Goal: Task Accomplishment & Management: Manage account settings

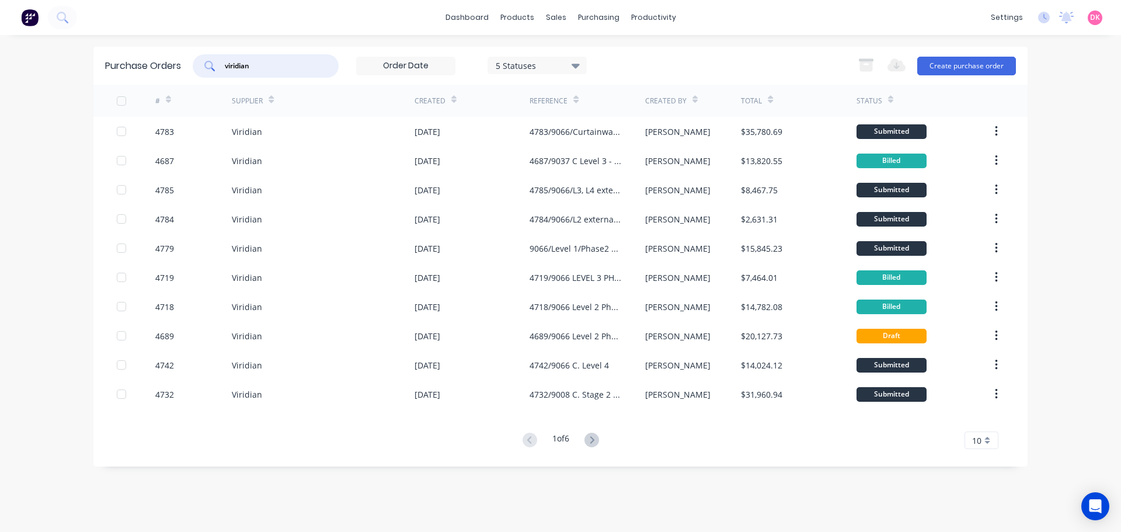
drag, startPoint x: 262, startPoint y: 68, endPoint x: 202, endPoint y: 75, distance: 60.6
click at [202, 75] on div "viridian" at bounding box center [266, 65] width 146 height 23
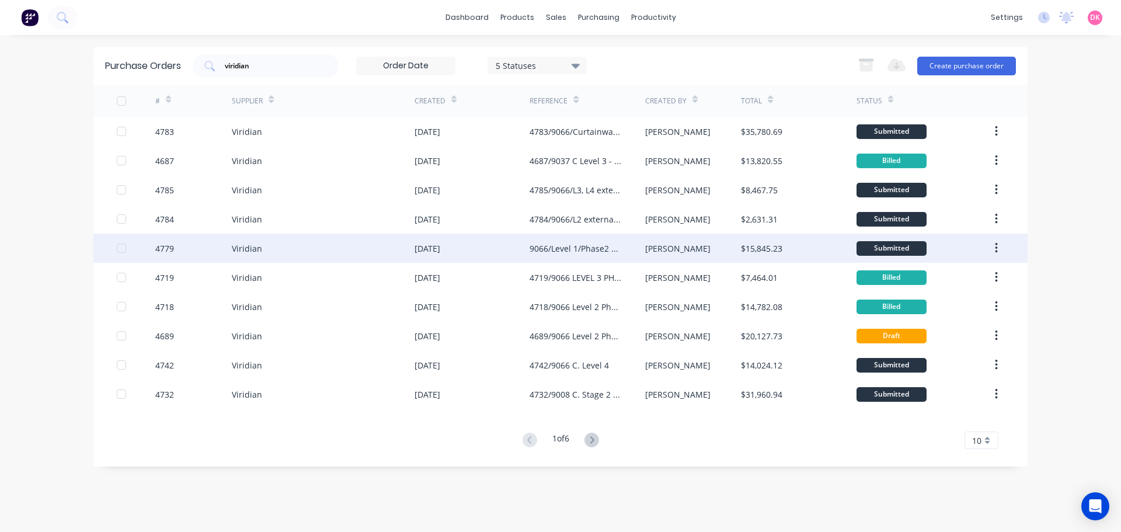
click at [605, 252] on div "9066/Level 1/Phase2 External" at bounding box center [576, 248] width 92 height 12
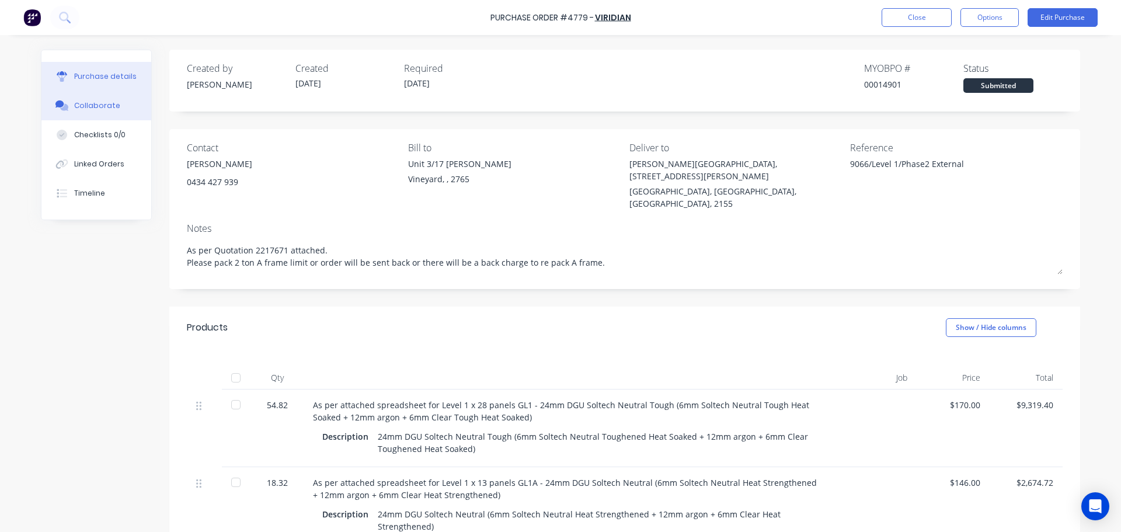
click at [97, 104] on div "Collaborate" at bounding box center [97, 105] width 46 height 11
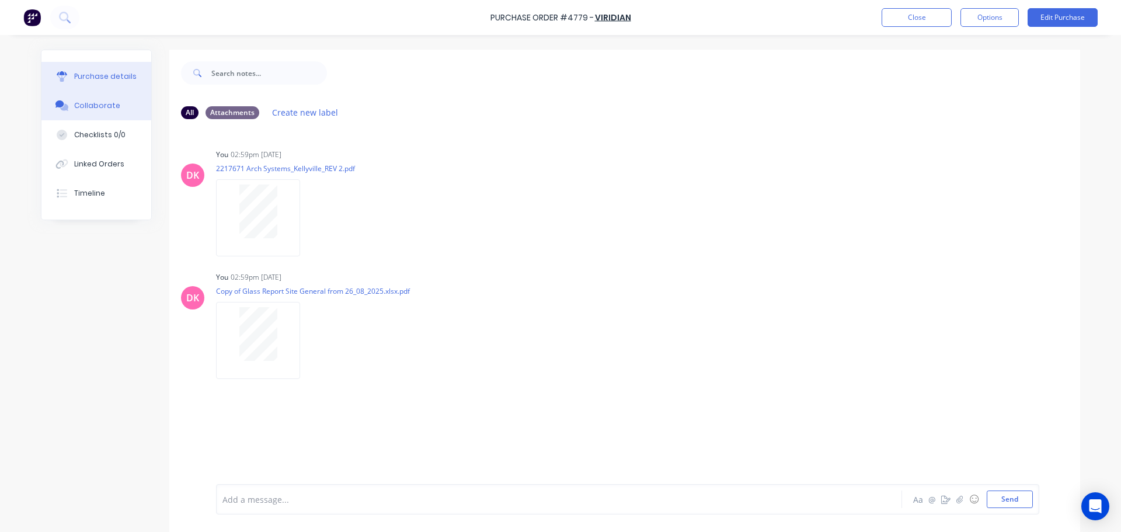
click at [98, 78] on div "Purchase details" at bounding box center [105, 76] width 62 height 11
type textarea "x"
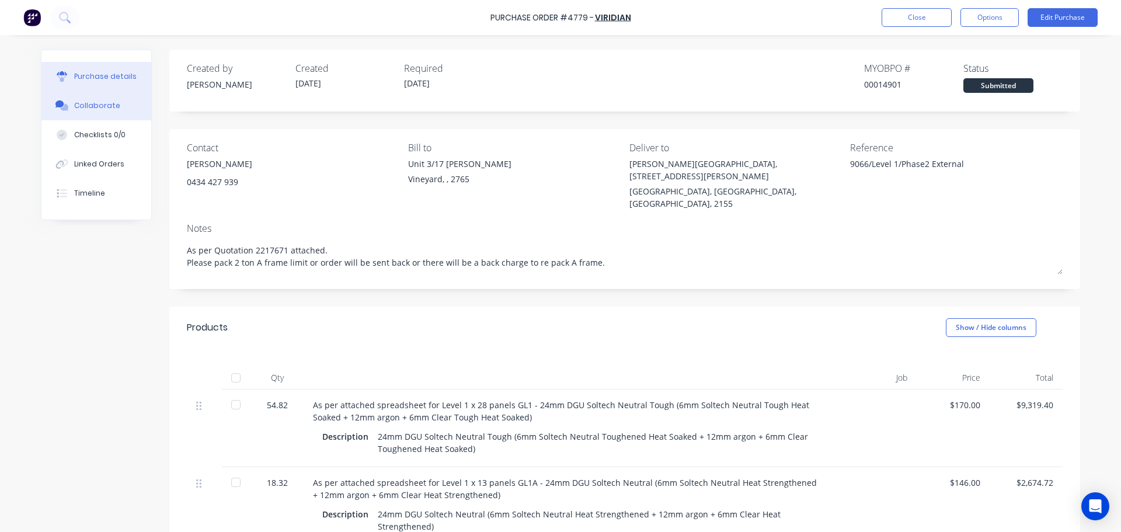
click at [89, 105] on div "Collaborate" at bounding box center [97, 105] width 46 height 11
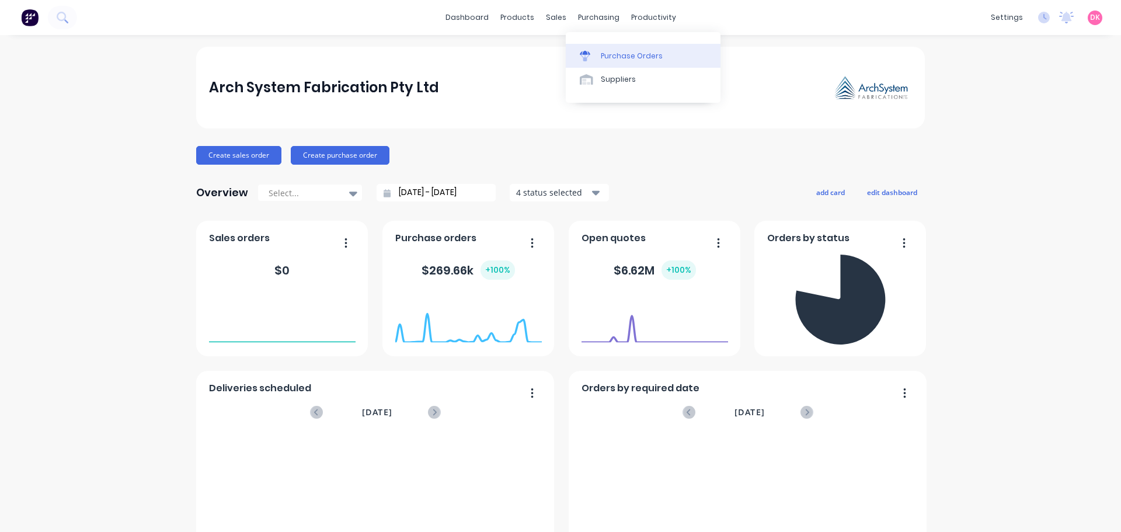
click at [606, 53] on div "Purchase Orders" at bounding box center [632, 56] width 62 height 11
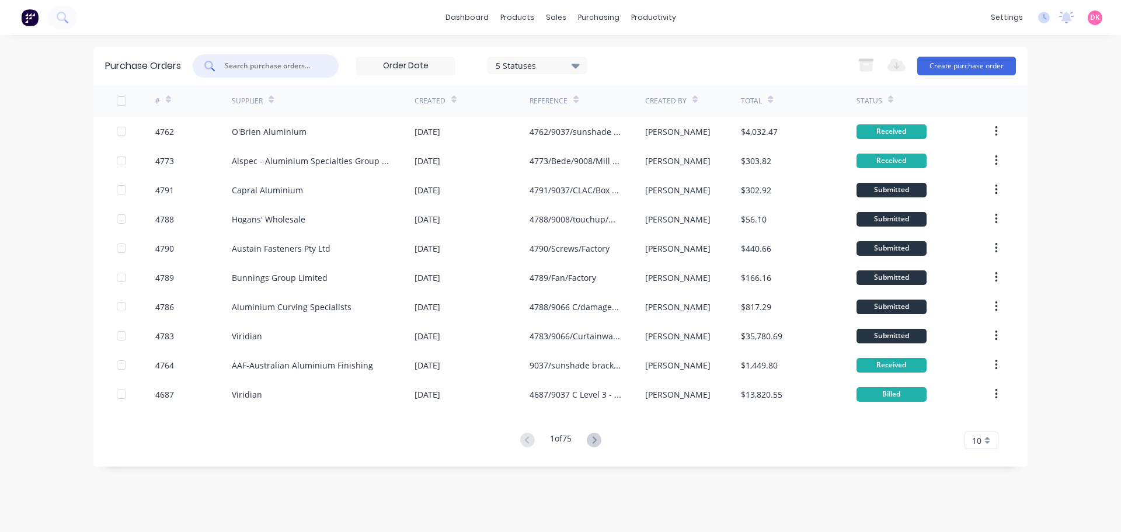
click at [279, 64] on input "text" at bounding box center [272, 66] width 97 height 12
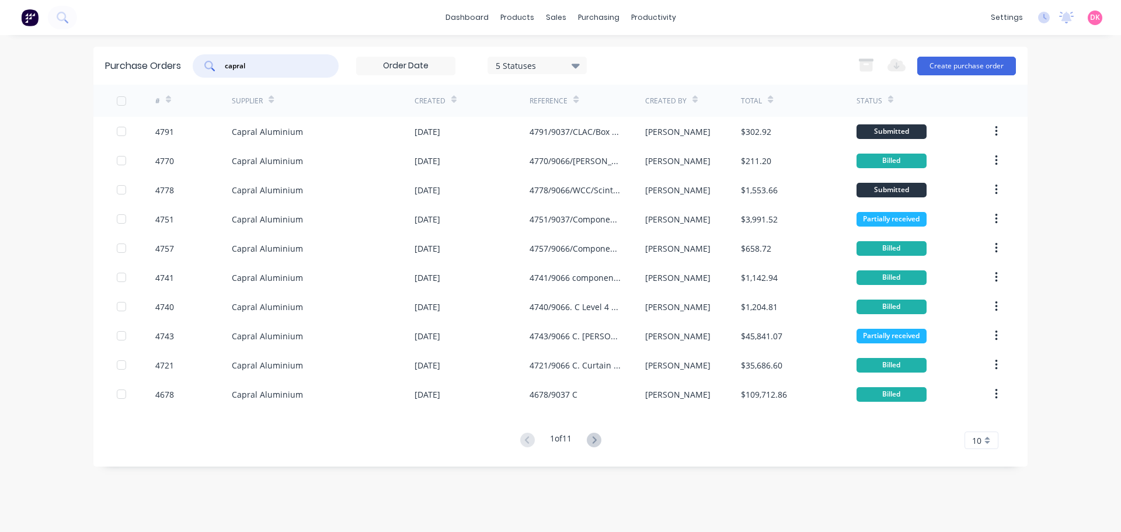
drag, startPoint x: 251, startPoint y: 65, endPoint x: 199, endPoint y: 70, distance: 52.2
click at [199, 70] on div "capral" at bounding box center [266, 65] width 146 height 23
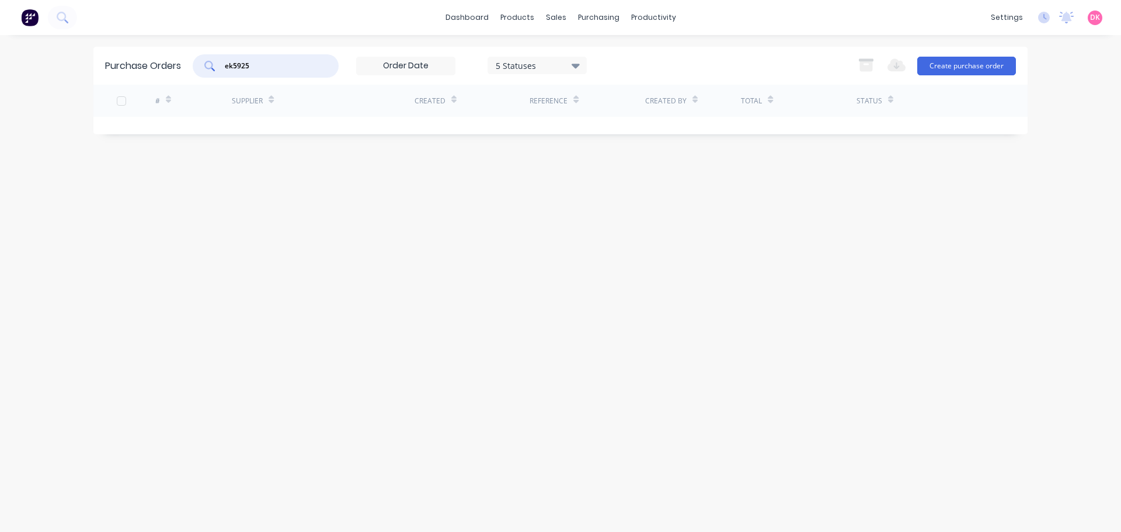
drag, startPoint x: 264, startPoint y: 64, endPoint x: 179, endPoint y: 79, distance: 86.5
click at [179, 79] on div "Purchase Orders ek5925 5 Statuses 5 Statuses Export to Excel (XLSX) Create purc…" at bounding box center [560, 66] width 935 height 38
type input "en9499"
click at [539, 52] on div "Product Catalogue" at bounding box center [569, 56] width 72 height 11
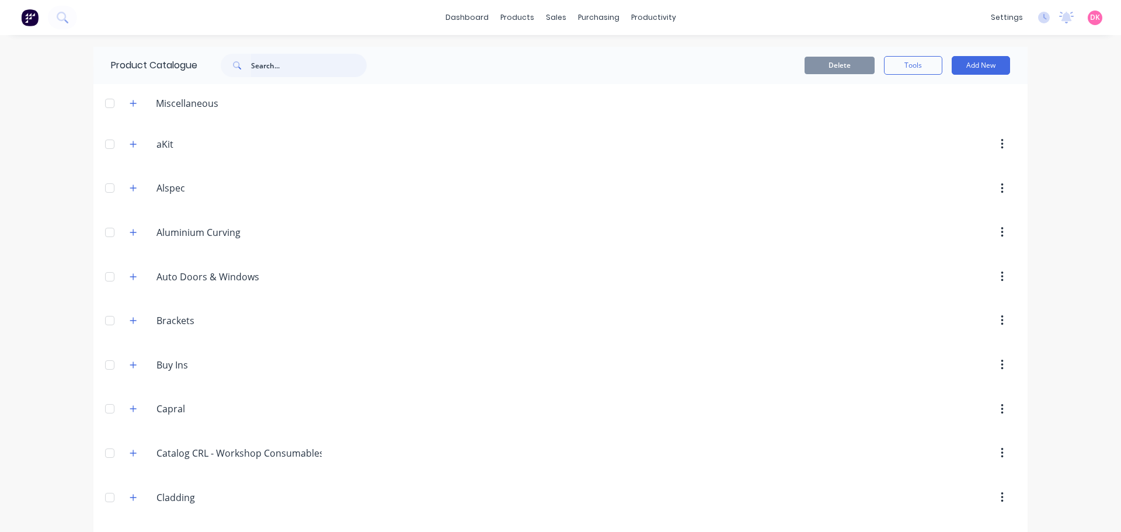
click at [294, 65] on input "text" at bounding box center [309, 65] width 116 height 23
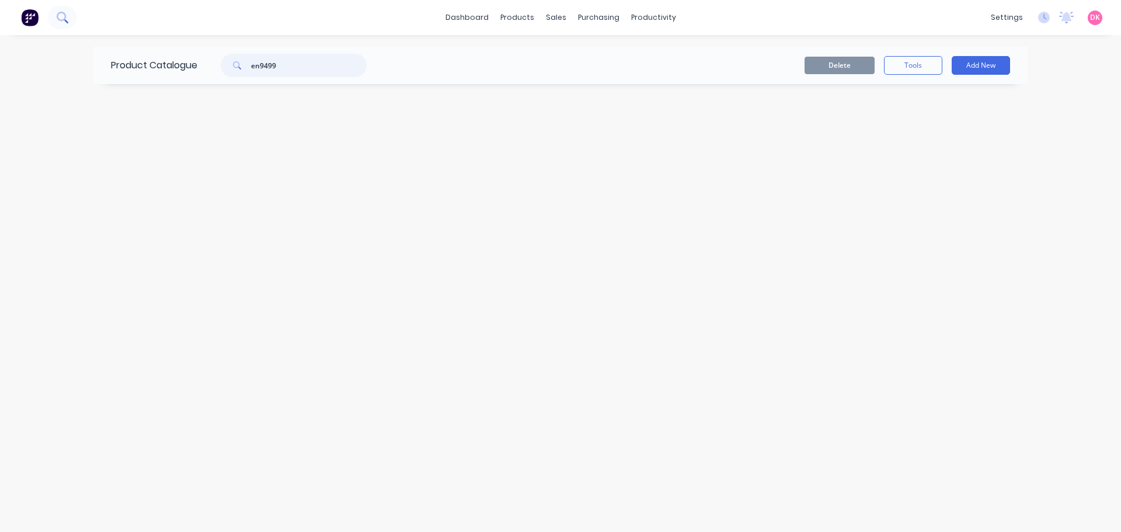
type input "en9499"
click at [61, 15] on icon at bounding box center [62, 17] width 11 height 11
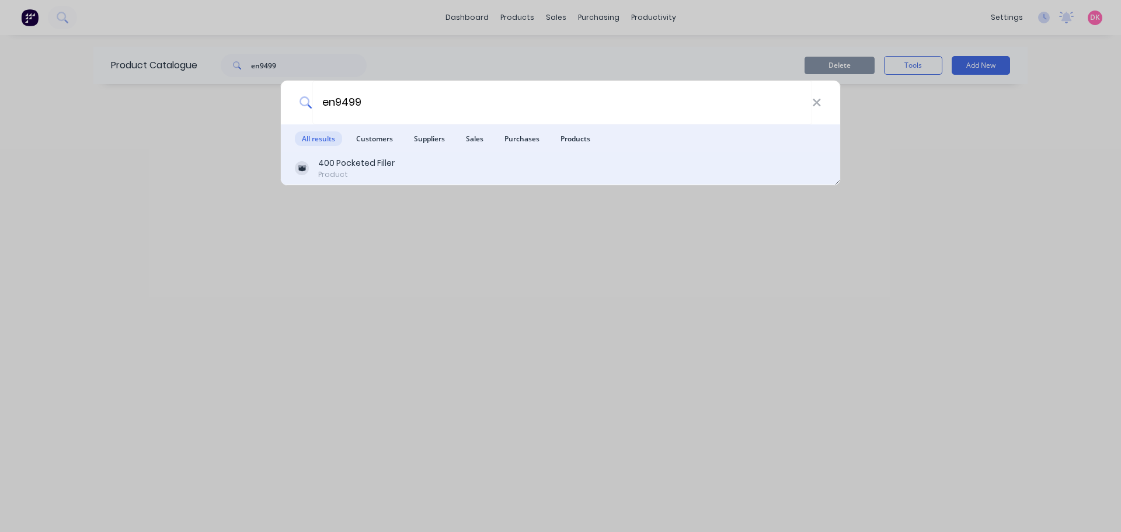
type input "en9499"
click at [400, 167] on div "400 Pocketed Filler Product" at bounding box center [561, 168] width 532 height 23
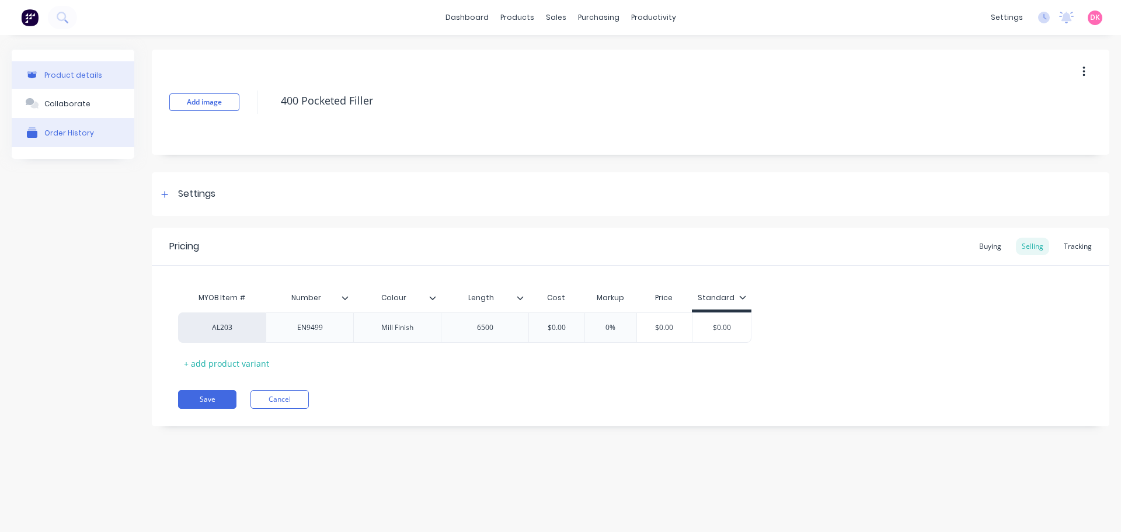
click at [50, 138] on button "Order History" at bounding box center [73, 132] width 123 height 29
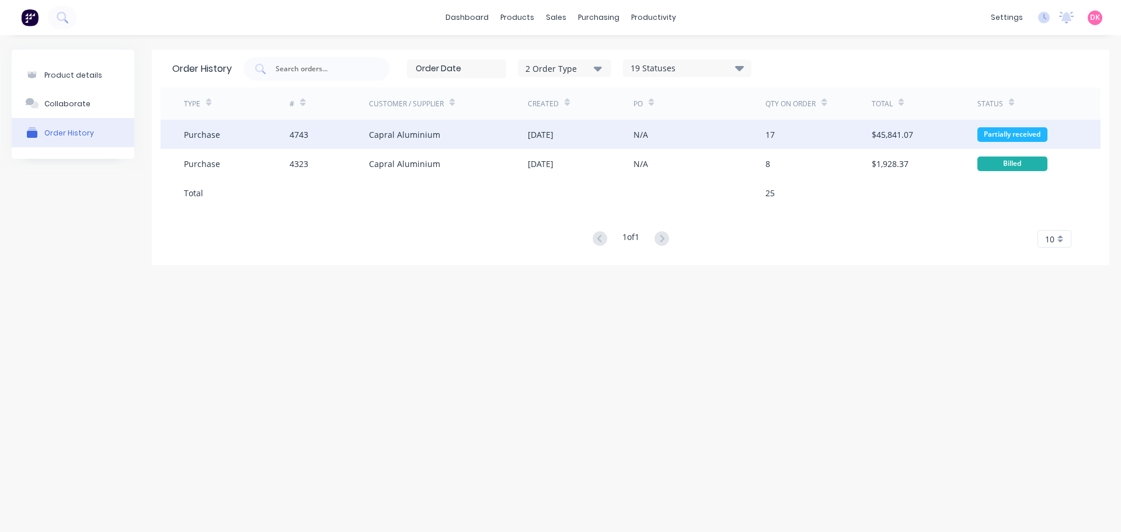
click at [704, 142] on div "N/A" at bounding box center [700, 134] width 132 height 29
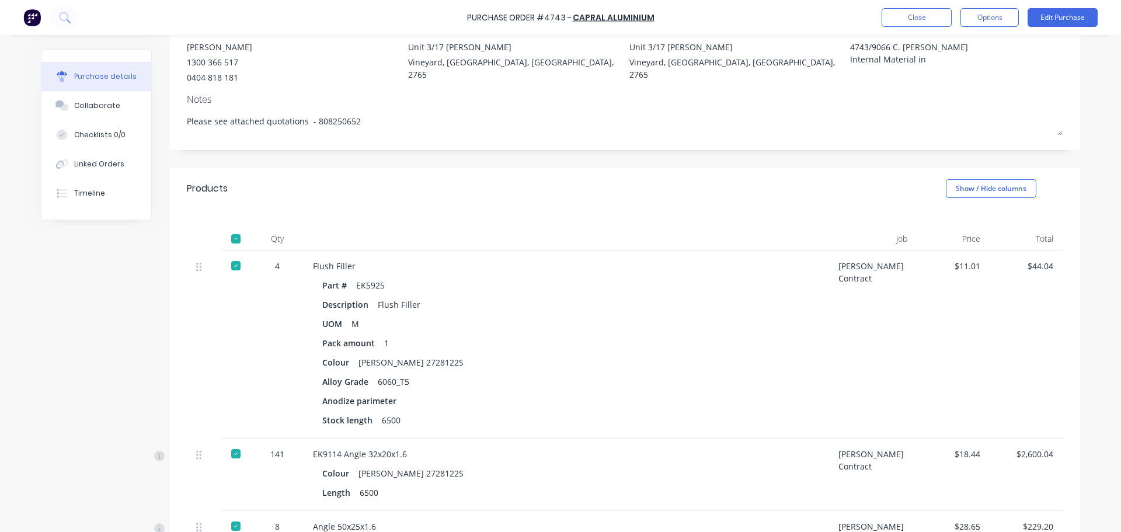
scroll to position [1329, 0]
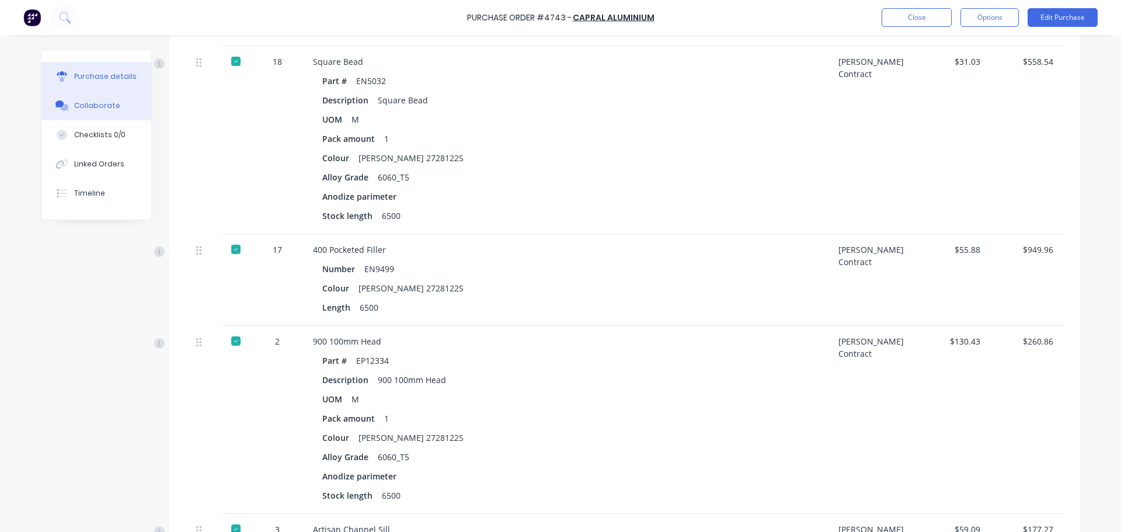
click at [103, 110] on div "Collaborate" at bounding box center [97, 105] width 46 height 11
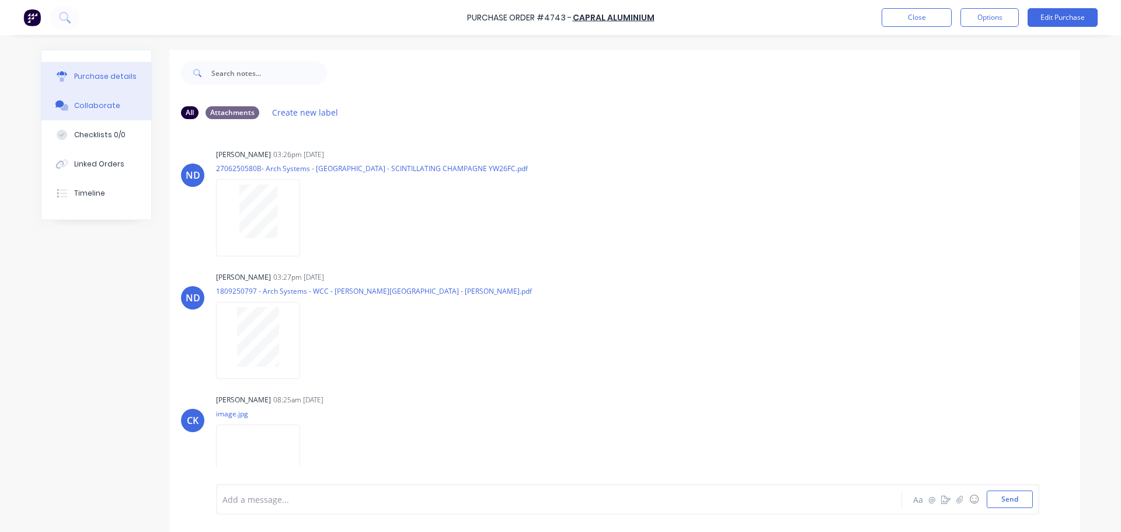
click at [72, 82] on button "Purchase details" at bounding box center [96, 76] width 110 height 29
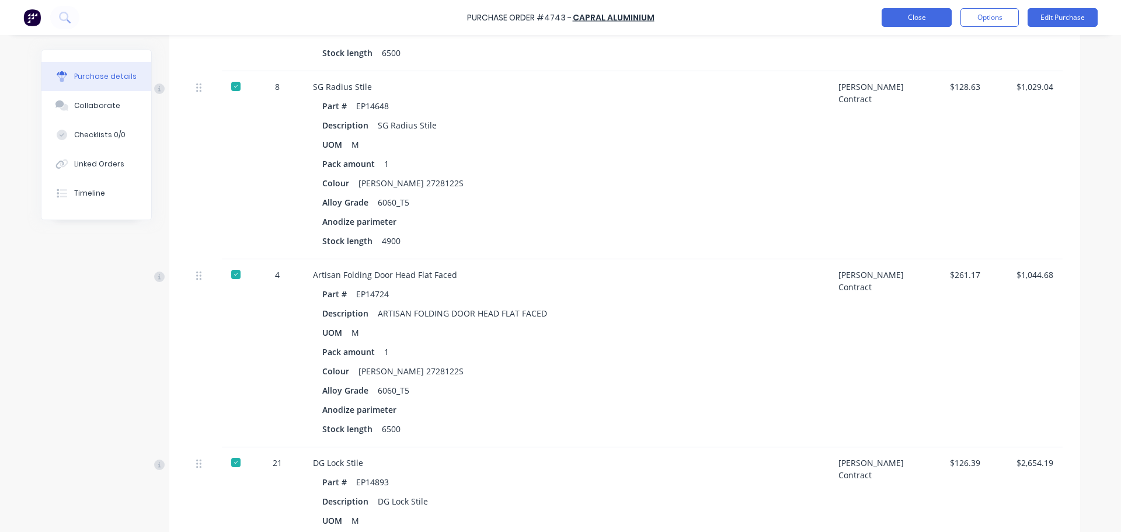
scroll to position [1329, 0]
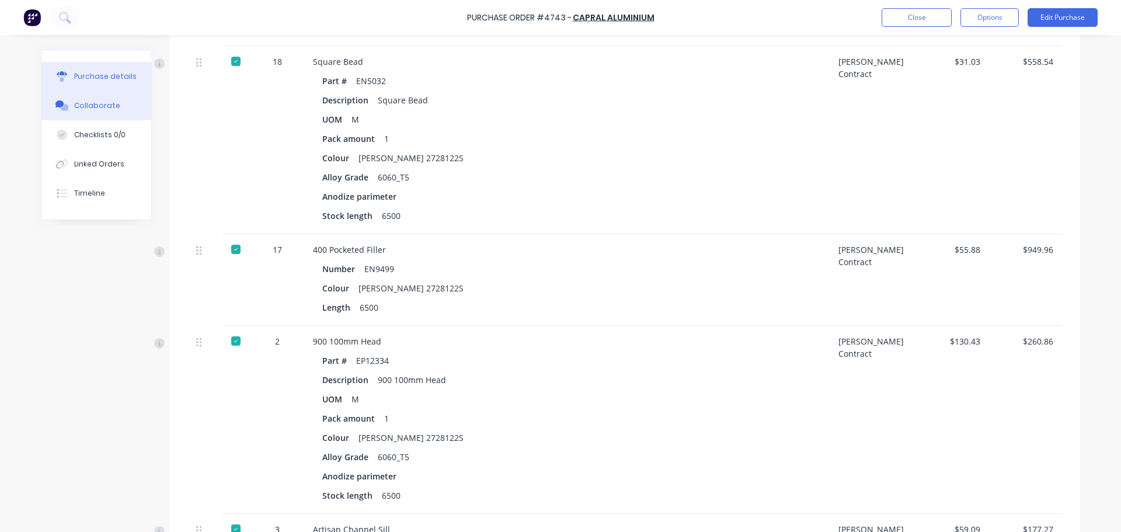
click at [103, 108] on div "Collaborate" at bounding box center [97, 105] width 46 height 11
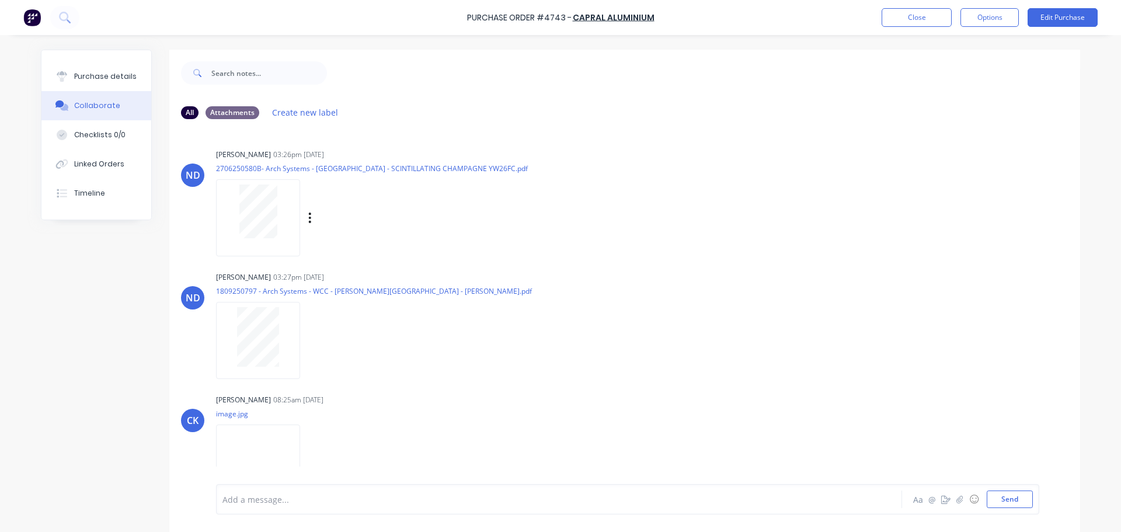
click at [241, 243] on div at bounding box center [258, 217] width 84 height 77
click at [0, 258] on html "Purchase Order #4743 - Capral Aluminium Close Options Edit Purchase Purchase de…" at bounding box center [560, 266] width 1121 height 532
click at [0, 294] on html "Purchase Order #4743 - Capral Aluminium Close Options Edit Purchase Purchase de…" at bounding box center [560, 266] width 1121 height 532
drag, startPoint x: 305, startPoint y: 341, endPoint x: 730, endPoint y: 237, distance: 437.2
click at [730, 237] on div "ND Neil De Castro 03:26pm 19/09/25 2706250580B- Arch Systems - Kellyville - SCI…" at bounding box center [624, 198] width 911 height 105
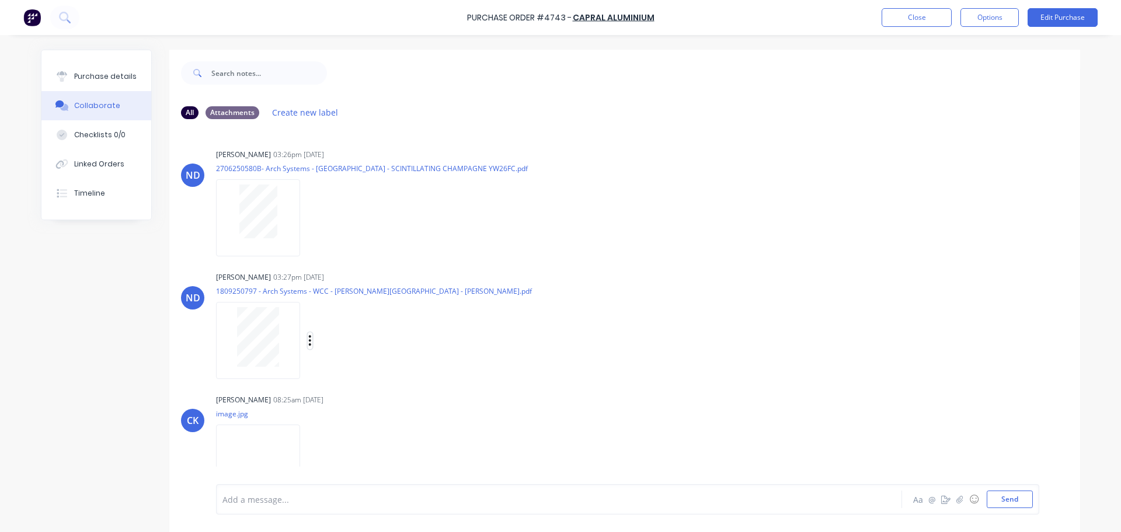
click at [308, 341] on button "button" at bounding box center [310, 340] width 5 height 17
click at [614, 305] on div "ND Neil De Castro 03:27pm 19/09/25 1809250797 - Arch Systems - WCC - Bryson Bui…" at bounding box center [624, 321] width 911 height 105
click at [102, 67] on button "Purchase details" at bounding box center [96, 76] width 110 height 29
type textarea "x"
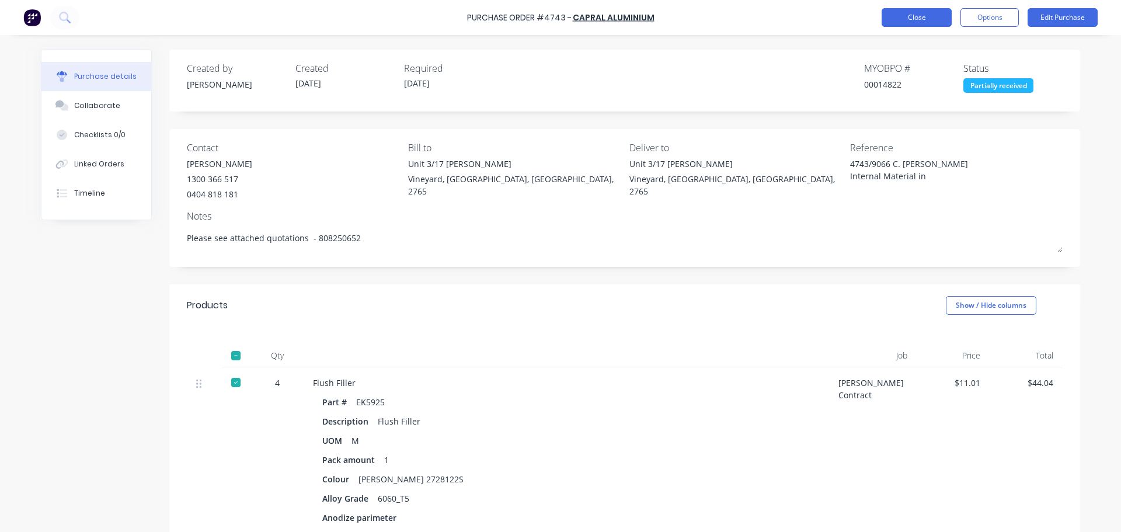
click at [916, 20] on button "Close" at bounding box center [917, 17] width 70 height 19
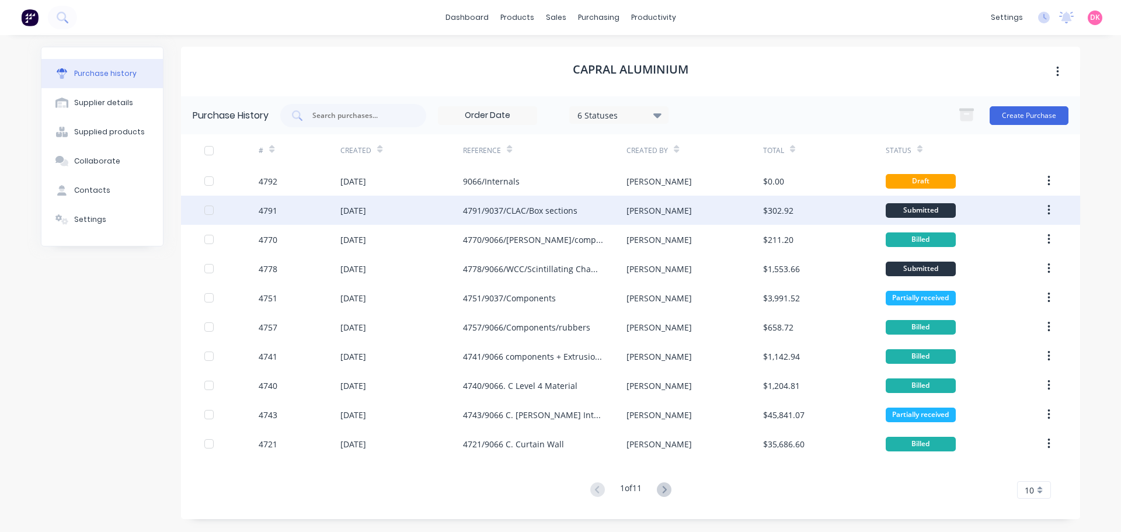
click at [319, 204] on div "4791" at bounding box center [300, 210] width 82 height 29
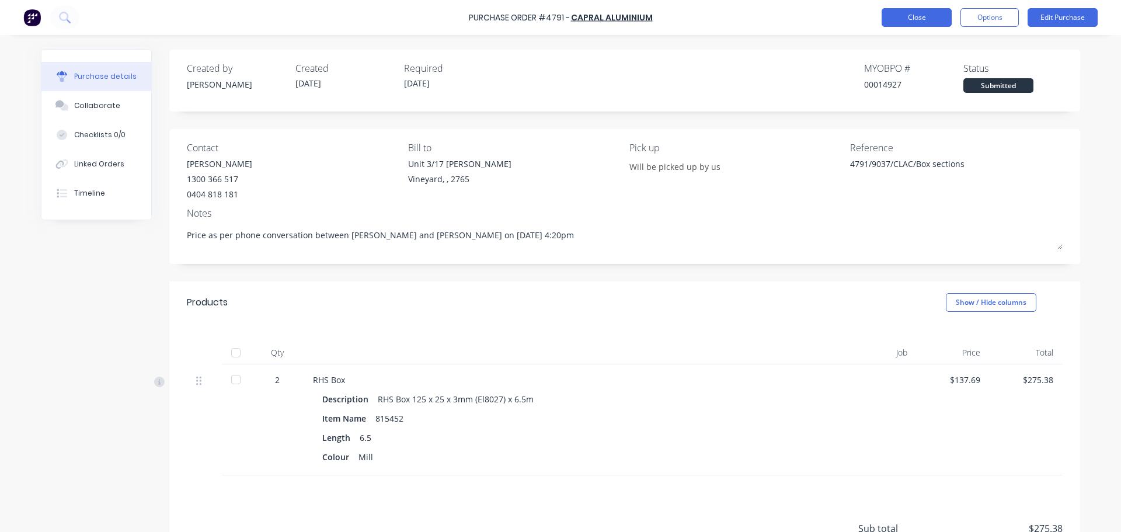
click at [916, 18] on button "Close" at bounding box center [917, 17] width 70 height 19
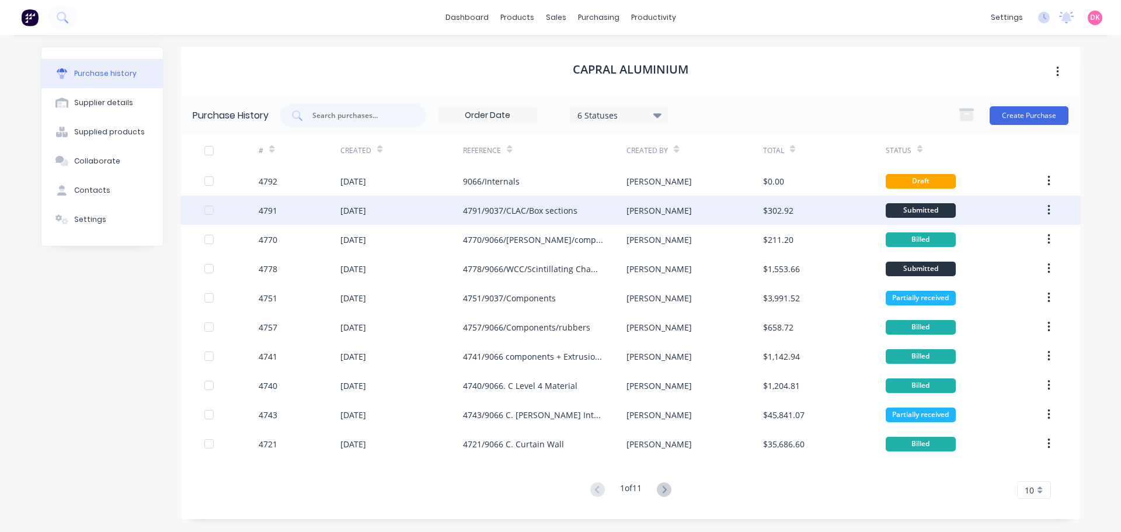
click at [366, 211] on div "10 Oct 2025" at bounding box center [354, 210] width 26 height 12
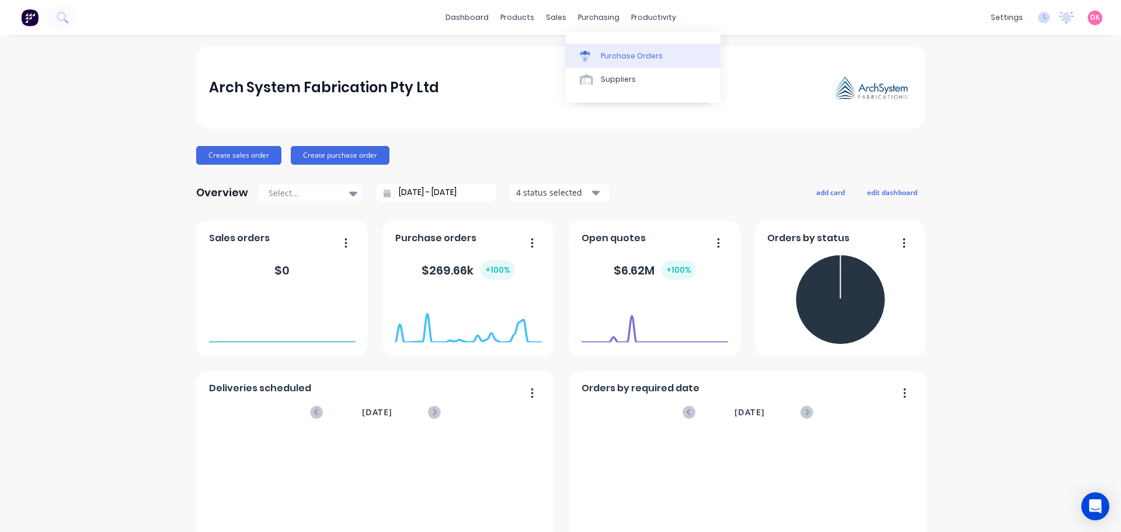
click at [555, 55] on div "Purchase Orders" at bounding box center [632, 56] width 62 height 11
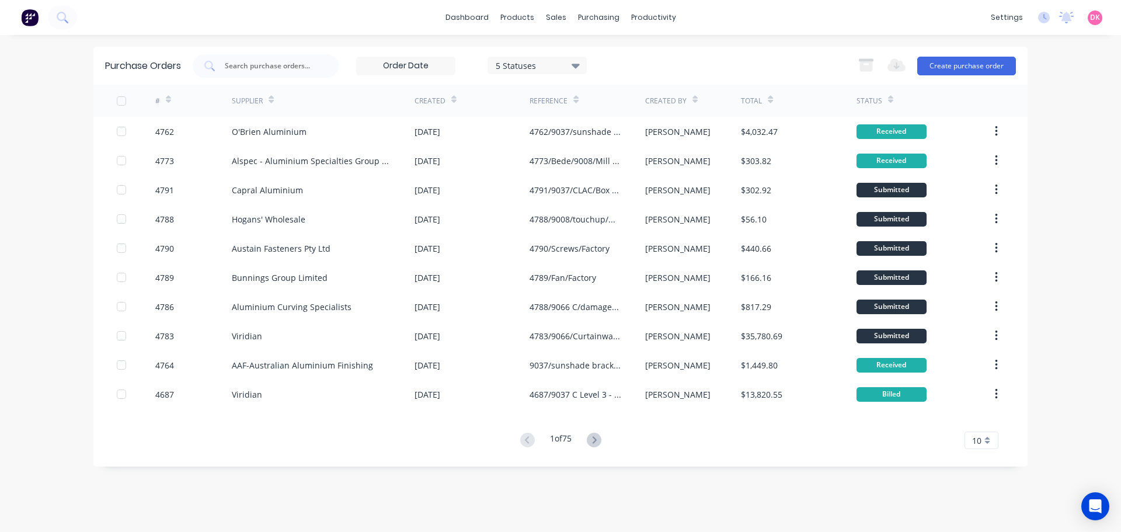
click at [555, 55] on div "Export to Excel (XLSX) Create purchase order" at bounding box center [934, 65] width 164 height 23
click at [555, 63] on button "Create purchase order" at bounding box center [967, 66] width 99 height 19
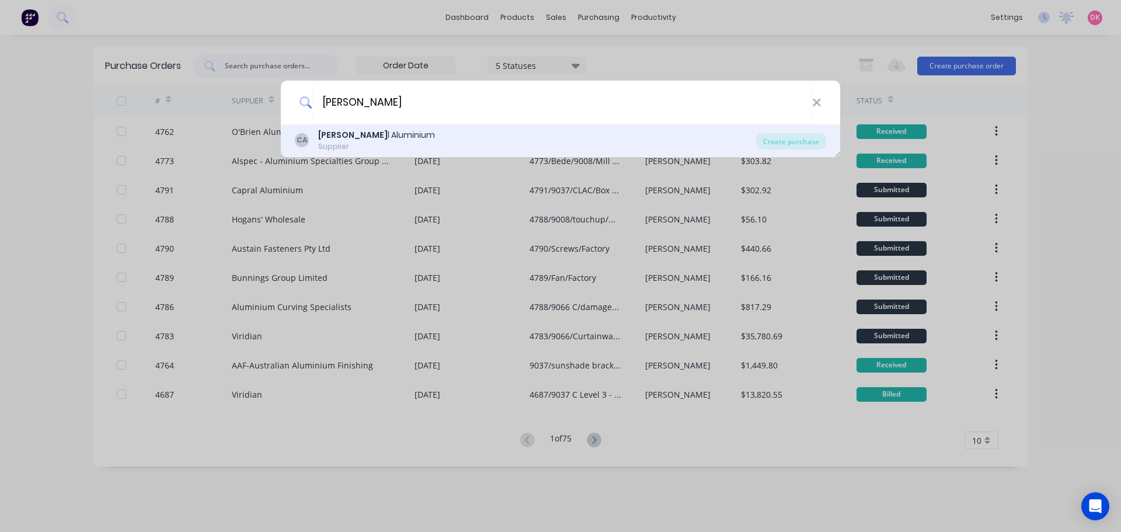
type input "[PERSON_NAME]"
click at [391, 143] on div "Supplier" at bounding box center [376, 146] width 117 height 11
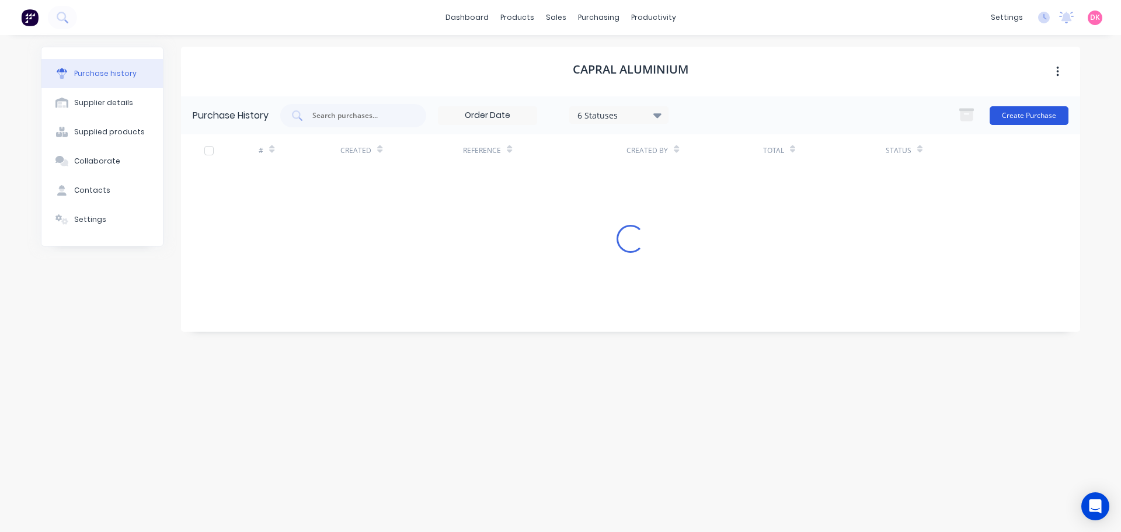
click at [555, 119] on button "Create Purchase" at bounding box center [1029, 115] width 79 height 19
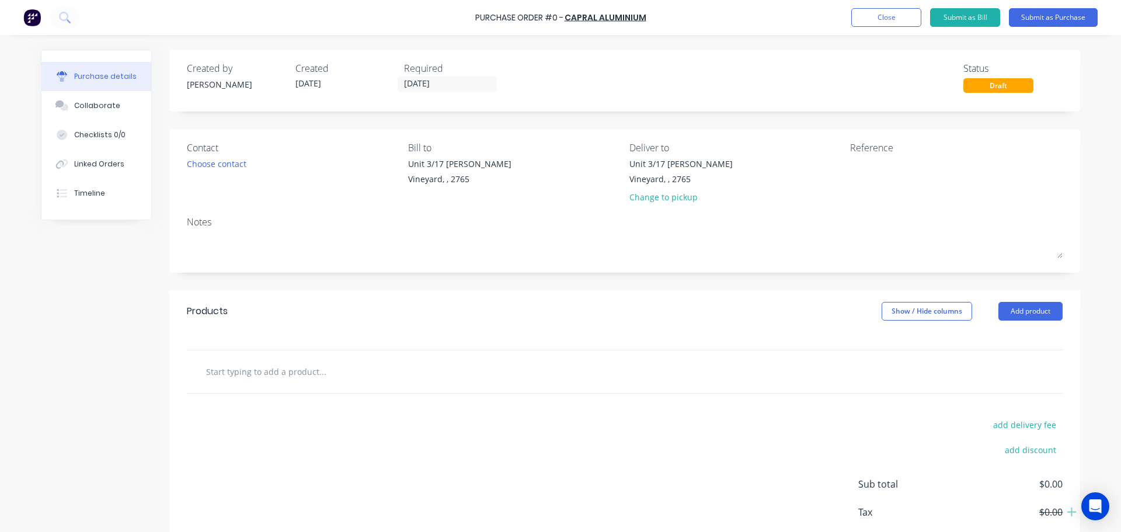
click at [231, 195] on div "Contact Choose contact" at bounding box center [293, 175] width 213 height 68
click at [209, 159] on div "Choose contact" at bounding box center [217, 164] width 60 height 12
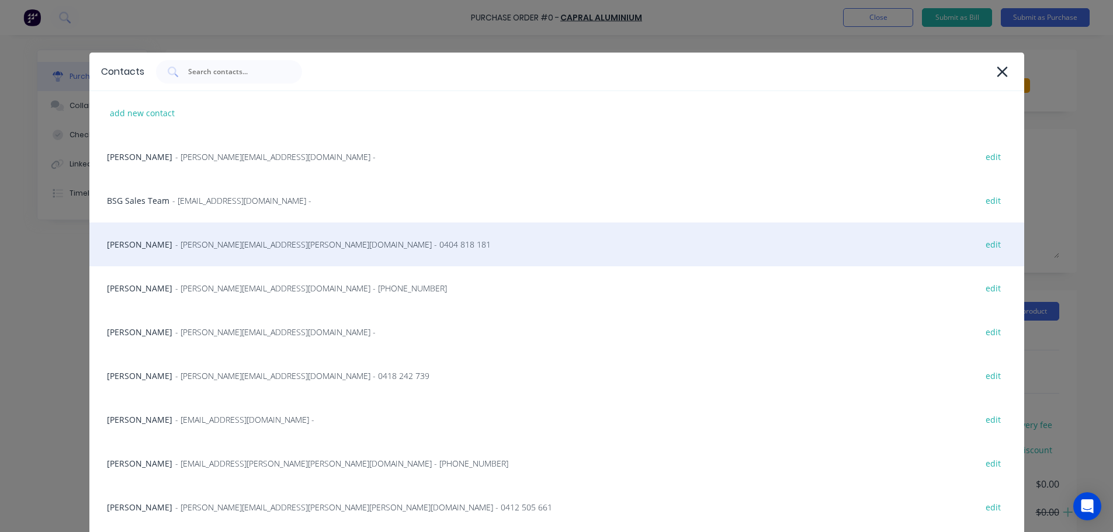
click at [221, 252] on div "Caroline Macao - caroline.macao@capral.com.au - 0404 818 181 edit" at bounding box center [556, 245] width 935 height 44
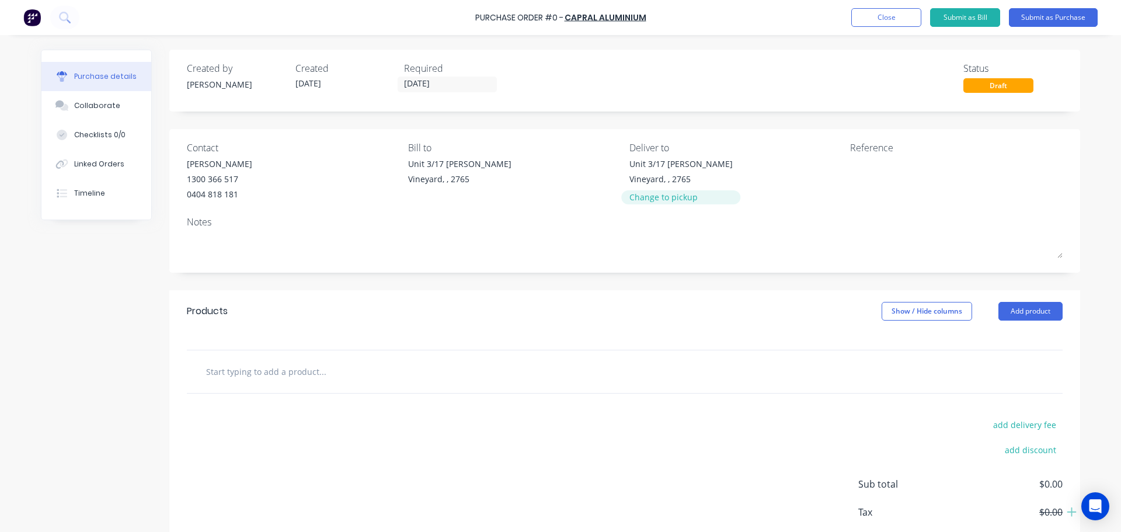
click at [555, 200] on div "Change to pickup" at bounding box center [681, 197] width 103 height 12
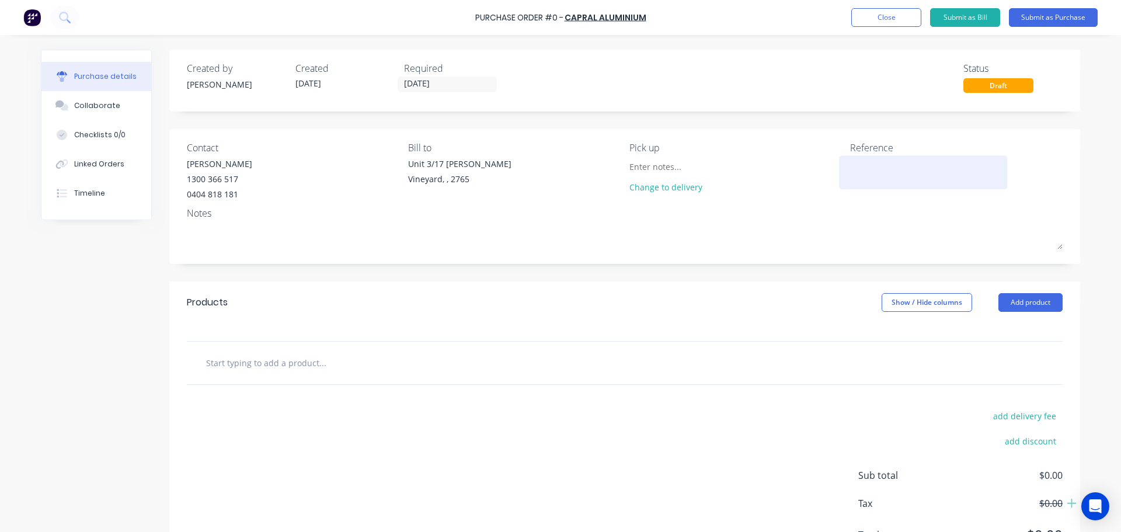
click at [555, 167] on textarea at bounding box center [923, 171] width 146 height 26
type textarea "9066/Internals"
type textarea "x"
type textarea "9066/Internals"
click at [294, 361] on input "text" at bounding box center [323, 362] width 234 height 23
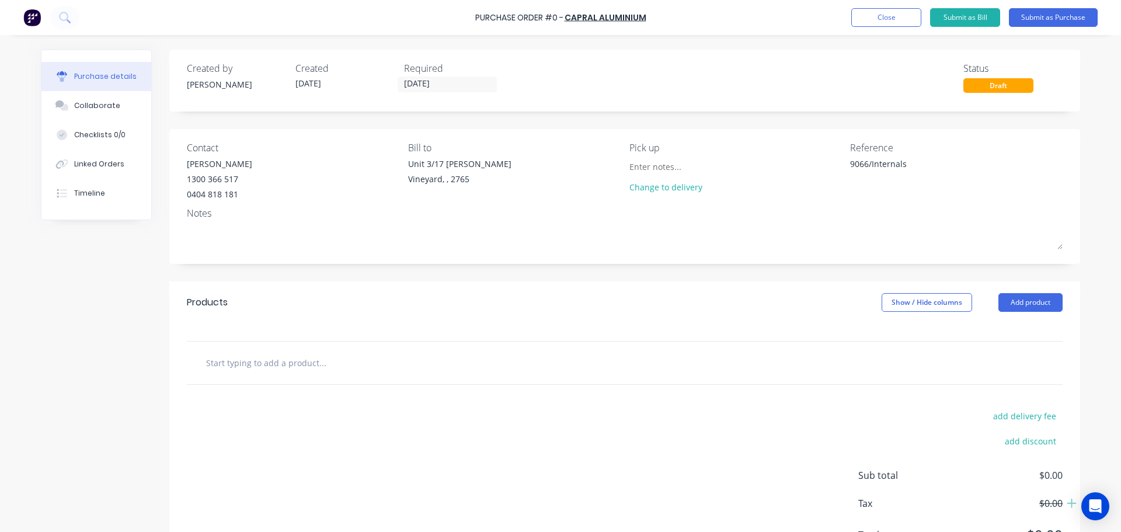
type textarea "x"
type input "e"
type textarea "x"
type input "en"
type textarea "x"
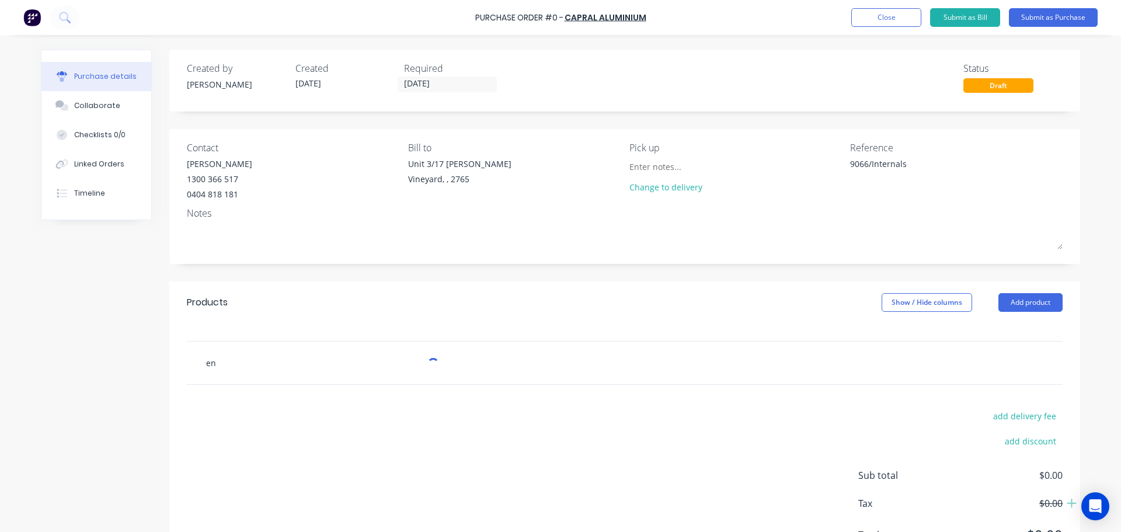
type input "en9"
type textarea "x"
type input "en94"
type textarea "x"
type input "en949"
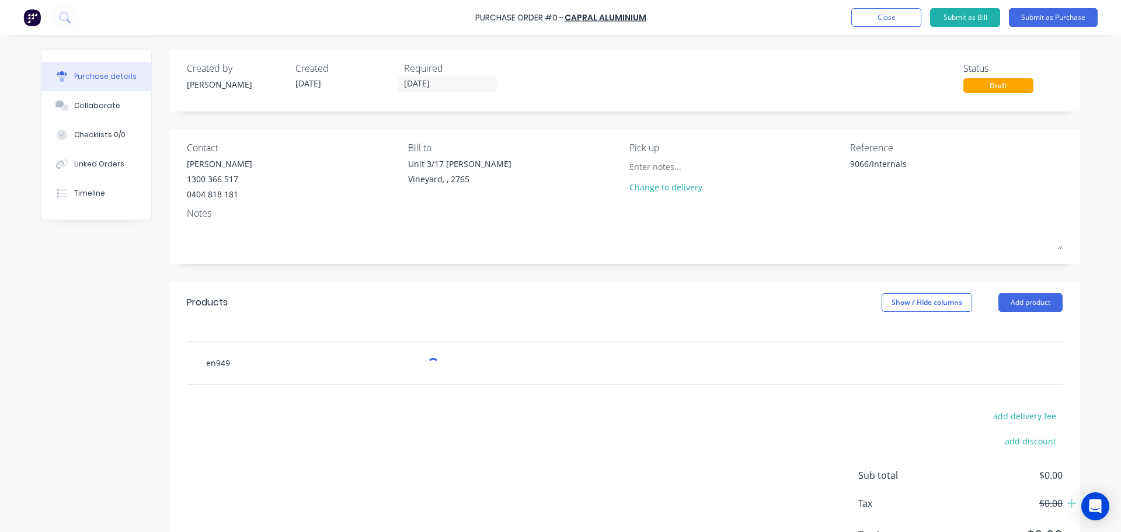
type textarea "x"
type input "en9499"
type textarea "x"
type input "en9499"
type textarea "x"
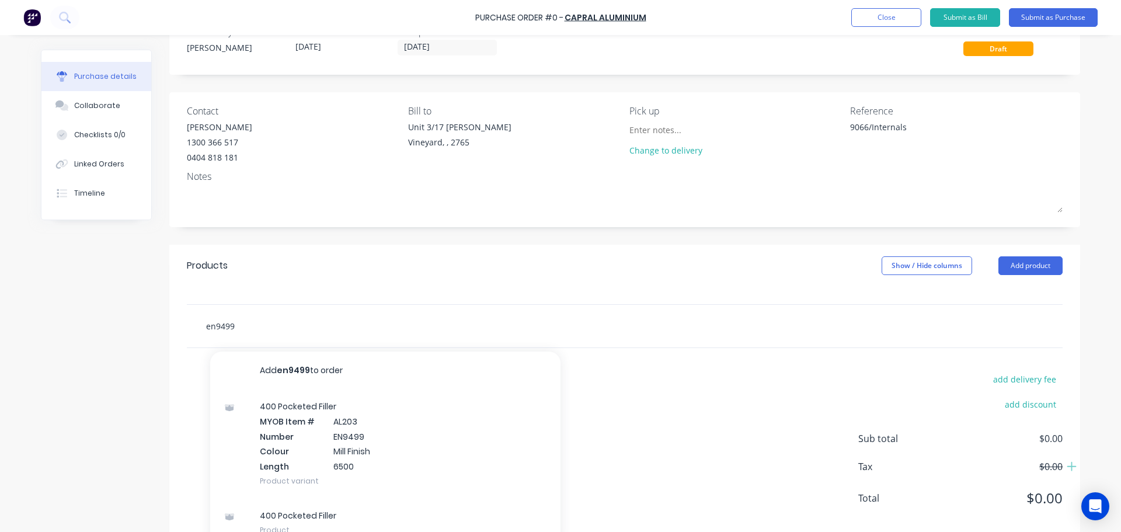
scroll to position [57, 0]
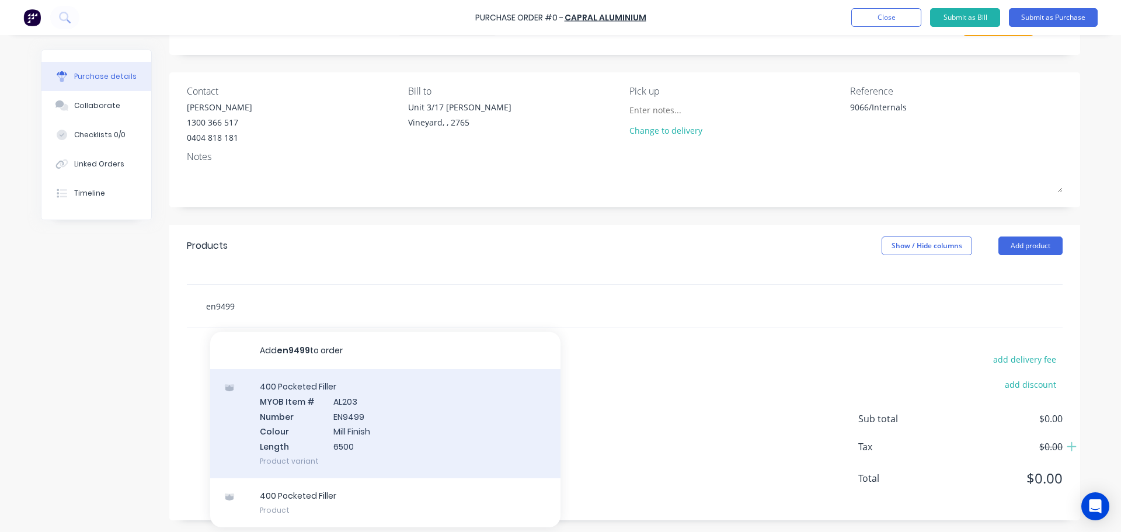
type input "en9499"
click at [377, 432] on div "400 Pocketed Filler MYOB Item # AL203 Number EN9499 Colour Mill Finish Length 6…" at bounding box center [385, 423] width 350 height 109
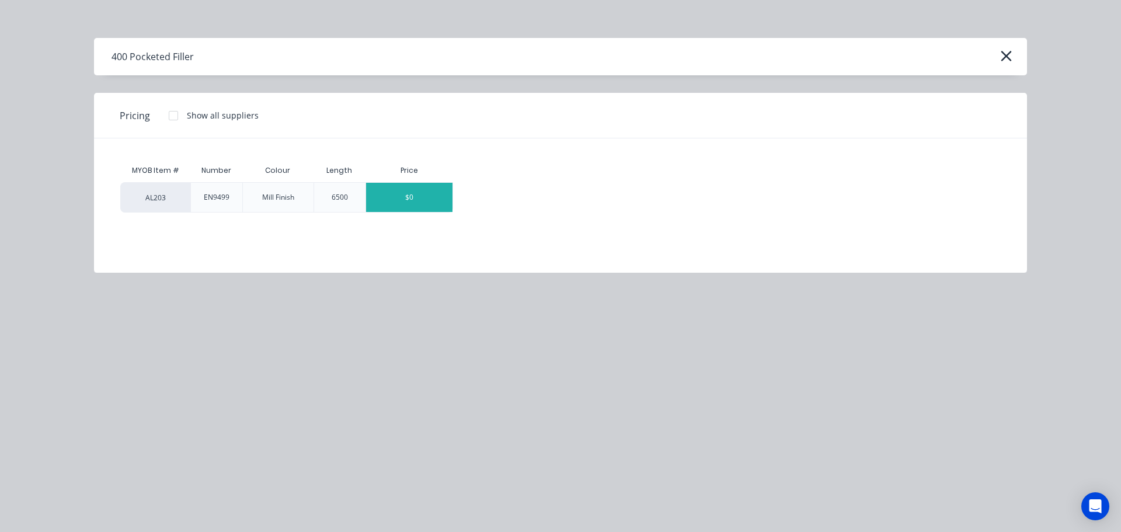
click at [409, 197] on div "$0" at bounding box center [409, 197] width 86 height 29
type textarea "x"
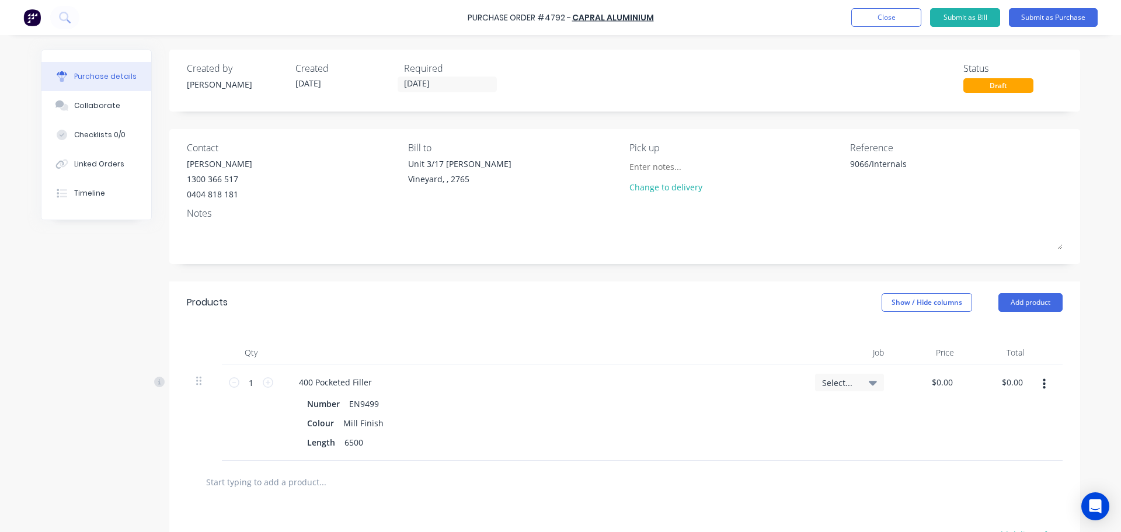
click at [270, 386] on div "1 1" at bounding box center [251, 412] width 58 height 96
click at [251, 380] on input "1" at bounding box center [250, 383] width 23 height 18
click at [268, 381] on icon at bounding box center [268, 382] width 11 height 11
type textarea "x"
type input "2"
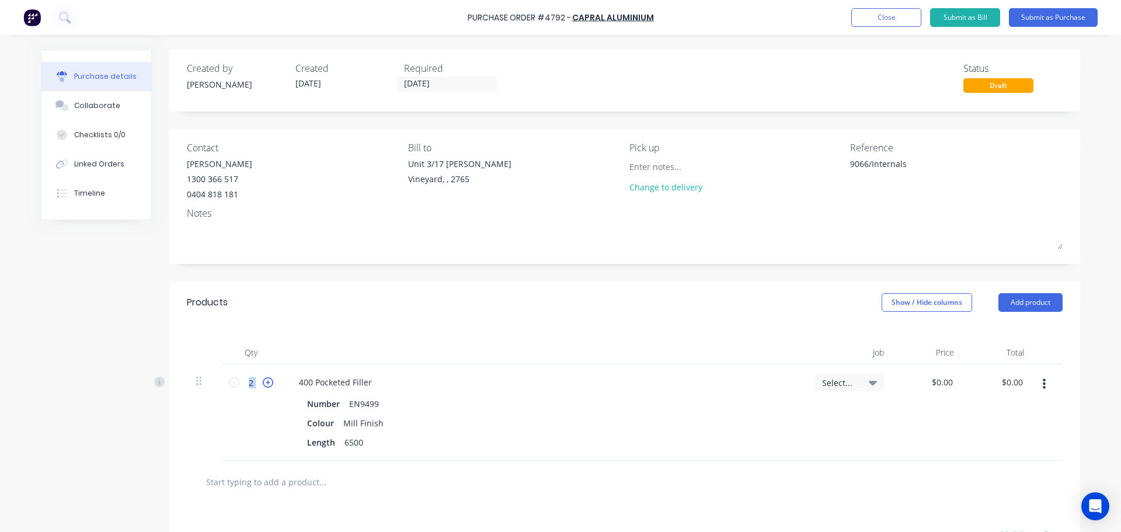
click at [268, 381] on icon at bounding box center [268, 382] width 11 height 11
type textarea "x"
type input "3"
click at [268, 381] on icon at bounding box center [268, 382] width 11 height 11
type textarea "x"
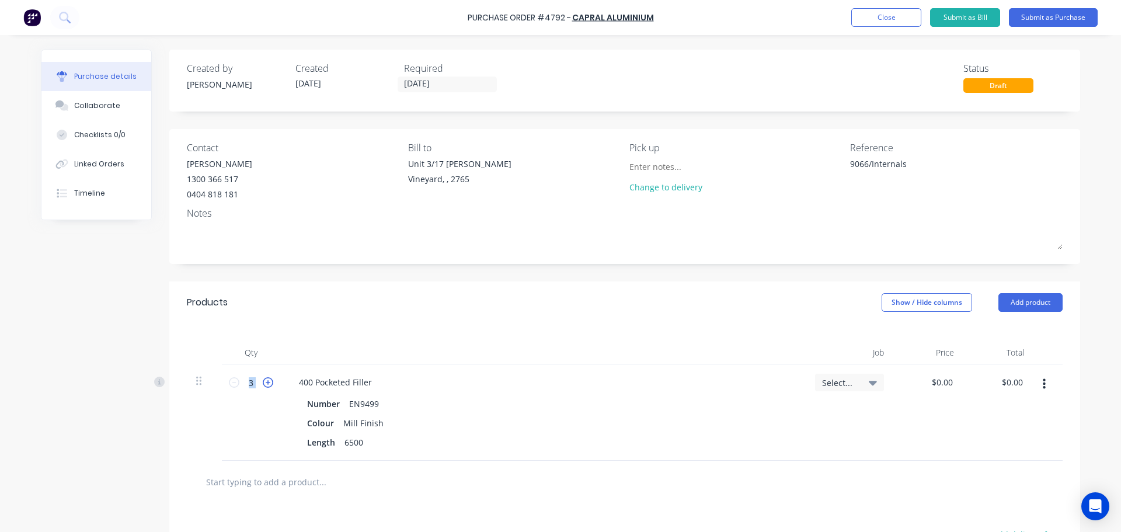
type input "4"
click at [268, 381] on icon at bounding box center [268, 382] width 11 height 11
type textarea "x"
type input "5"
click at [555, 442] on div "Length 6500" at bounding box center [541, 442] width 477 height 17
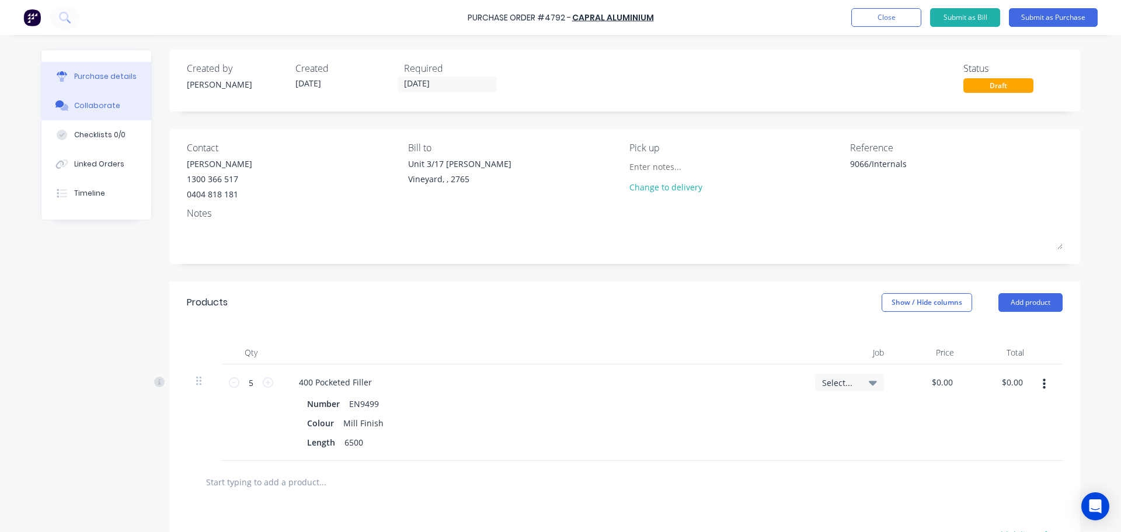
click at [89, 93] on button "Collaborate" at bounding box center [96, 105] width 110 height 29
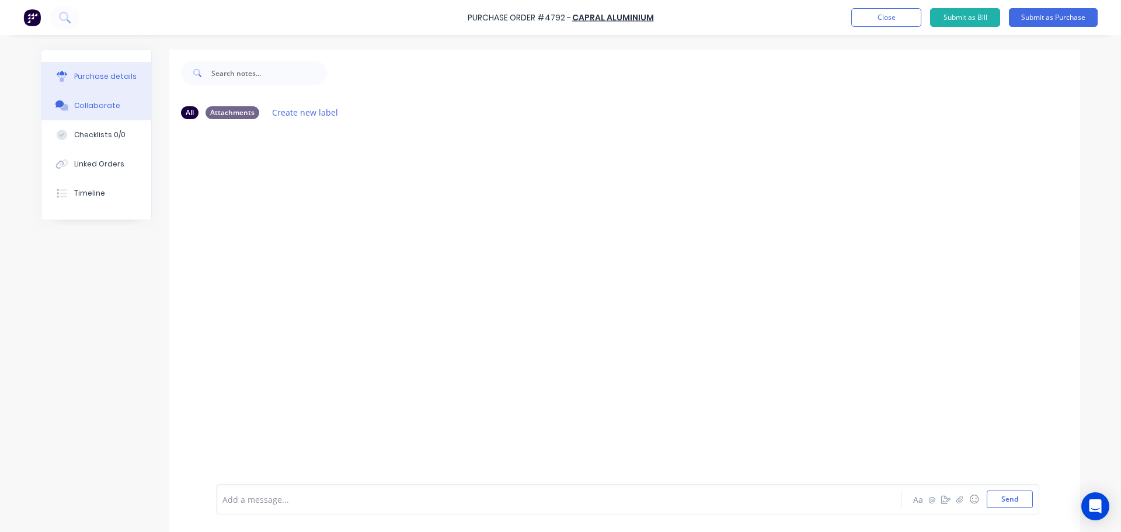
click at [88, 82] on button "Purchase details" at bounding box center [96, 76] width 110 height 29
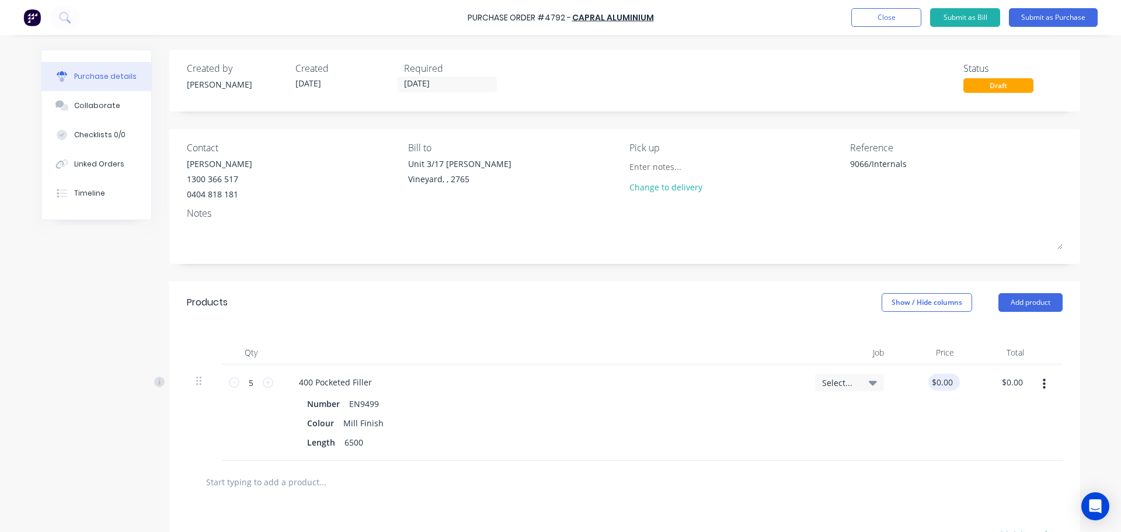
type textarea "x"
type input "0.00"
click at [555, 381] on input "0.00" at bounding box center [942, 382] width 27 height 17
type textarea "x"
type input "$0.00"
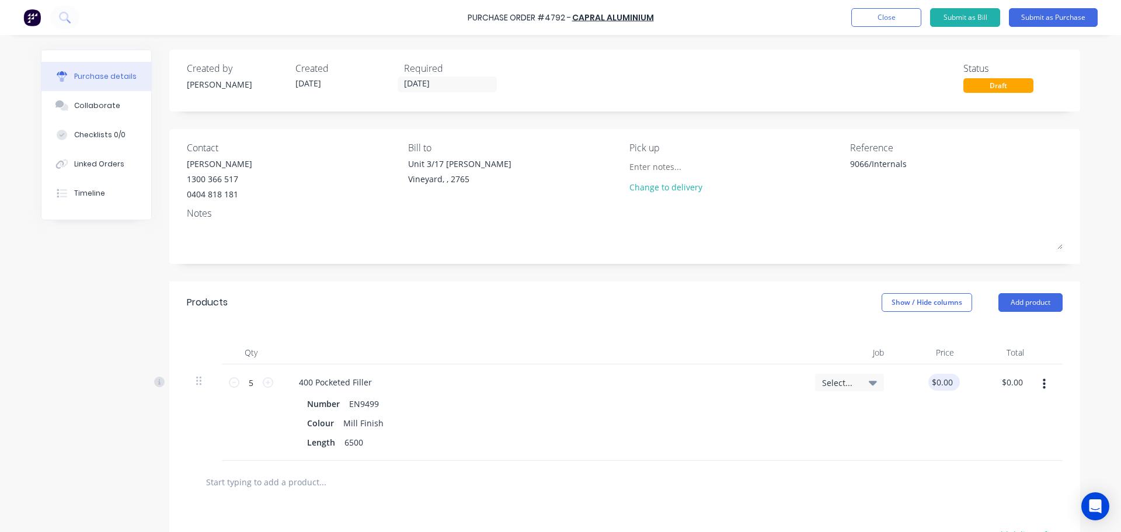
type textarea "x"
type input "0.00"
click at [555, 383] on input "0.00" at bounding box center [944, 382] width 22 height 17
type textarea "x"
click at [555, 383] on input "0.00" at bounding box center [944, 382] width 22 height 17
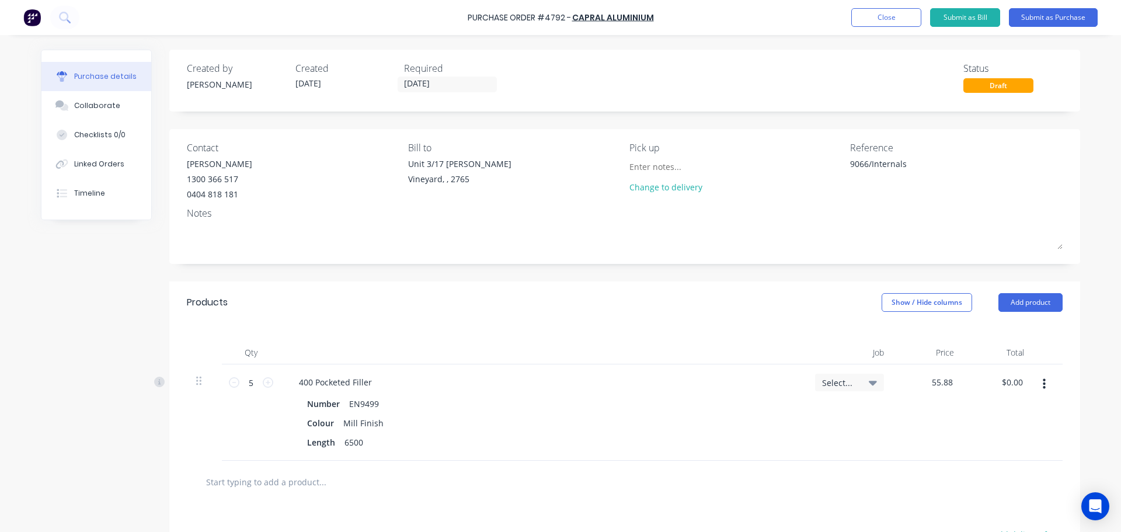
type input "55.88"
type textarea "x"
type input "$55.88"
type input "$279.40"
click at [555, 399] on div "Number EN9499" at bounding box center [541, 403] width 477 height 17
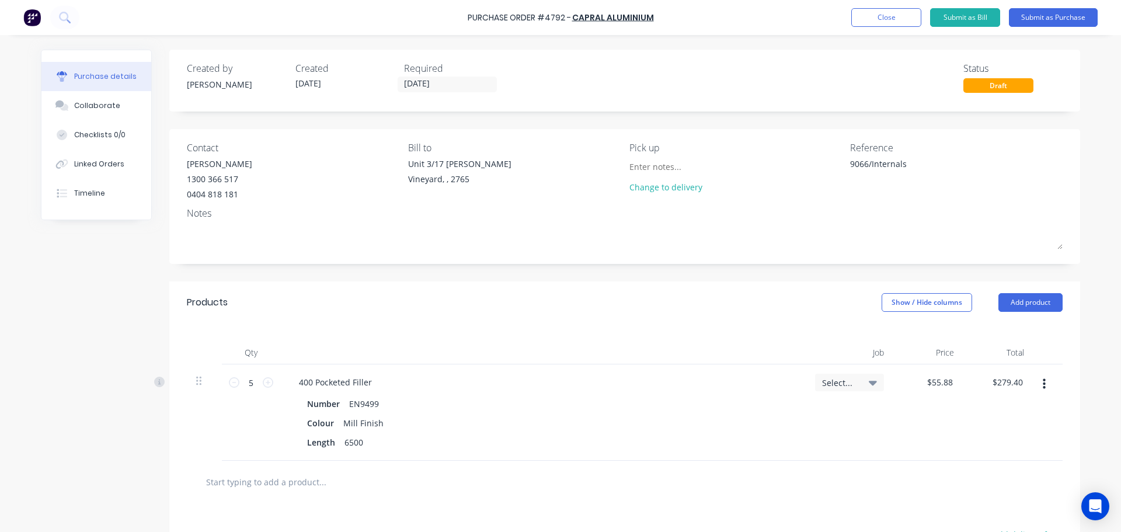
click at [229, 208] on div "Notes" at bounding box center [625, 213] width 876 height 14
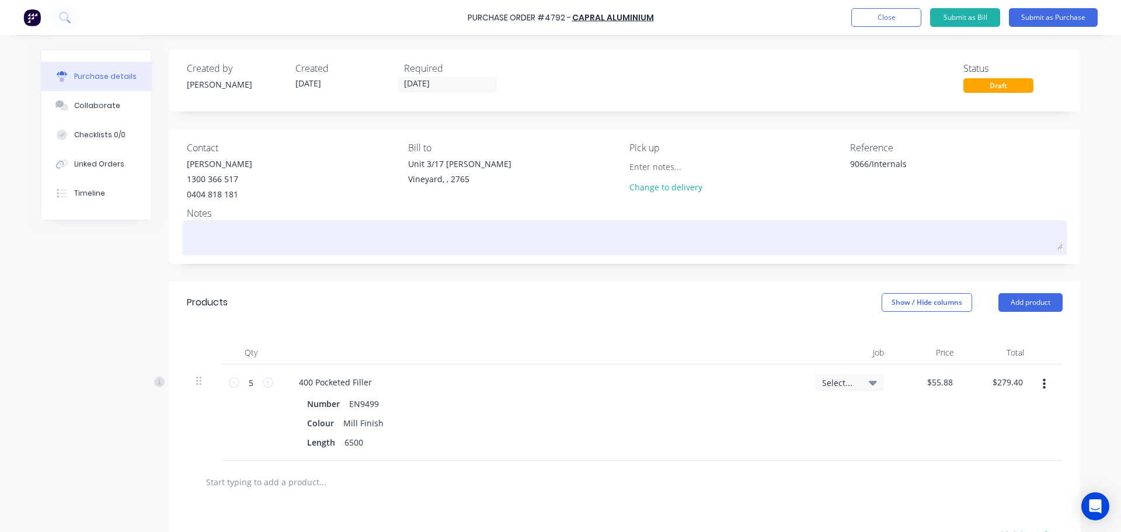
click at [239, 235] on textarea at bounding box center [625, 236] width 876 height 26
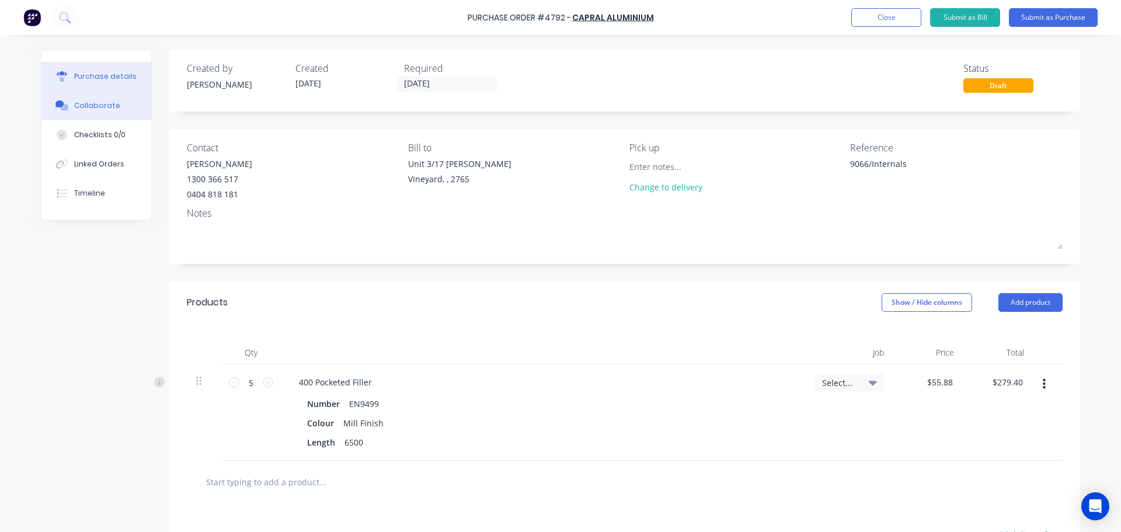
click at [69, 102] on button "Collaborate" at bounding box center [96, 105] width 110 height 29
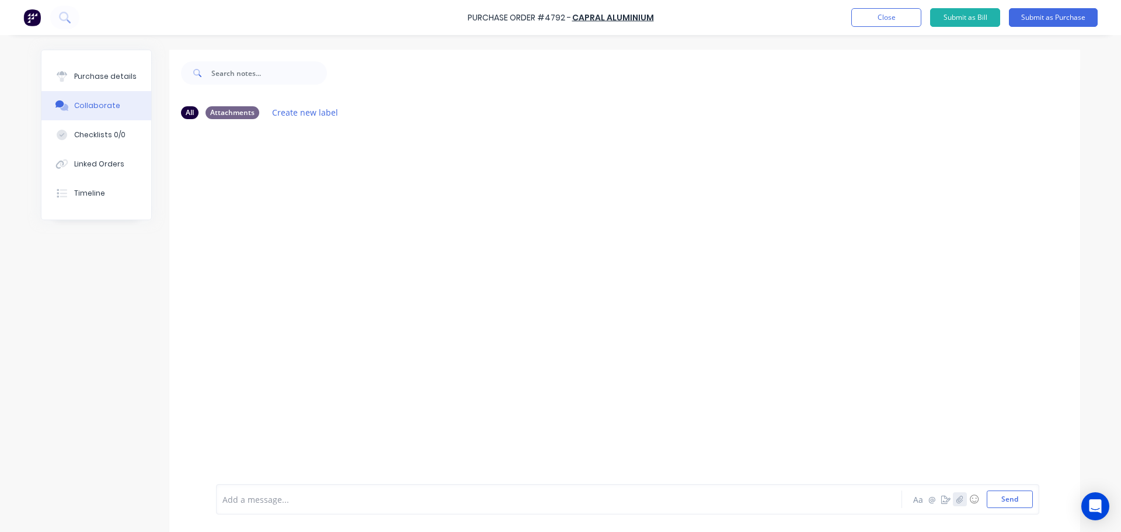
click at [555, 500] on icon "button" at bounding box center [960, 499] width 7 height 8
click at [122, 75] on div "Purchase details" at bounding box center [105, 76] width 62 height 11
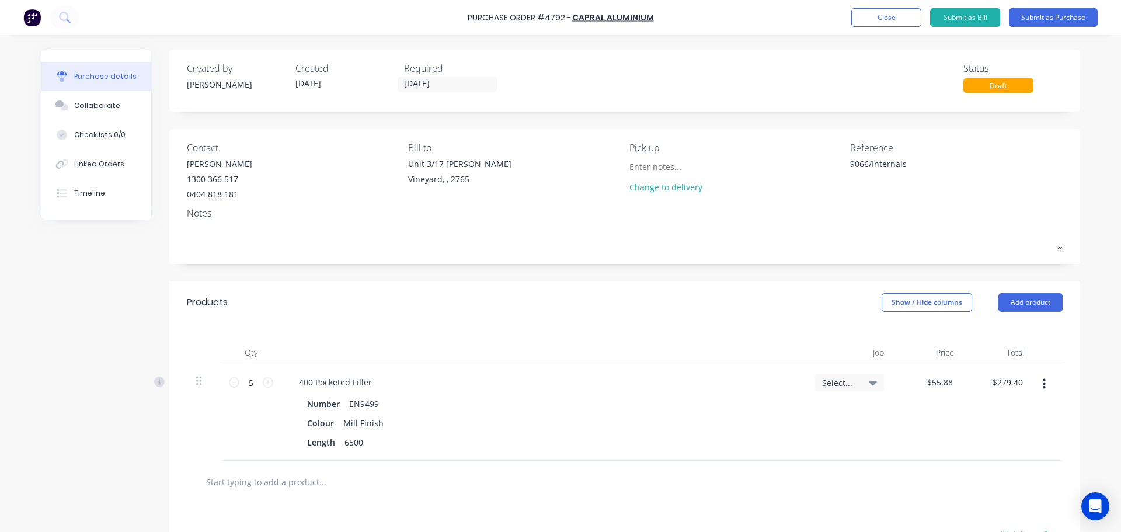
click at [437, 304] on div "Products Show / Hide columns Add product" at bounding box center [624, 303] width 911 height 42
click at [530, 425] on div "Colour Mill Finish" at bounding box center [541, 423] width 477 height 17
click at [555, 492] on div at bounding box center [624, 481] width 857 height 23
click at [555, 165] on div "9066/Internals" at bounding box center [923, 172] width 146 height 29
click at [555, 162] on textarea "9066/Internals" at bounding box center [923, 171] width 146 height 26
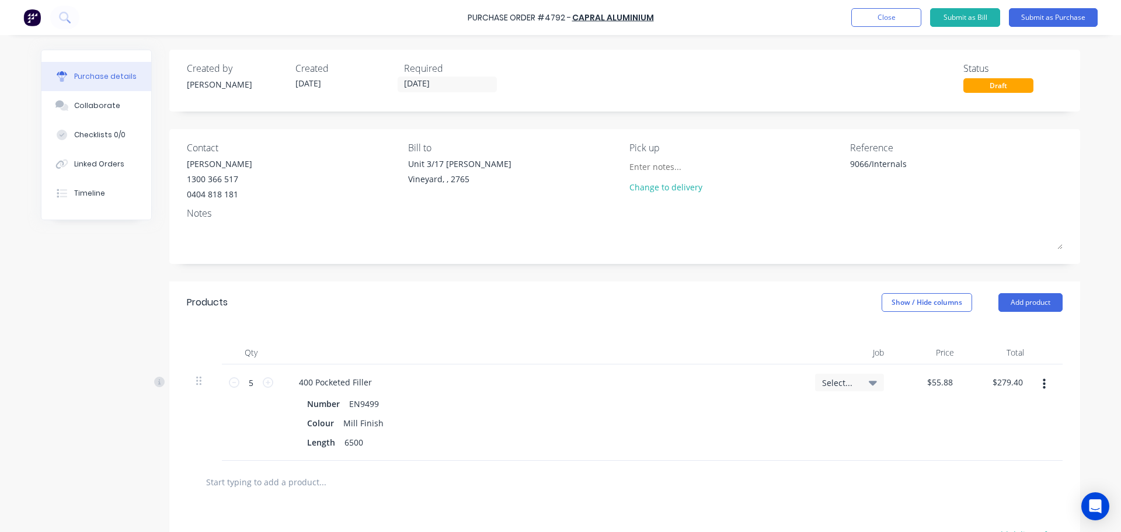
type textarea "x"
type textarea "49066/Internals"
type textarea "x"
type textarea "479066/Internals"
type textarea "x"
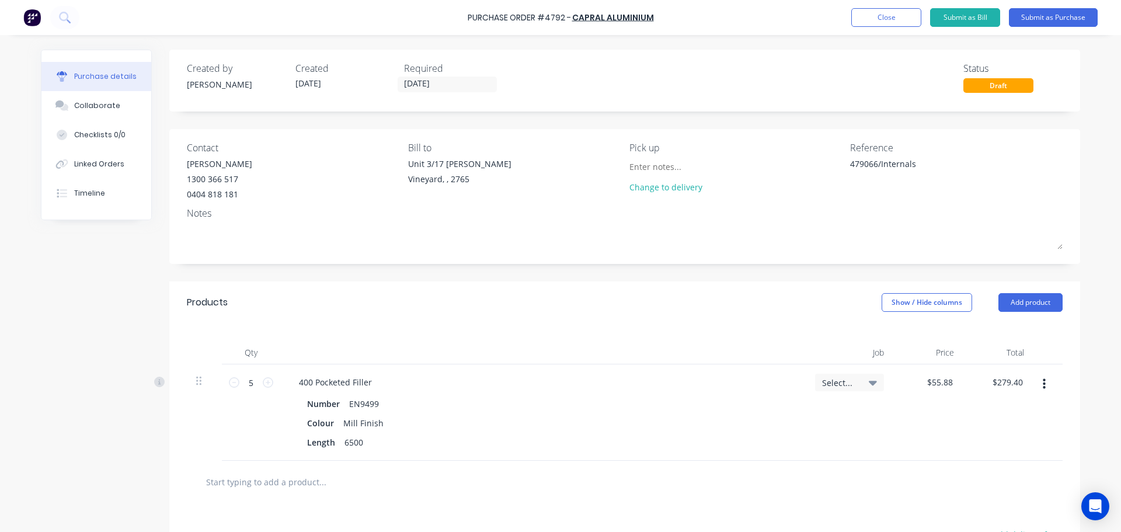
type textarea "4799066/Internals"
type textarea "x"
type textarea "47929066/Internals"
type textarea "x"
type textarea "4792/9066/Internals"
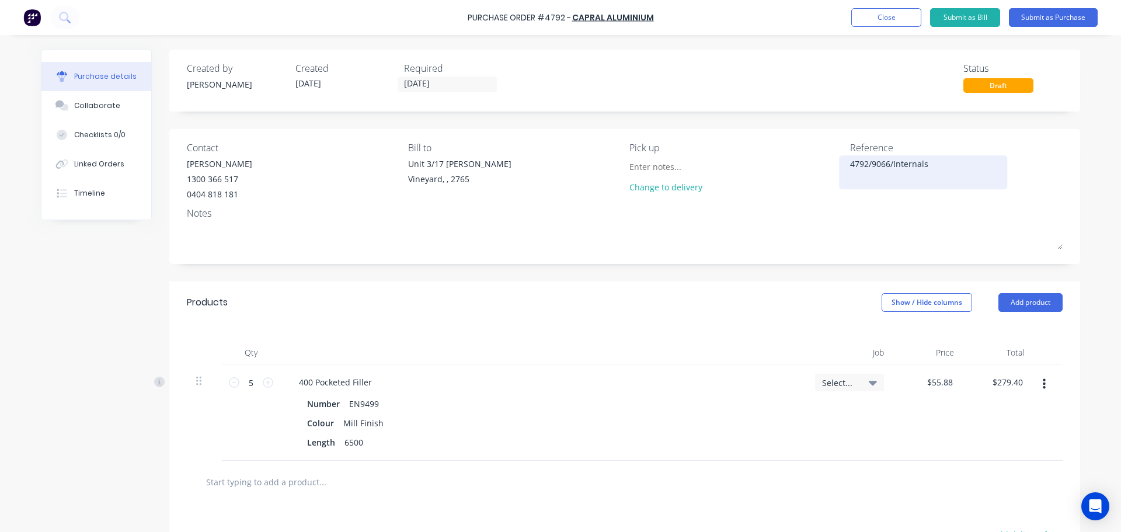
type textarea "x"
click at [555, 162] on textarea "4792/9066/Internals" at bounding box center [923, 171] width 146 height 26
type textarea "4792/9066/Internal/pocket f"
type textarea "x"
type textarea "4792/9066/Internal/pocket f"
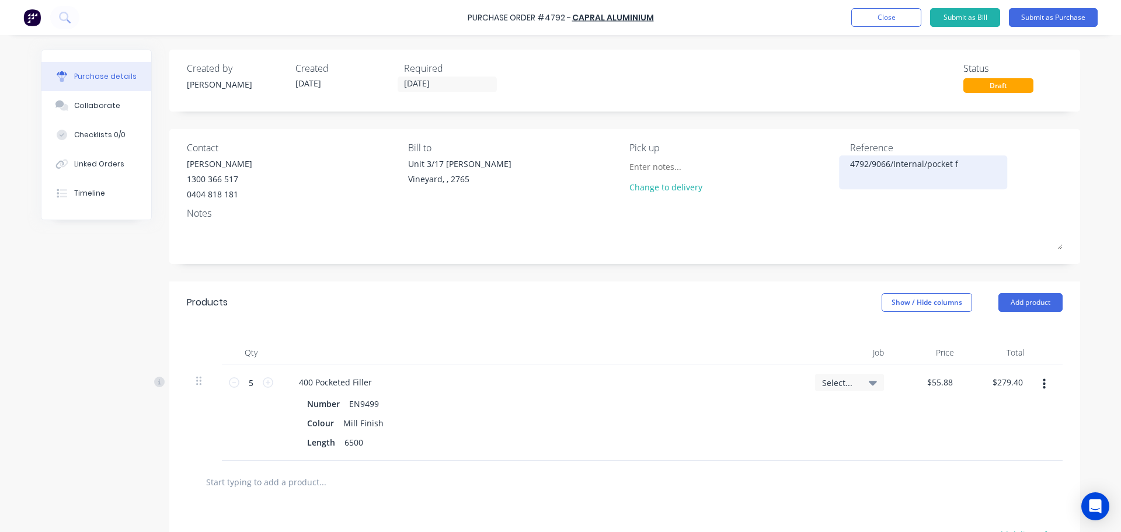
type textarea "x"
click at [555, 168] on textarea "4792/9066/Internal/pocket f" at bounding box center [923, 171] width 146 height 26
type textarea "4792/9066/Internal/pocket fi"
type textarea "x"
type textarea "4792/9066/Internal/pocket fil"
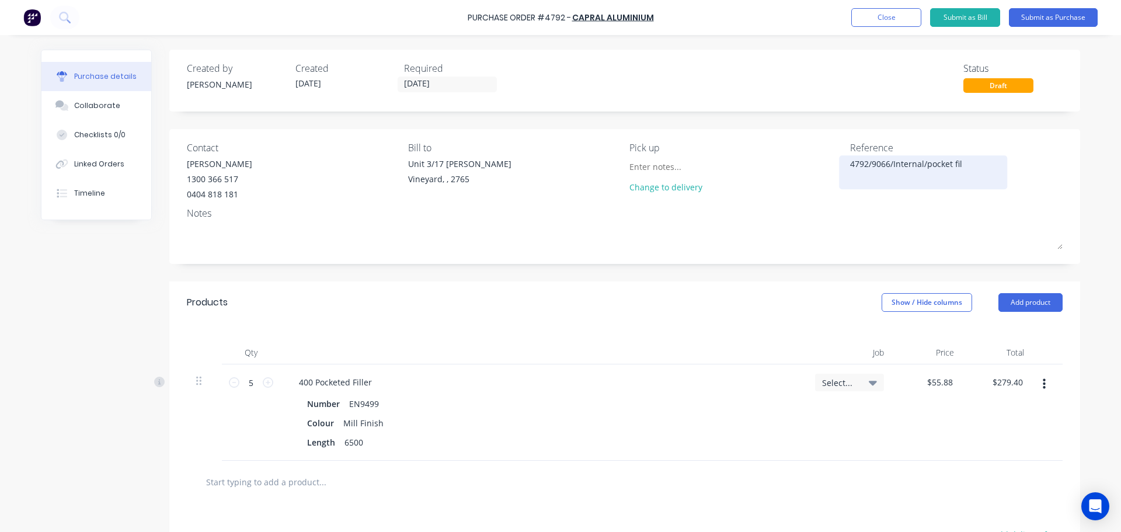
type textarea "x"
type textarea "4792/9066/Internal/pocket fill"
type textarea "x"
type textarea "4792/9066/Internal/pocket fille"
type textarea "x"
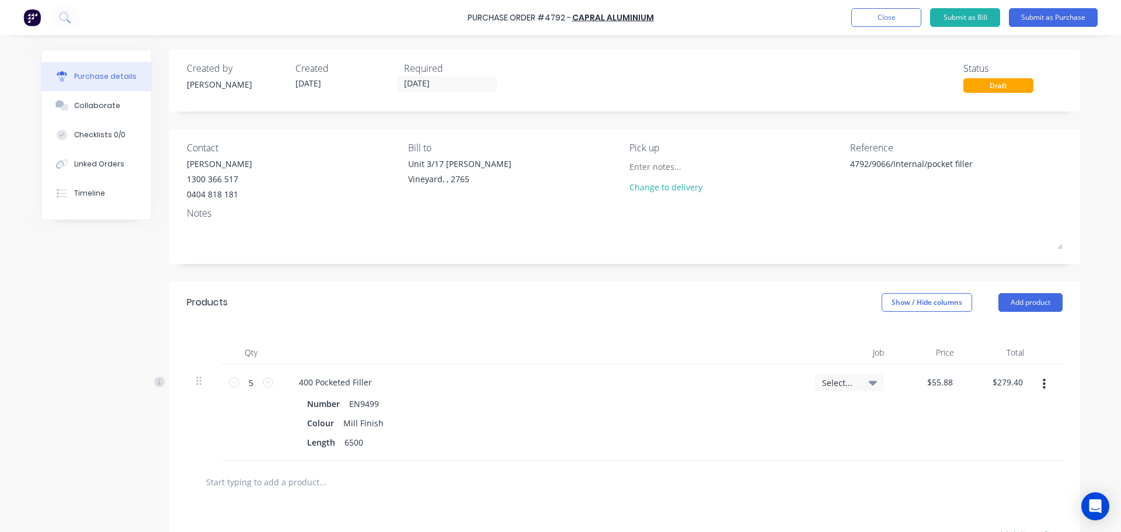
type textarea "4792/9066/Internal/pocket filler"
type textarea "x"
type textarea "4792/9066/Internal/pocket filler"
click at [375, 498] on div at bounding box center [625, 482] width 876 height 43
click at [67, 99] on button "Collaborate" at bounding box center [96, 105] width 110 height 29
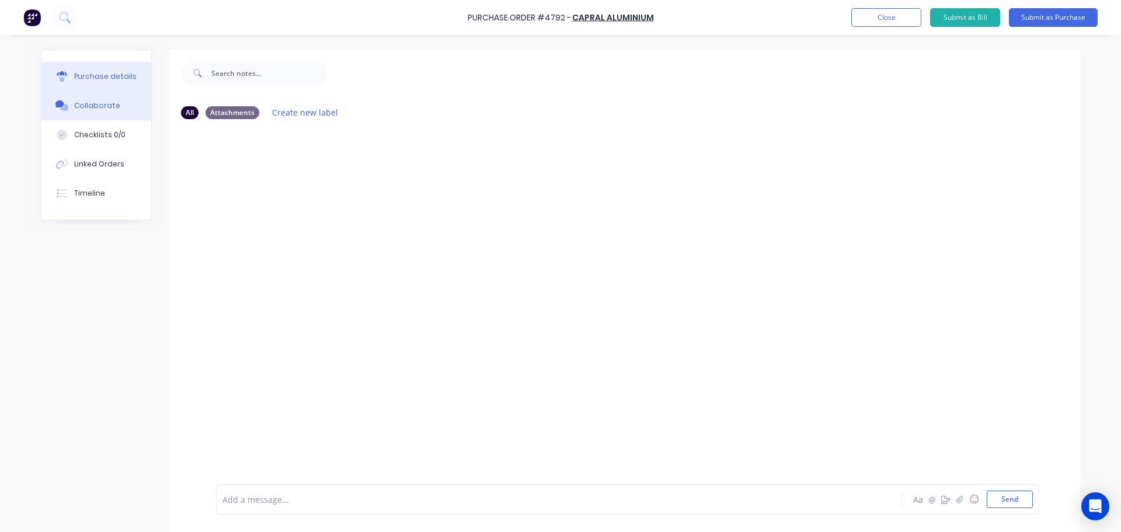
click at [79, 75] on div "Purchase details" at bounding box center [105, 76] width 62 height 11
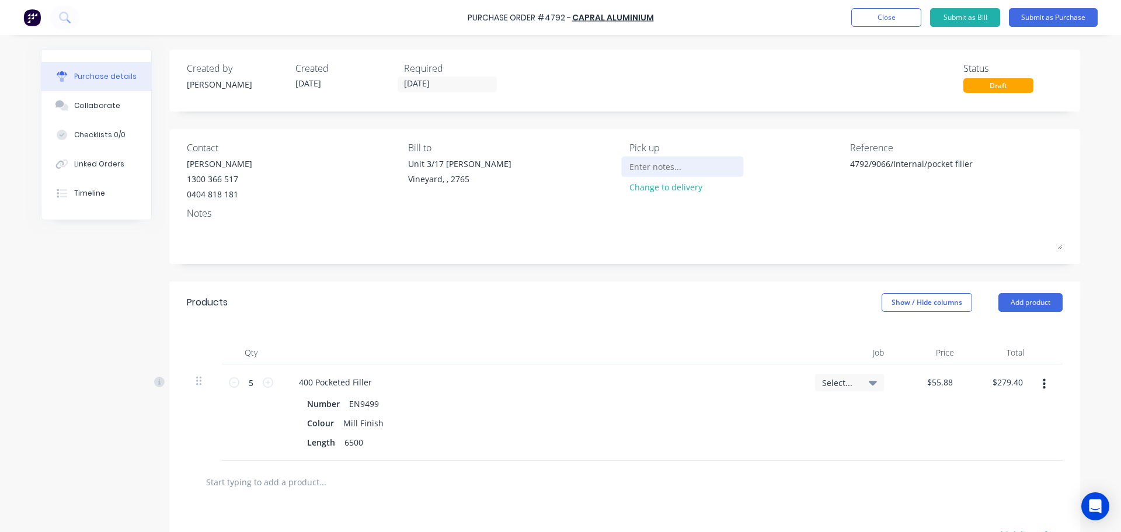
click at [555, 169] on input at bounding box center [683, 167] width 106 height 18
type input "Will be picked up by us"
click at [93, 116] on button "Collaborate" at bounding box center [96, 105] width 110 height 29
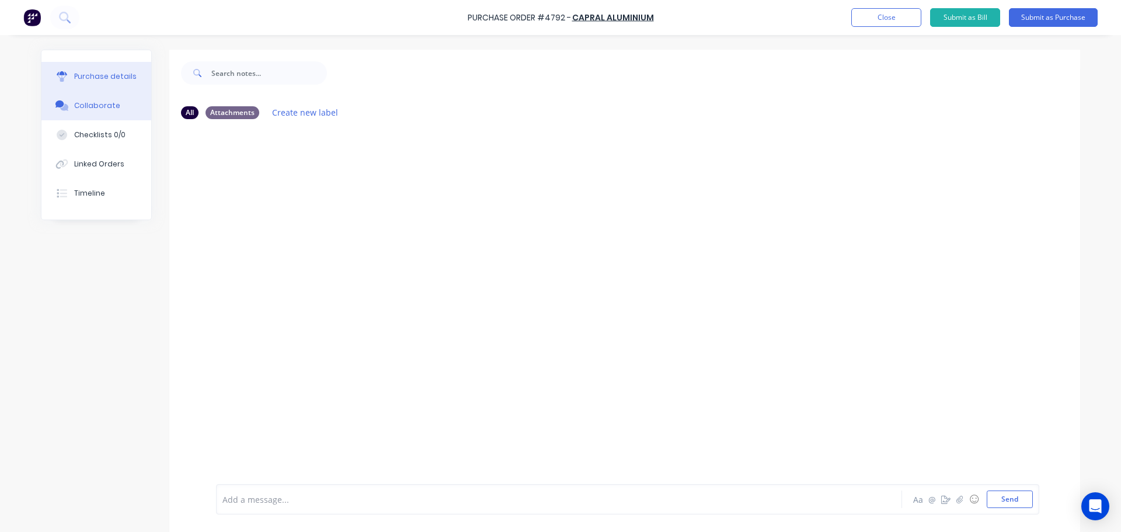
click at [99, 82] on button "Purchase details" at bounding box center [96, 76] width 110 height 29
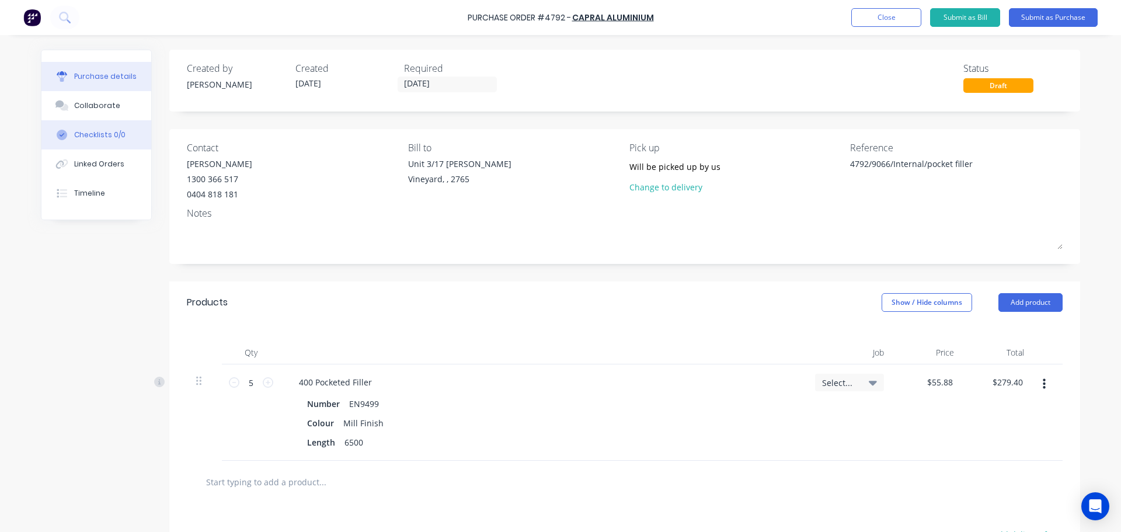
click at [102, 121] on button "Checklists 0/0" at bounding box center [96, 134] width 110 height 29
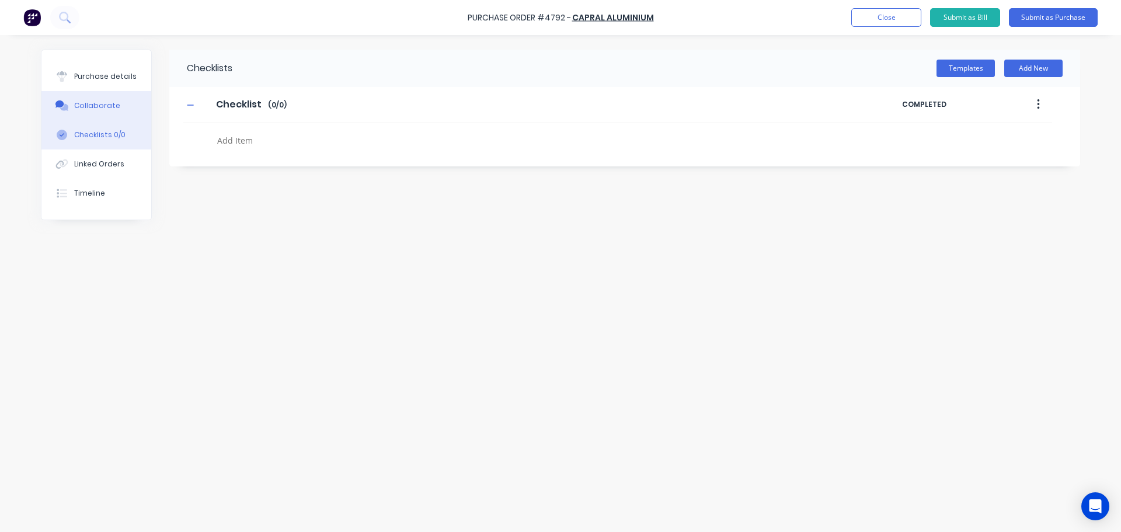
click at [94, 92] on button "Collaborate" at bounding box center [96, 105] width 110 height 29
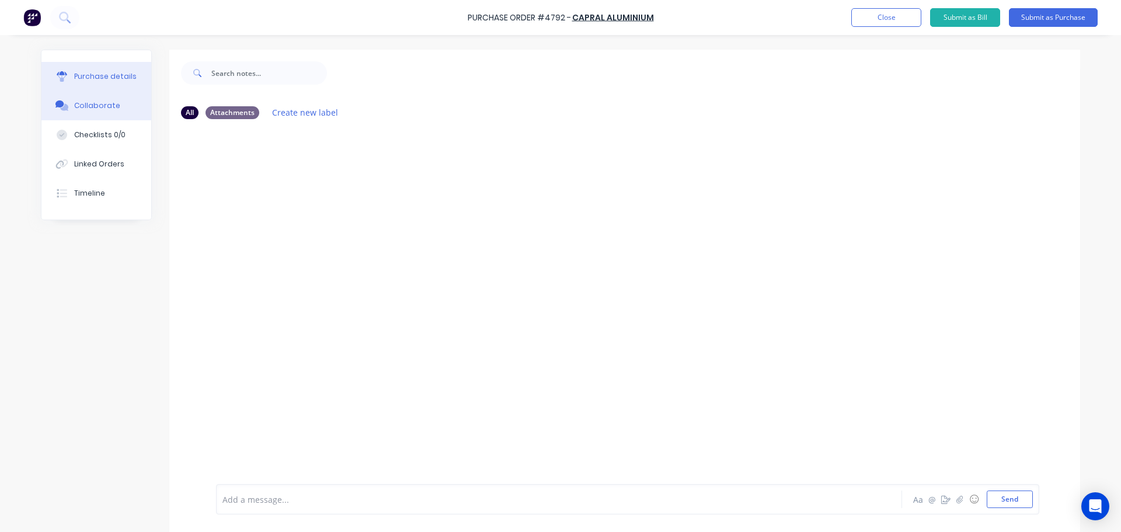
click at [102, 76] on div "Purchase details" at bounding box center [105, 76] width 62 height 11
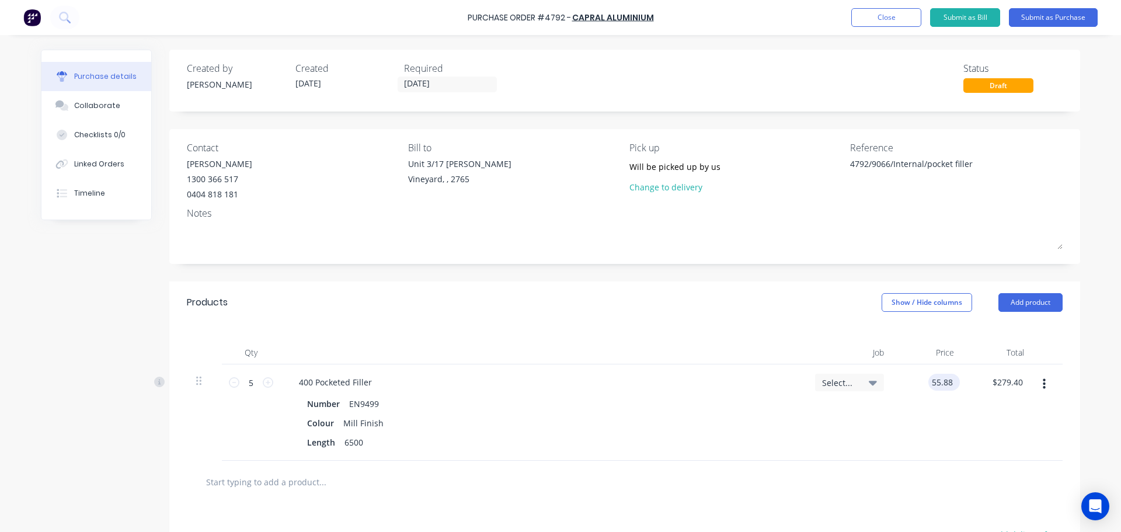
click at [555, 381] on input "55.88" at bounding box center [942, 382] width 27 height 17
click at [555, 383] on input "55.88" at bounding box center [942, 382] width 27 height 17
type input "$39.51"
type input "$197.55"
click at [555, 467] on div at bounding box center [625, 482] width 876 height 43
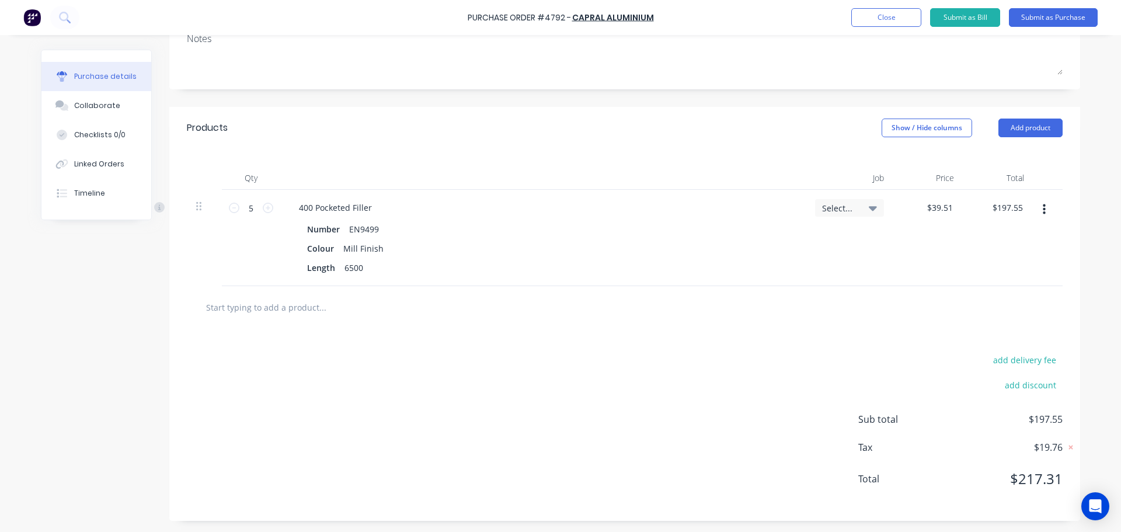
scroll to position [175, 0]
click at [310, 319] on div at bounding box center [625, 307] width 876 height 43
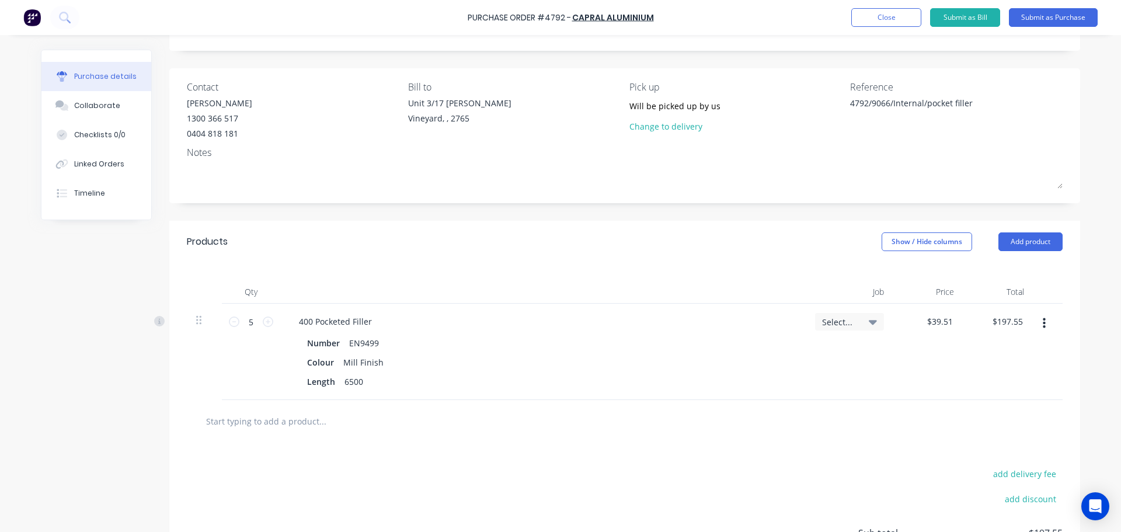
scroll to position [58, 0]
click at [102, 103] on div "Collaborate" at bounding box center [97, 105] width 46 height 11
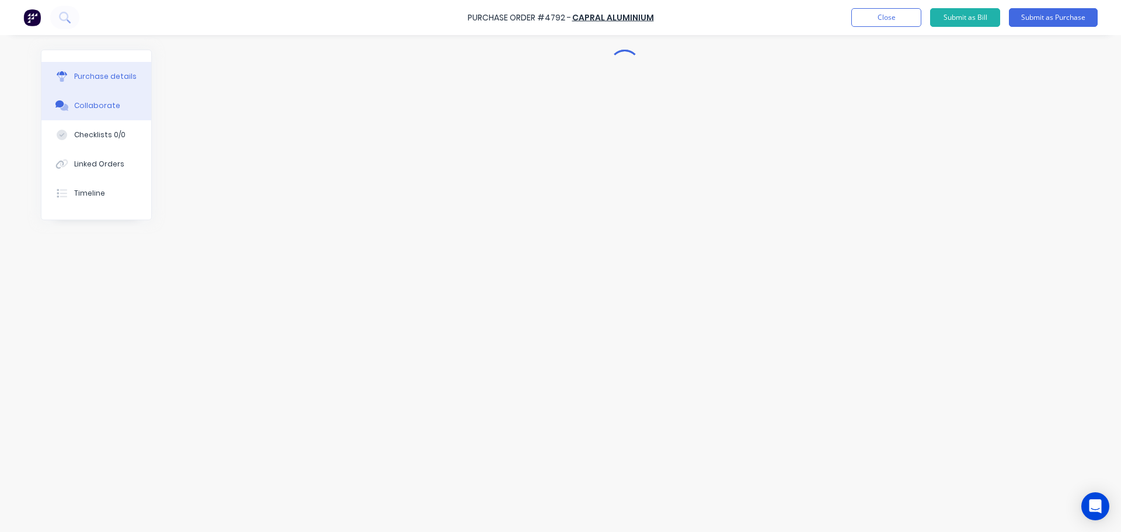
click at [93, 73] on div "Purchase details" at bounding box center [105, 76] width 62 height 11
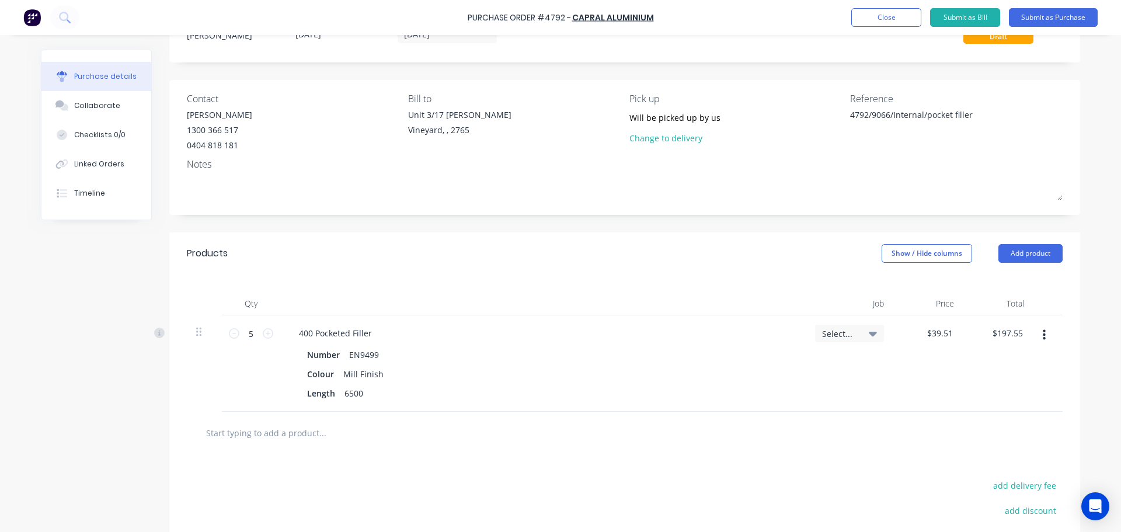
scroll to position [117, 0]
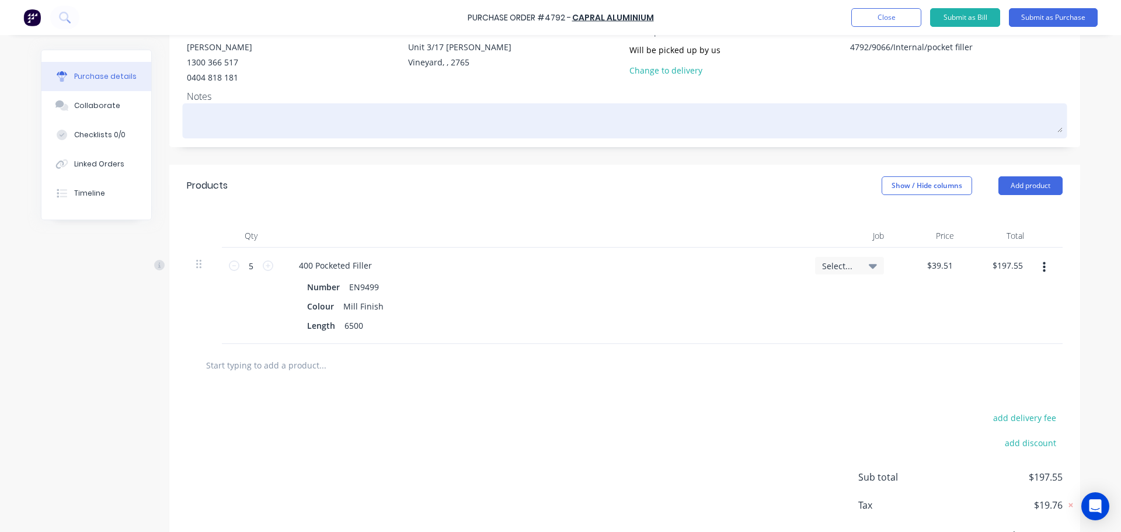
click at [231, 131] on textarea at bounding box center [625, 119] width 876 height 26
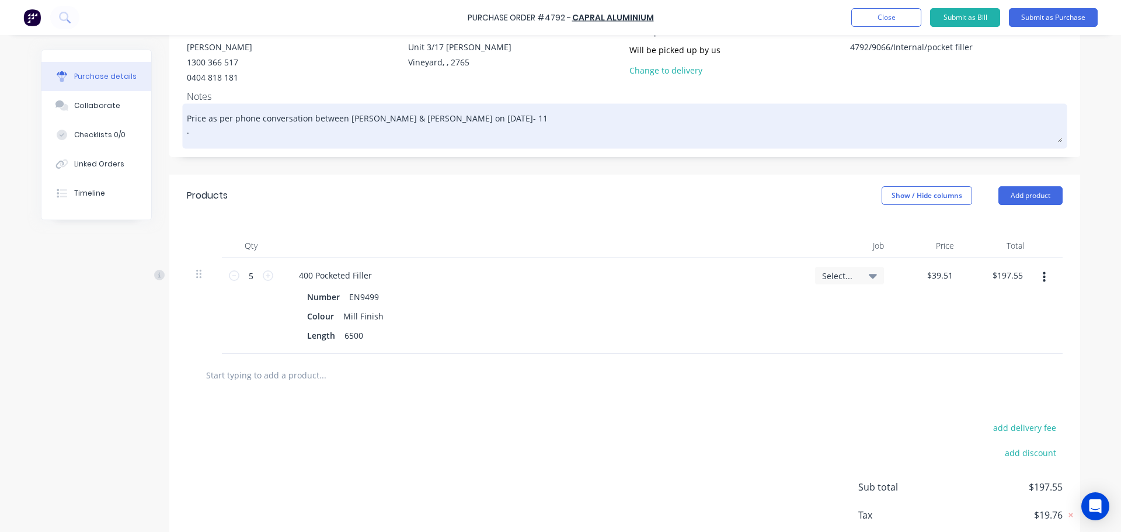
click at [475, 109] on textarea "Price as per phone conversation between Dee & Faizah on 13/10/25- 11 ." at bounding box center [625, 124] width 876 height 36
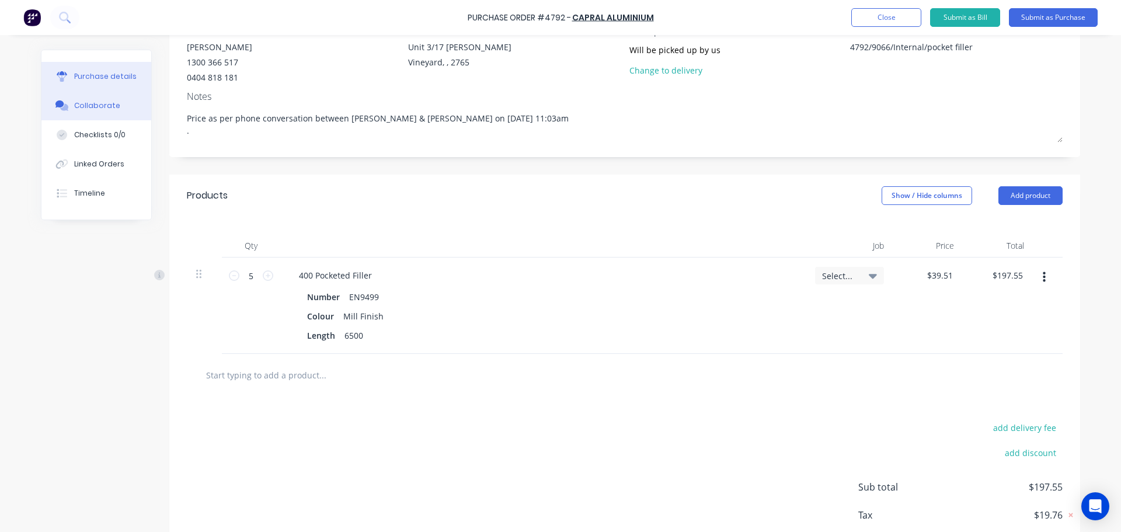
type textarea "Price as per phone conversation between Dee & Faizah on 13/10/25- 11:03am ."
click at [106, 107] on div "Collaborate" at bounding box center [97, 105] width 46 height 11
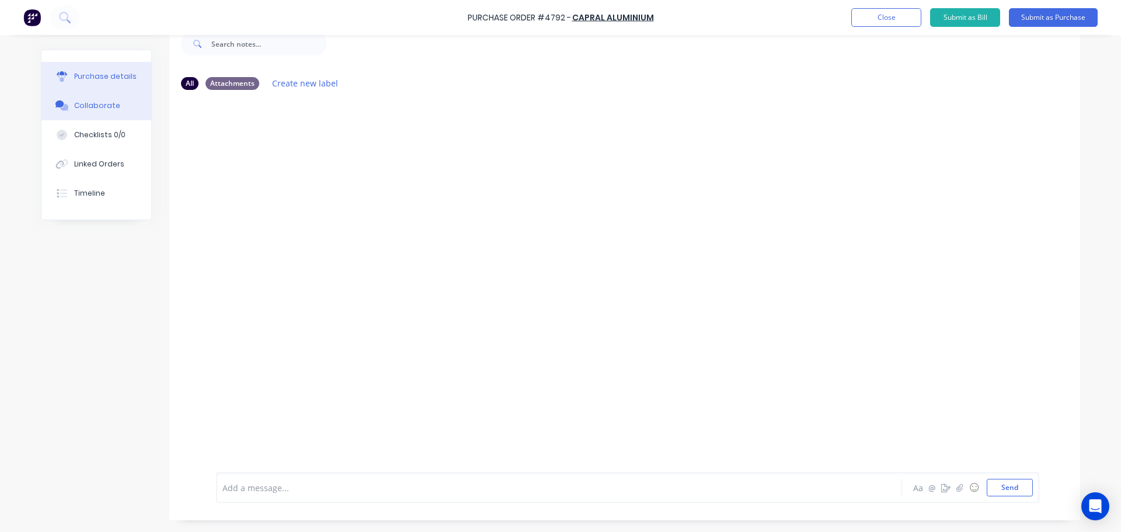
click at [104, 83] on button "Purchase details" at bounding box center [96, 76] width 110 height 29
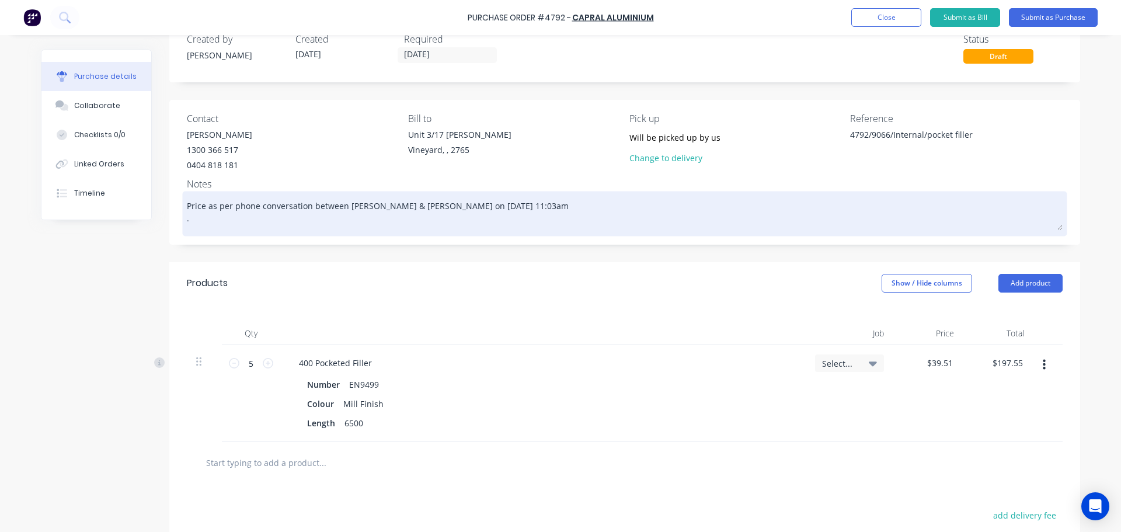
click at [197, 220] on textarea "Price as per phone conversation between Dee & Faizah on 13/10/25- 11:03am ." at bounding box center [625, 212] width 876 height 36
click at [555, 200] on textarea "Price as per phone conversation between Dee & Faizah on 13/10/25- 11:03am" at bounding box center [625, 212] width 876 height 36
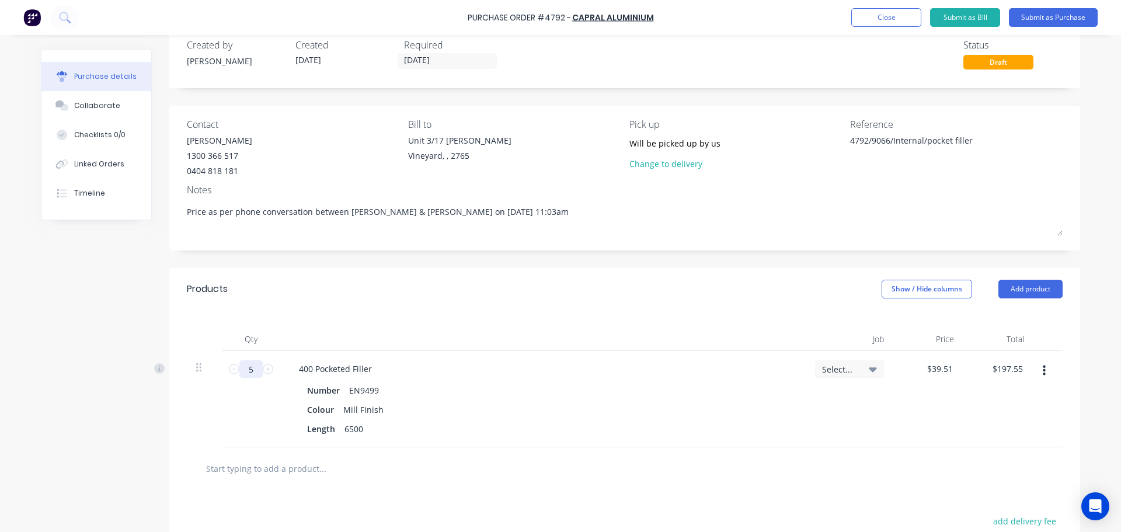
scroll to position [10, 0]
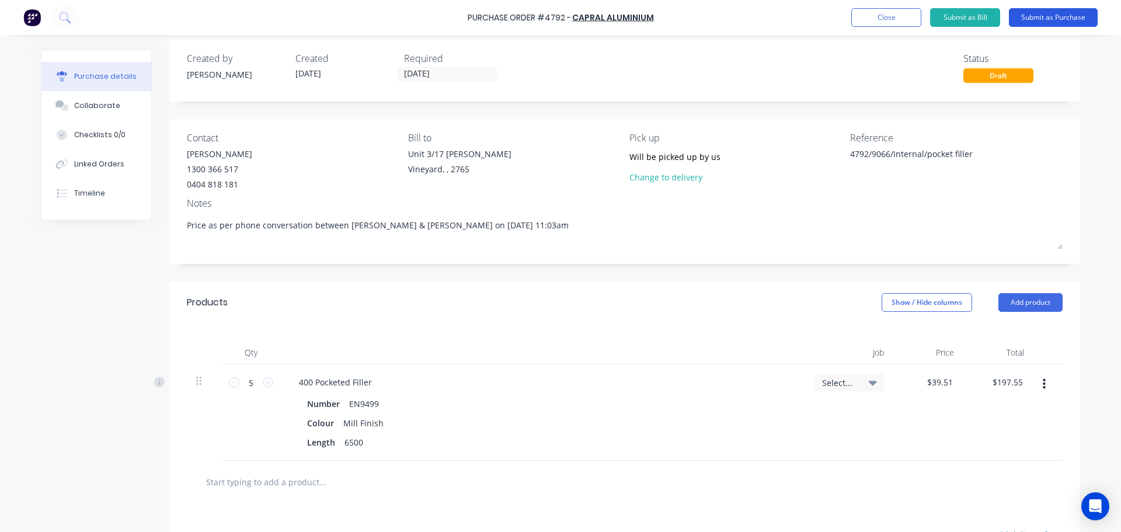
type textarea "Price as per phone conversation between Dee & Faizah on 13/10/25- 11:03am"
click at [555, 19] on button "Submit as Purchase" at bounding box center [1053, 17] width 89 height 19
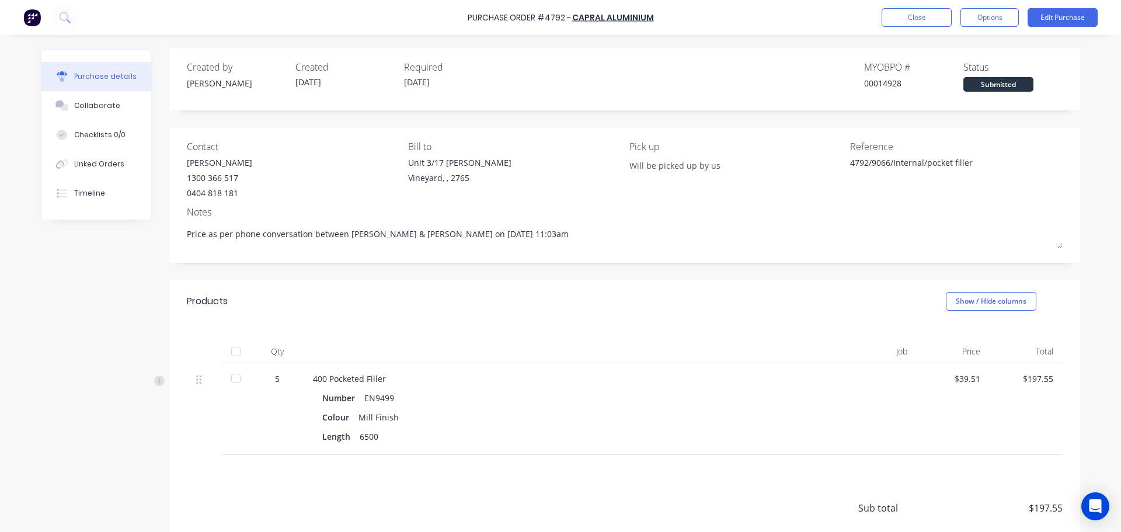
scroll to position [0, 0]
click at [105, 118] on button "Collaborate" at bounding box center [96, 105] width 110 height 29
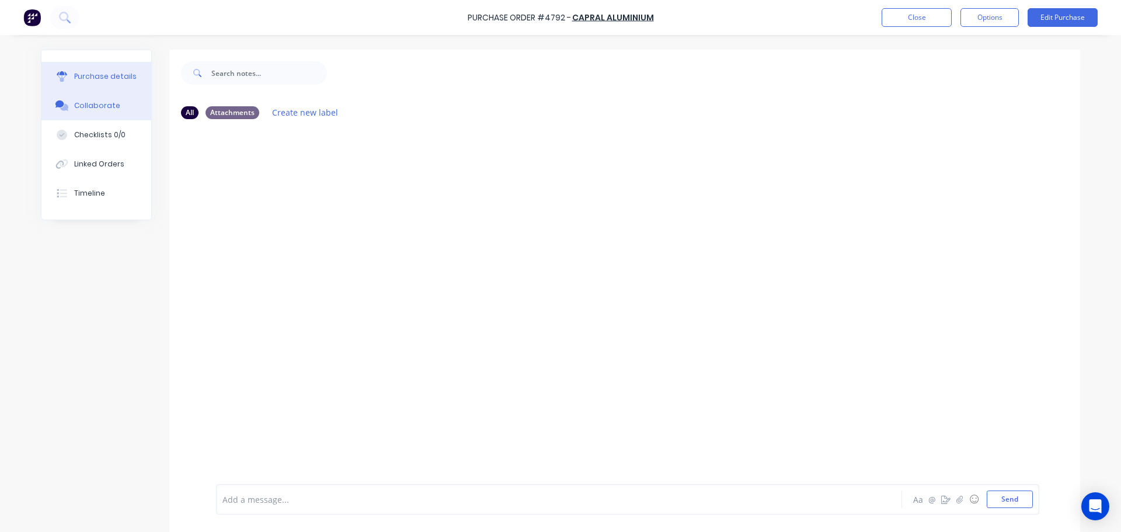
click at [92, 79] on div "Purchase details" at bounding box center [105, 76] width 62 height 11
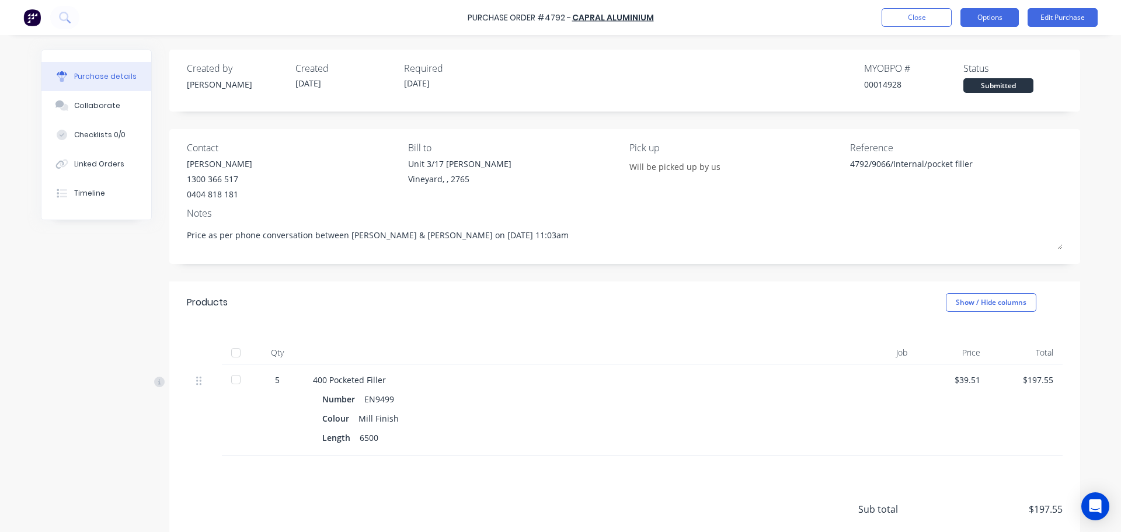
click at [555, 17] on button "Options" at bounding box center [990, 17] width 58 height 19
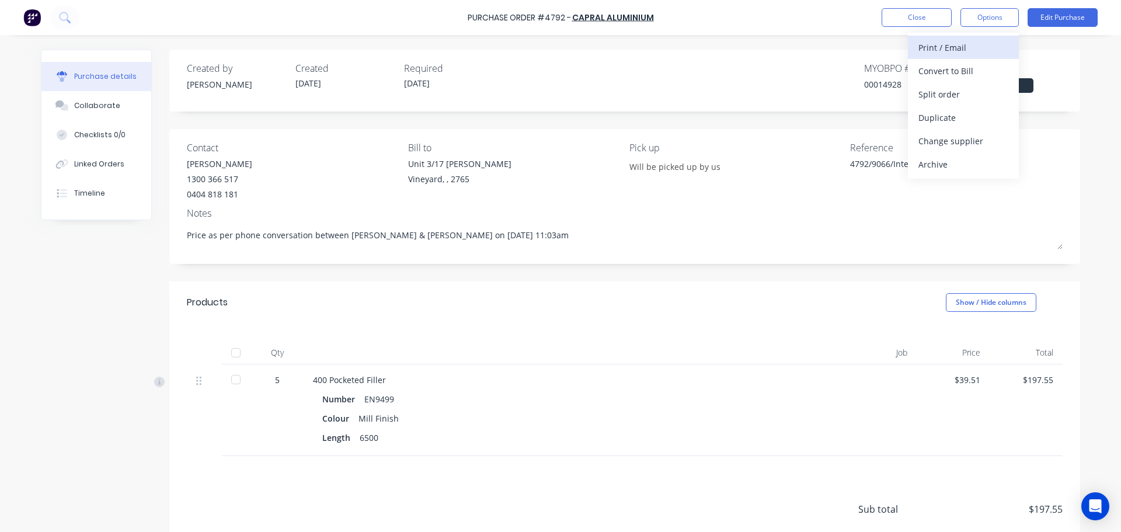
click at [555, 53] on div "Print / Email" at bounding box center [964, 47] width 90 height 17
click at [555, 76] on div "With pricing" at bounding box center [964, 70] width 90 height 17
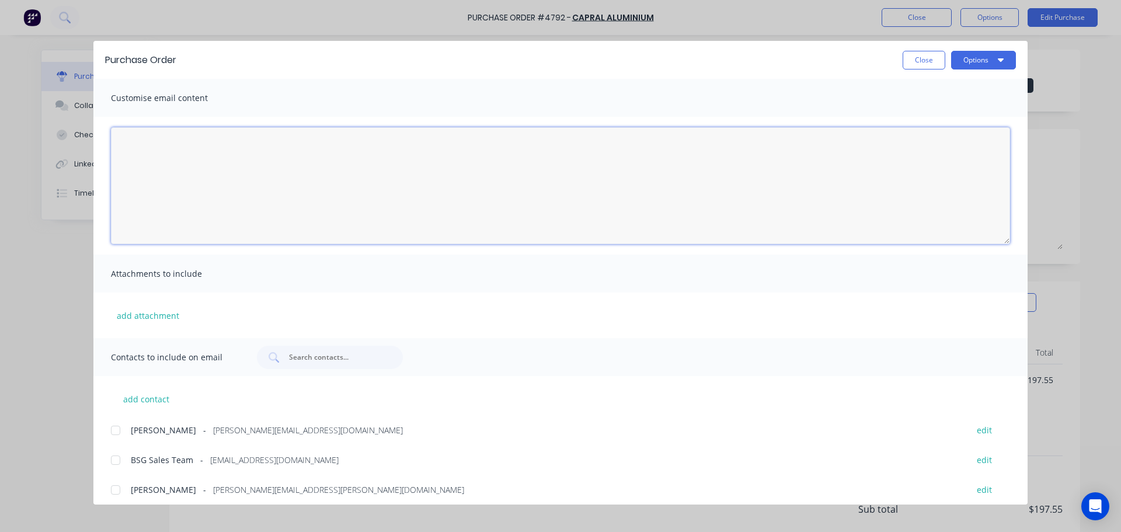
click at [185, 151] on textarea "13/10/25" at bounding box center [560, 185] width 899 height 117
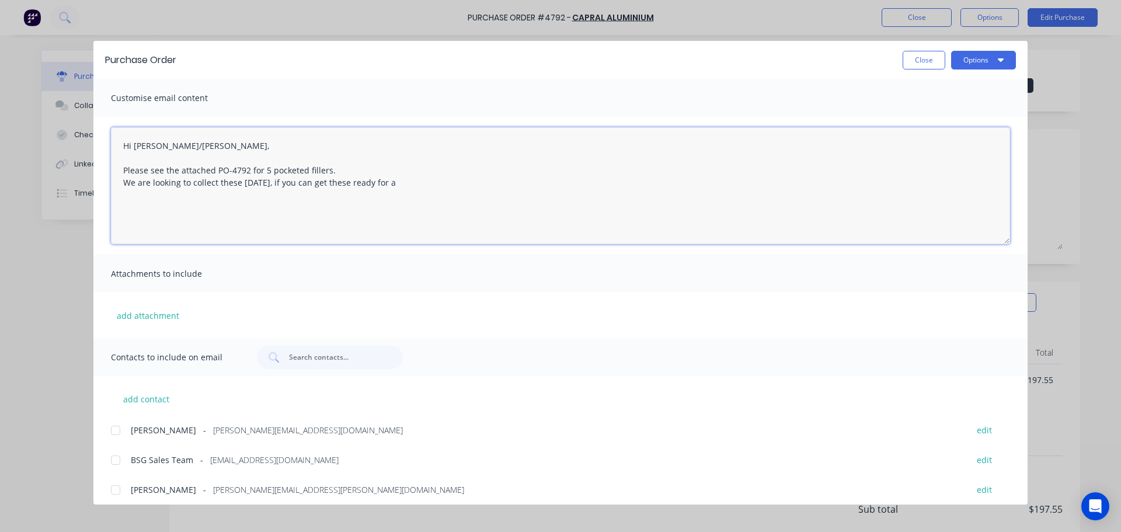
drag, startPoint x: 272, startPoint y: 182, endPoint x: 120, endPoint y: 191, distance: 152.7
click at [120, 191] on textarea "Hi Caroline/Faizah, Please see the attached PO-4792 for 5 pocketed fillers. We …" at bounding box center [560, 185] width 899 height 117
click at [273, 183] on textarea "Hi Caroline/Faizah, Please see the attached PO-4792 for 5 pocketed fillers. If …" at bounding box center [560, 185] width 899 height 117
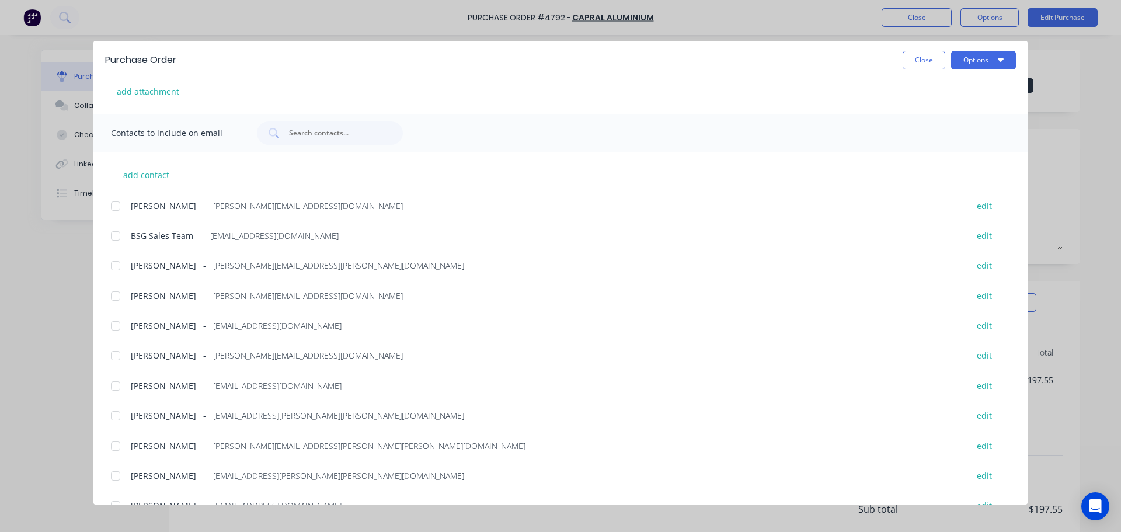
scroll to position [234, 0]
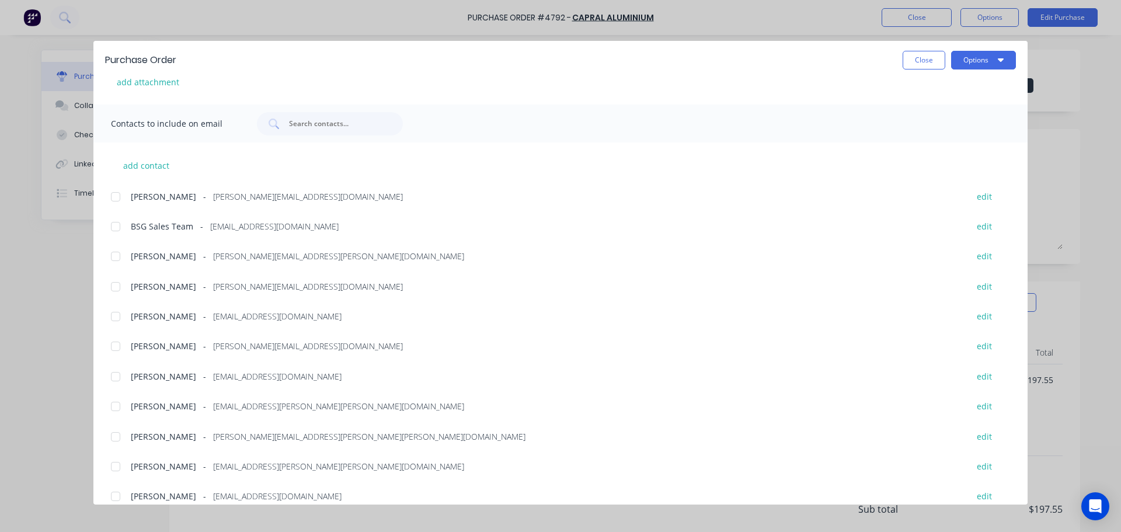
click at [116, 342] on div at bounding box center [115, 346] width 23 height 23
click at [121, 377] on div at bounding box center [115, 376] width 23 height 23
click at [110, 226] on div at bounding box center [115, 226] width 23 height 23
click at [121, 255] on div at bounding box center [115, 256] width 23 height 23
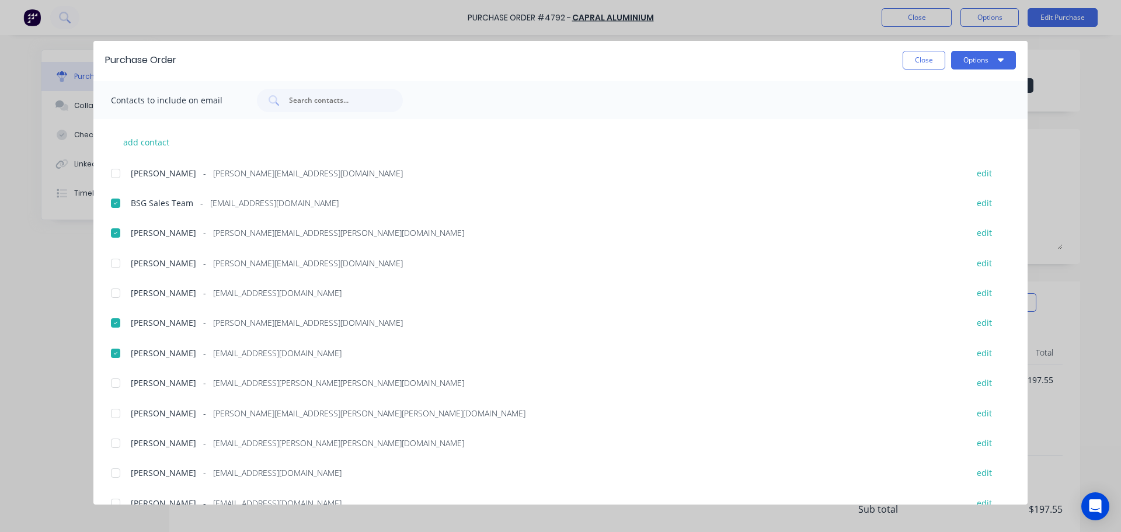
scroll to position [277, 0]
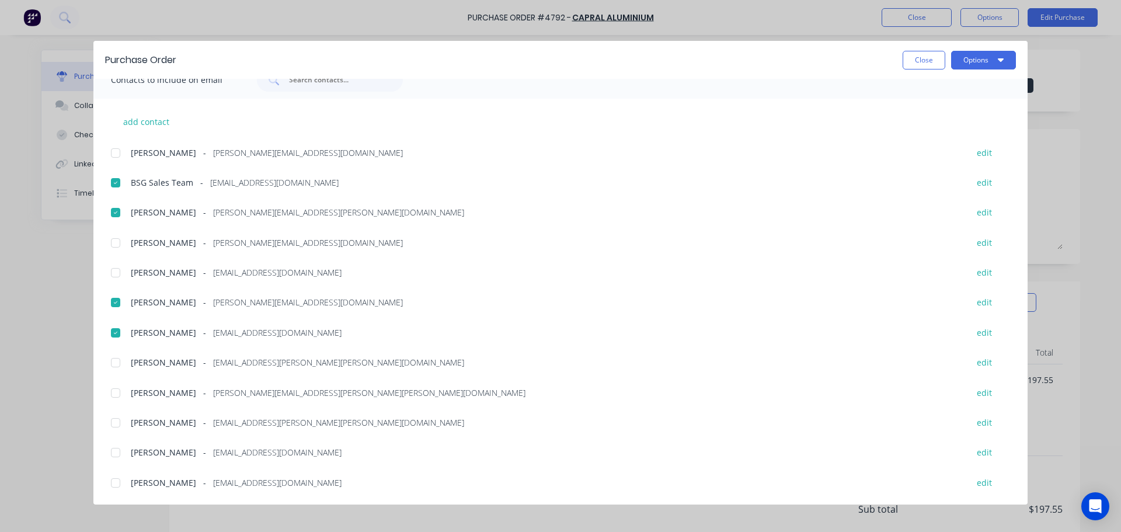
click at [116, 365] on div at bounding box center [115, 362] width 23 height 23
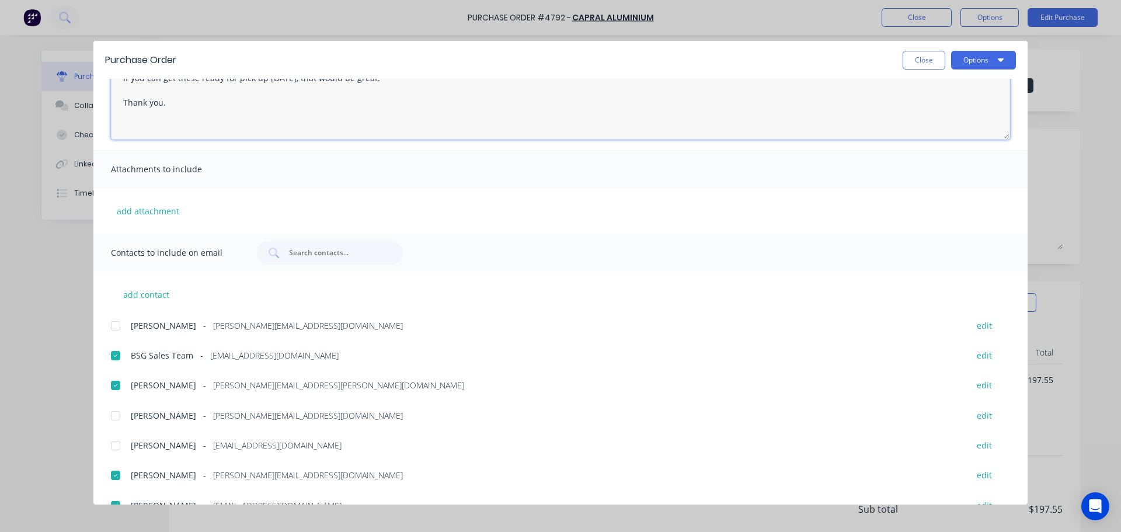
scroll to position [0, 0]
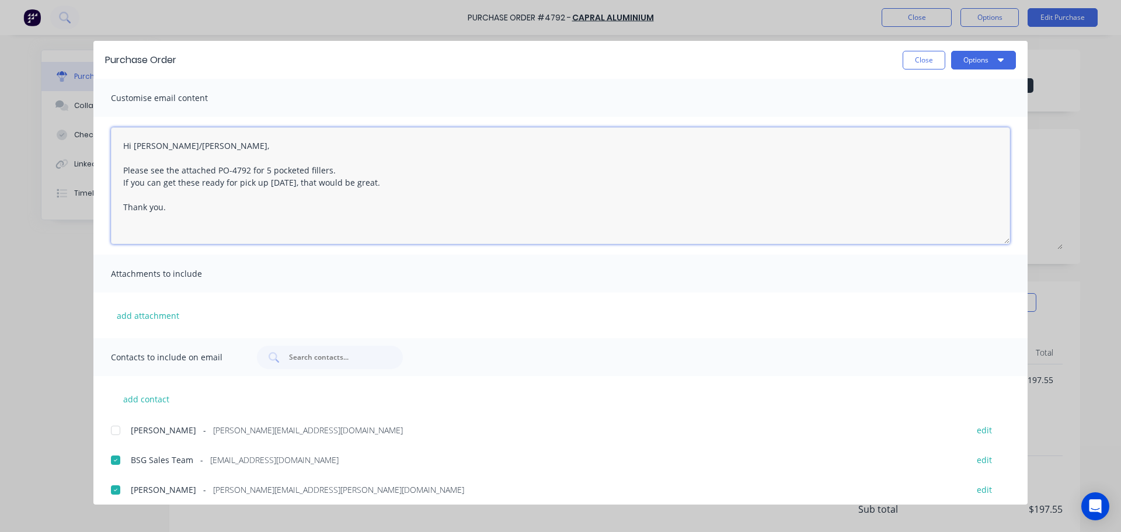
type textarea "Hi Caroline/Faizah, Please see the attached PO-4792 for 5 pocketed fillers. If …"
drag, startPoint x: 711, startPoint y: 60, endPoint x: 571, endPoint y: 56, distance: 140.8
click at [555, 56] on div "Close Options" at bounding box center [602, 60] width 828 height 19
click at [555, 62] on button "Options" at bounding box center [983, 60] width 65 height 19
click at [555, 106] on div "Print" at bounding box center [961, 113] width 90 height 17
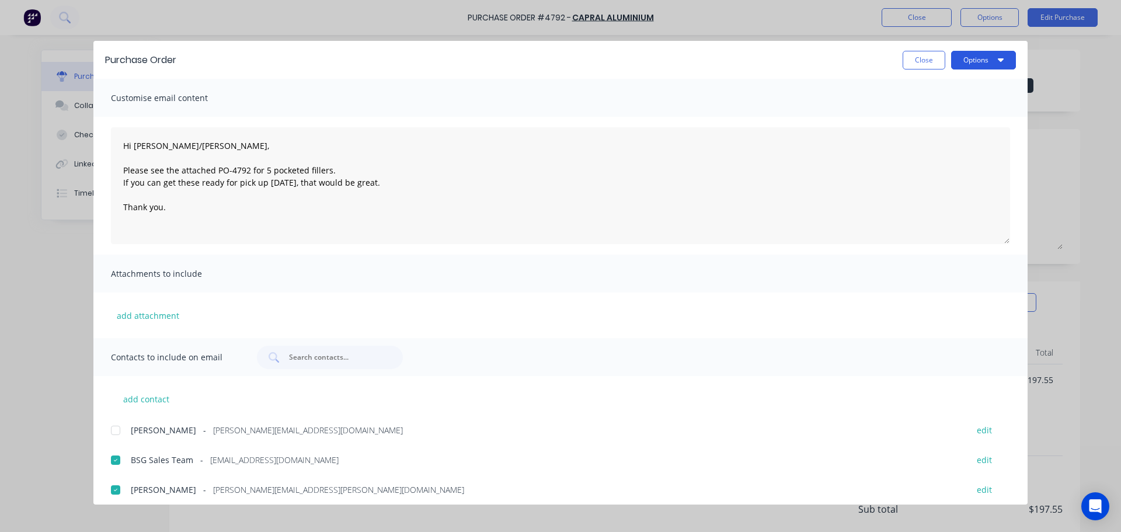
click at [555, 58] on button "Options" at bounding box center [983, 60] width 65 height 19
click at [555, 134] on div "Email" at bounding box center [961, 136] width 90 height 17
click at [555, 53] on button "Close" at bounding box center [924, 60] width 43 height 19
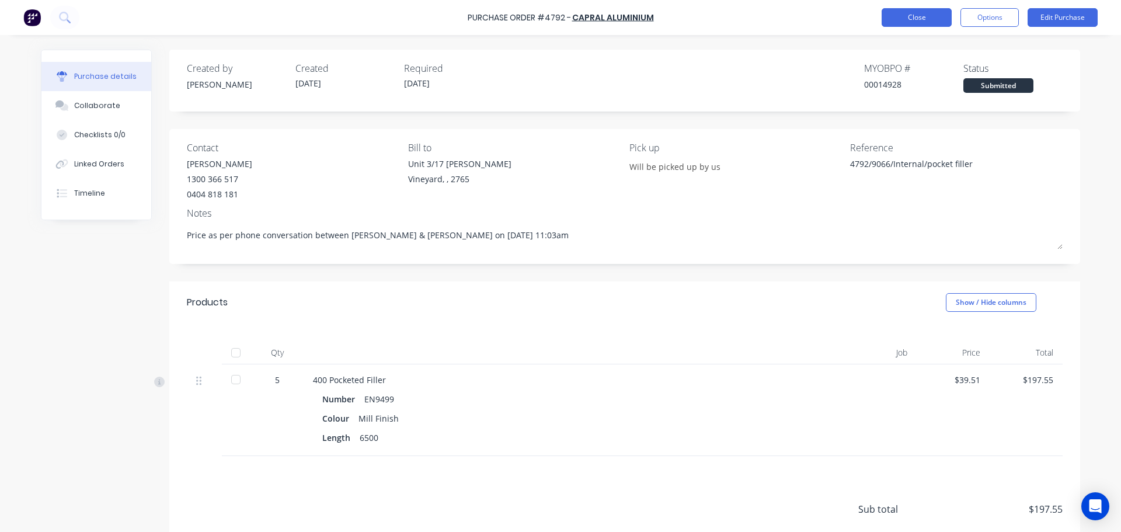
click at [555, 18] on button "Close" at bounding box center [917, 17] width 70 height 19
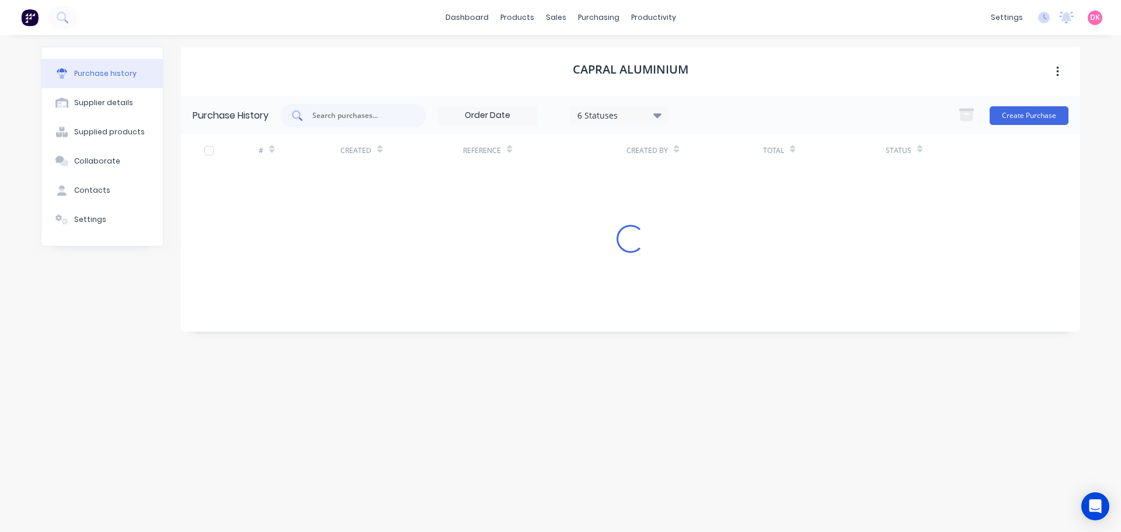
click at [353, 116] on input "text" at bounding box center [359, 116] width 97 height 12
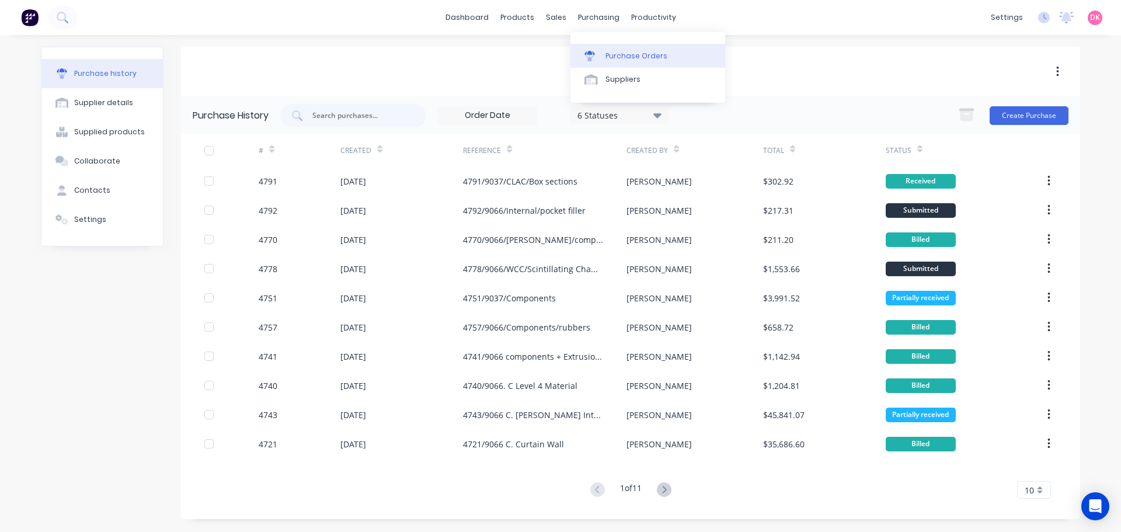
click at [555, 53] on div "Purchase Orders" at bounding box center [637, 56] width 62 height 11
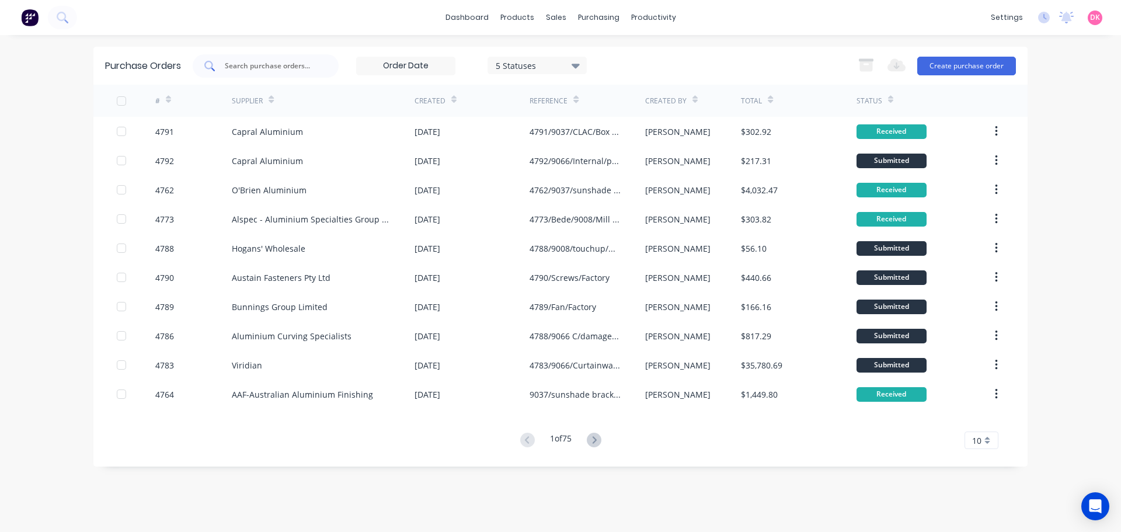
click at [269, 70] on input "text" at bounding box center [272, 66] width 97 height 12
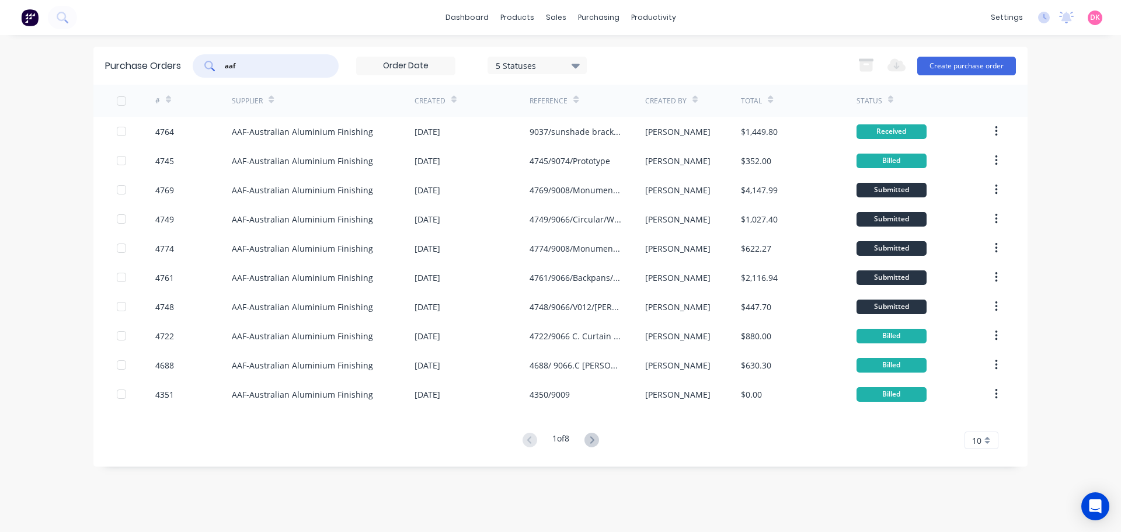
type input "aaf"
click at [451, 96] on icon at bounding box center [453, 99] width 5 height 9
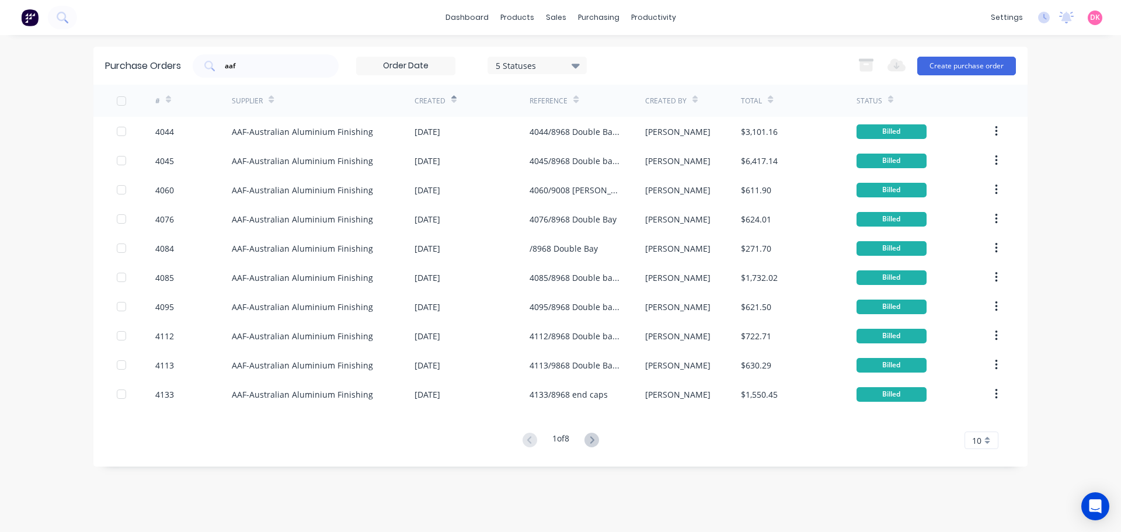
click at [448, 104] on div "Created" at bounding box center [436, 101] width 42 height 20
click at [451, 103] on icon at bounding box center [453, 99] width 5 height 9
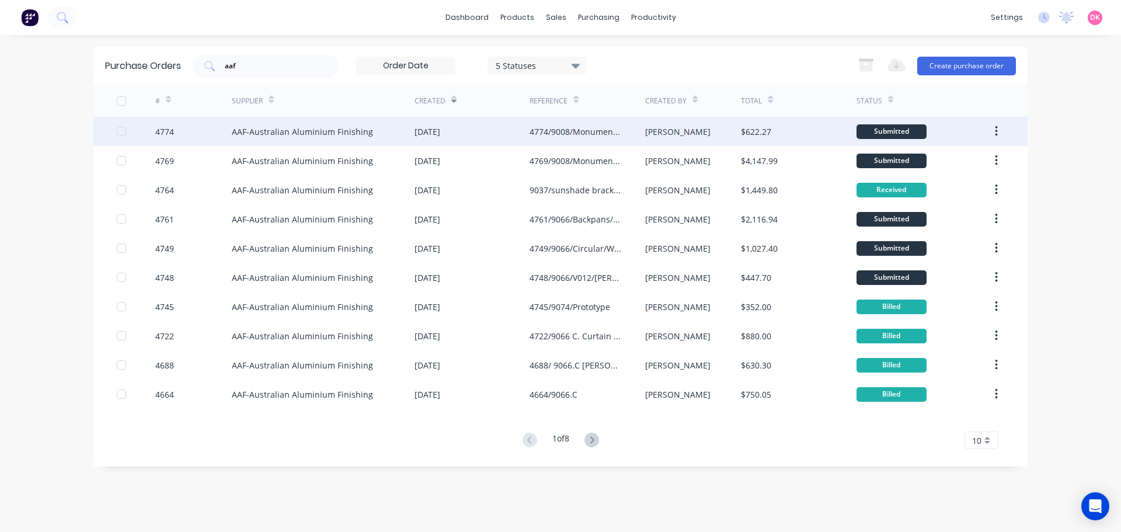
click at [555, 138] on div "4774/9008/Monument/Structural bracket, louvre blade" at bounding box center [587, 131] width 115 height 29
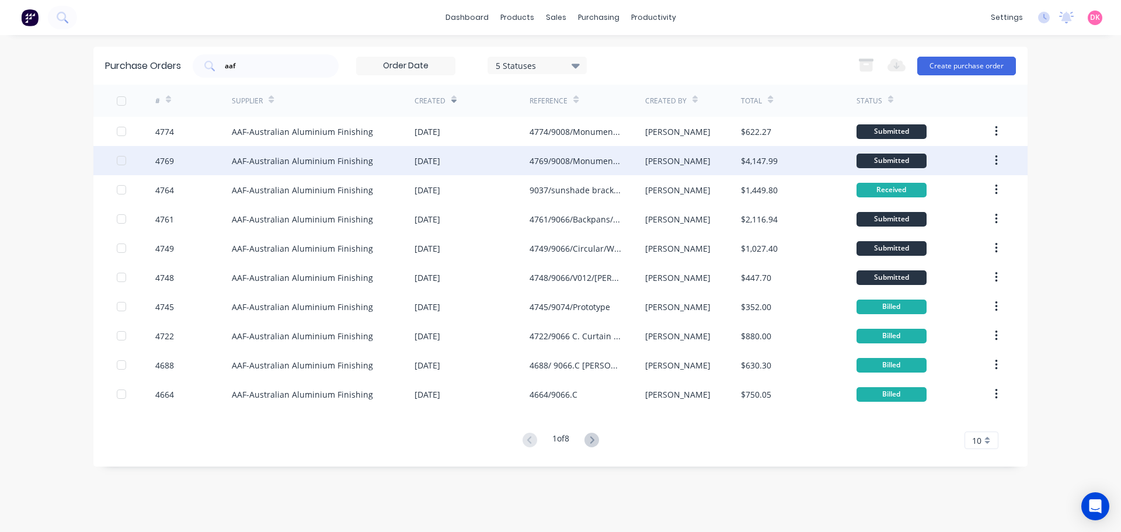
click at [440, 161] on div "03 Oct 2025" at bounding box center [428, 161] width 26 height 12
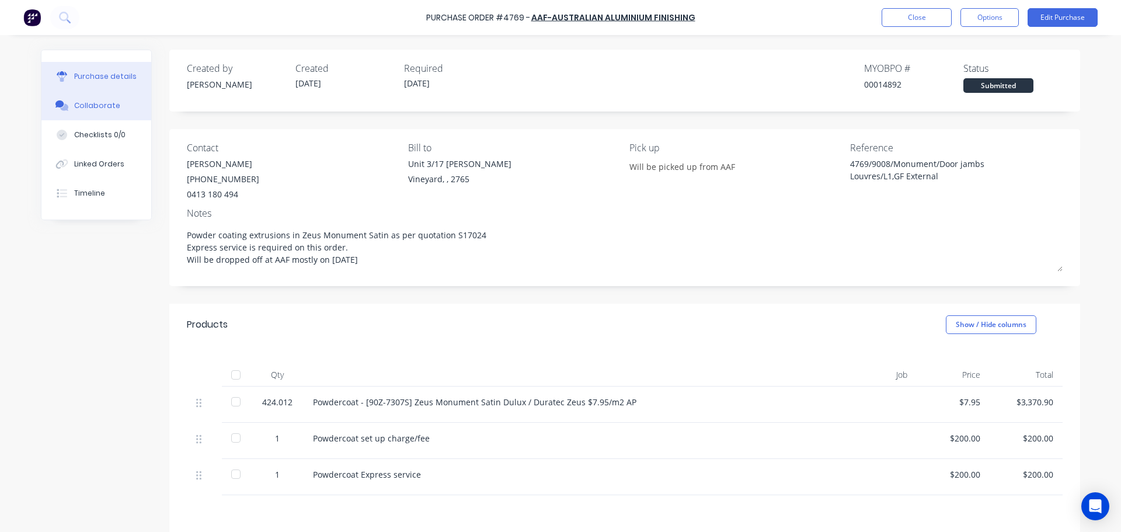
click at [82, 100] on div "Collaborate" at bounding box center [97, 105] width 46 height 11
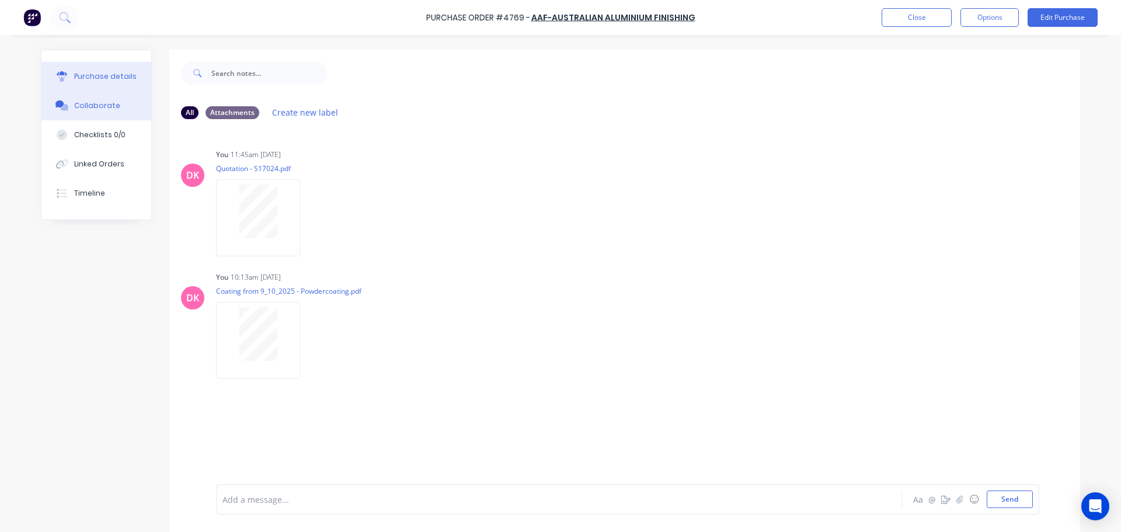
click at [77, 71] on div "Purchase details" at bounding box center [105, 76] width 62 height 11
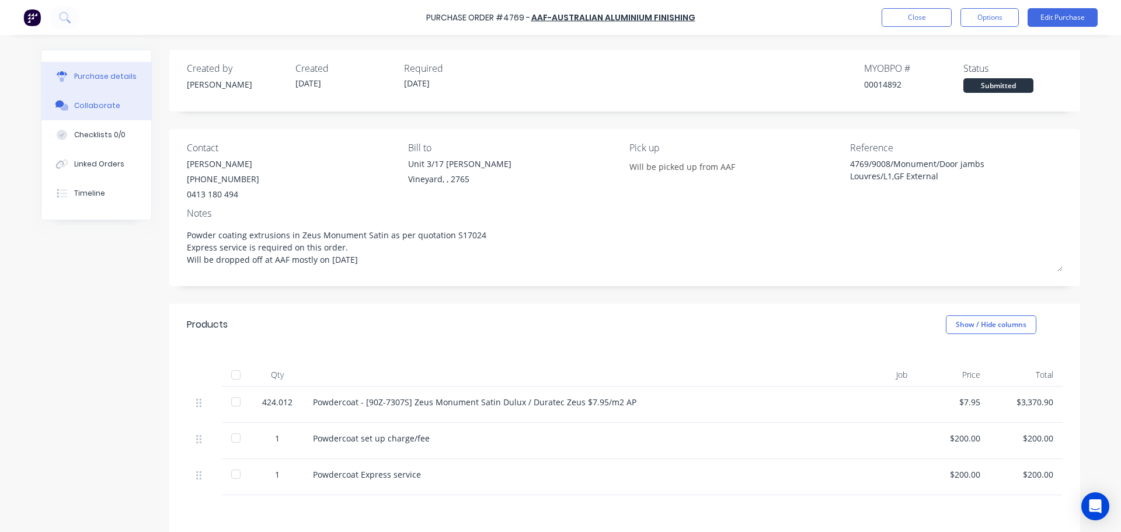
click at [93, 107] on div "Collaborate" at bounding box center [97, 105] width 46 height 11
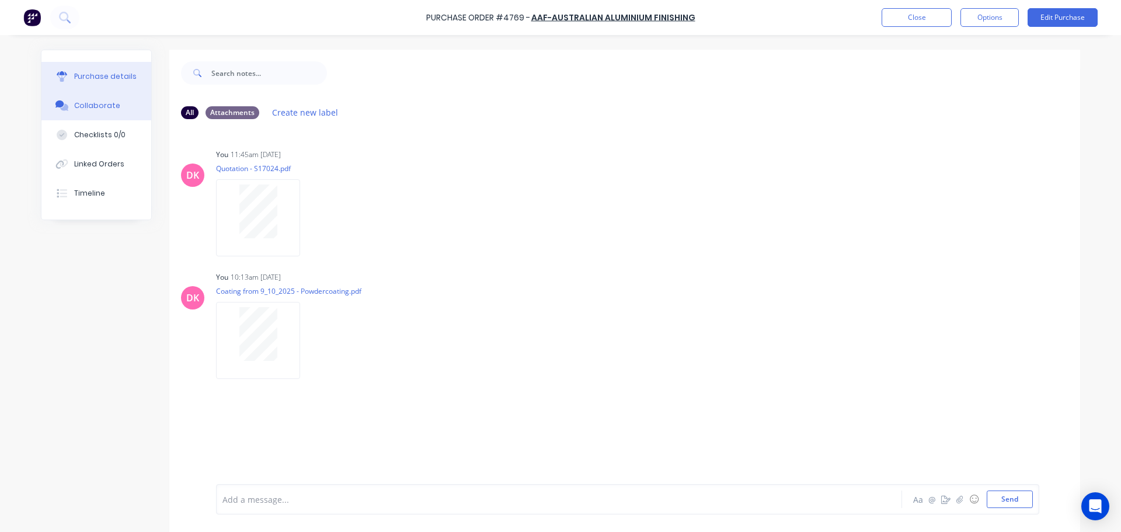
click at [87, 77] on div "Purchase details" at bounding box center [105, 76] width 62 height 11
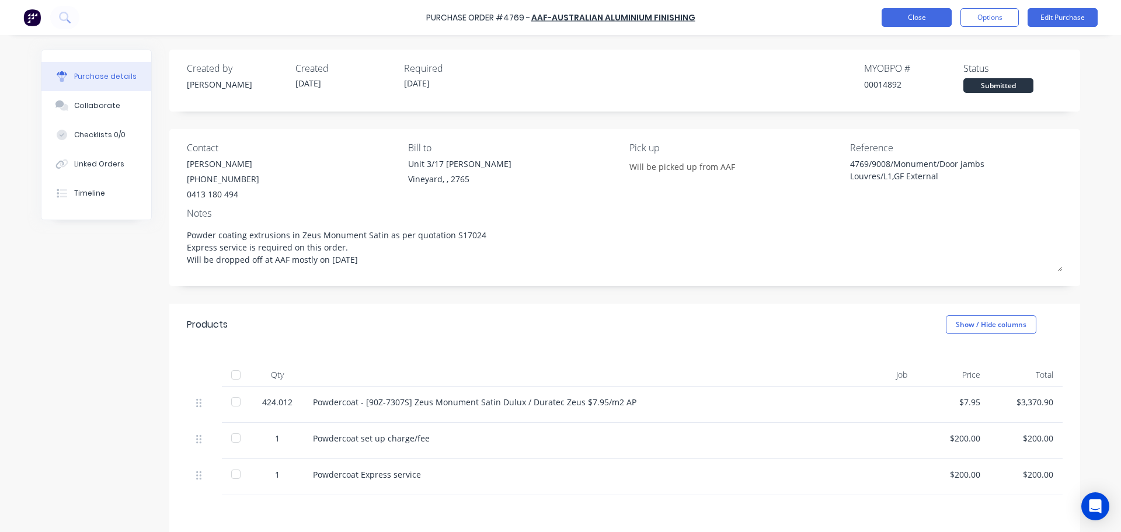
click at [555, 14] on button "Close" at bounding box center [917, 17] width 70 height 19
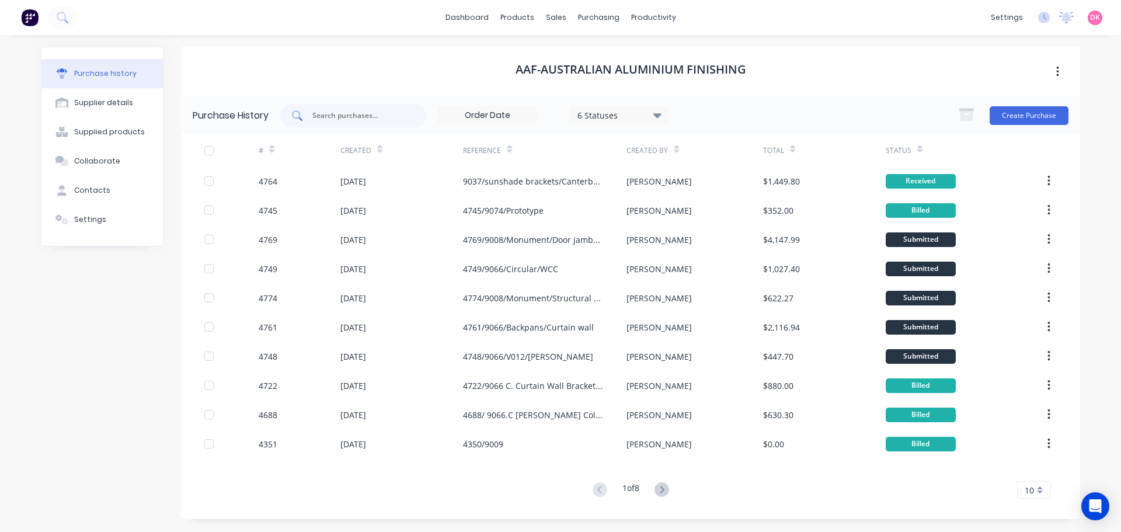
click at [341, 119] on input "text" at bounding box center [359, 116] width 97 height 12
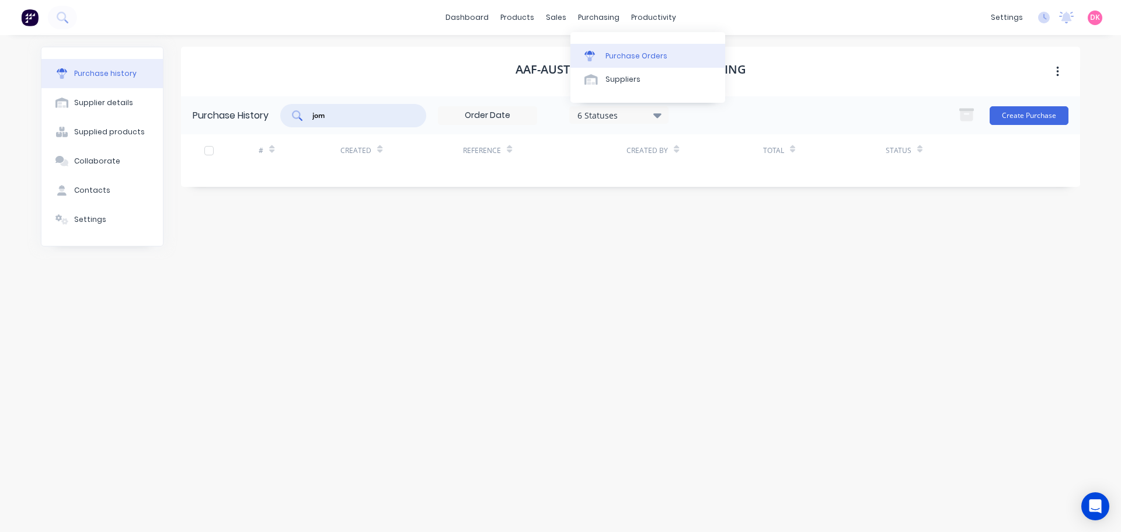
type input "jom"
click at [555, 58] on div "Purchase Orders" at bounding box center [637, 56] width 62 height 11
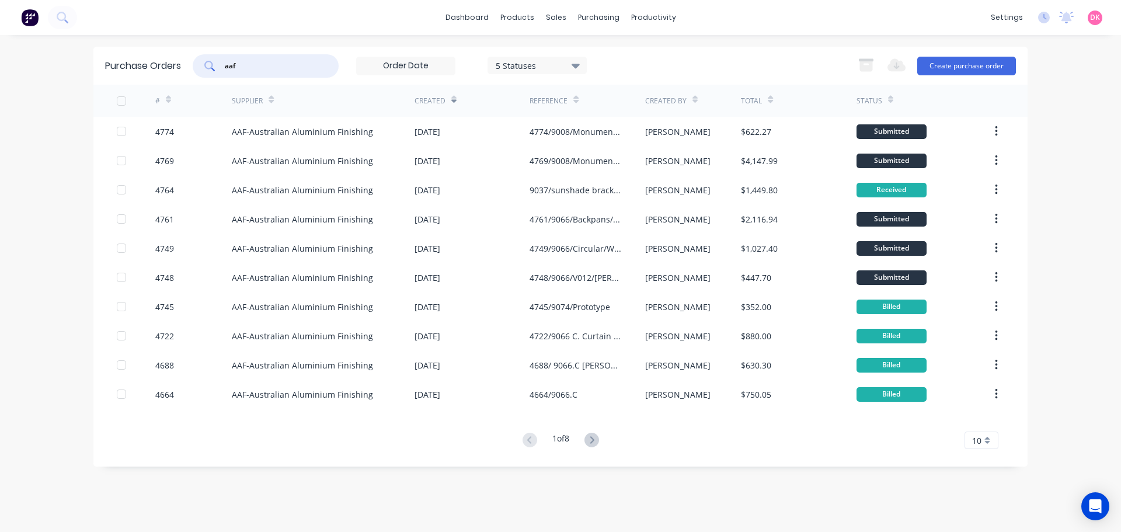
drag, startPoint x: 272, startPoint y: 68, endPoint x: 199, endPoint y: 81, distance: 74.1
click at [199, 81] on div "Purchase Orders aaf 5 Statuses 5 Statuses Export to Excel (XLSX) Create purchas…" at bounding box center [560, 66] width 935 height 38
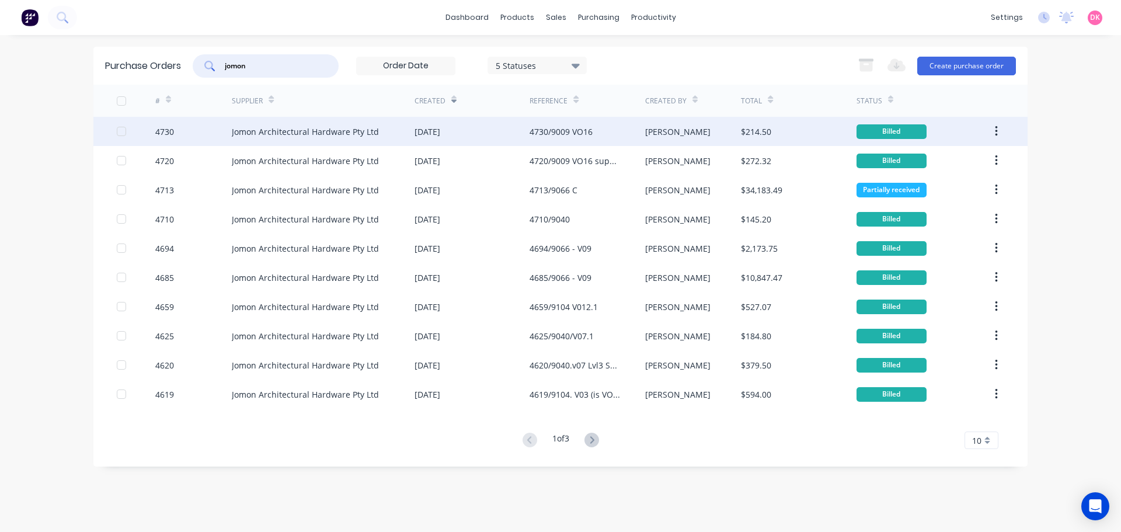
type input "jomon"
click at [322, 131] on div "Jomon Architectural Hardware Pty Ltd" at bounding box center [305, 132] width 147 height 12
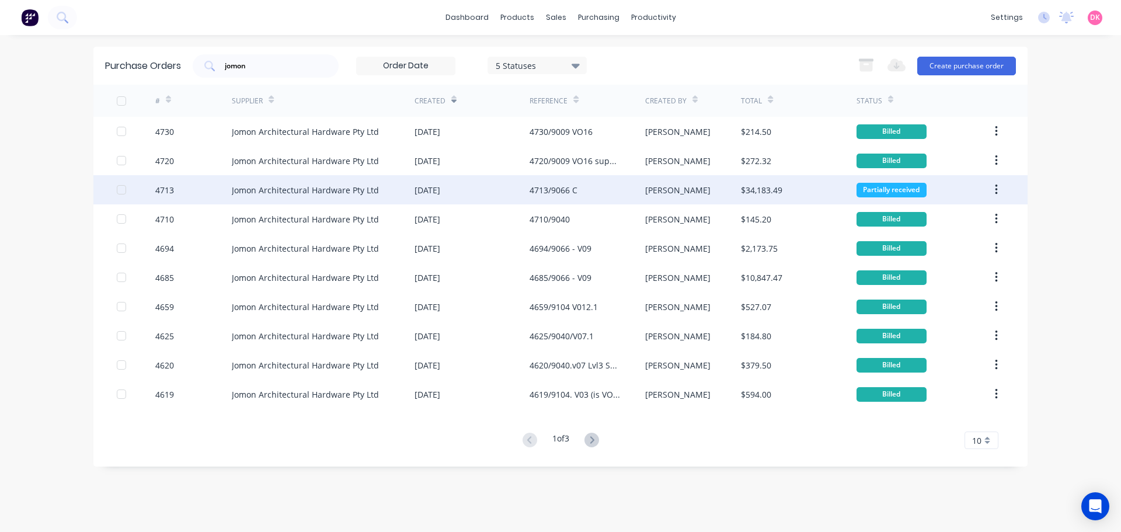
click at [240, 197] on div "Jomon Architectural Hardware Pty Ltd" at bounding box center [323, 189] width 183 height 29
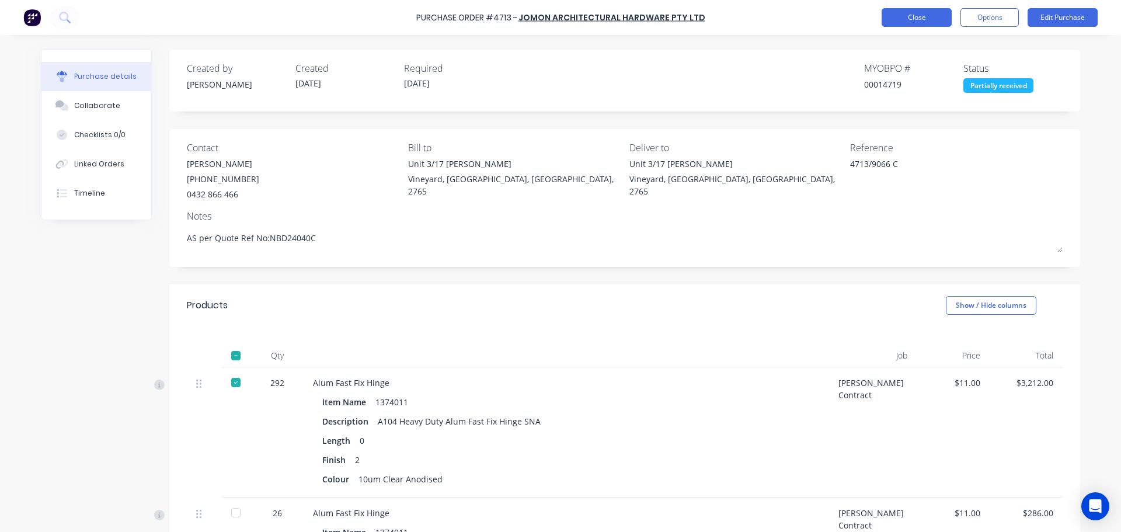
click at [555, 21] on button "Close" at bounding box center [917, 17] width 70 height 19
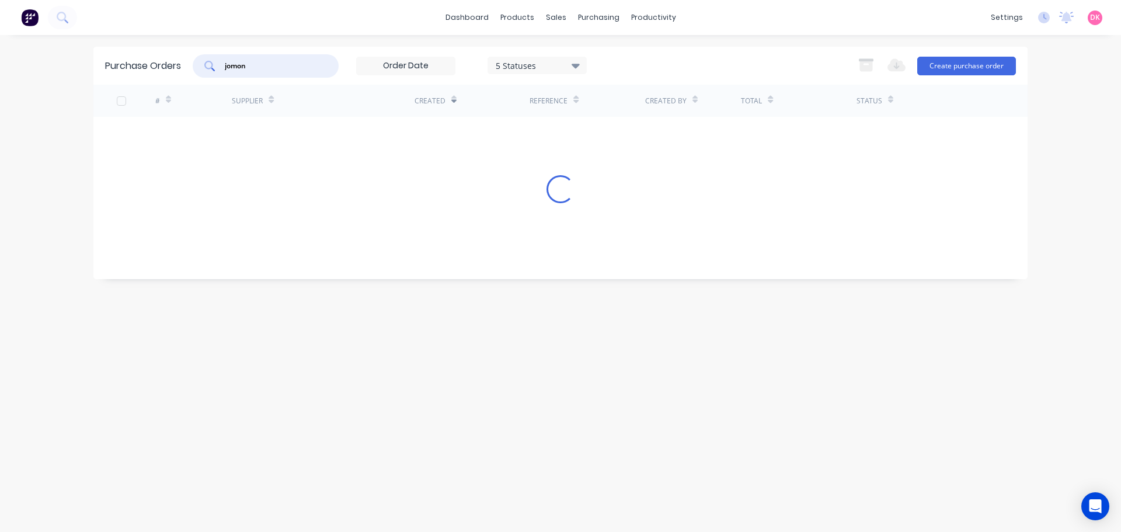
click at [264, 64] on input "jomon" at bounding box center [272, 66] width 97 height 12
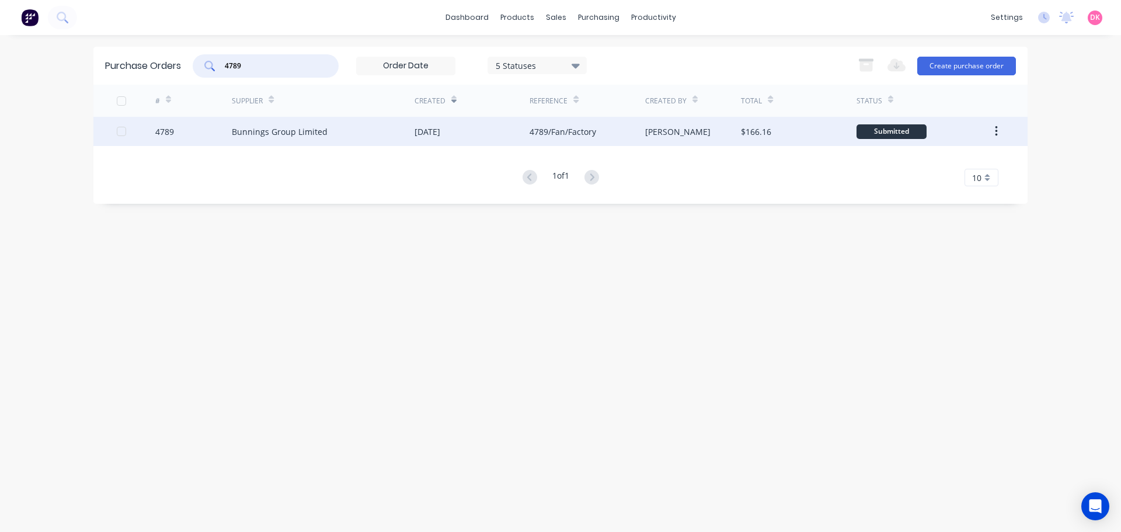
type input "4789"
click at [254, 129] on div "Bunnings Group Limited" at bounding box center [280, 132] width 96 height 12
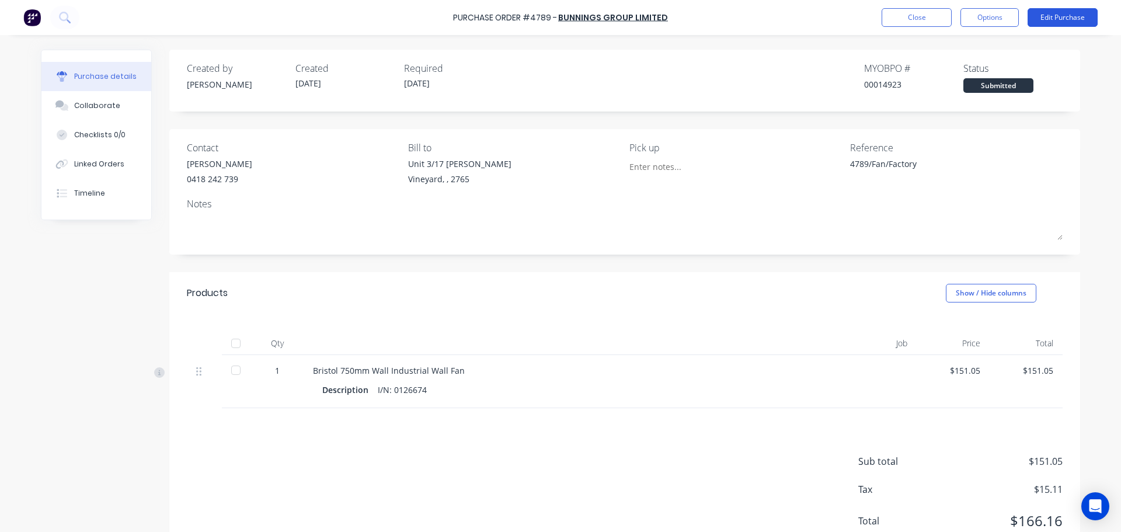
click at [555, 20] on button "Edit Purchase" at bounding box center [1063, 17] width 70 height 19
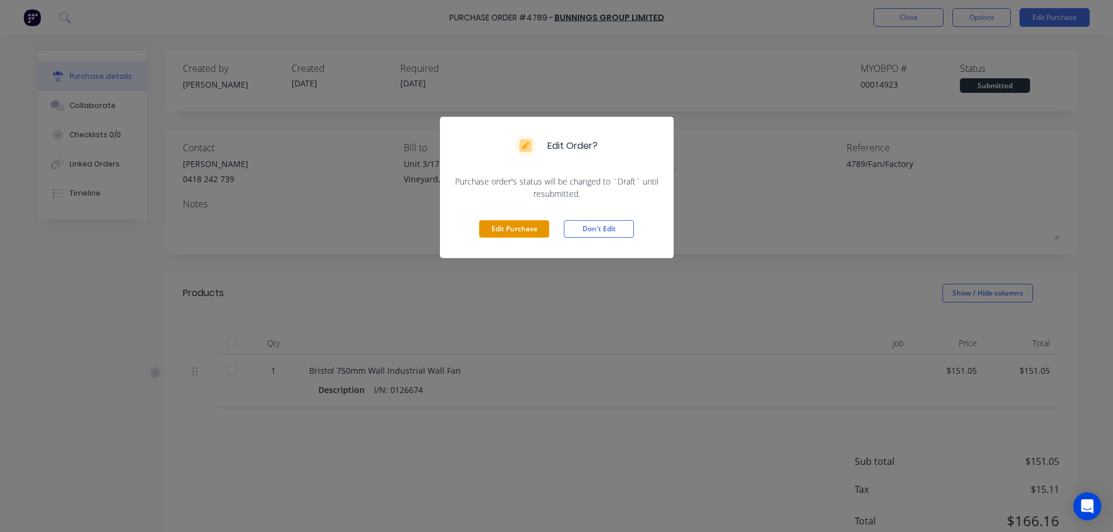
click at [516, 235] on button "Edit Purchase" at bounding box center [514, 229] width 70 height 18
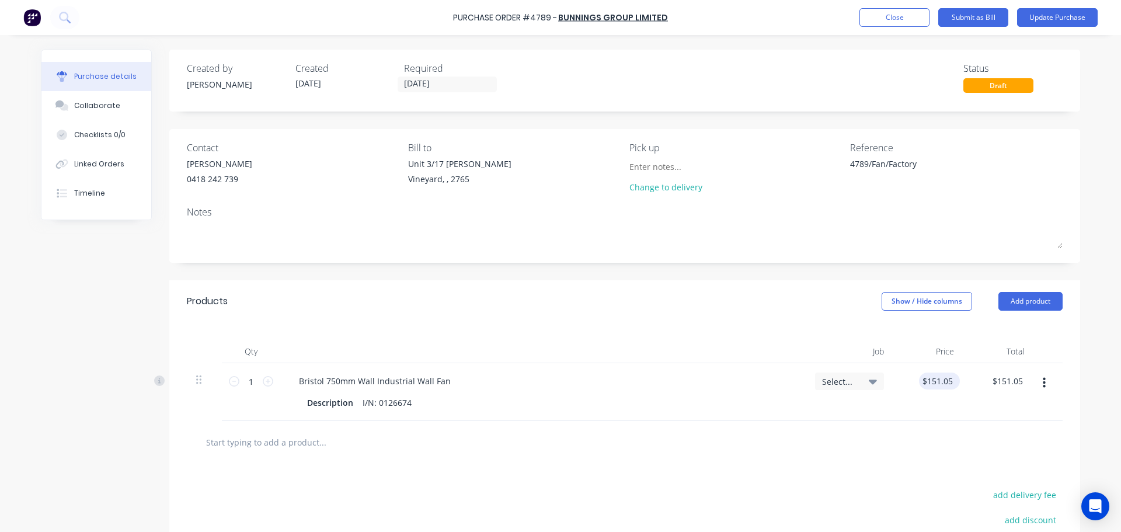
click at [555, 384] on div "$151.05 $151.05" at bounding box center [939, 381] width 41 height 17
click at [555, 384] on input "151.05" at bounding box center [940, 381] width 32 height 17
type input "$137.32"
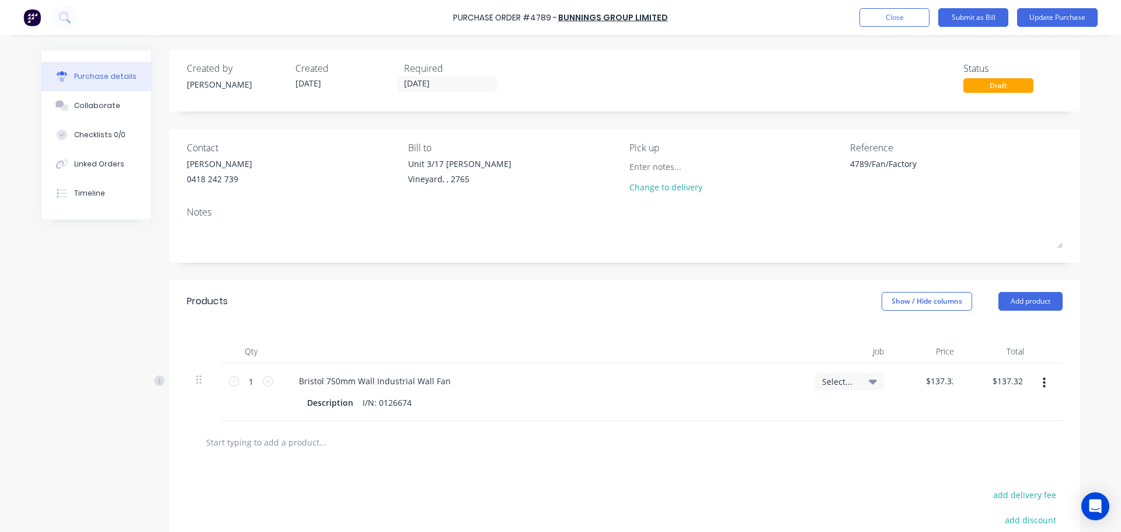
click at [555, 454] on div at bounding box center [625, 442] width 876 height 43
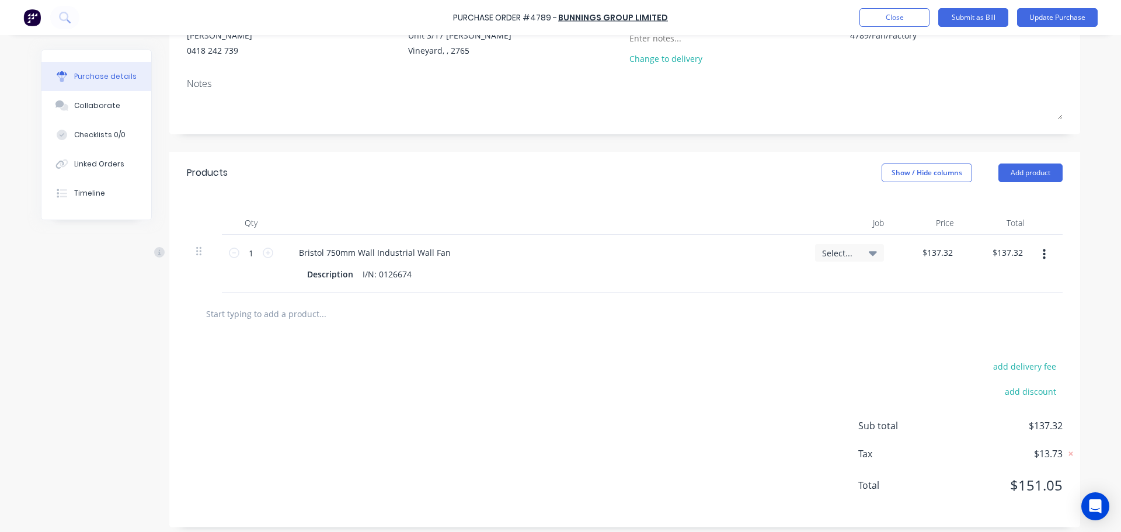
scroll to position [136, 0]
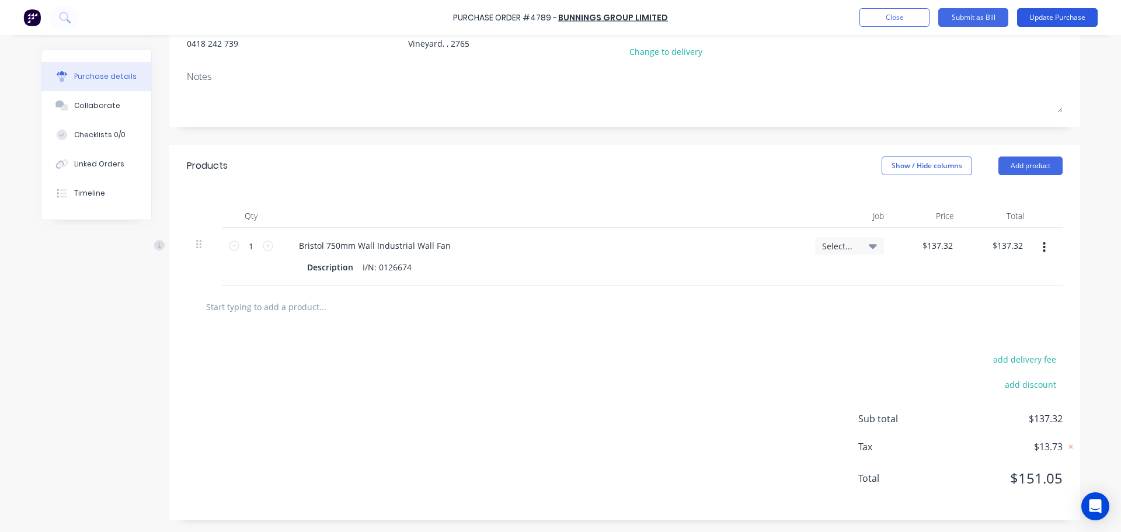
click at [555, 10] on button "Update Purchase" at bounding box center [1057, 17] width 81 height 19
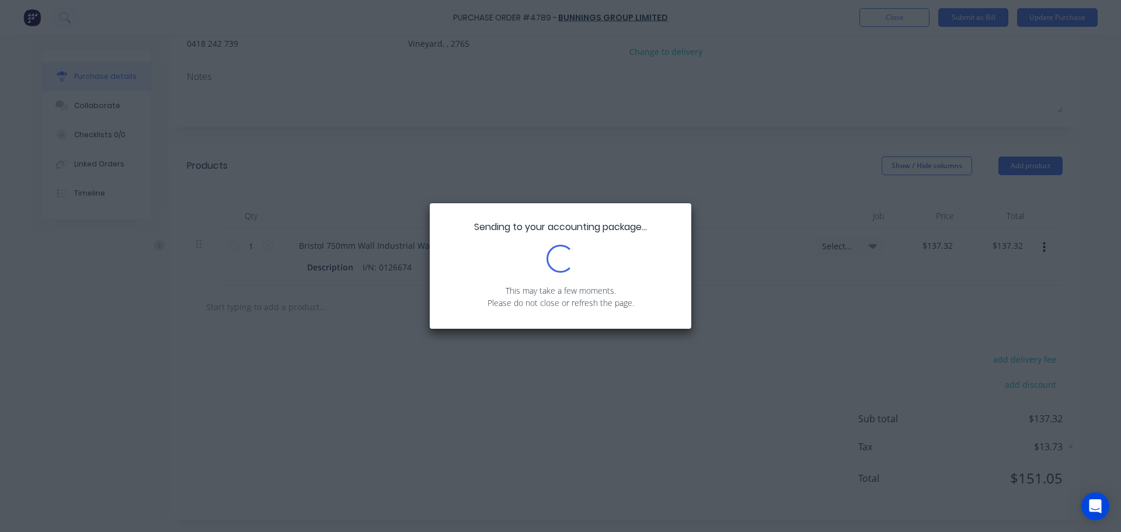
scroll to position [0, 0]
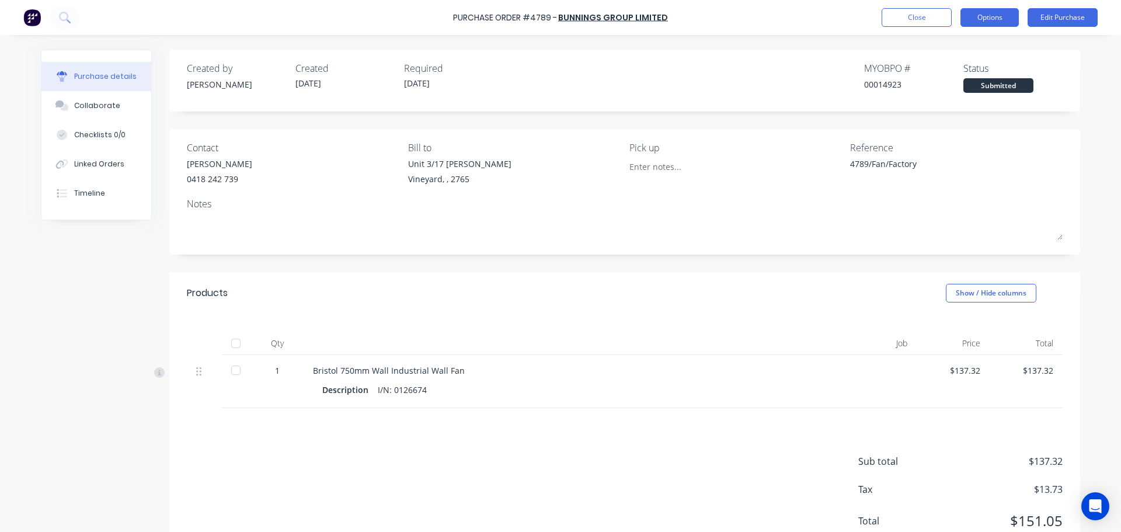
click at [555, 22] on button "Options" at bounding box center [990, 17] width 58 height 19
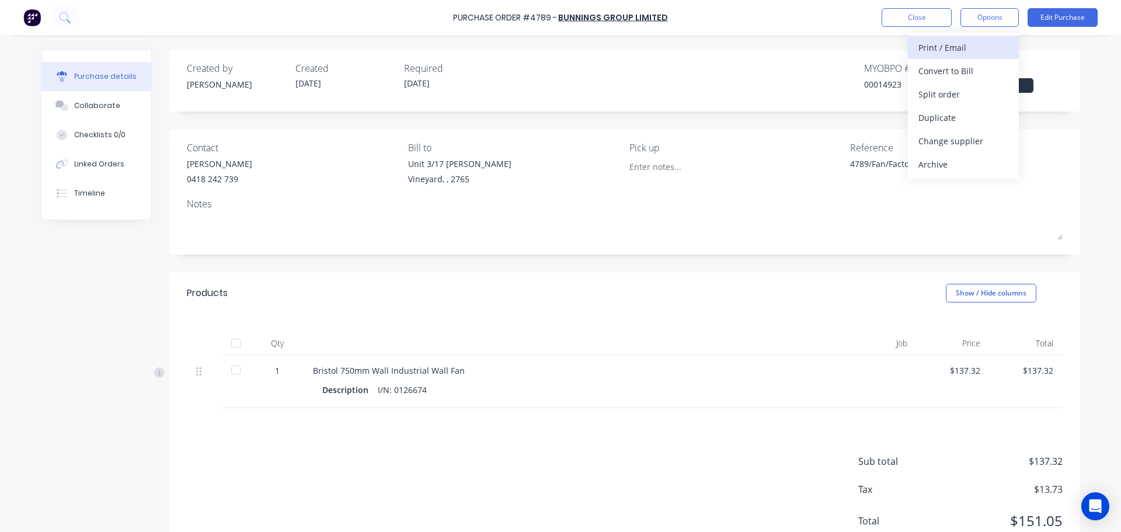
click at [555, 51] on div "Print / Email" at bounding box center [964, 47] width 90 height 17
click at [555, 68] on div "With pricing" at bounding box center [964, 70] width 90 height 17
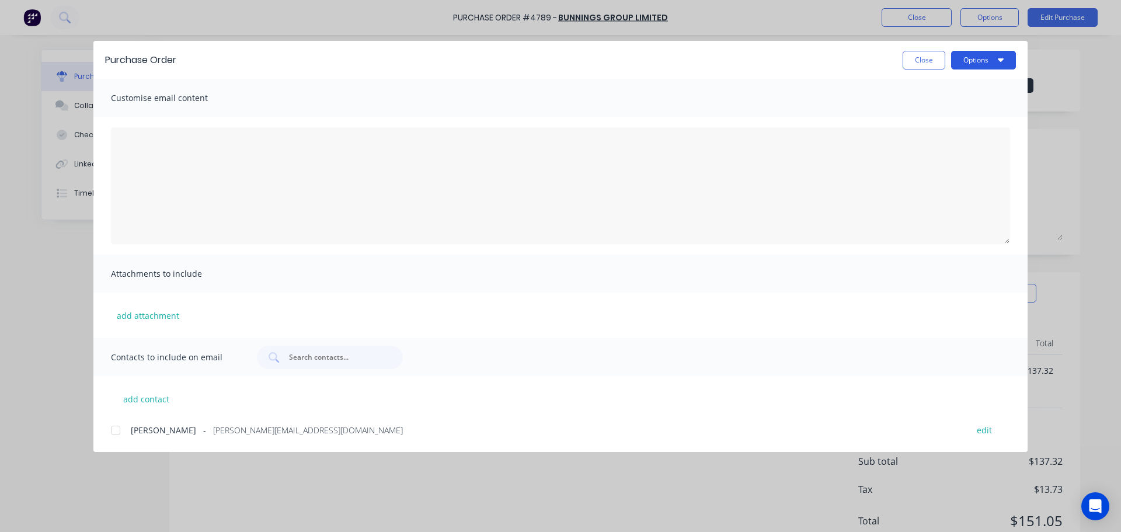
click at [555, 64] on button "Options" at bounding box center [983, 60] width 65 height 19
click at [555, 106] on div "Print" at bounding box center [961, 113] width 90 height 17
click at [555, 61] on button "Close" at bounding box center [924, 60] width 43 height 19
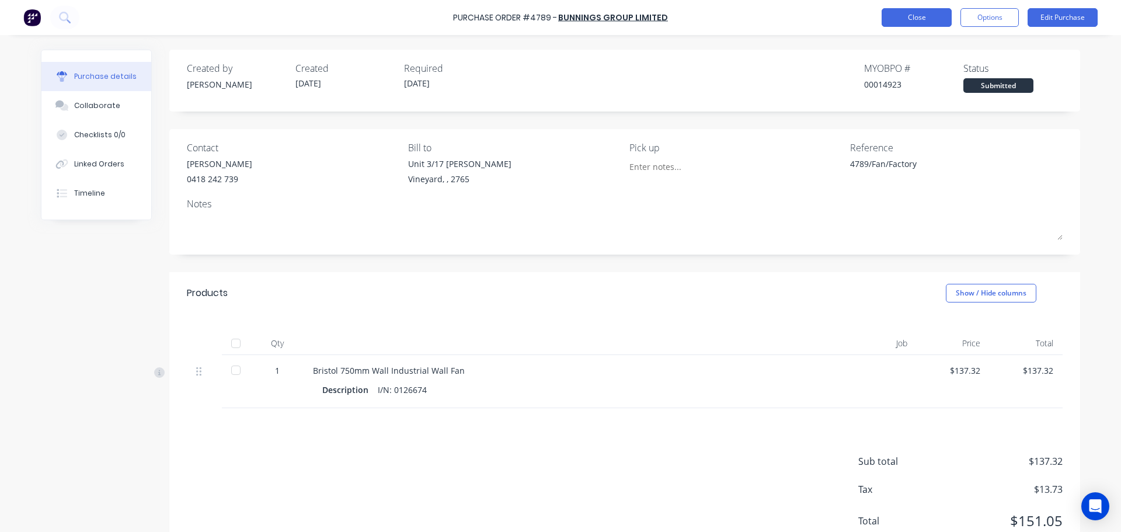
click at [555, 15] on button "Close" at bounding box center [917, 17] width 70 height 19
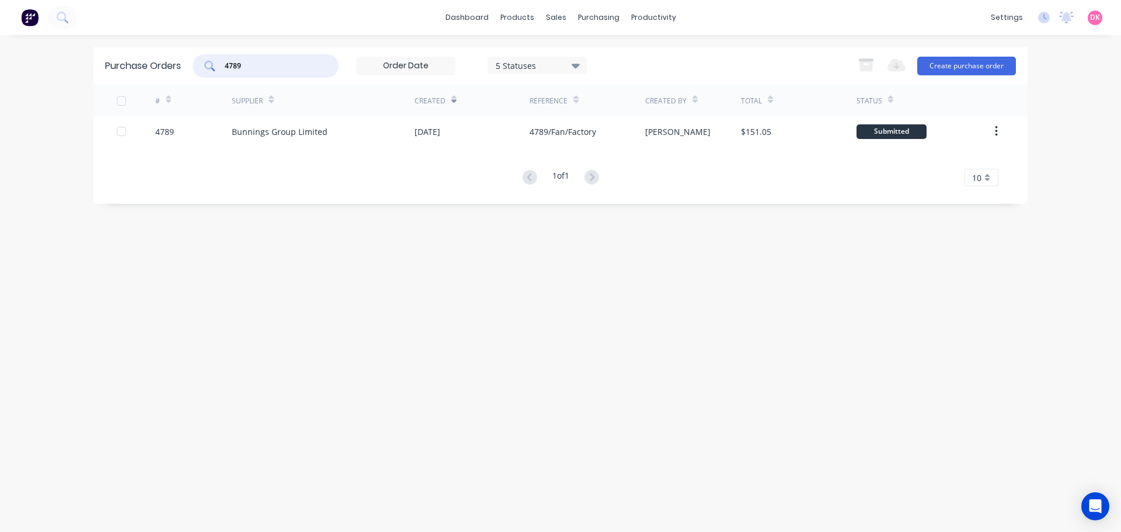
drag, startPoint x: 276, startPoint y: 61, endPoint x: 178, endPoint y: 77, distance: 98.8
click at [178, 77] on div "Purchase Orders 4789 5 Statuses 5 Statuses Export to Excel (XLSX) Create purcha…" at bounding box center [560, 66] width 935 height 38
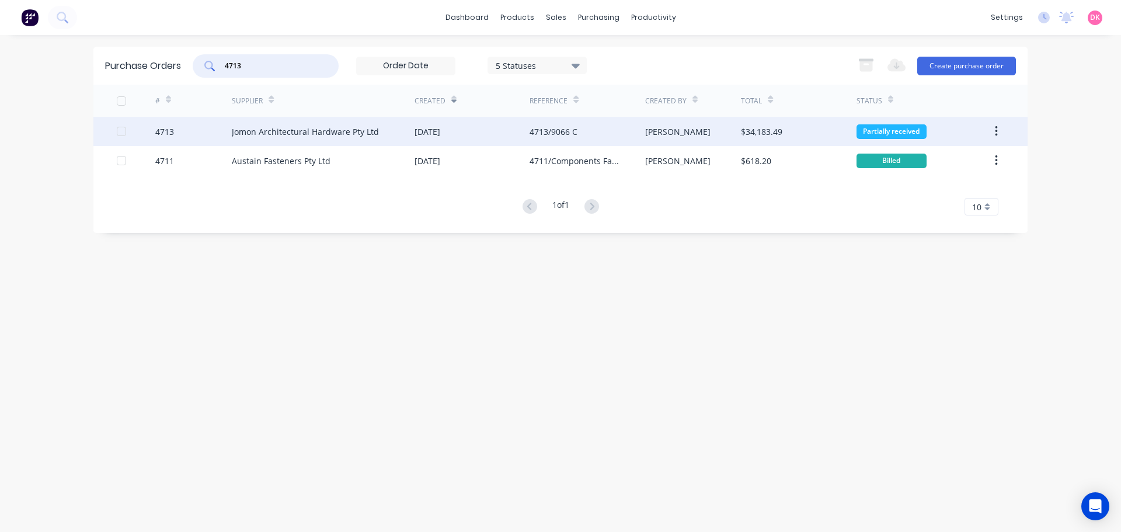
type input "4713"
click at [280, 128] on div "Jomon Architectural Hardware Pty Ltd" at bounding box center [305, 132] width 147 height 12
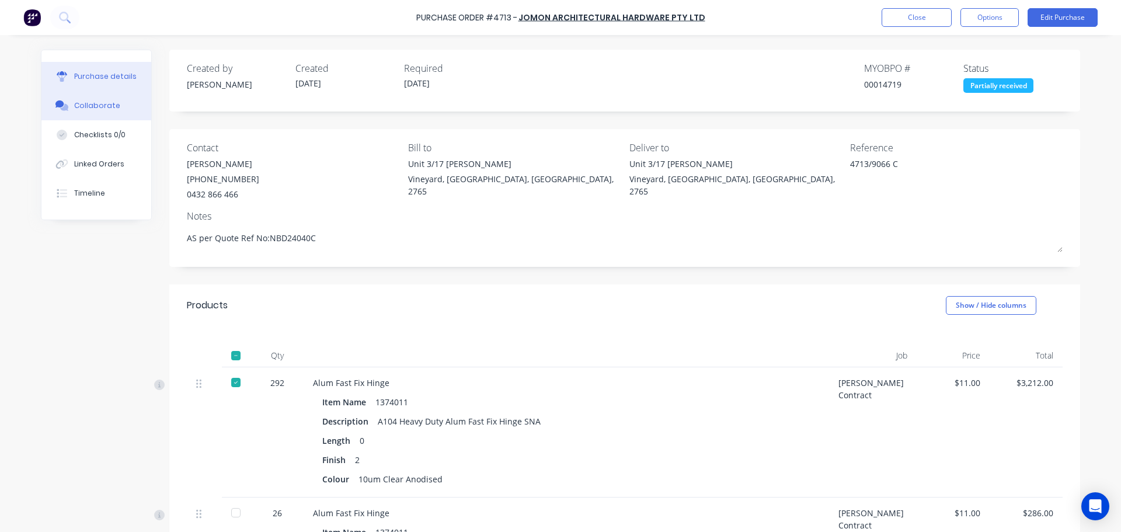
click at [101, 95] on button "Collaborate" at bounding box center [96, 105] width 110 height 29
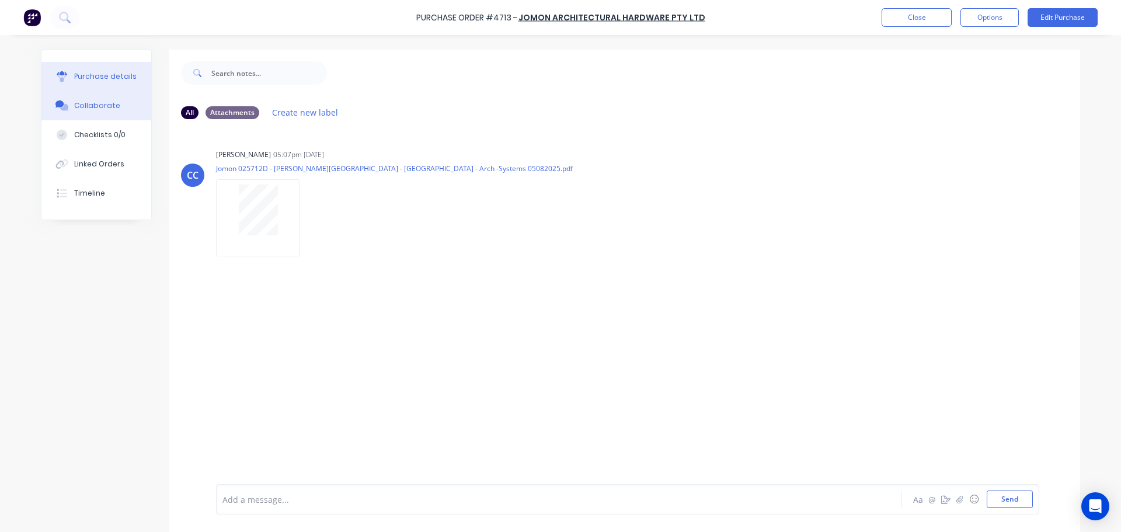
click at [105, 81] on div "Purchase details" at bounding box center [105, 76] width 62 height 11
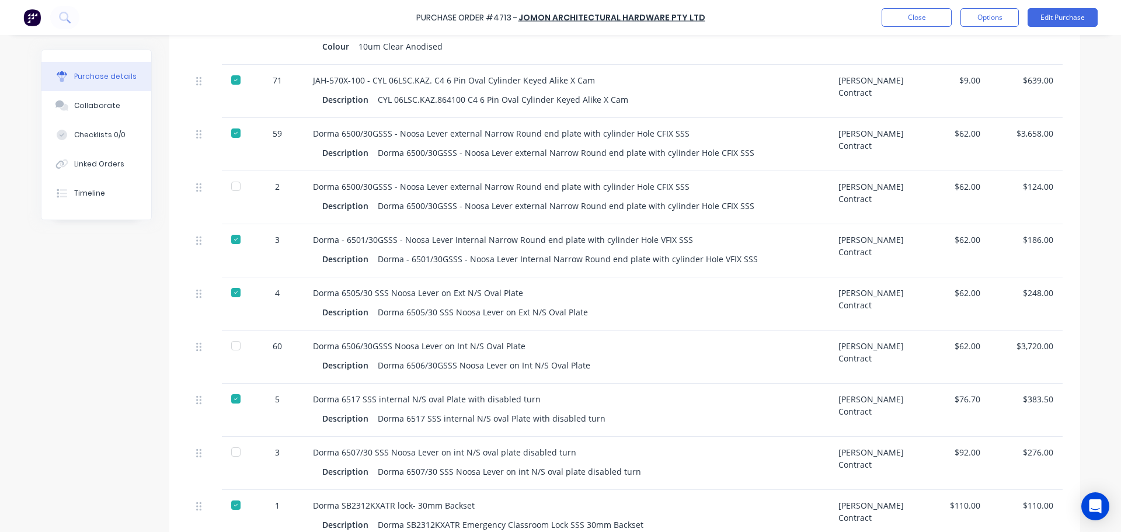
scroll to position [584, 0]
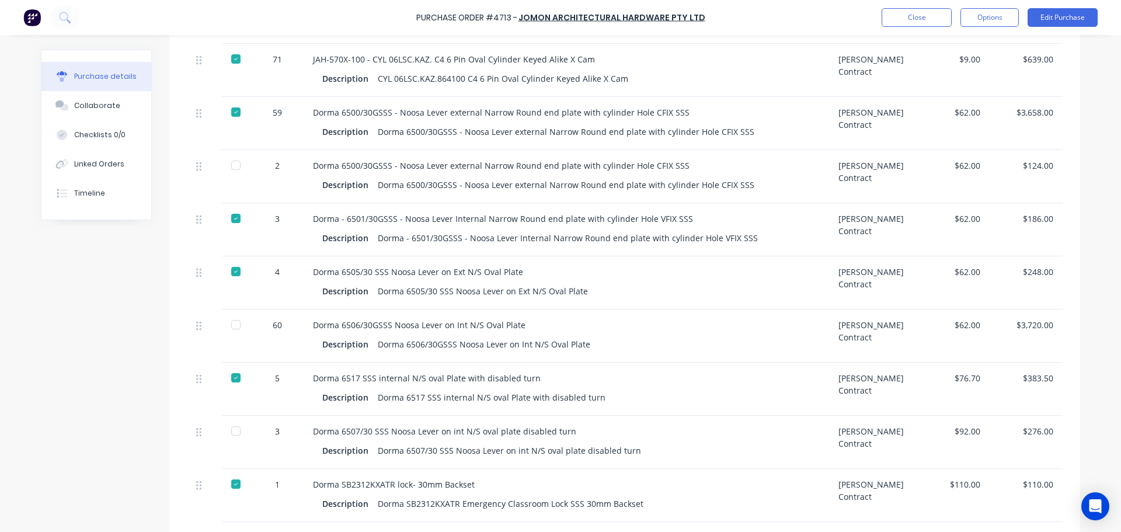
click at [555, 215] on div "Dorma - 6501/30GSSS - Noosa Lever Internal Narrow Round end plate with cylinder…" at bounding box center [566, 219] width 507 height 12
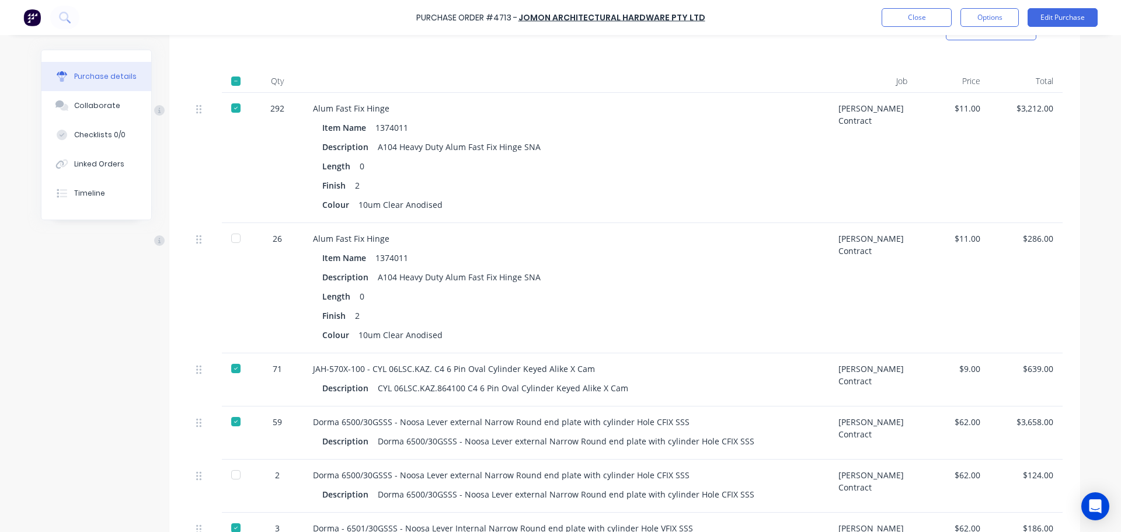
scroll to position [216, 0]
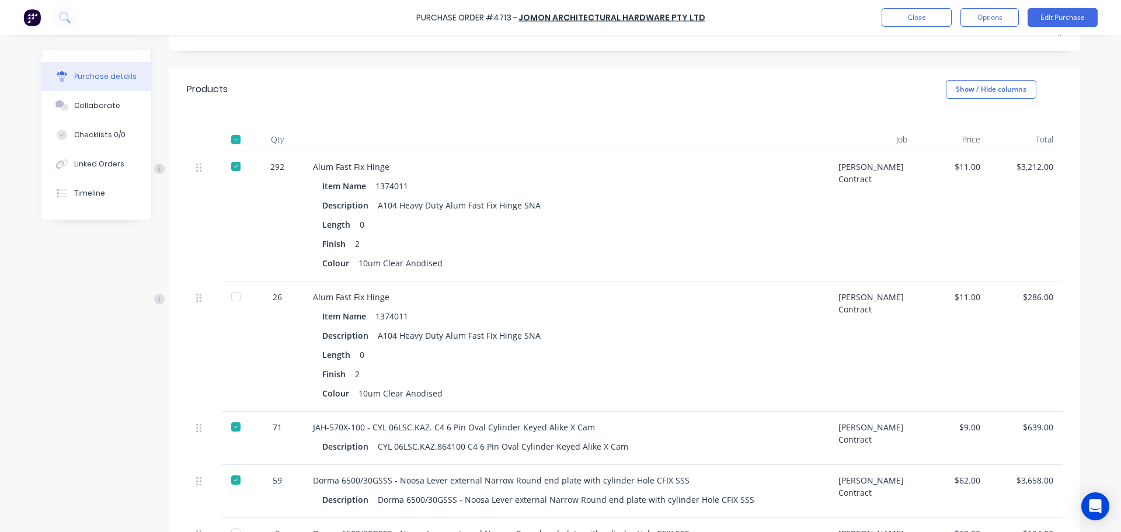
click at [555, 21] on button "Options" at bounding box center [990, 17] width 58 height 19
click at [555, 49] on div "Print / Email" at bounding box center [964, 47] width 90 height 17
click at [555, 68] on div "With pricing" at bounding box center [964, 70] width 90 height 17
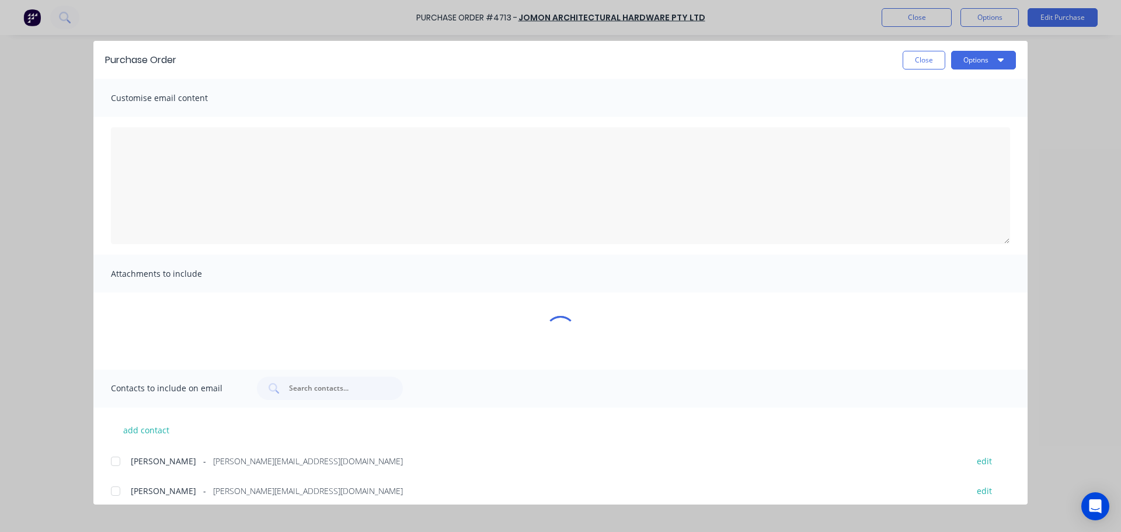
scroll to position [0, 0]
click at [555, 56] on button "Options" at bounding box center [983, 60] width 65 height 19
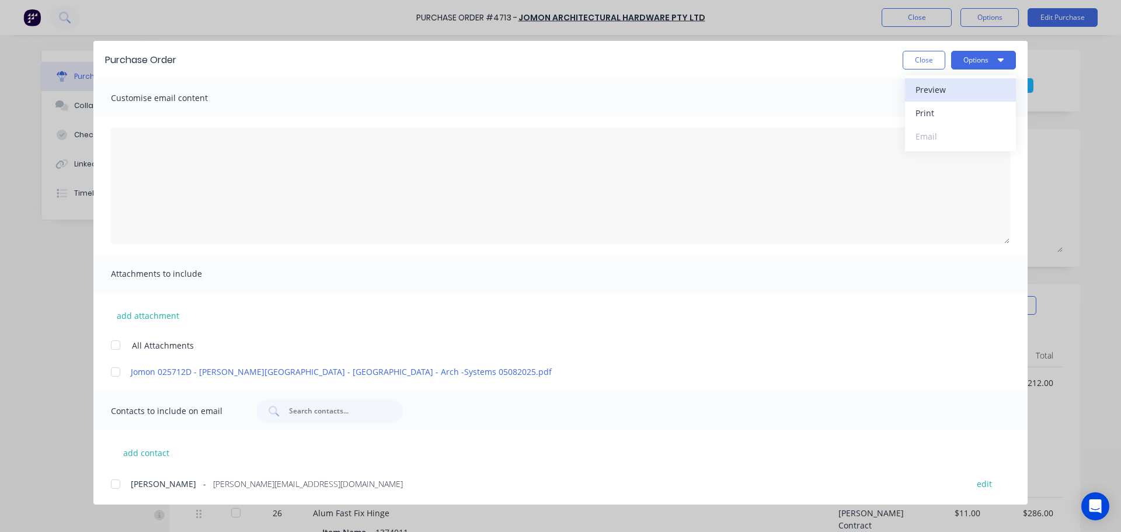
click at [555, 94] on div "Preview" at bounding box center [961, 89] width 90 height 17
click at [555, 65] on button "Close" at bounding box center [924, 60] width 43 height 19
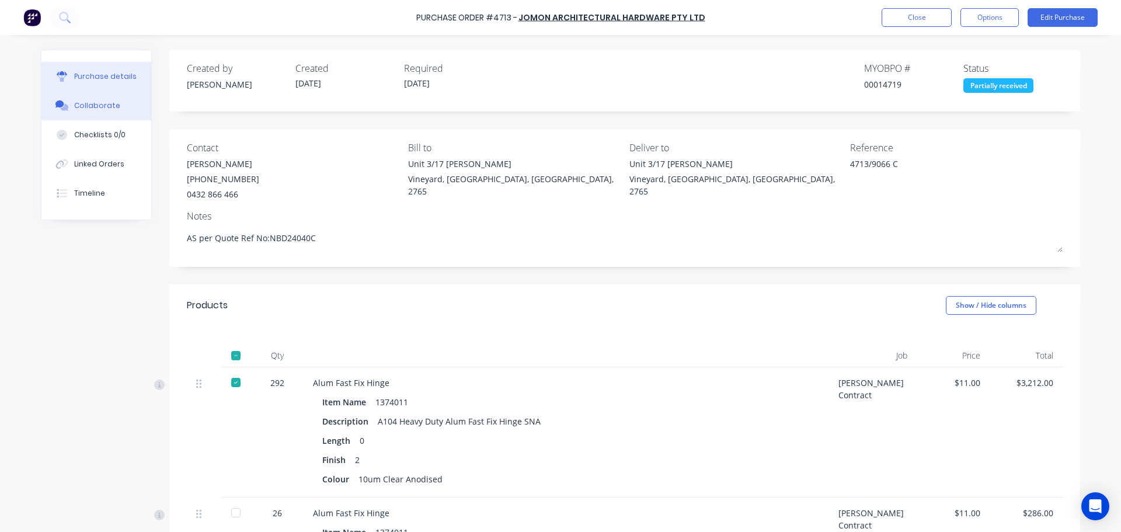
click at [114, 107] on button "Collaborate" at bounding box center [96, 105] width 110 height 29
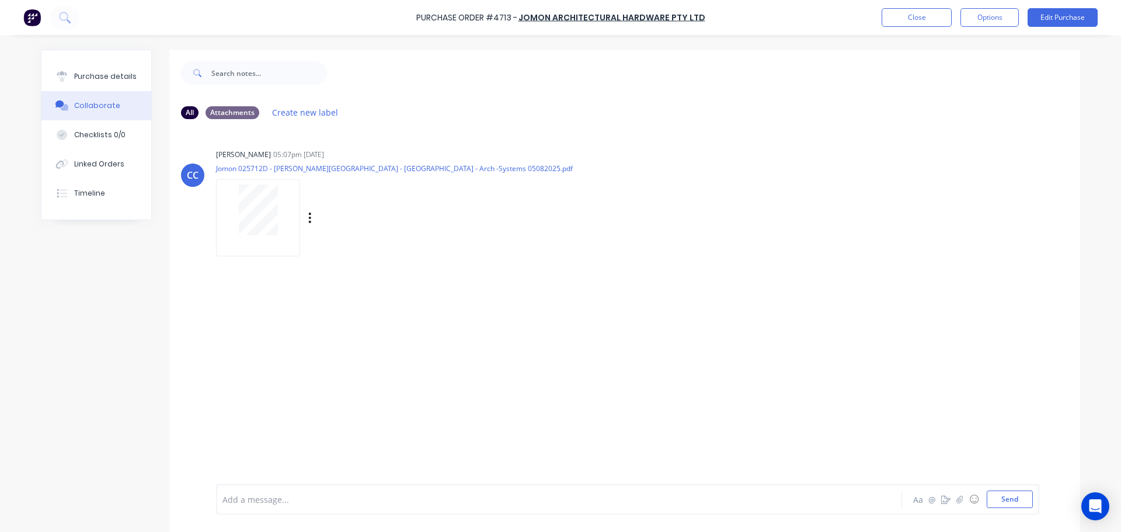
click at [232, 216] on div at bounding box center [258, 210] width 74 height 51
click at [78, 70] on button "Purchase details" at bounding box center [96, 76] width 110 height 29
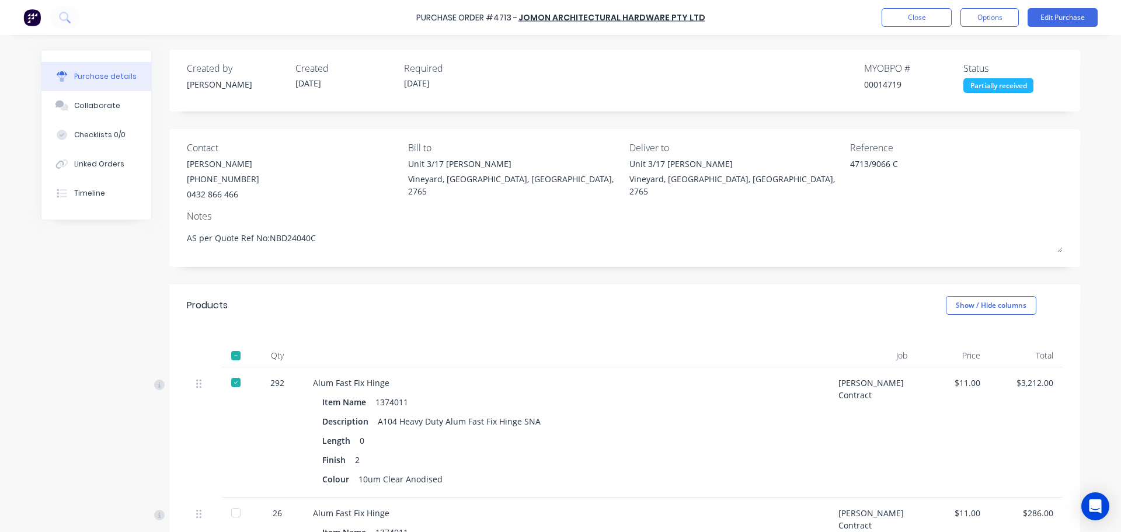
click at [555, 293] on div "Products Show / Hide columns" at bounding box center [624, 305] width 911 height 42
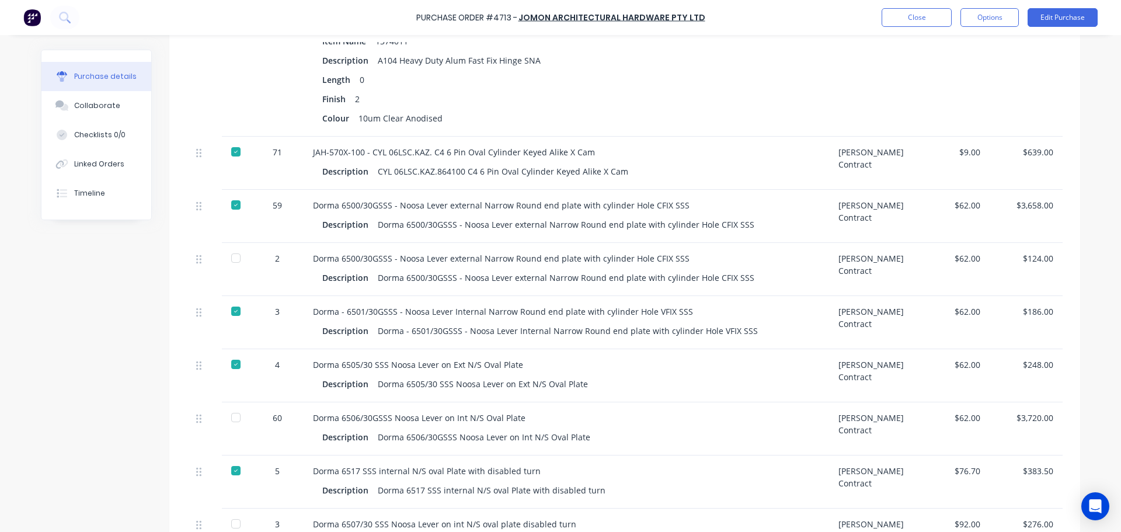
scroll to position [925, 0]
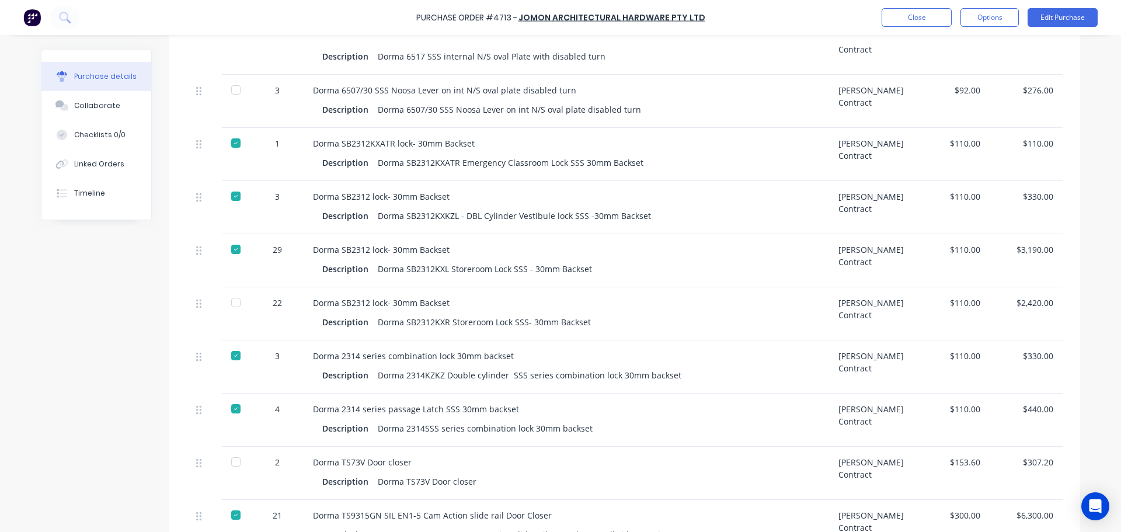
click at [432, 328] on div "Dorma SB2312 lock- 30mm Backset Description Dorma SB2312KXR Storeroom Lock SSS-…" at bounding box center [567, 313] width 526 height 53
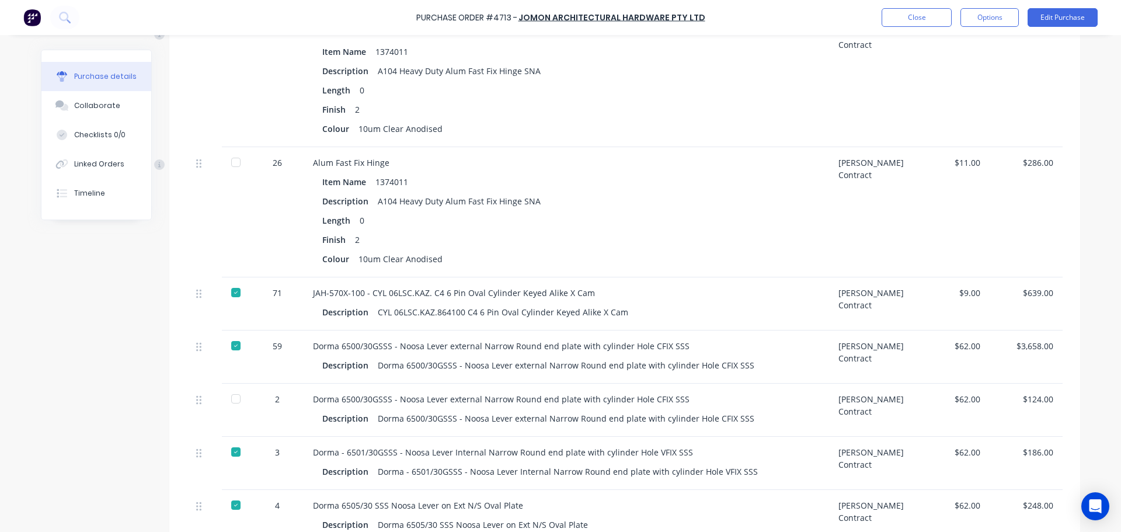
scroll to position [292, 0]
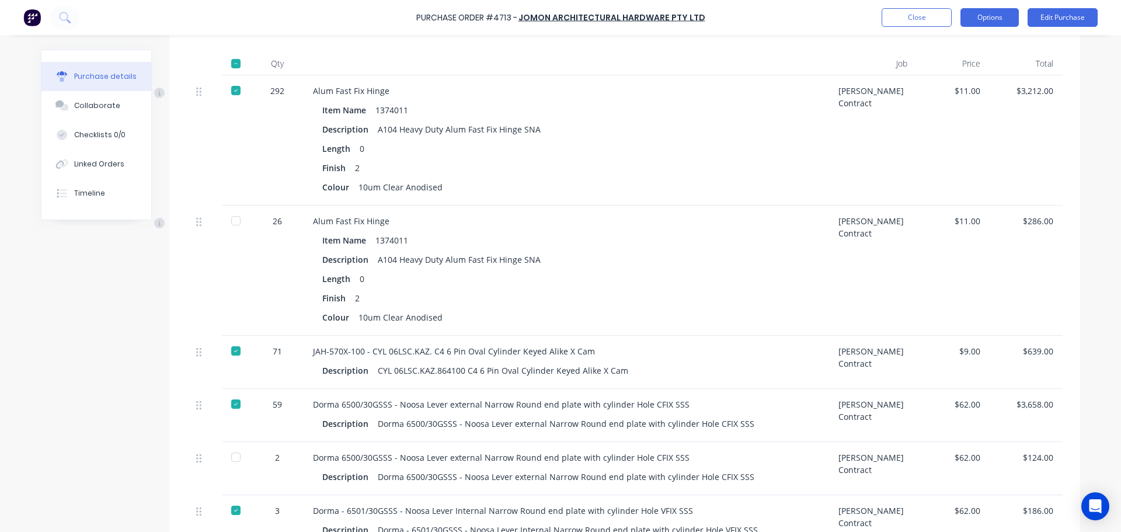
click at [555, 24] on button "Options" at bounding box center [990, 17] width 58 height 19
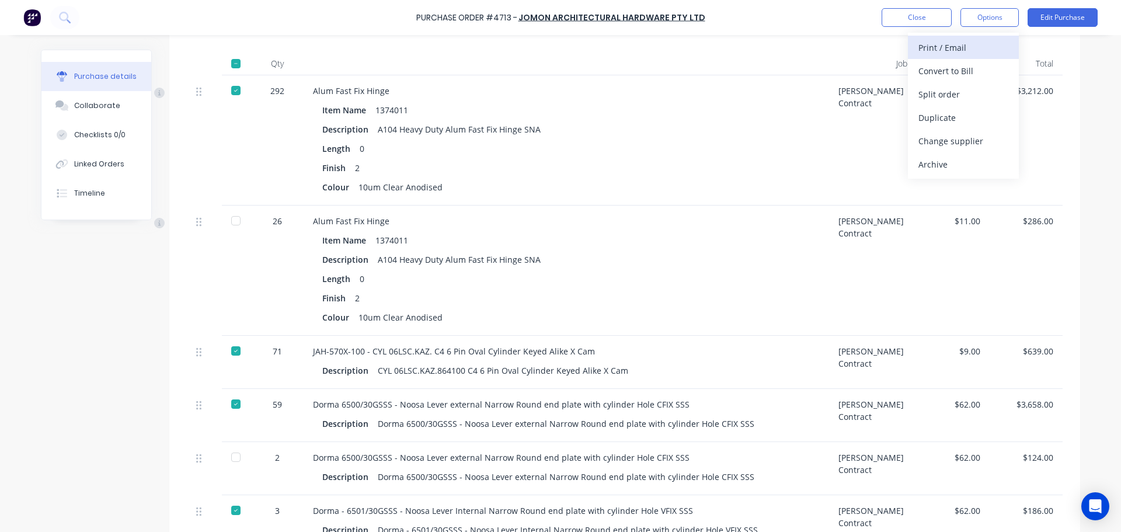
click at [555, 54] on div "Print / Email" at bounding box center [964, 47] width 90 height 17
click at [555, 71] on div "With pricing" at bounding box center [964, 70] width 90 height 17
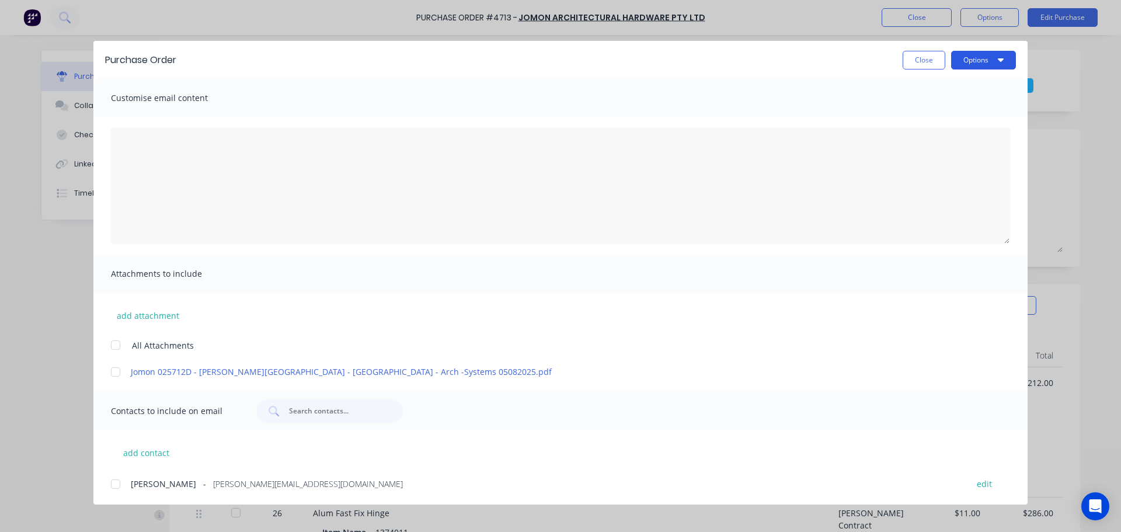
click at [555, 61] on button "Options" at bounding box center [983, 60] width 65 height 19
click at [555, 109] on div "Print" at bounding box center [961, 113] width 90 height 17
click at [555, 61] on button "Close" at bounding box center [924, 60] width 43 height 19
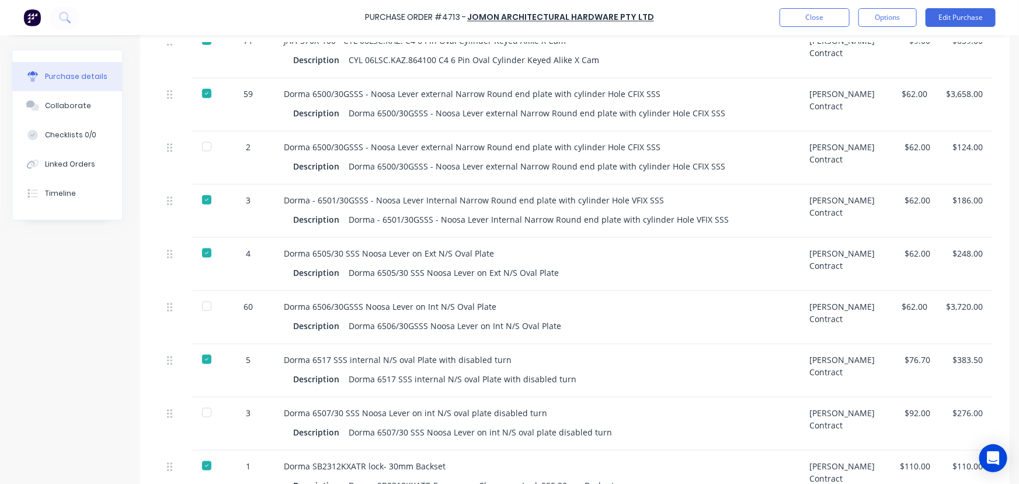
scroll to position [602, 0]
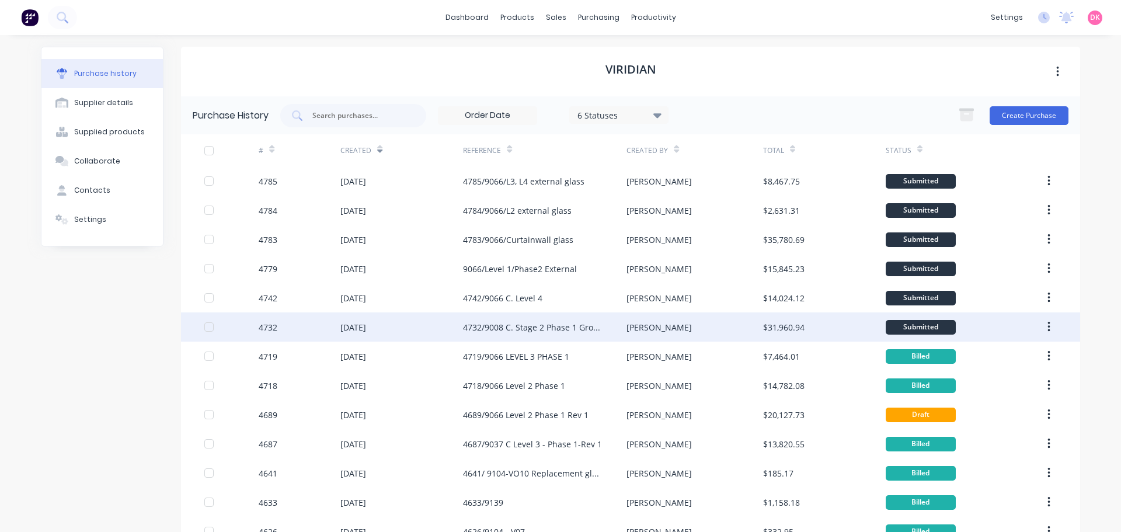
click at [499, 335] on div "4732/9008 C. Stage 2 Phase 1 Ground Floor Windows" at bounding box center [545, 326] width 164 height 29
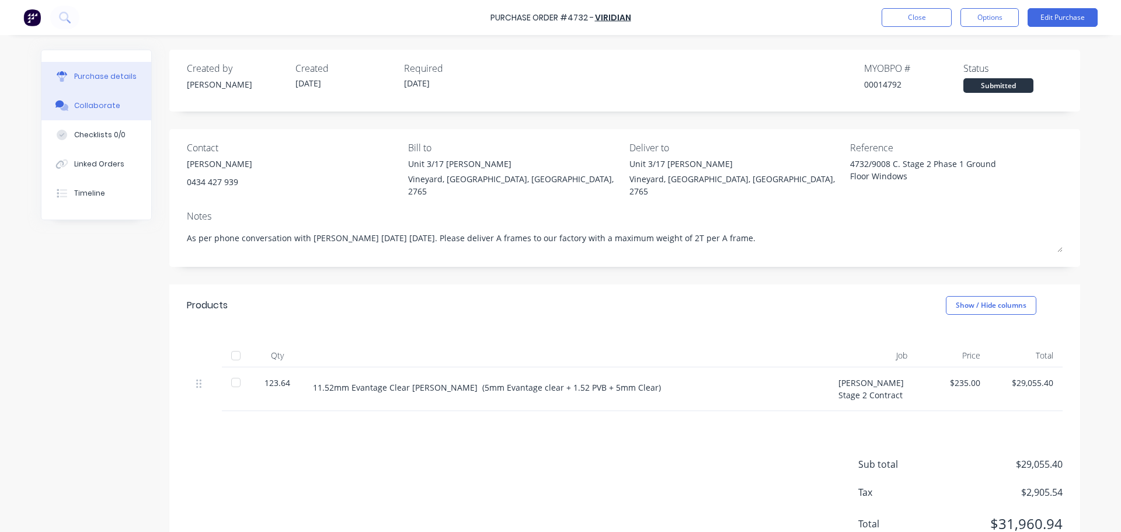
click at [74, 103] on div "Collaborate" at bounding box center [97, 105] width 46 height 11
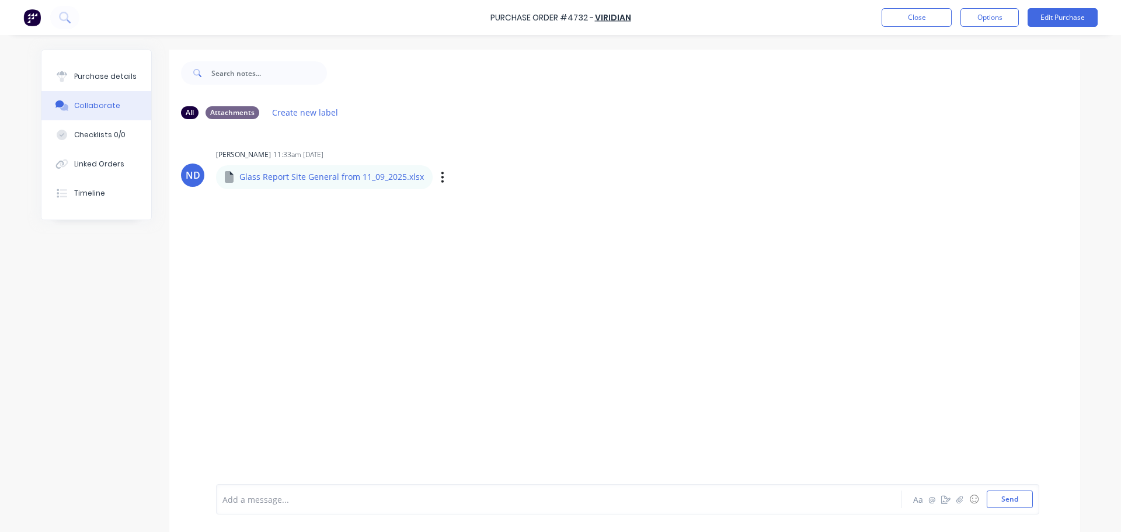
click at [343, 176] on p "Glass Report Site General from 11_09_2025.xlsx" at bounding box center [331, 177] width 185 height 12
click at [114, 74] on div "Purchase details" at bounding box center [105, 76] width 62 height 11
type textarea "x"
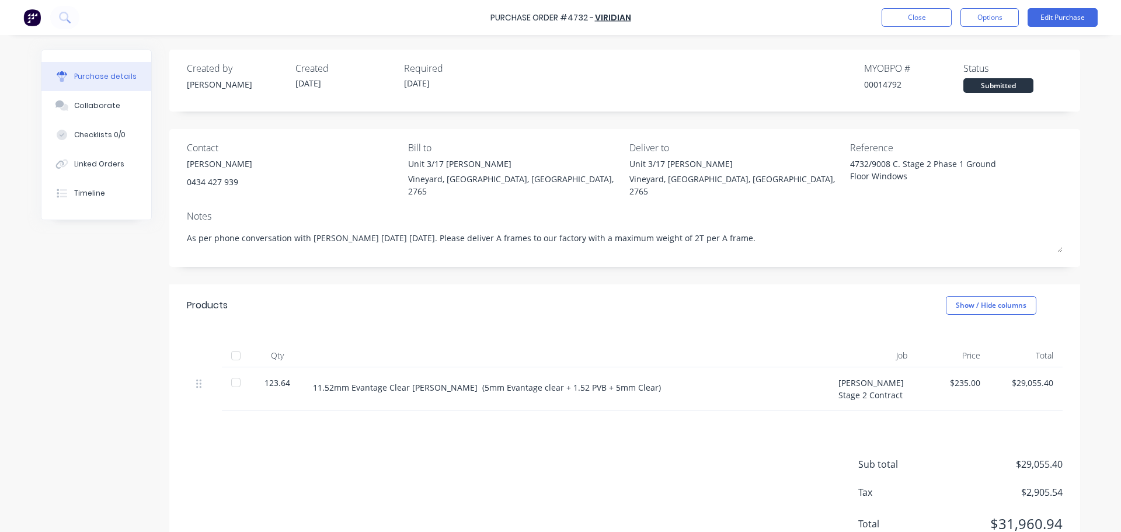
click at [376, 477] on div "Sub total $29,055.40 Tax $2,905.54 Total $31,960.94" at bounding box center [624, 488] width 911 height 155
click at [909, 22] on button "Close" at bounding box center [917, 17] width 70 height 19
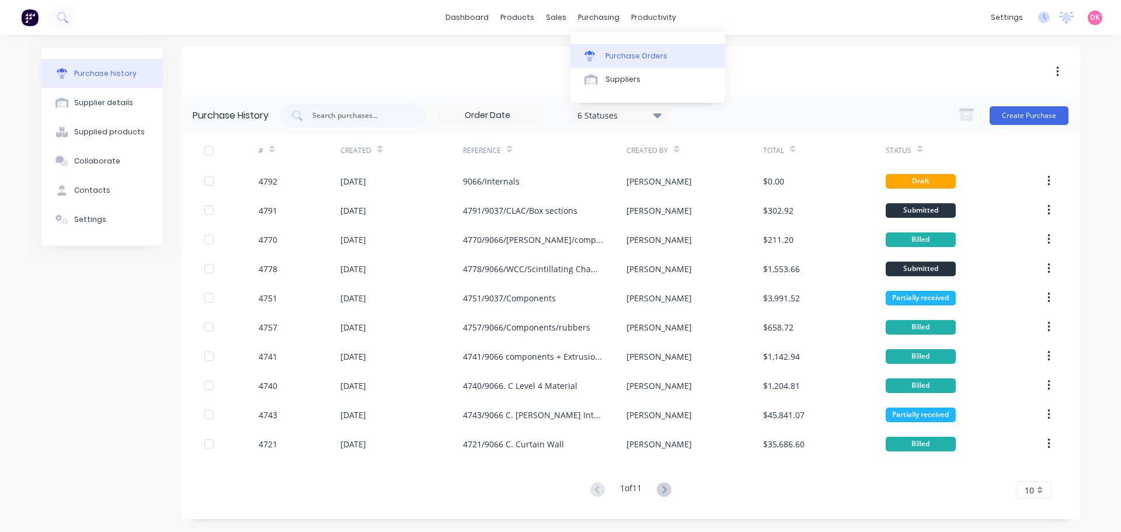
click at [626, 56] on div "Purchase Orders" at bounding box center [637, 56] width 62 height 11
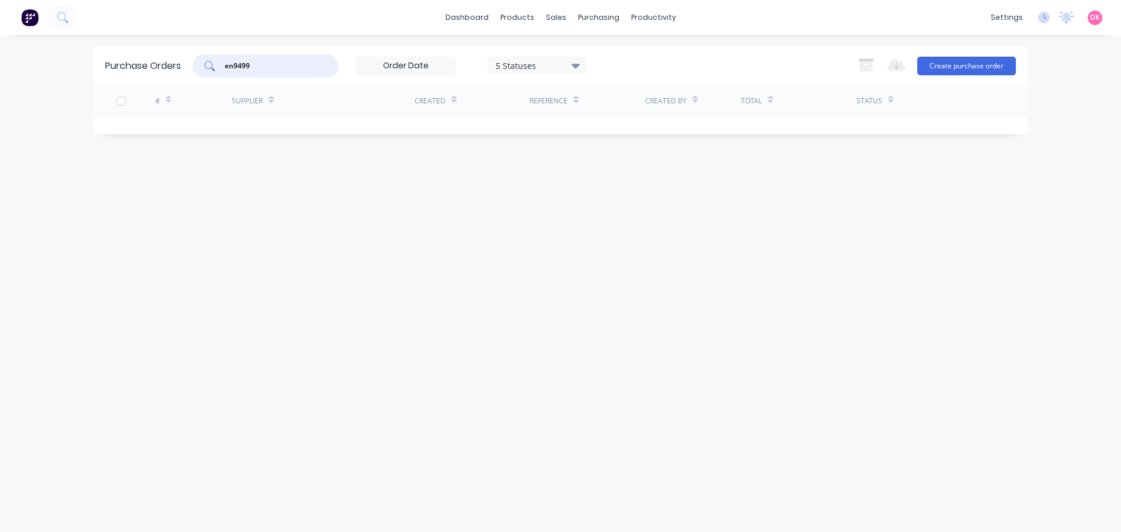
drag, startPoint x: 292, startPoint y: 71, endPoint x: 193, endPoint y: 71, distance: 99.3
click at [193, 71] on div "Purchase Orders en9499 5 Statuses 5 Statuses Export to Excel (XLSX) Create purc…" at bounding box center [560, 66] width 935 height 38
type input "jomon"
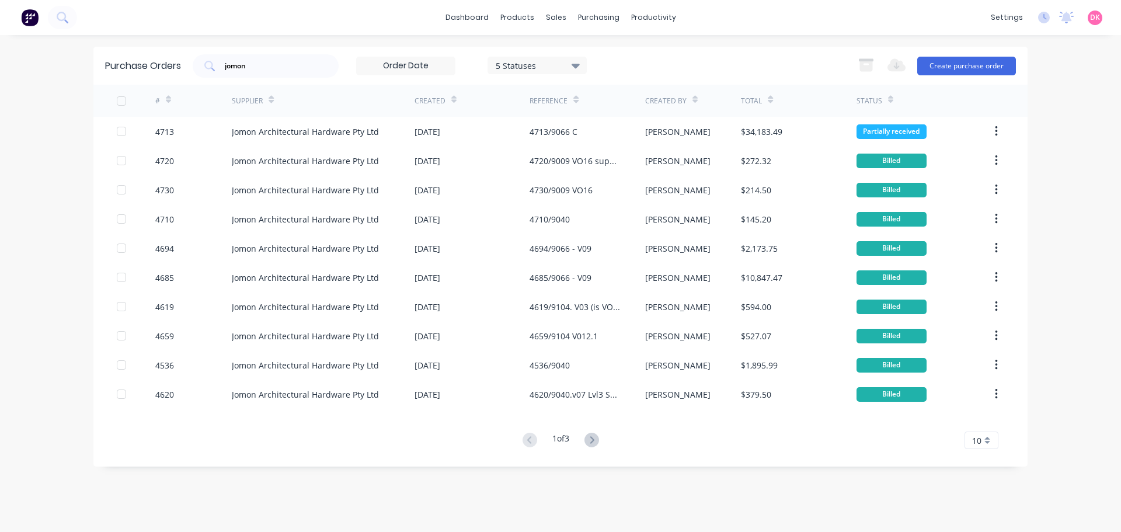
drag, startPoint x: 262, startPoint y: 263, endPoint x: 77, endPoint y: 244, distance: 186.2
click at [77, 244] on div "dashboard products sales purchasing productivity dashboard products Product Cat…" at bounding box center [560, 266] width 1121 height 532
drag, startPoint x: 268, startPoint y: 60, endPoint x: 183, endPoint y: 78, distance: 86.6
click at [183, 78] on div "Purchase Orders jomon 5 Statuses 5 Statuses Export to Excel (XLSX) Create purch…" at bounding box center [560, 66] width 935 height 38
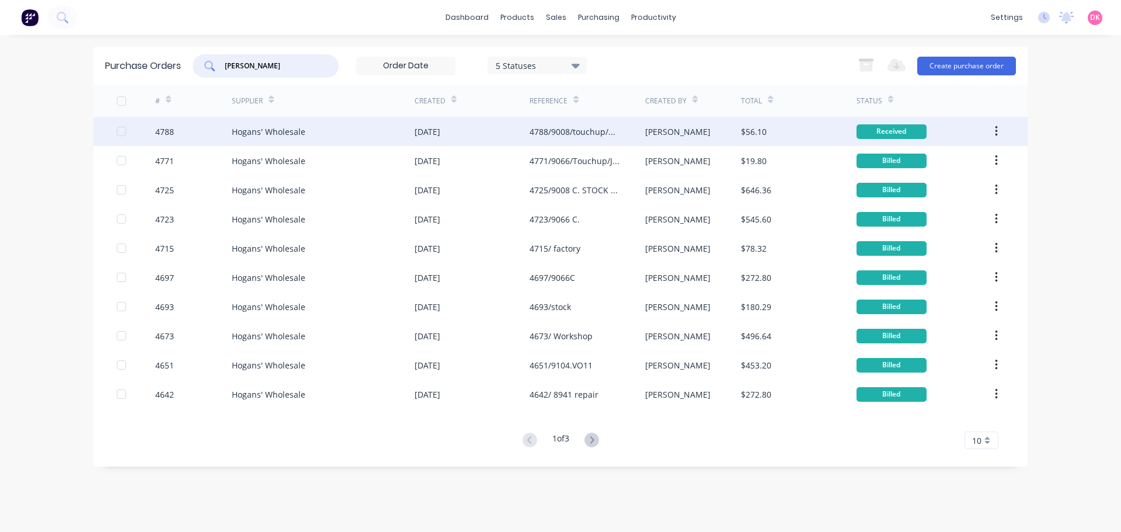
type input "[PERSON_NAME]"
click at [560, 132] on div "4788/9008/touchup/Monument & Dune Satin" at bounding box center [576, 132] width 92 height 12
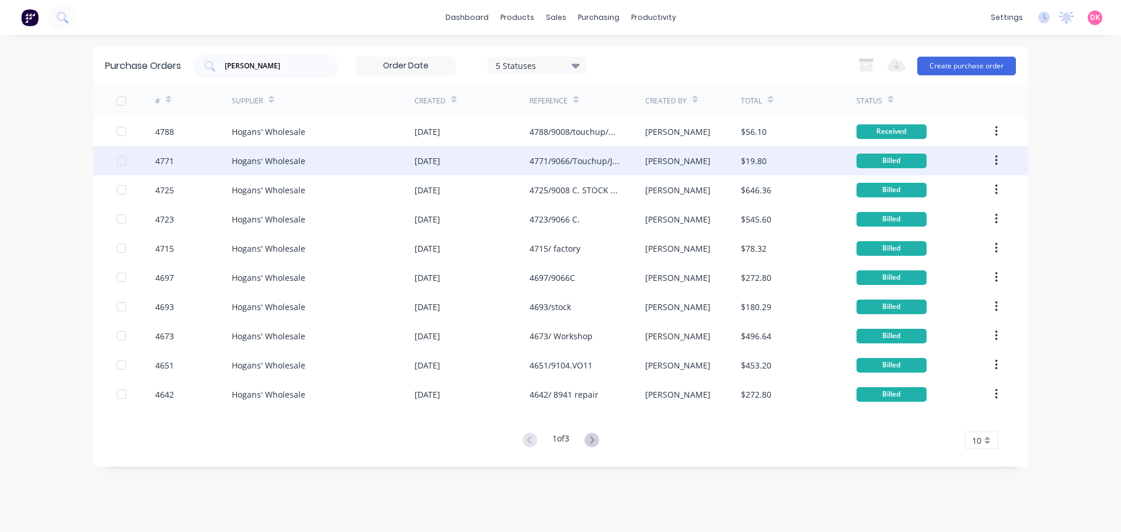
click at [566, 160] on div "4771/9066/Touchup/Jasper/Factory" at bounding box center [576, 161] width 92 height 12
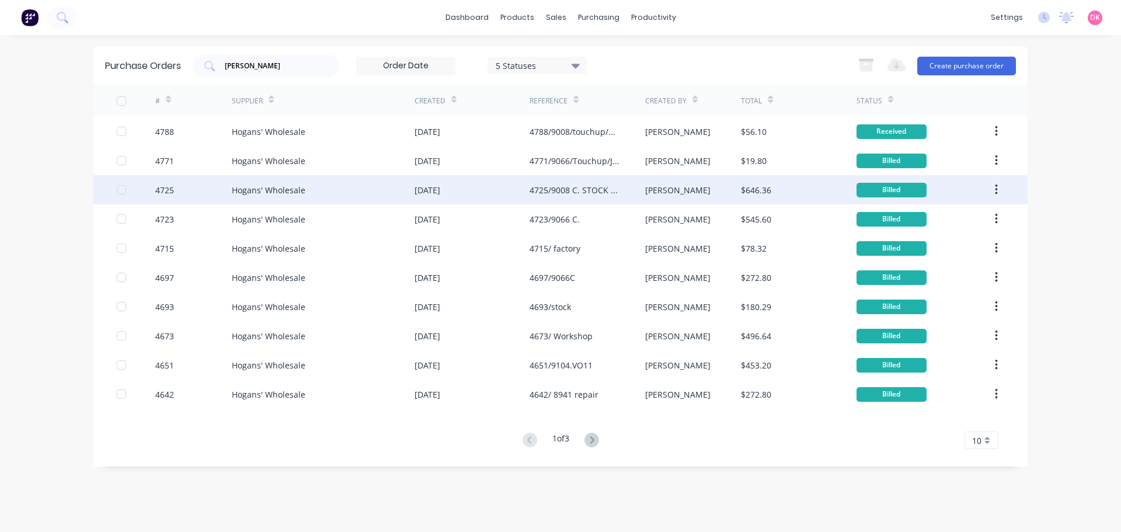
click at [566, 179] on div "4725/9008 C. STOCK FOR TRANSPORT" at bounding box center [587, 189] width 115 height 29
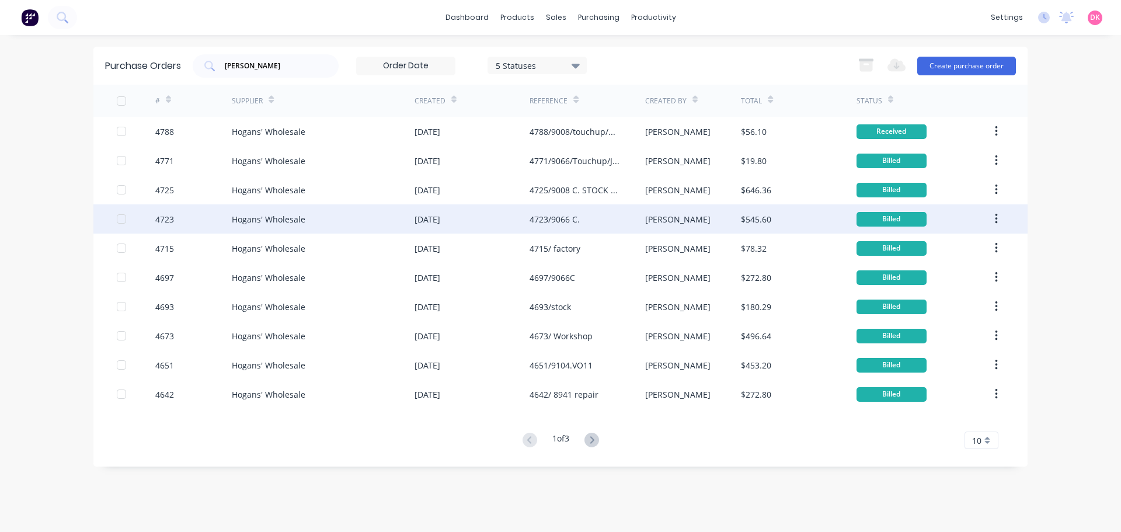
click at [591, 224] on div "4723/9066 C." at bounding box center [587, 218] width 115 height 29
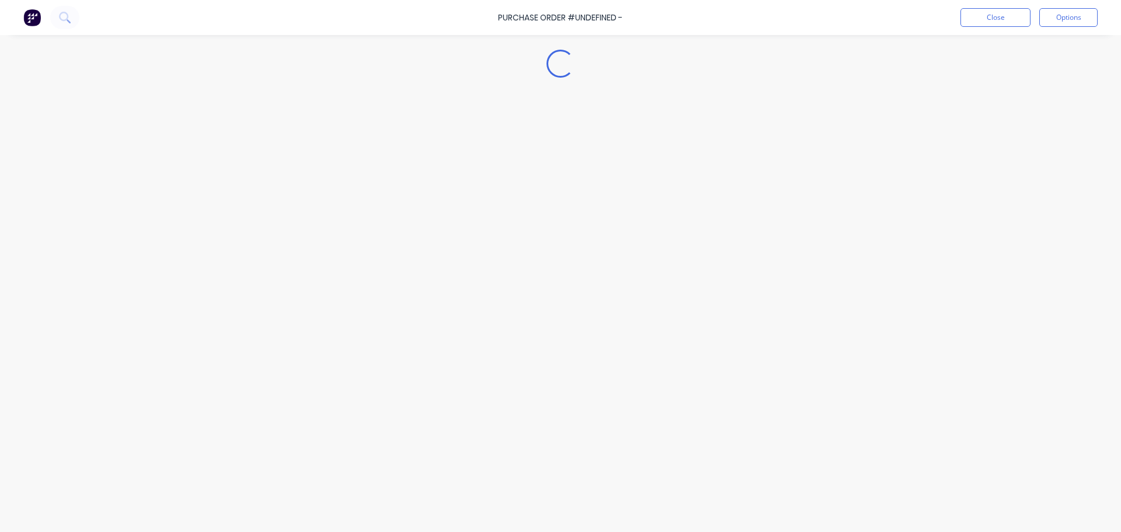
type textarea "x"
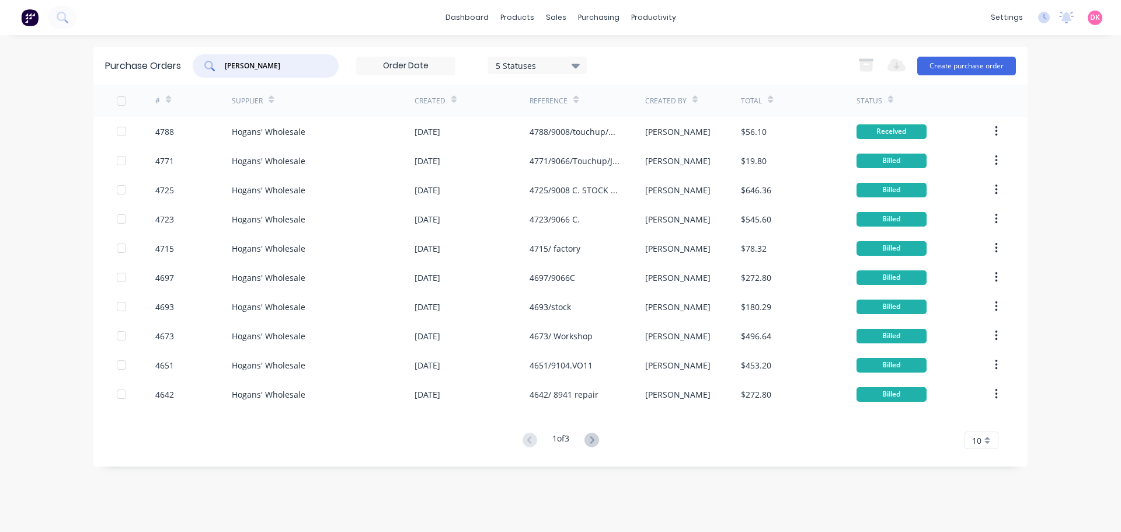
drag, startPoint x: 279, startPoint y: 64, endPoint x: 153, endPoint y: 78, distance: 126.9
click at [154, 78] on div "Purchase Orders [PERSON_NAME] 5 Statuses 5 Statuses Export to Excel (XLSX) Crea…" at bounding box center [560, 66] width 935 height 38
type input "silicon"
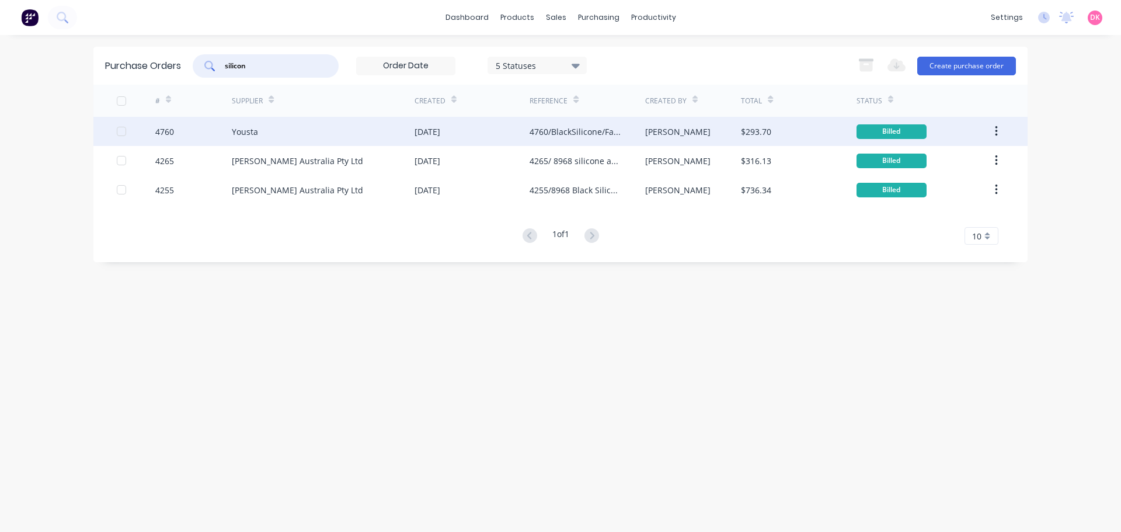
click at [422, 144] on div "[DATE]" at bounding box center [472, 131] width 115 height 29
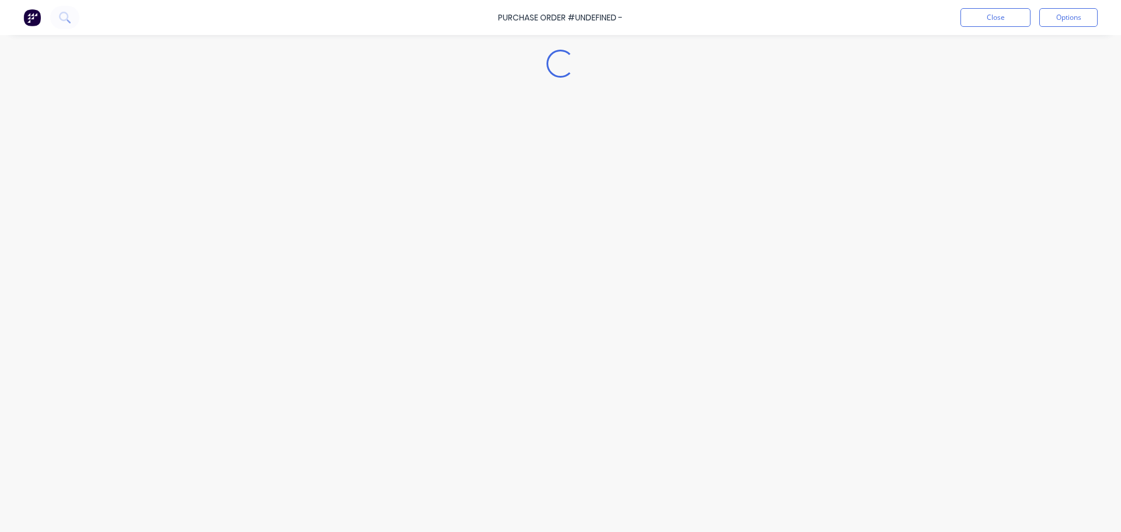
type textarea "x"
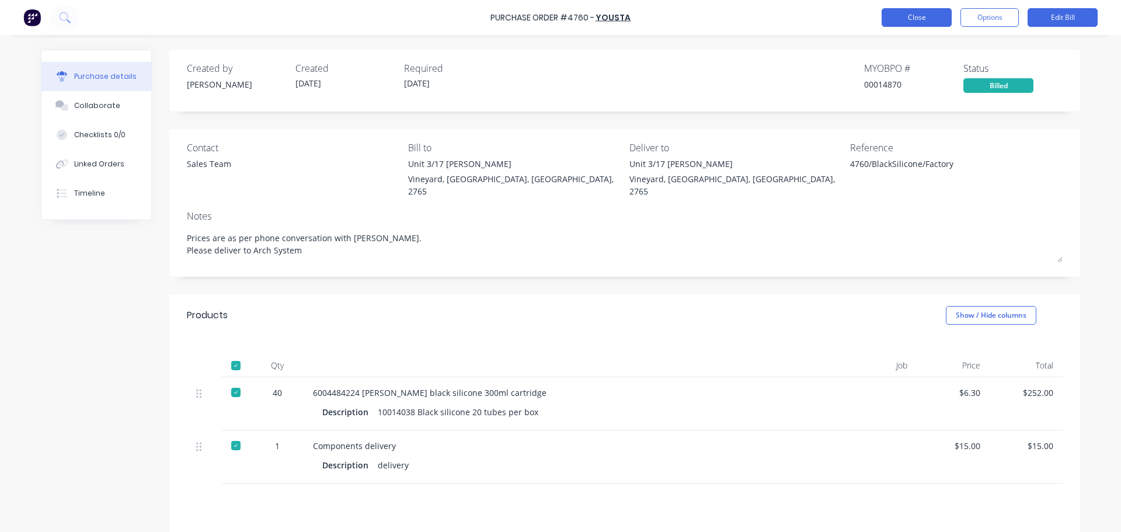
click at [922, 24] on button "Close" at bounding box center [917, 17] width 70 height 19
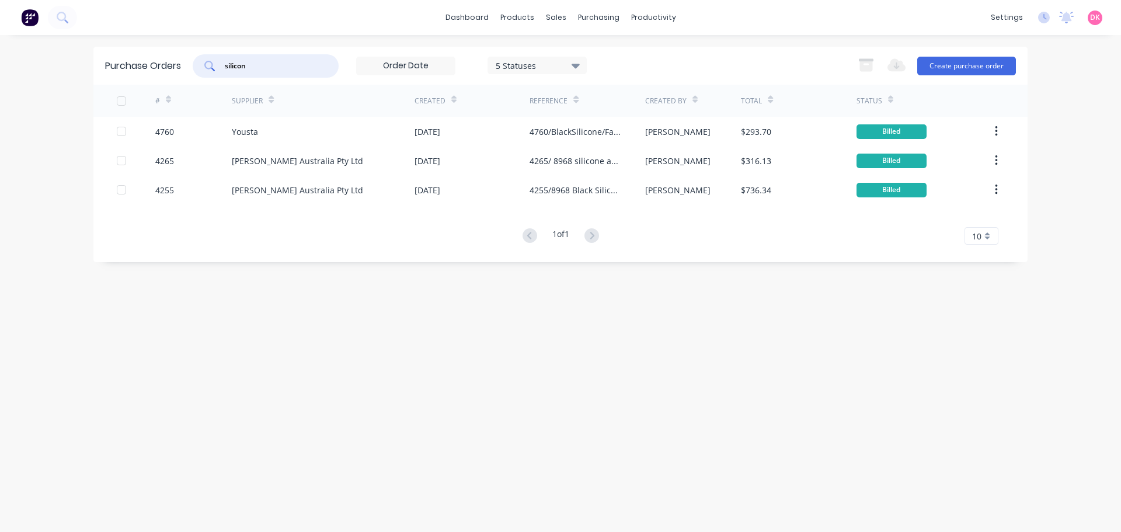
drag, startPoint x: 286, startPoint y: 70, endPoint x: 176, endPoint y: 82, distance: 111.1
click at [164, 80] on div "Purchase Orders silicon 5 Statuses 5 Statuses Export to Excel (XLSX) Create pur…" at bounding box center [560, 66] width 935 height 38
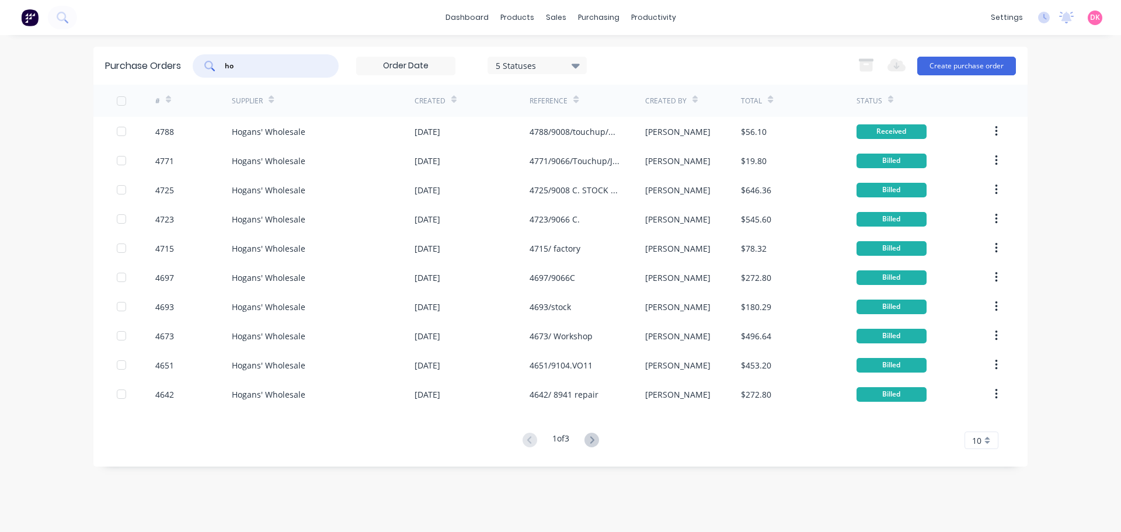
type input "h"
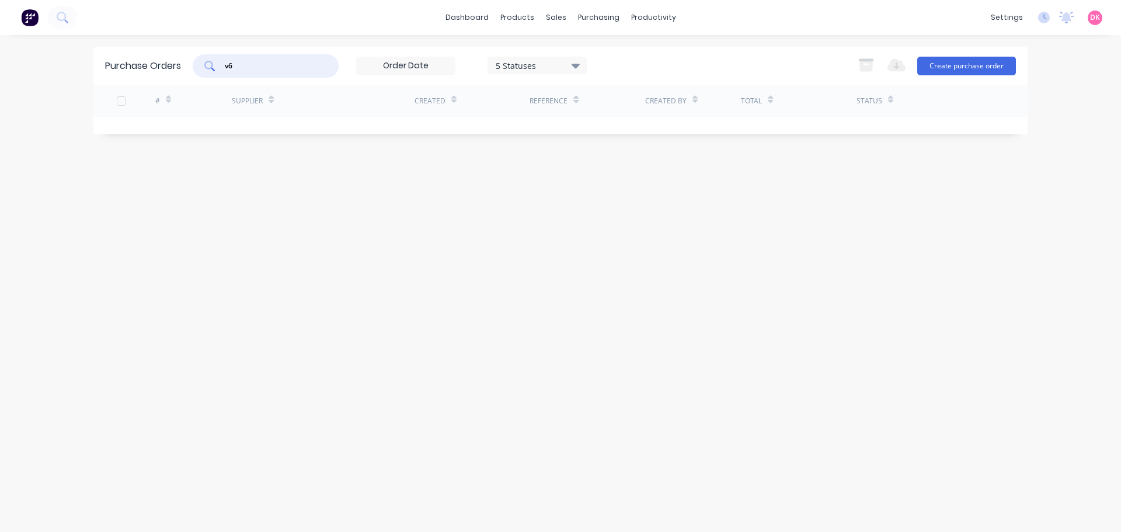
type input "v"
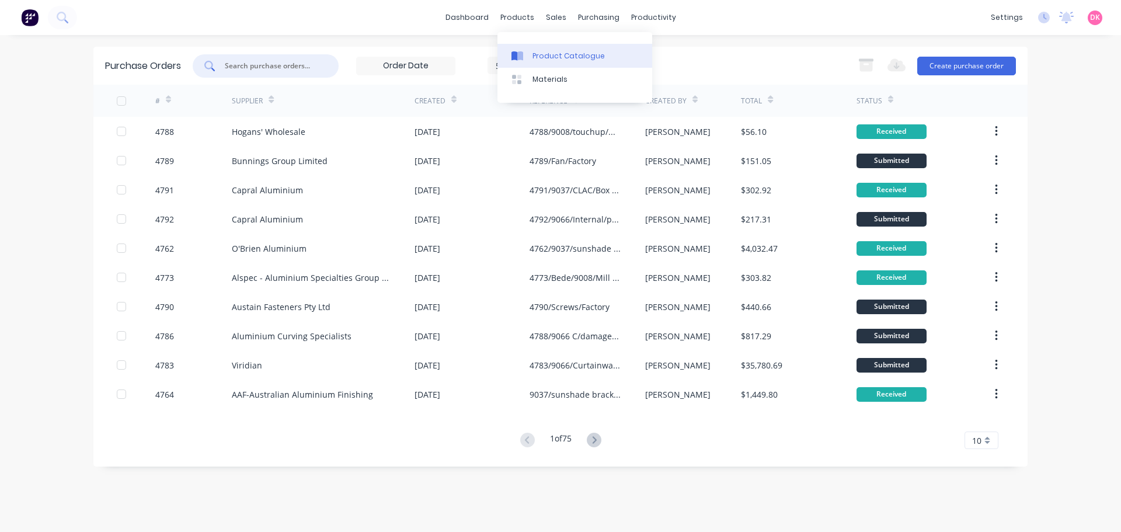
click at [530, 61] on link "Product Catalogue" at bounding box center [575, 55] width 155 height 23
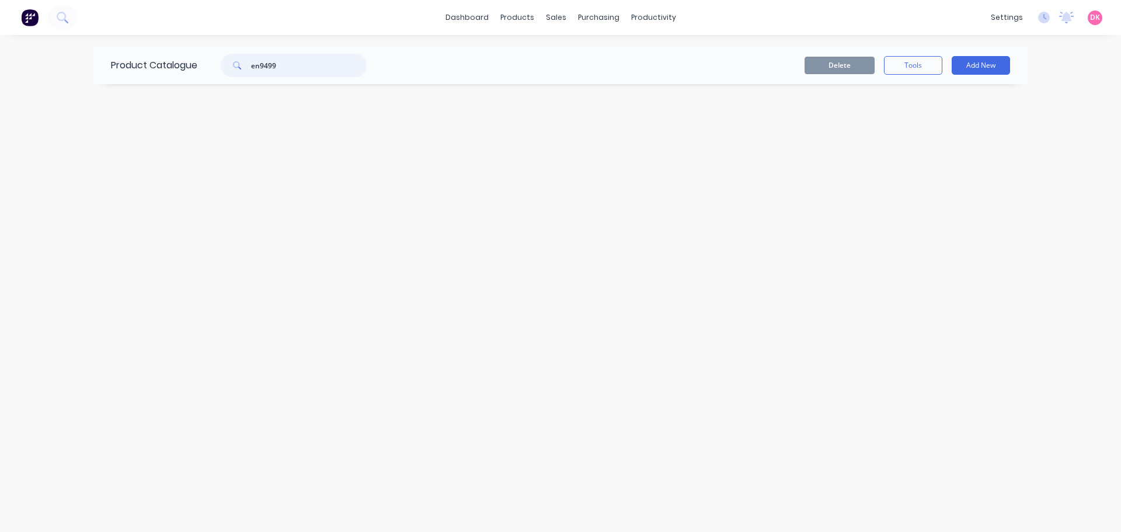
drag, startPoint x: 284, startPoint y: 65, endPoint x: 243, endPoint y: 64, distance: 40.9
click at [245, 64] on div "en9499" at bounding box center [294, 65] width 146 height 23
type input "v60"
click at [60, 24] on button at bounding box center [62, 17] width 29 height 23
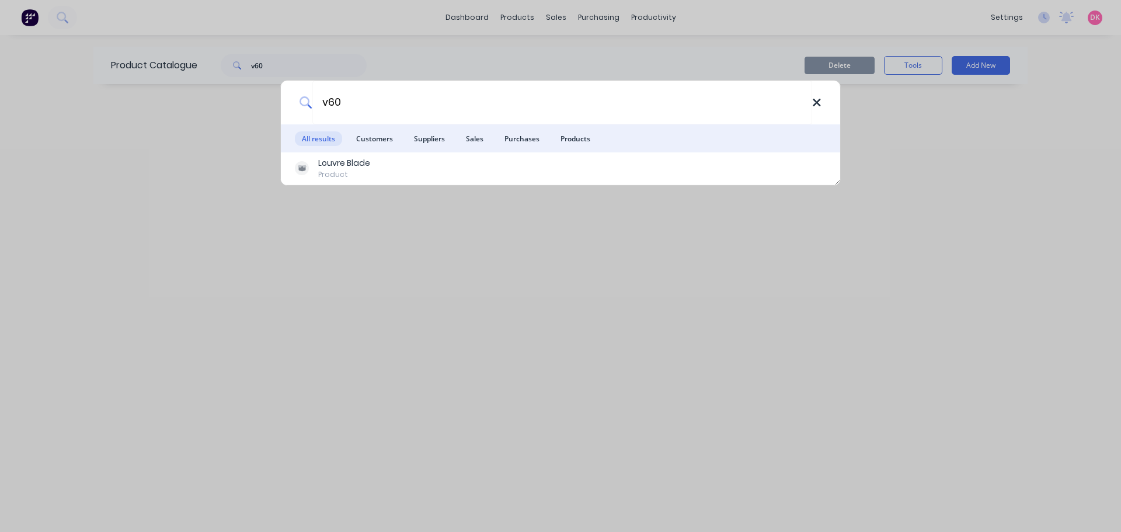
type input "v60"
click at [821, 106] on icon at bounding box center [816, 102] width 9 height 13
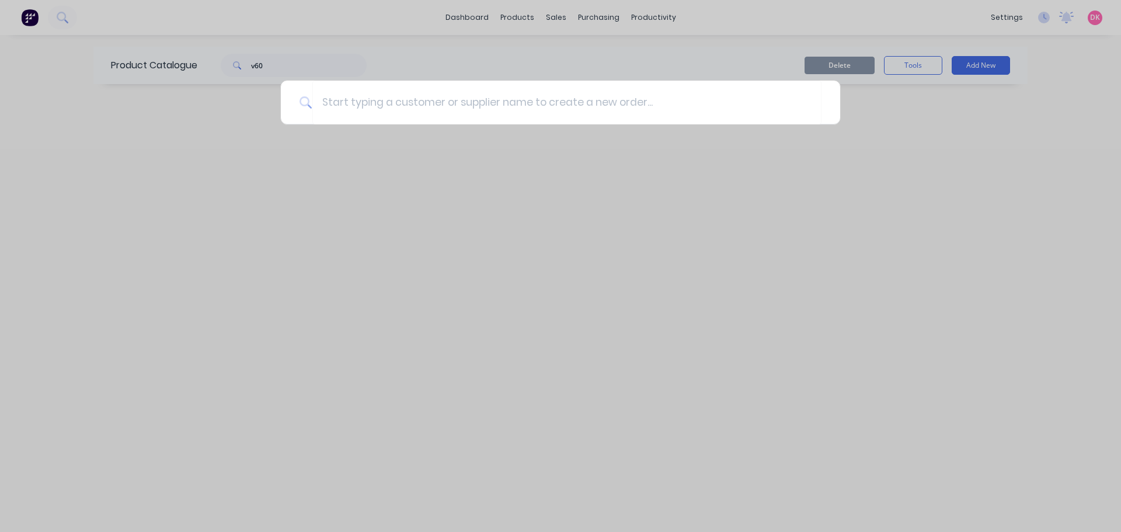
drag, startPoint x: 591, startPoint y: 303, endPoint x: 567, endPoint y: 221, distance: 85.4
click at [592, 301] on div at bounding box center [560, 266] width 1121 height 532
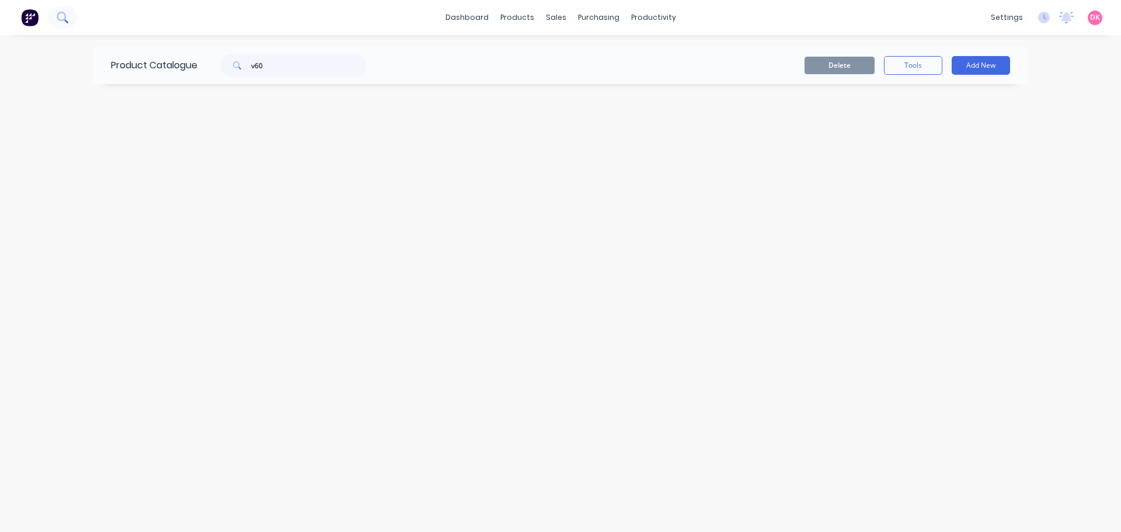
click at [61, 23] on icon at bounding box center [62, 17] width 11 height 11
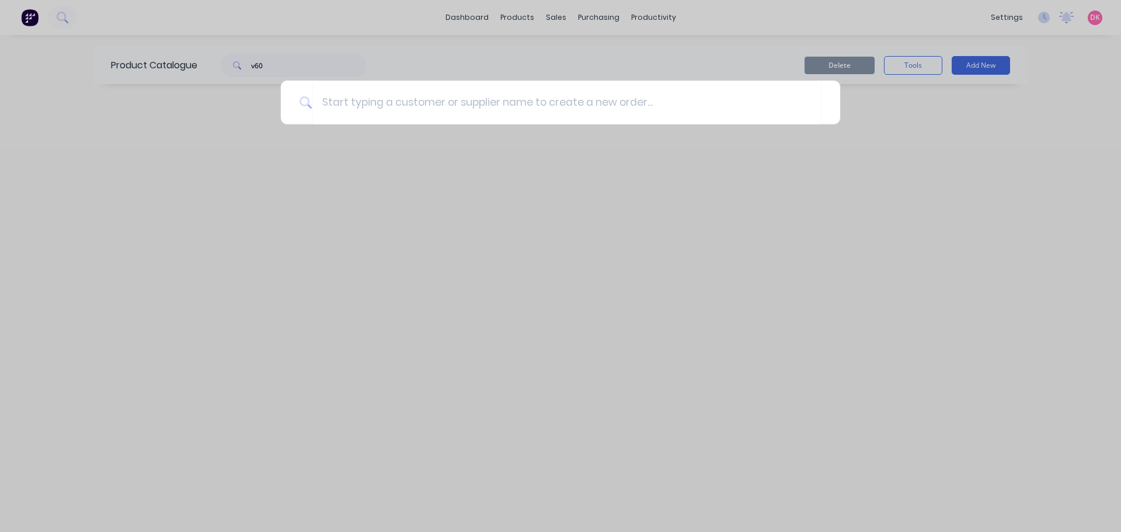
click at [300, 244] on div at bounding box center [560, 266] width 1121 height 532
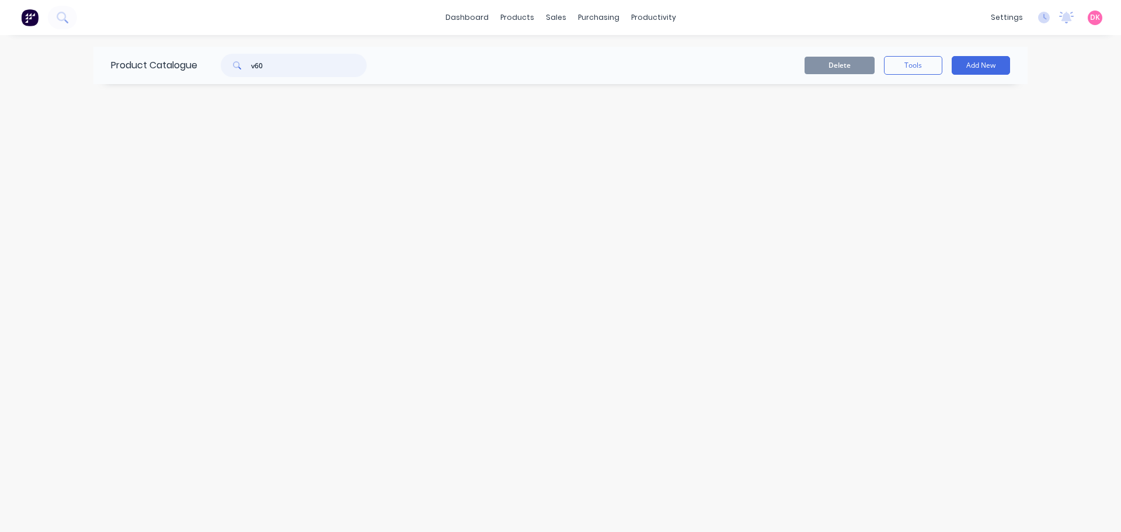
drag, startPoint x: 284, startPoint y: 56, endPoint x: 222, endPoint y: 65, distance: 62.5
click at [222, 65] on div "v60" at bounding box center [288, 65] width 158 height 23
click at [259, 61] on input "V60" at bounding box center [309, 65] width 116 height 23
click at [314, 67] on input "V 60" at bounding box center [309, 65] width 116 height 23
drag, startPoint x: 266, startPoint y: 59, endPoint x: 172, endPoint y: 58, distance: 94.0
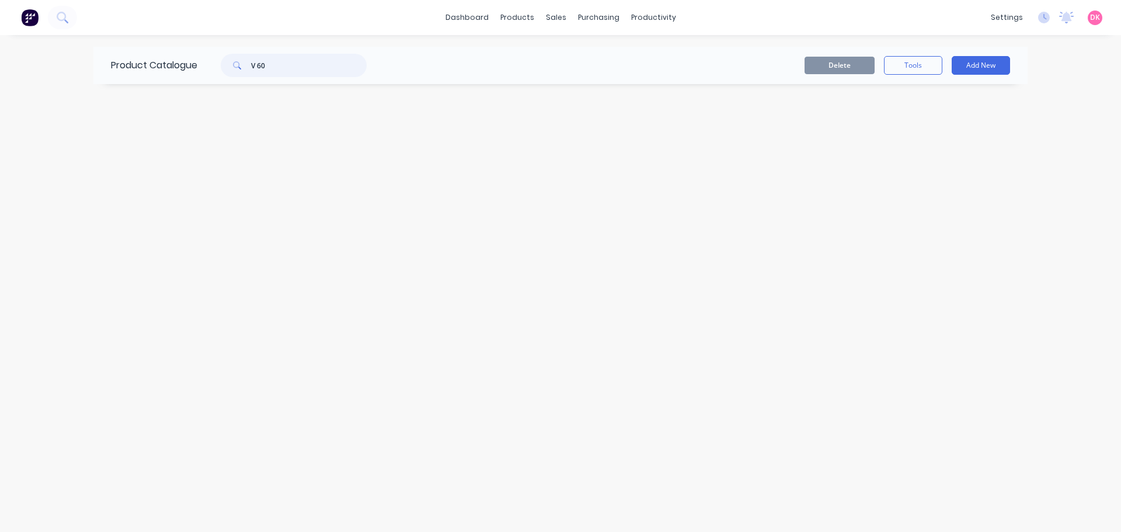
click at [172, 58] on div "Product Catalogue V 60" at bounding box center [244, 65] width 303 height 37
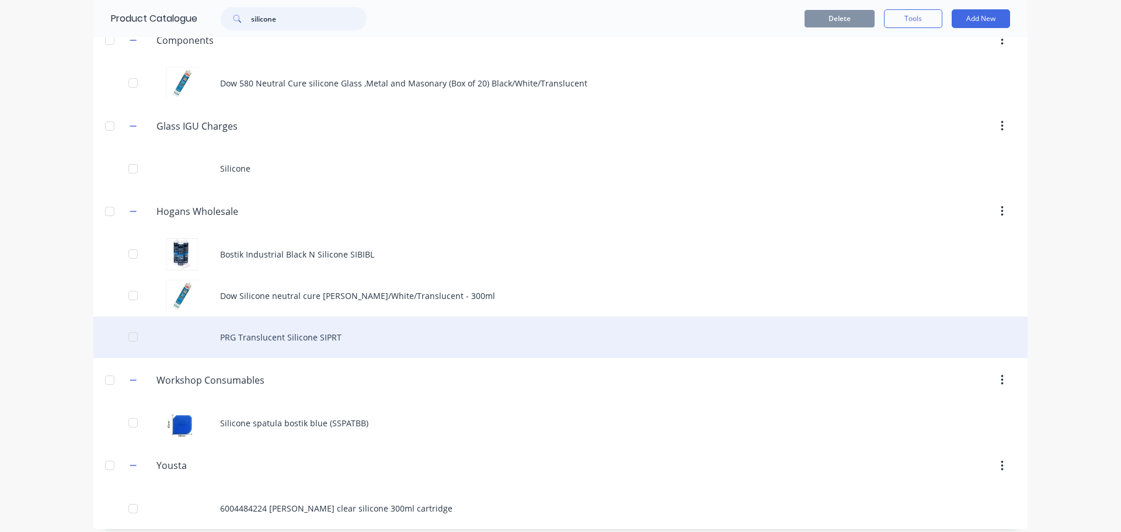
scroll to position [619, 0]
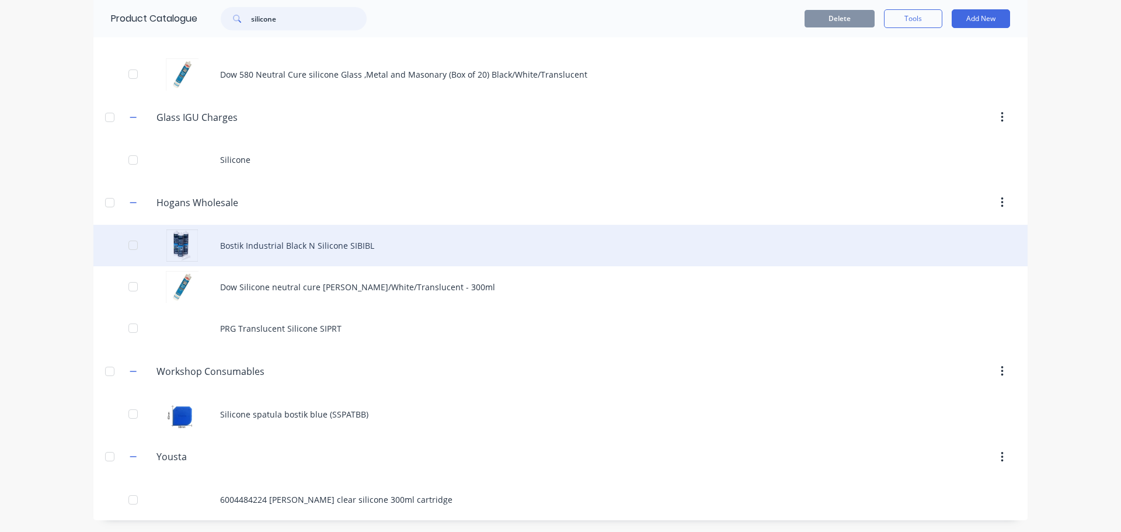
type input "silicone"
click at [277, 253] on div "Bostik Industrial Black N Silicone SIBIBL" at bounding box center [560, 245] width 935 height 41
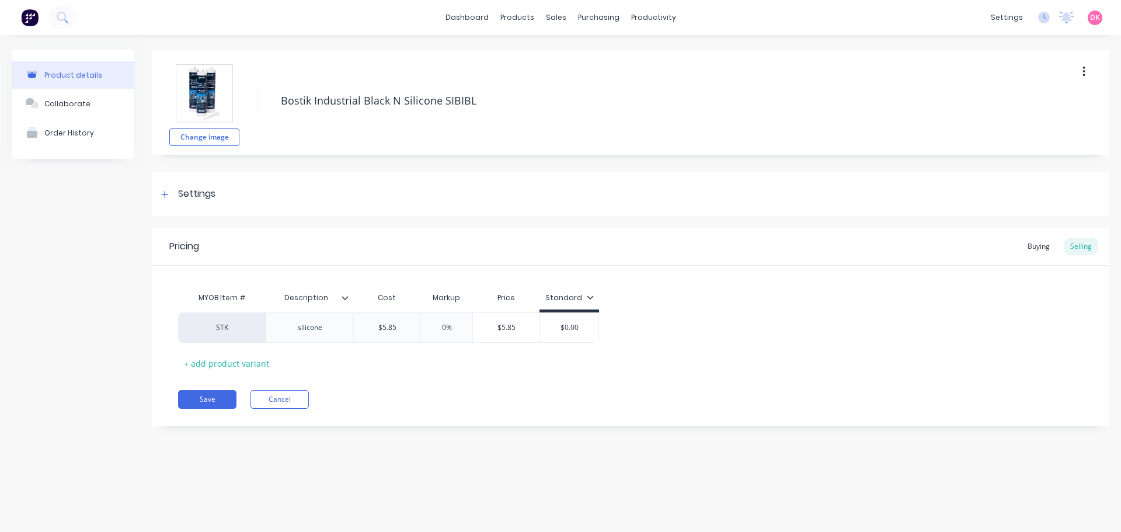
click at [213, 96] on img at bounding box center [204, 93] width 58 height 58
click at [213, 88] on img at bounding box center [204, 93] width 58 height 58
click at [205, 81] on img at bounding box center [204, 93] width 58 height 58
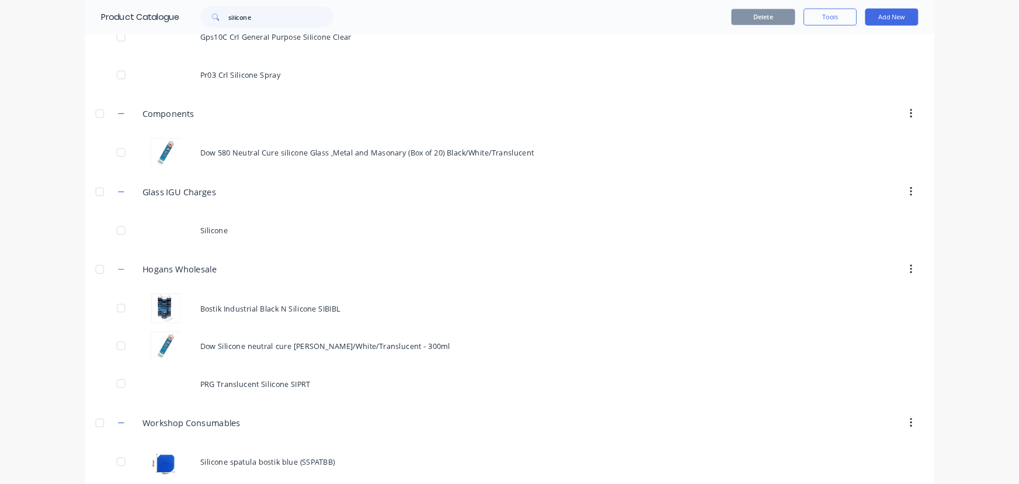
scroll to position [619, 0]
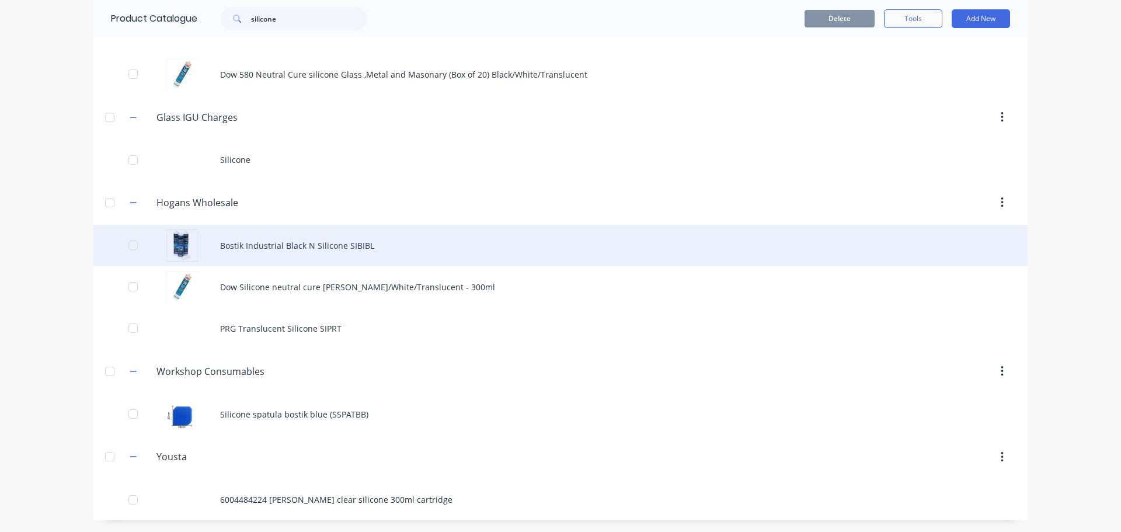
click at [178, 239] on div "Bostik Industrial Black N Silicone SIBIBL" at bounding box center [560, 245] width 935 height 41
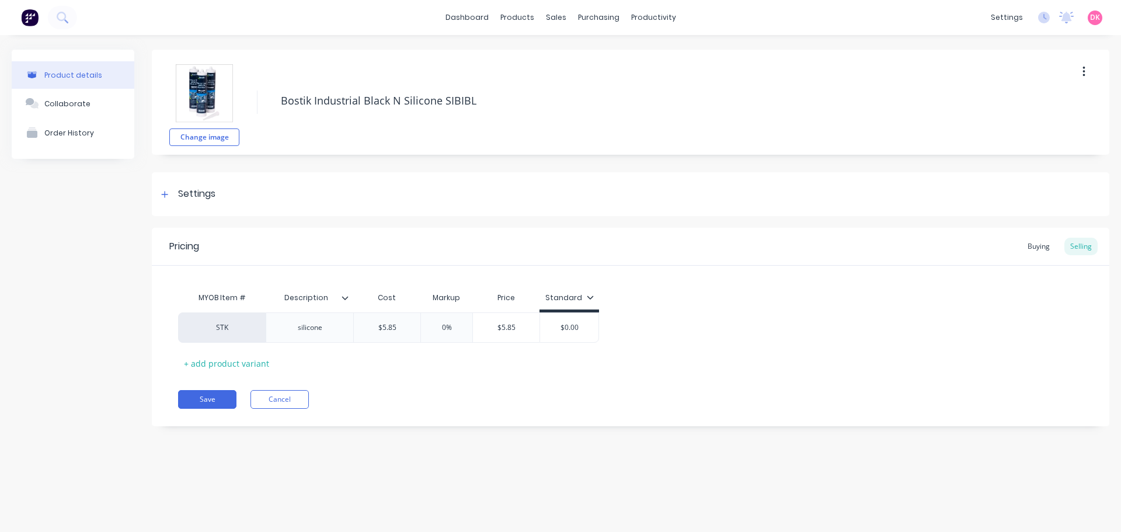
click at [198, 95] on img at bounding box center [204, 93] width 58 height 58
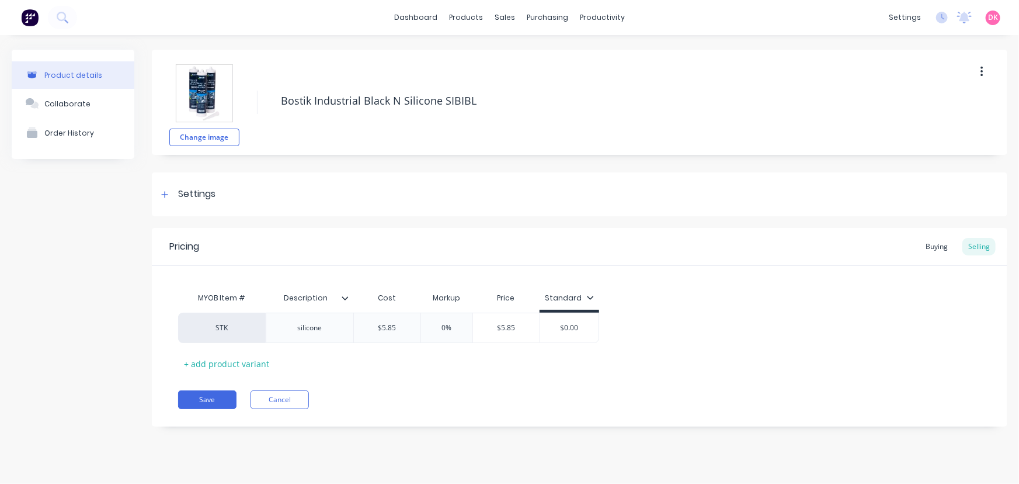
type textarea "x"
click at [68, 17] on icon at bounding box center [62, 17] width 11 height 11
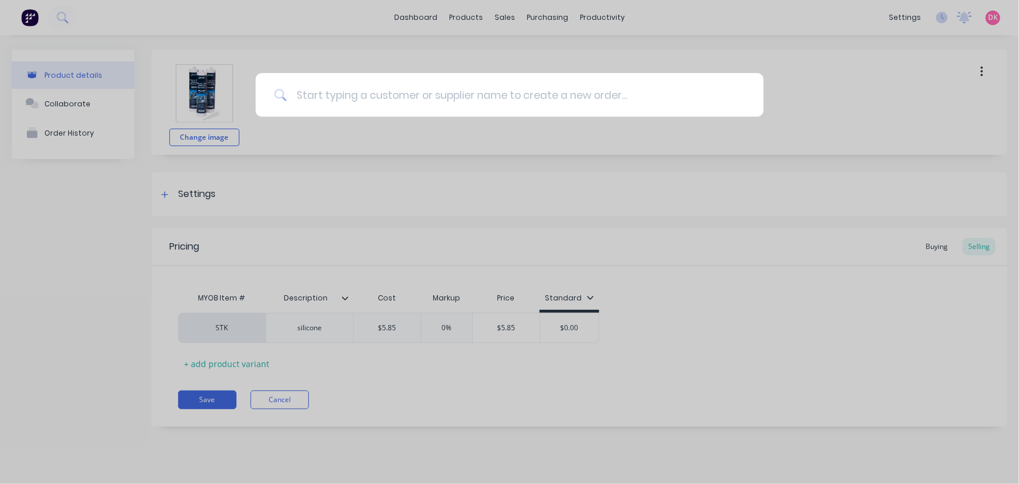
click at [395, 102] on input at bounding box center [516, 95] width 459 height 44
type input "v"
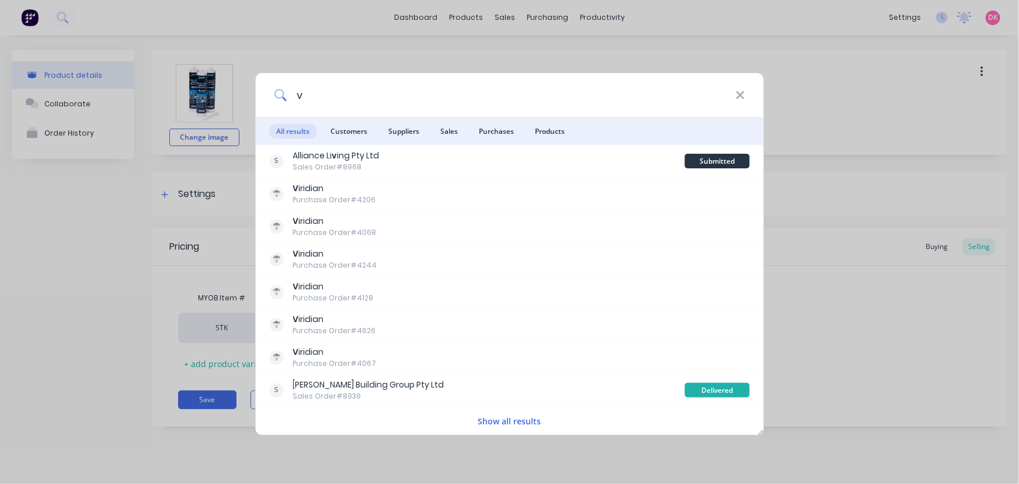
type textarea "x"
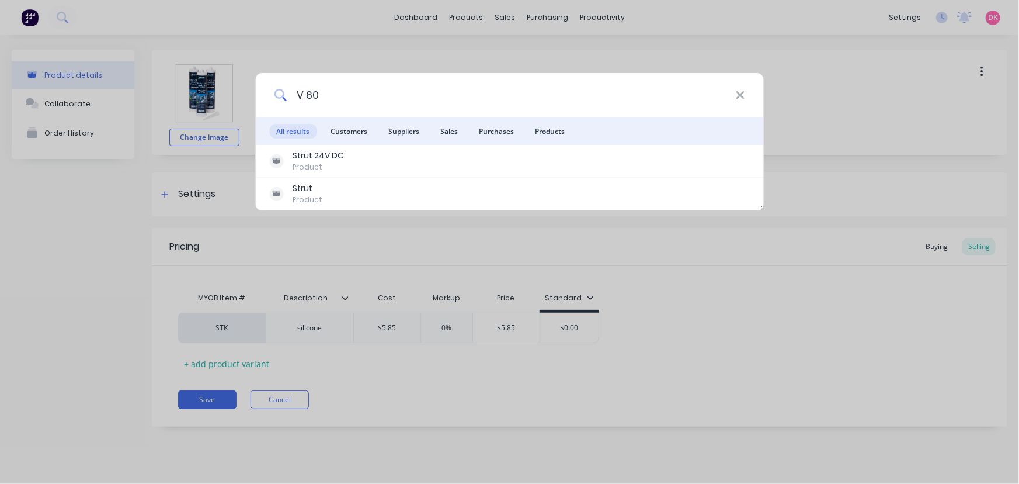
click at [309, 95] on input "V 60" at bounding box center [511, 95] width 449 height 44
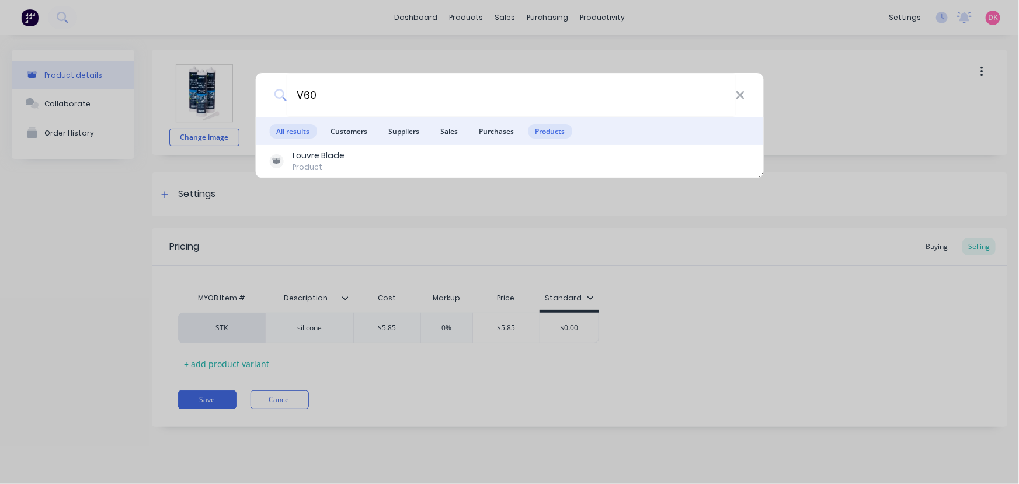
click at [552, 134] on span "Products" at bounding box center [550, 131] width 44 height 15
click at [300, 130] on span "All results" at bounding box center [292, 131] width 47 height 15
click at [327, 88] on input "V60" at bounding box center [511, 95] width 449 height 44
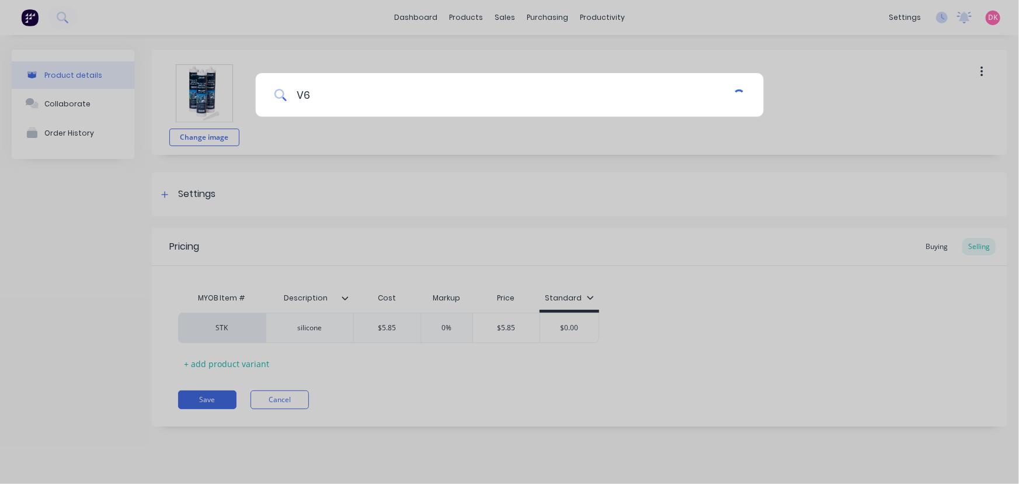
type input "V"
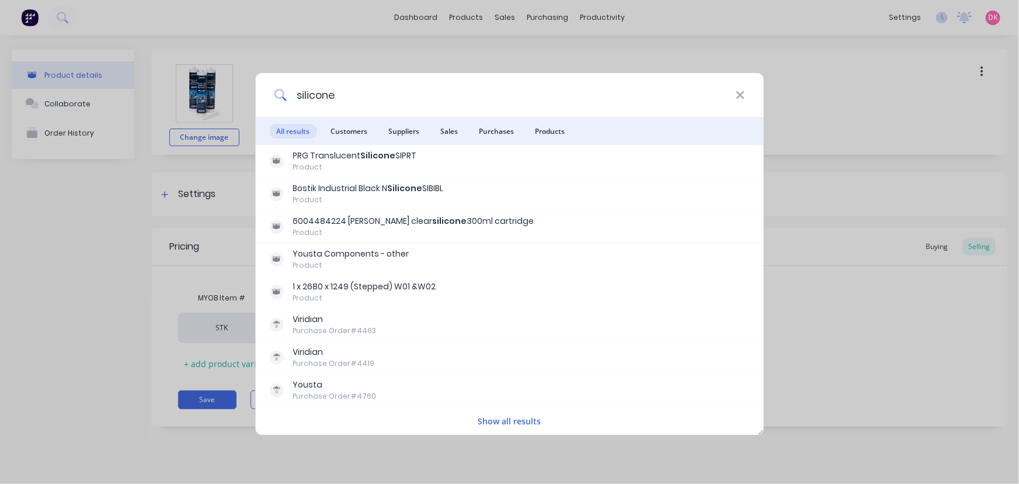
drag, startPoint x: 371, startPoint y: 99, endPoint x: 261, endPoint y: 92, distance: 110.0
click at [261, 92] on div "silicone" at bounding box center [509, 95] width 509 height 44
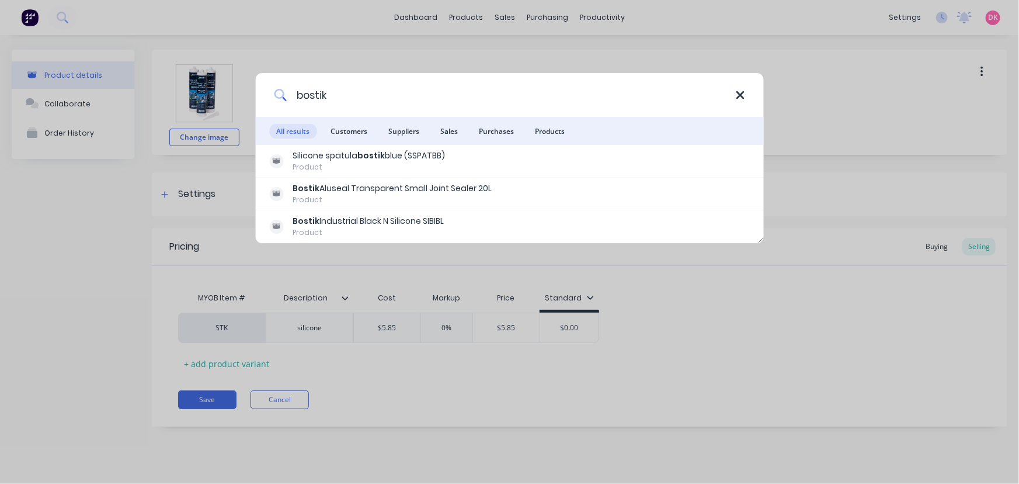
type input "bostik"
click at [744, 94] on icon at bounding box center [740, 95] width 9 height 13
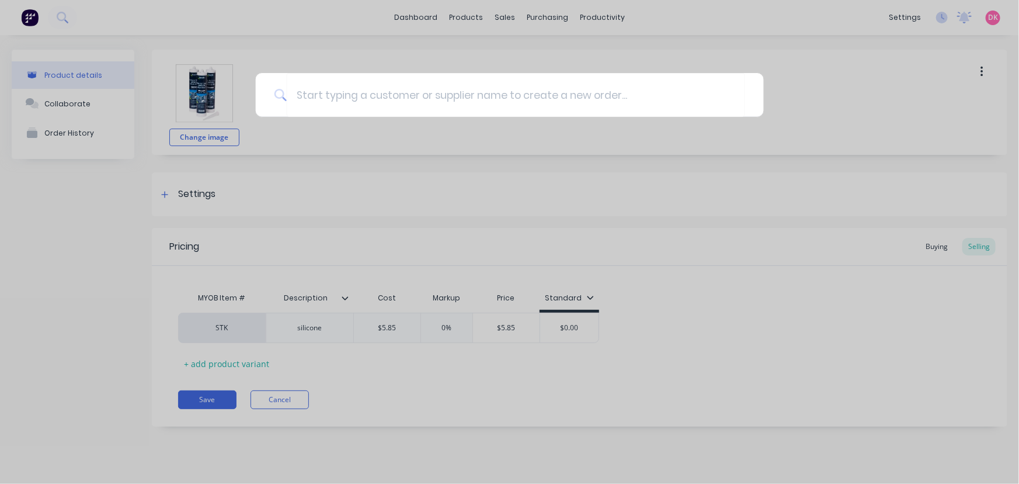
click at [740, 26] on div at bounding box center [509, 242] width 1019 height 484
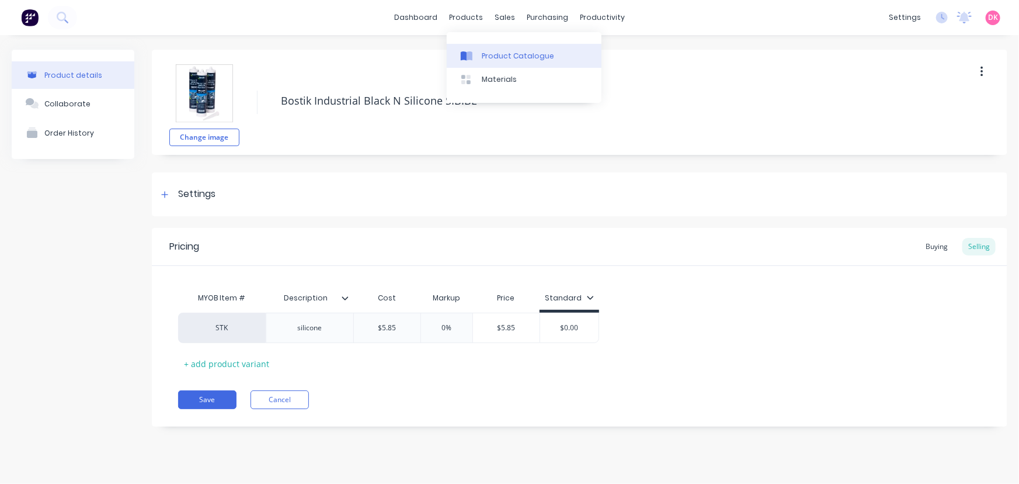
click at [485, 57] on div "Product Catalogue" at bounding box center [518, 56] width 72 height 11
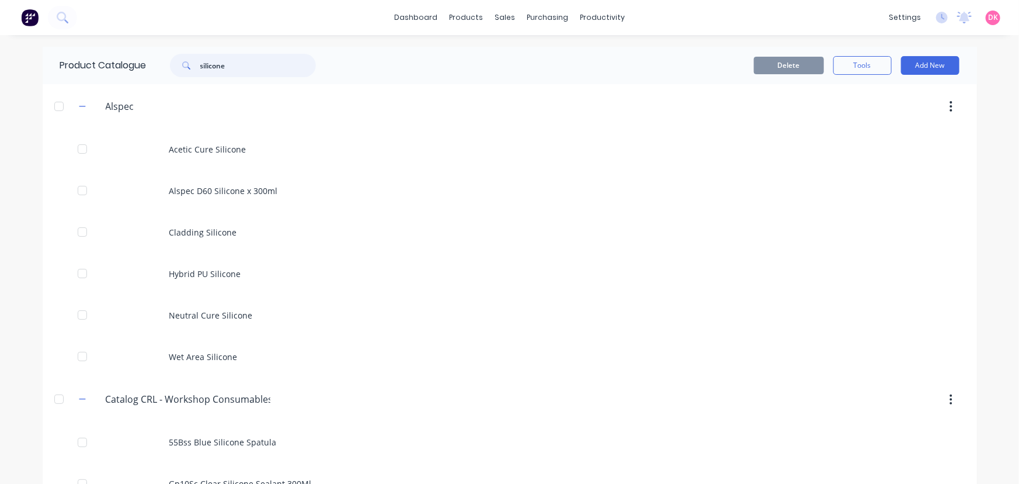
click at [227, 69] on input "silicone" at bounding box center [258, 65] width 116 height 23
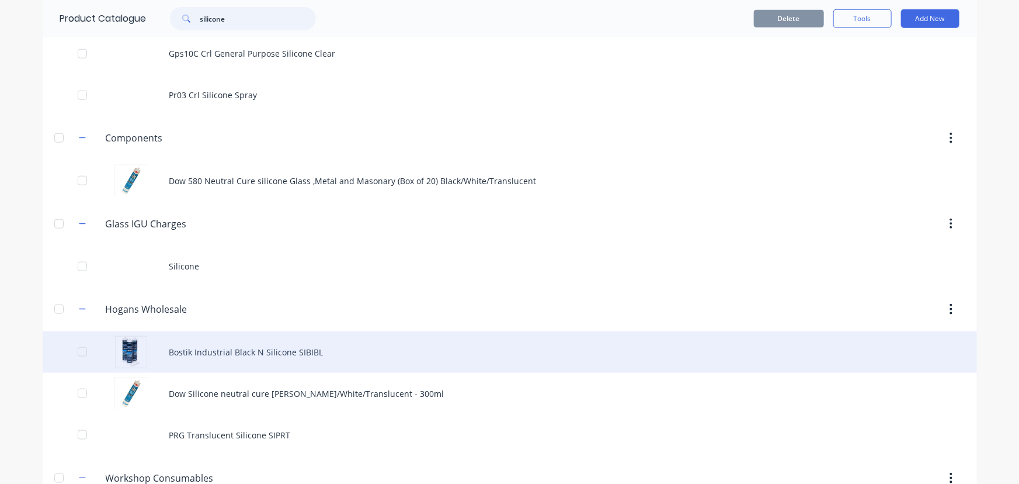
scroll to position [531, 0]
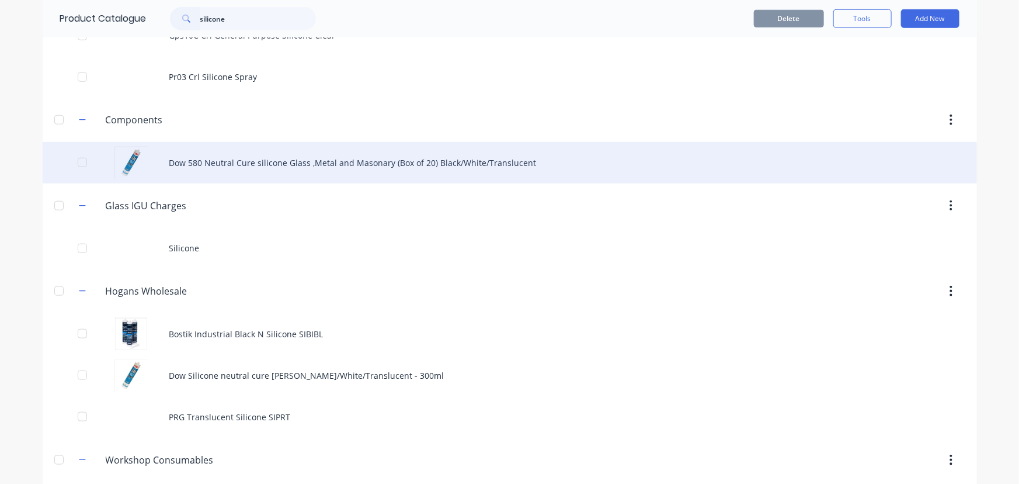
click at [390, 160] on div "Dow 580 Neutral Cure silicone Glass ,Metal and Masonary (Box of 20) Black/White…" at bounding box center [510, 162] width 935 height 41
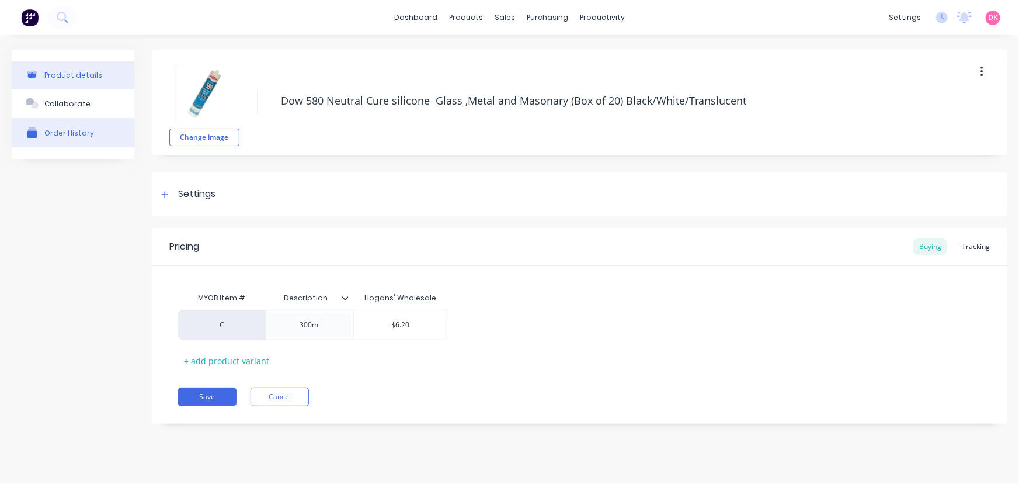
click at [85, 134] on div "Order History" at bounding box center [69, 132] width 50 height 9
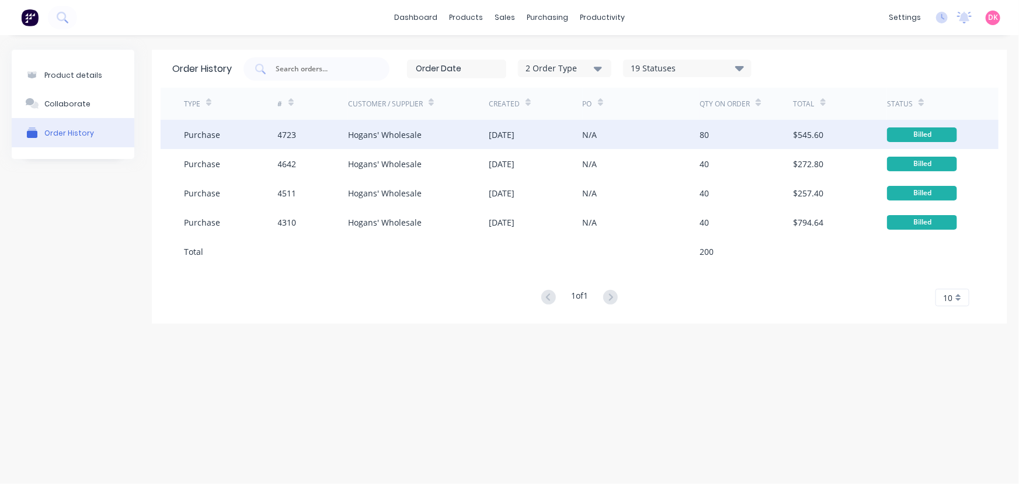
click at [310, 138] on div "4723" at bounding box center [313, 134] width 70 height 29
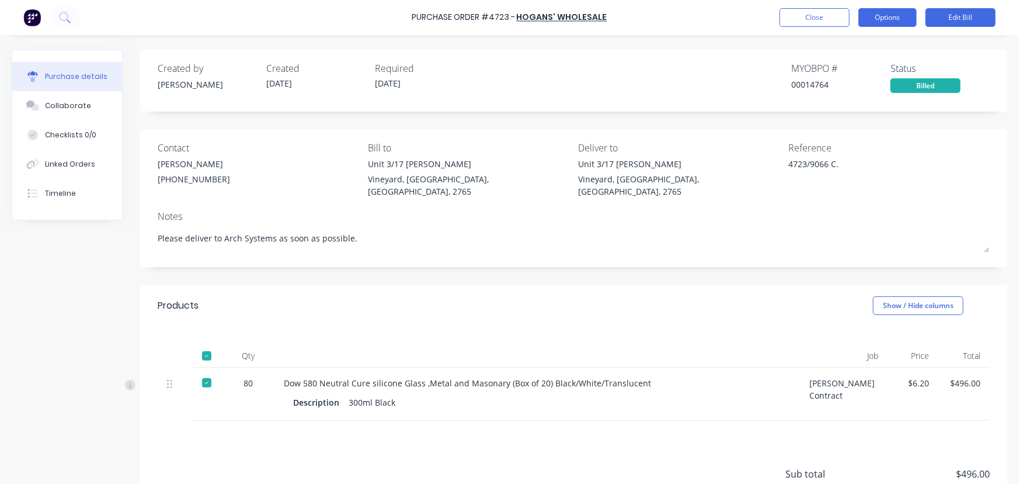
click at [903, 21] on button "Options" at bounding box center [888, 17] width 58 height 19
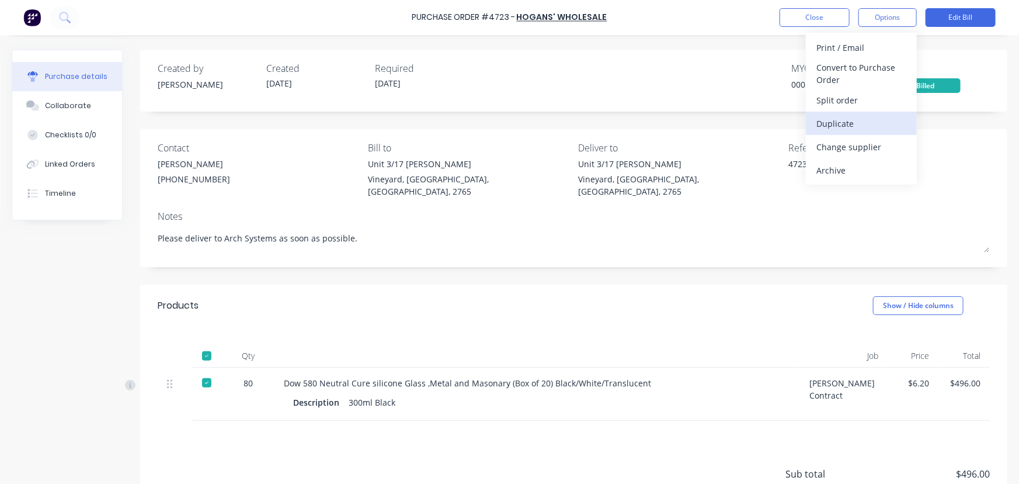
click at [850, 124] on div "Duplicate" at bounding box center [862, 123] width 90 height 17
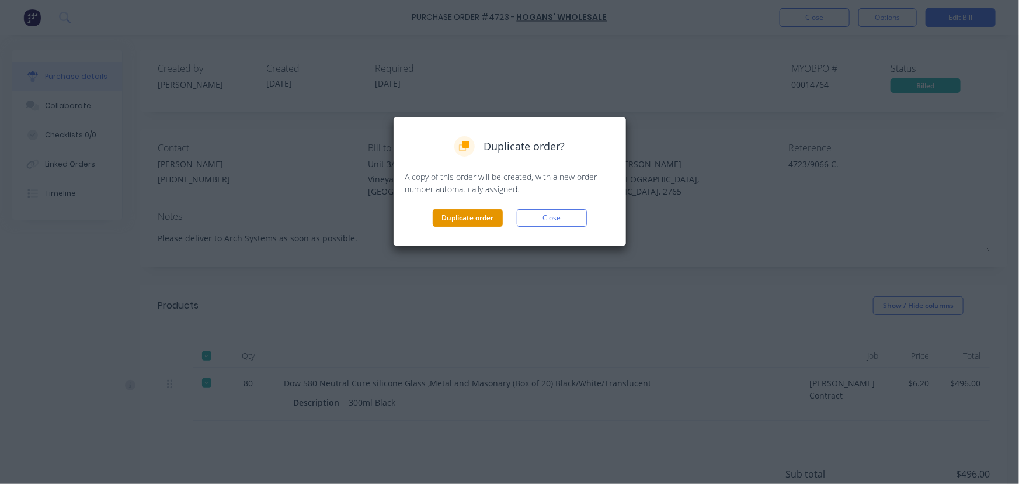
click at [463, 211] on button "Duplicate order" at bounding box center [468, 218] width 70 height 18
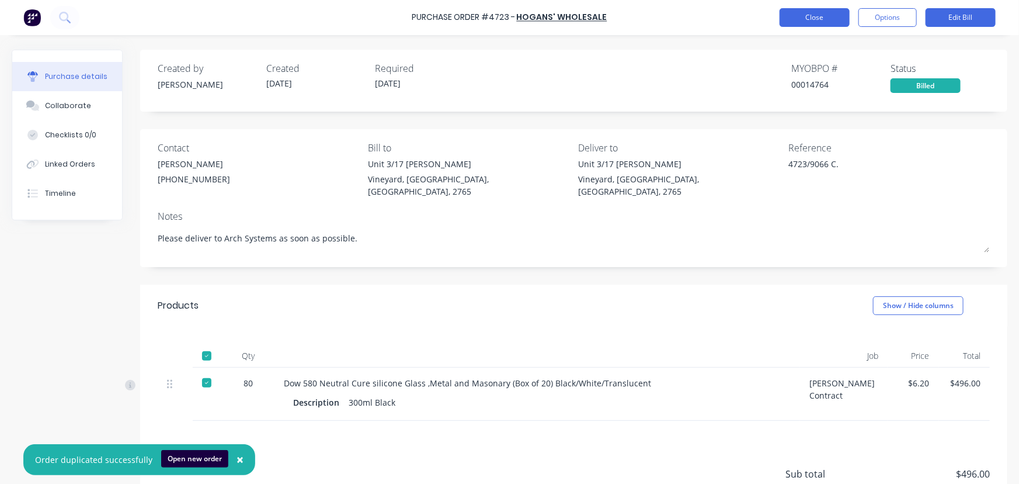
click at [813, 21] on button "Close" at bounding box center [815, 17] width 70 height 19
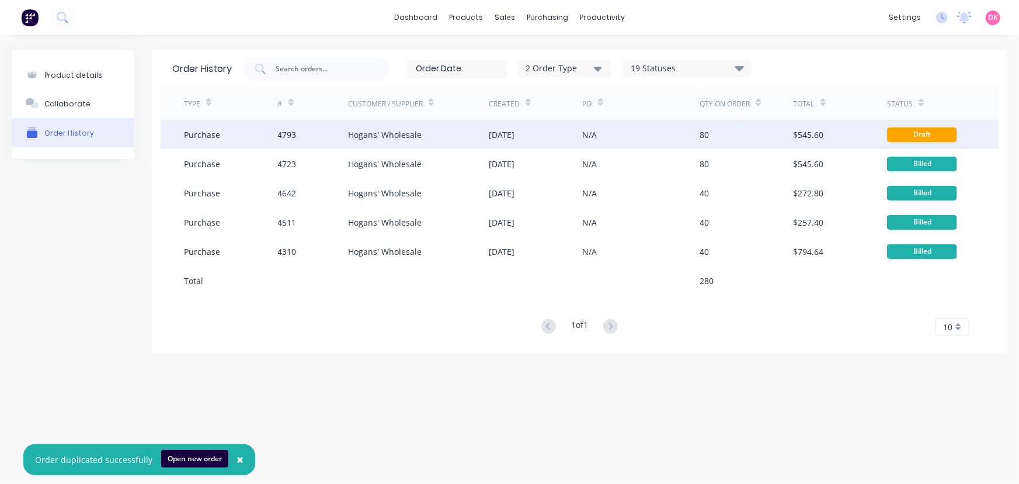
click at [619, 134] on div "N/A" at bounding box center [641, 134] width 117 height 29
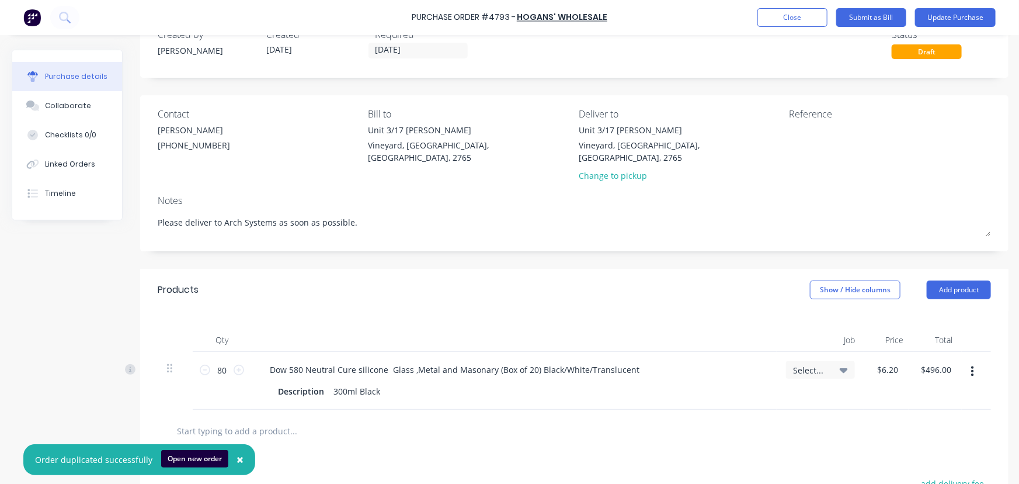
scroll to position [159, 0]
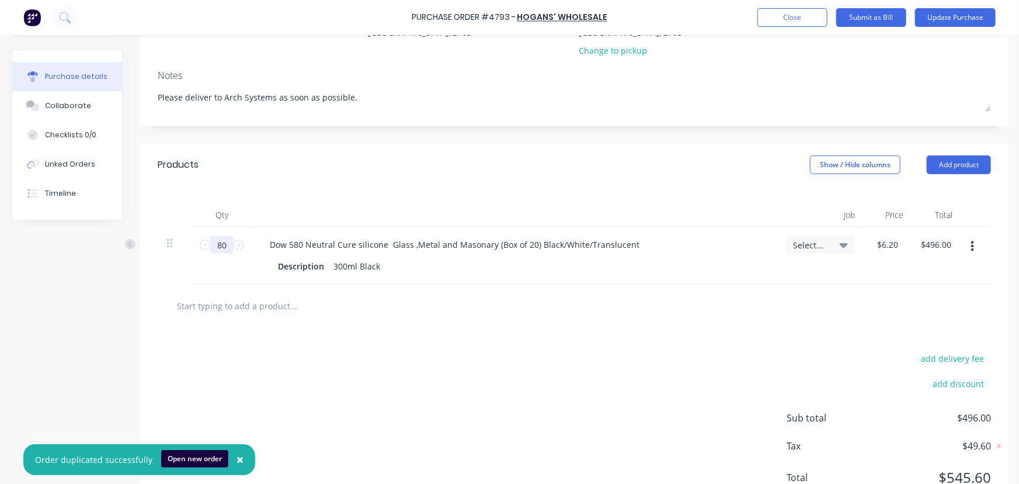
click at [220, 236] on input "80" at bounding box center [221, 245] width 23 height 18
type textarea "x"
type input "6"
type input "$37.20"
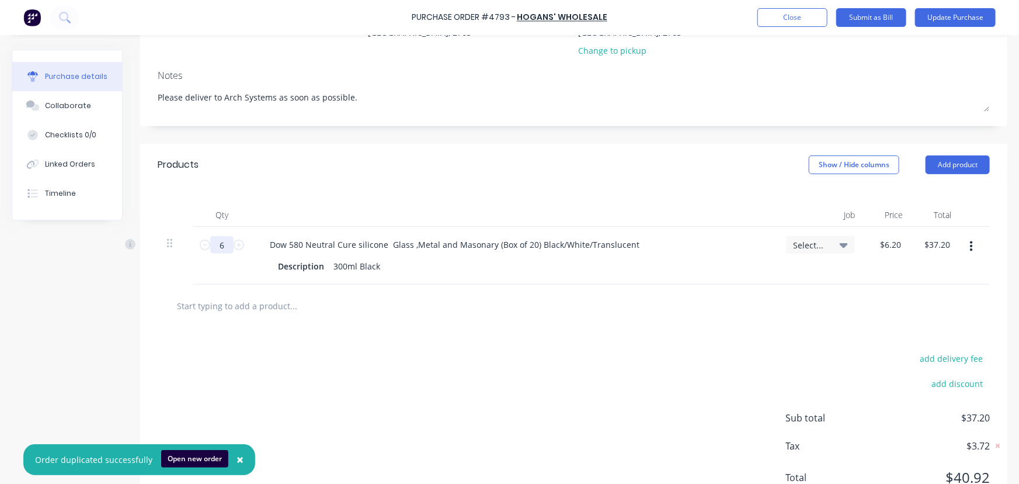
type textarea "x"
type input "60"
type input "$372.00"
type textarea "x"
type input "60"
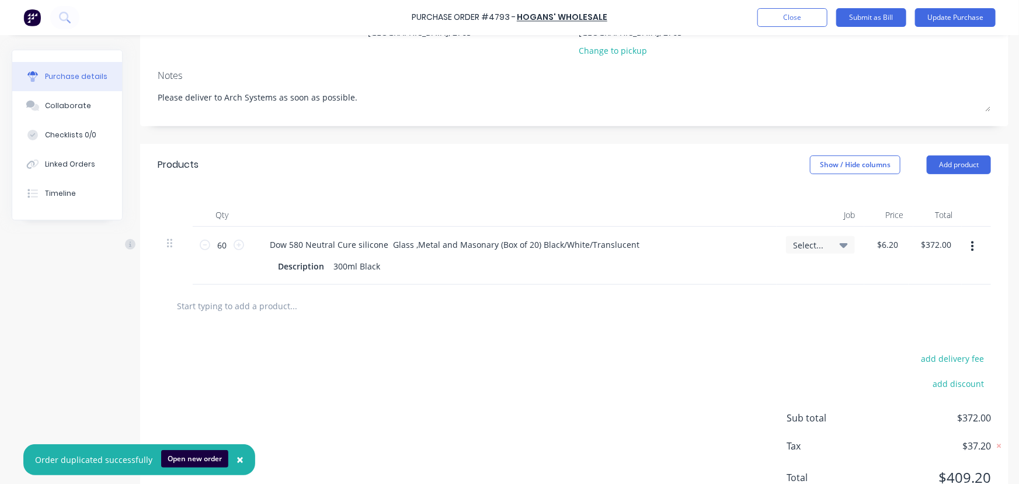
click at [310, 297] on input "text" at bounding box center [293, 305] width 234 height 23
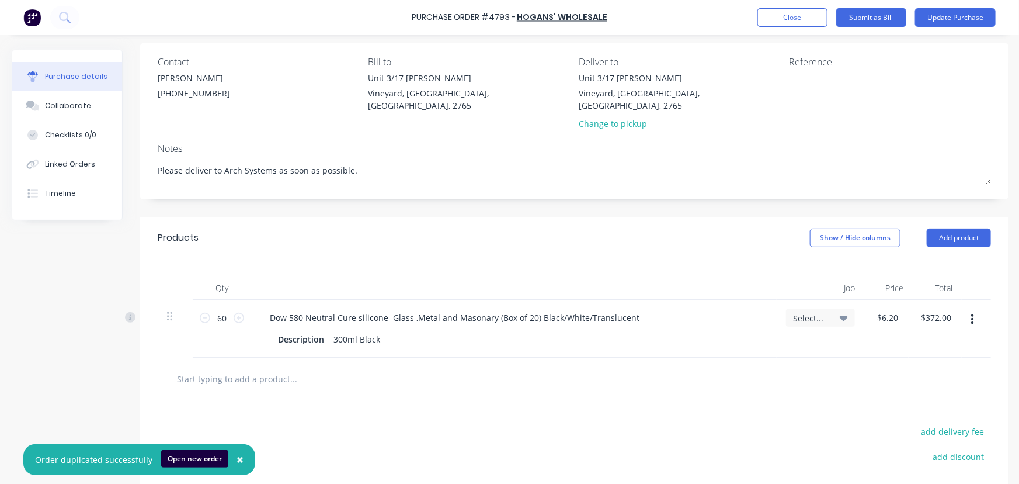
scroll to position [0, 0]
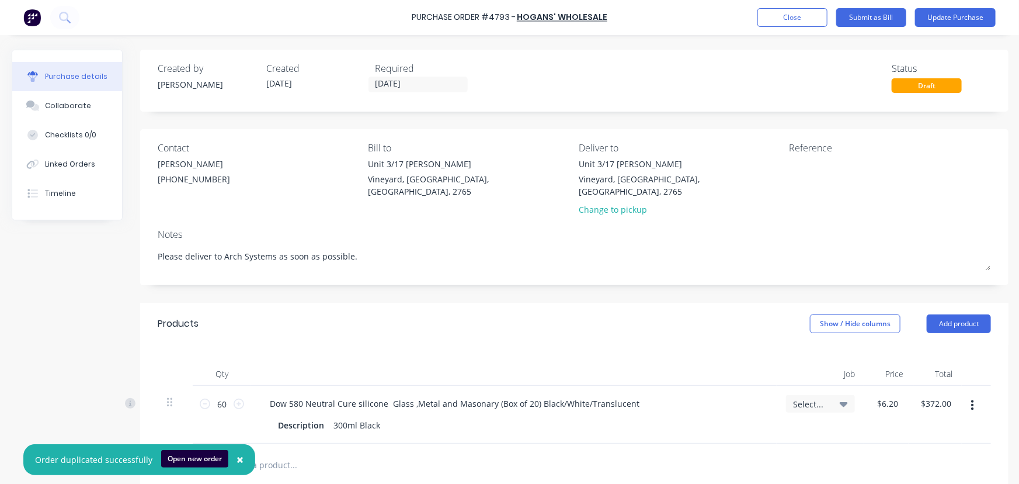
drag, startPoint x: 361, startPoint y: 243, endPoint x: 110, endPoint y: 239, distance: 250.6
click at [110, 239] on div "Created by Dee Created 13/10/25 Required 13/10/25 Status Draft Contact Helen (0…" at bounding box center [510, 364] width 997 height 628
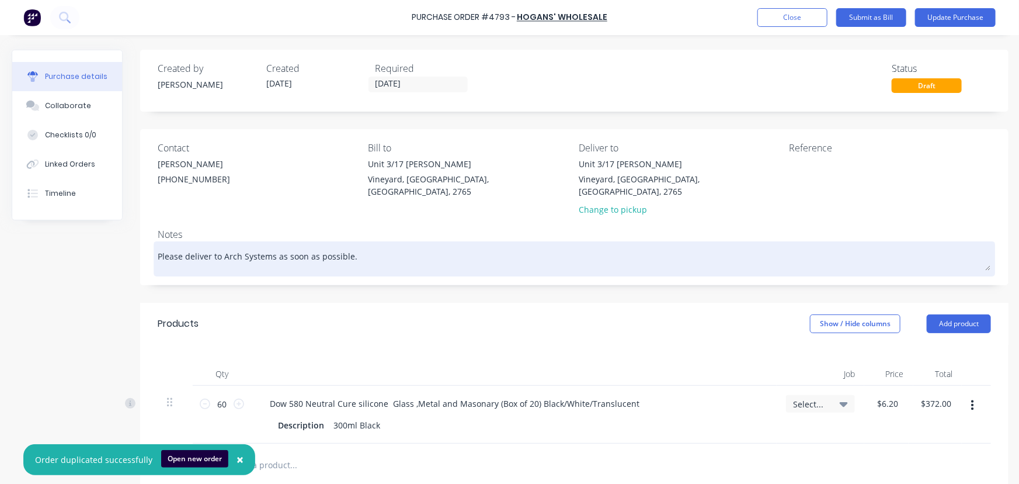
click at [544, 262] on div "Please deliver to Arch Systems as soon as possible." at bounding box center [574, 258] width 833 height 29
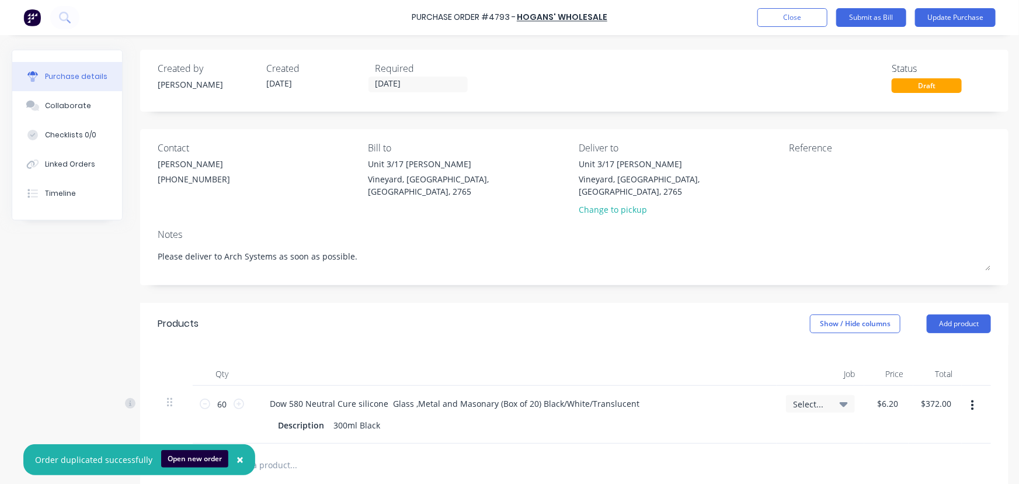
click at [181, 124] on div "Created by Dee Created 13/10/25 Required 13/10/25 Status Draft Contact Helen (0…" at bounding box center [574, 364] width 869 height 628
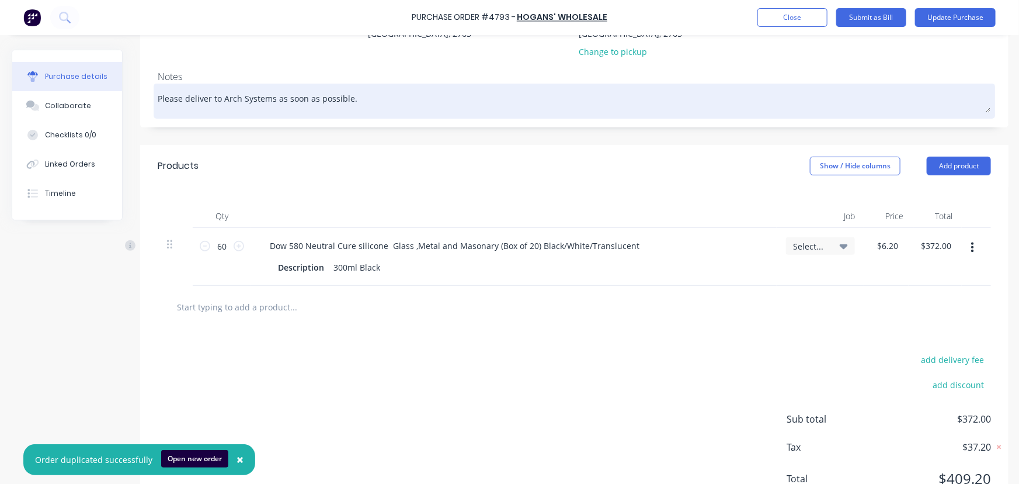
scroll to position [159, 0]
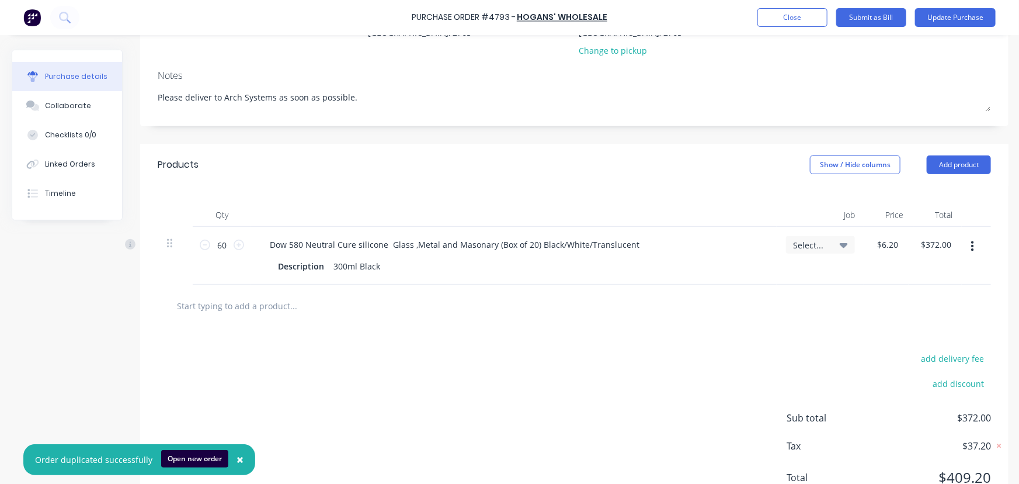
click at [346, 302] on input "text" at bounding box center [293, 305] width 234 height 23
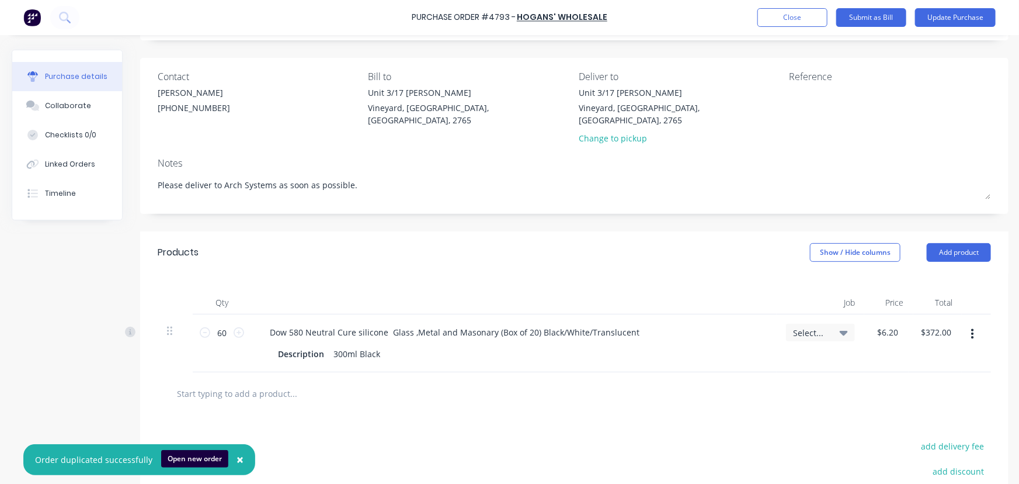
scroll to position [0, 0]
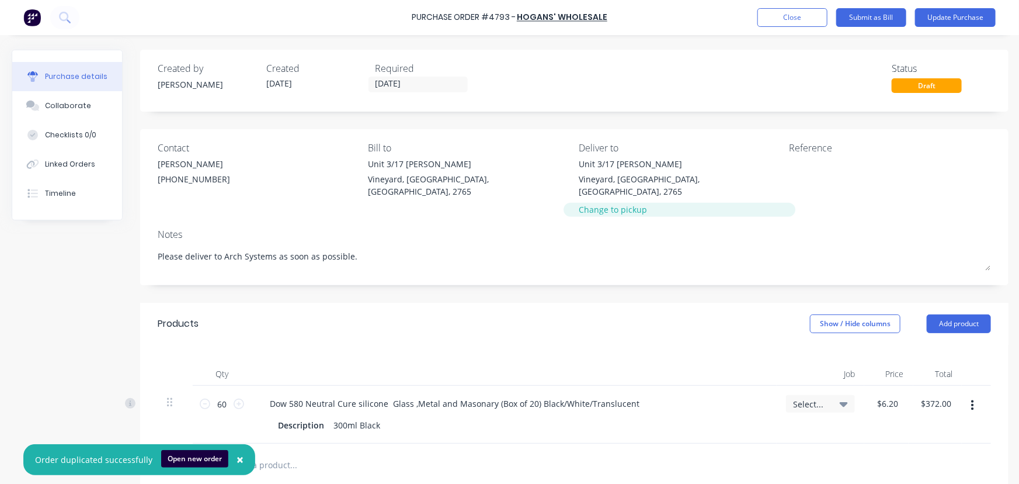
click at [620, 203] on div "Change to pickup" at bounding box center [680, 209] width 202 height 12
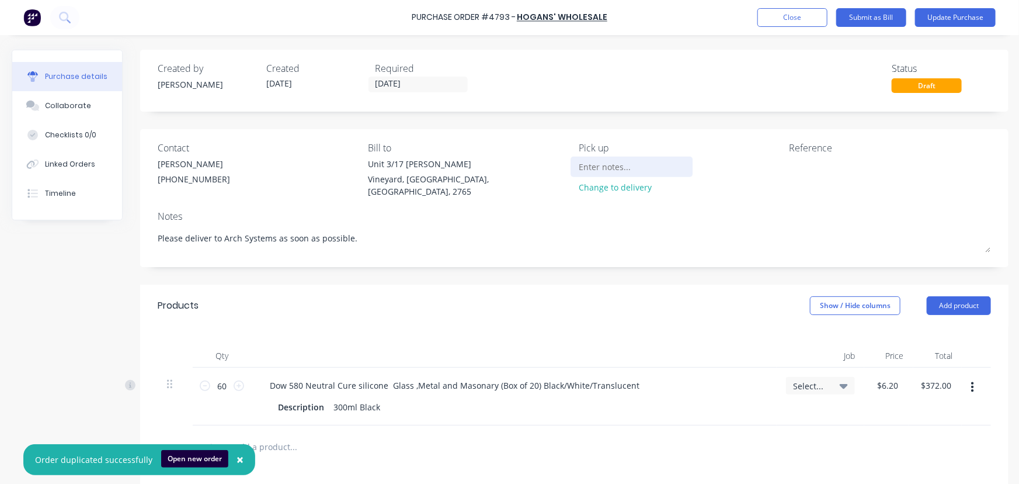
click at [611, 161] on input at bounding box center [632, 167] width 106 height 18
type textarea "x"
type input "L"
type textarea "x"
type input "Le"
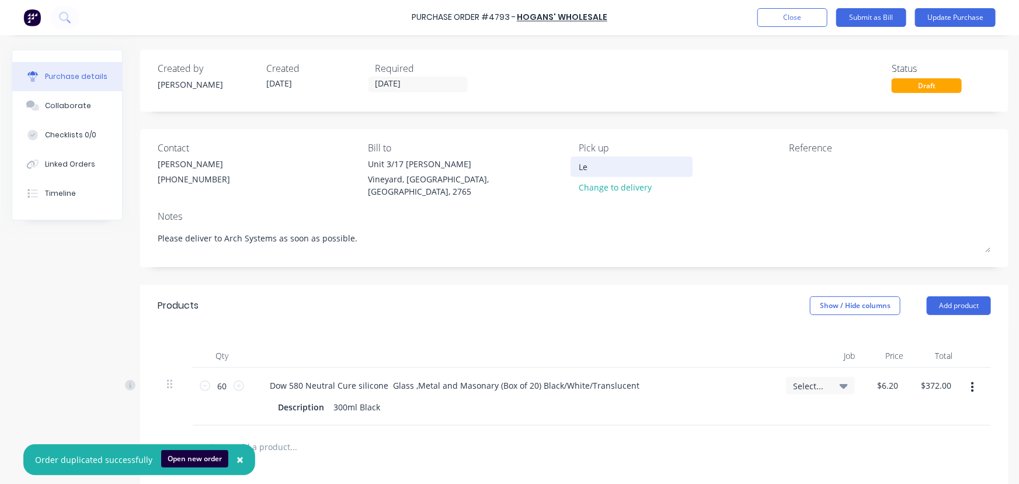
type textarea "x"
type input "Lev"
type textarea "x"
type input "Levi"
type textarea "x"
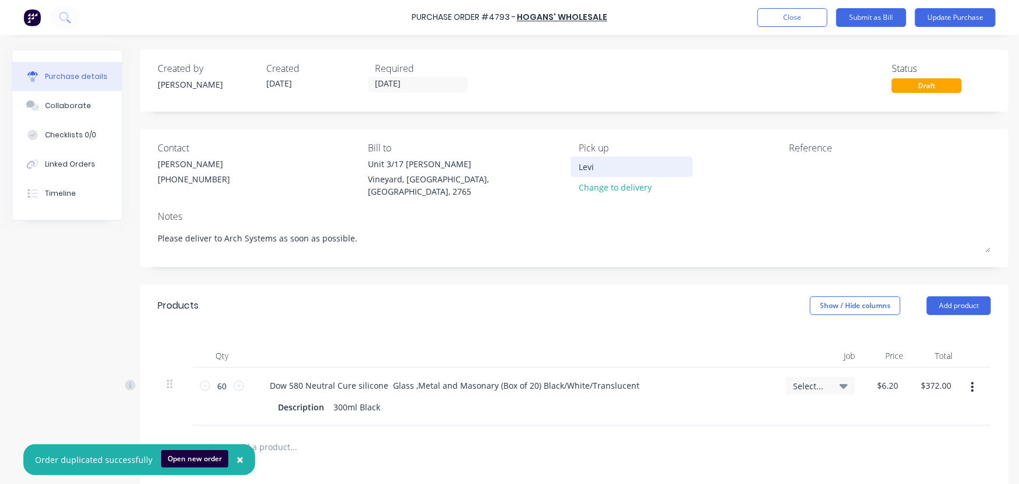
type input "Lev"
type textarea "x"
type input "Le"
type textarea "x"
type input "L"
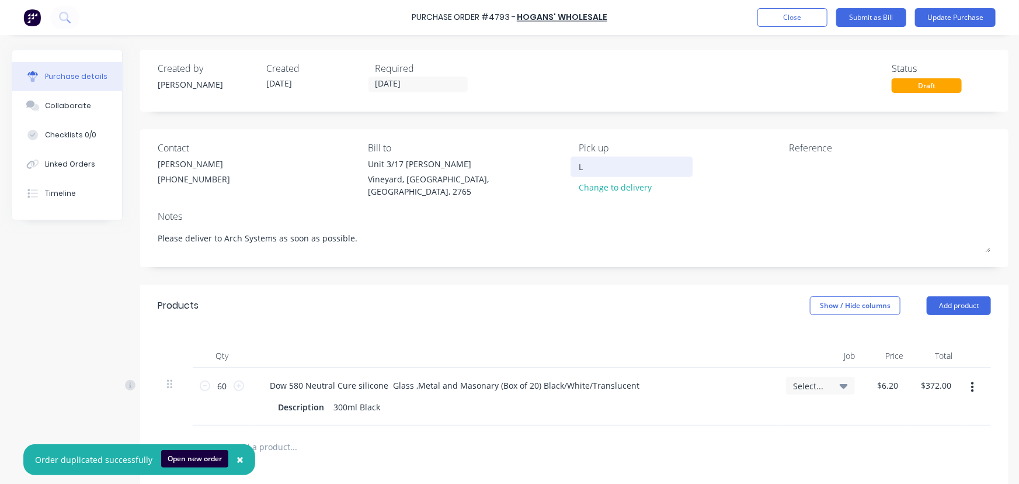
type textarea "x"
type input "W"
type textarea "x"
type input "We"
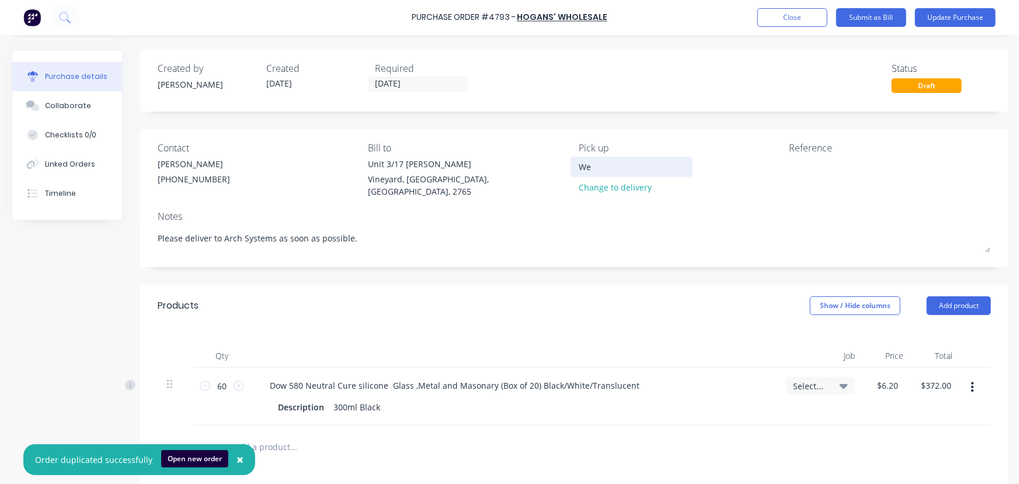
type textarea "x"
type input "We"
type textarea "x"
type input "We w"
type textarea "x"
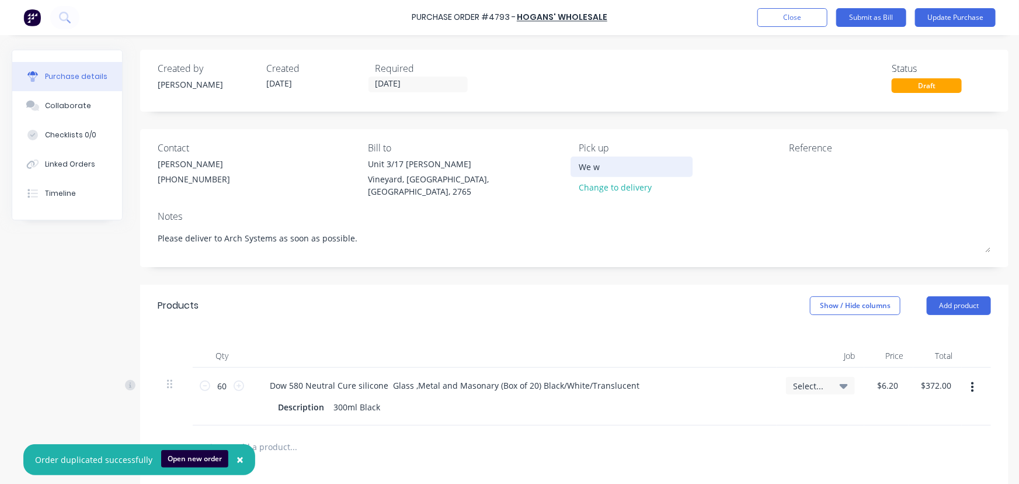
type input "We wi"
type textarea "x"
type input "We wil"
type textarea "x"
type input "We will"
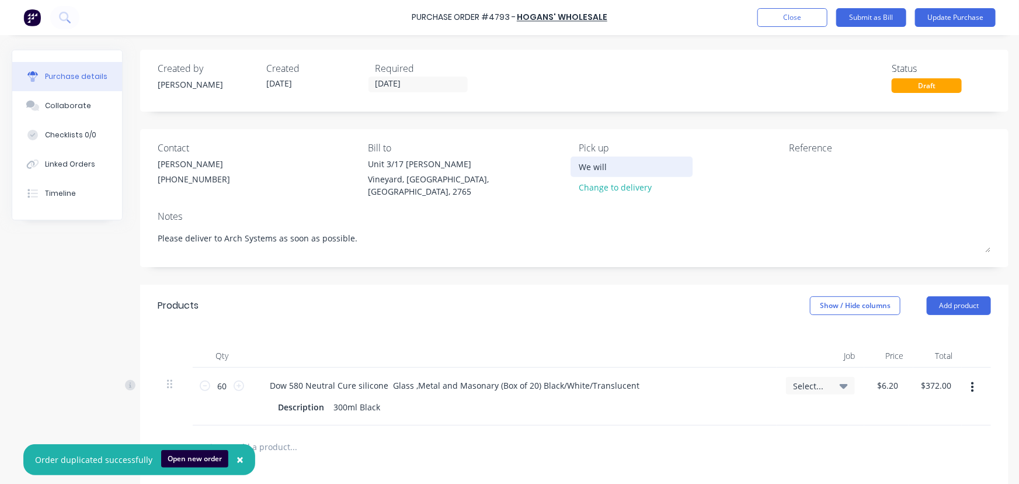
type textarea "x"
type input "We will"
type textarea "x"
type input "We will p"
type textarea "x"
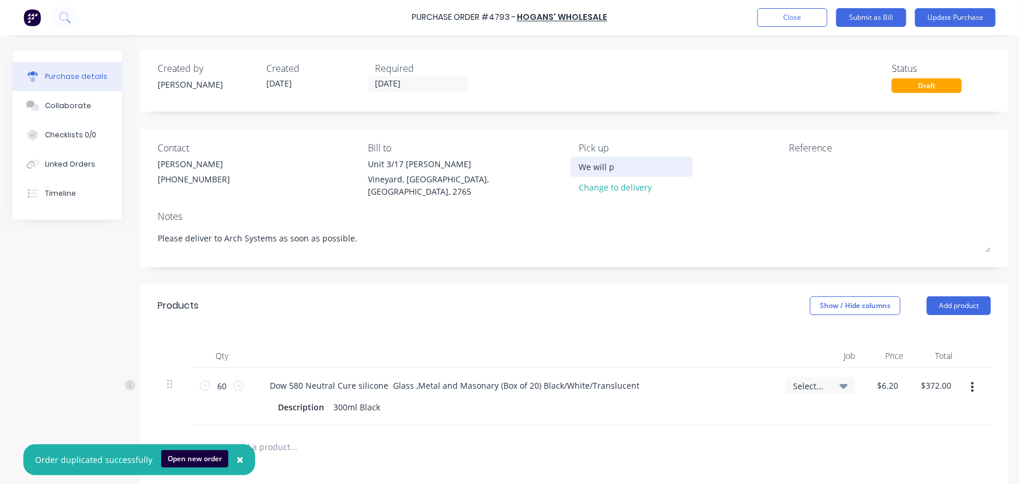
type input "We will pi"
type textarea "x"
type input "We will pic"
type textarea "x"
type input "We will pick"
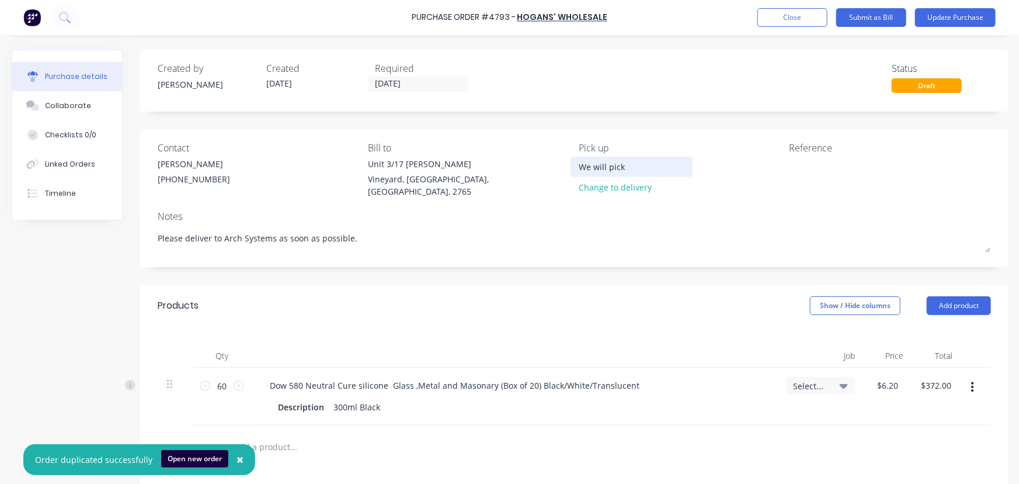
type textarea "x"
type input "We will pick"
type textarea "x"
type input "We will pick h"
type textarea "x"
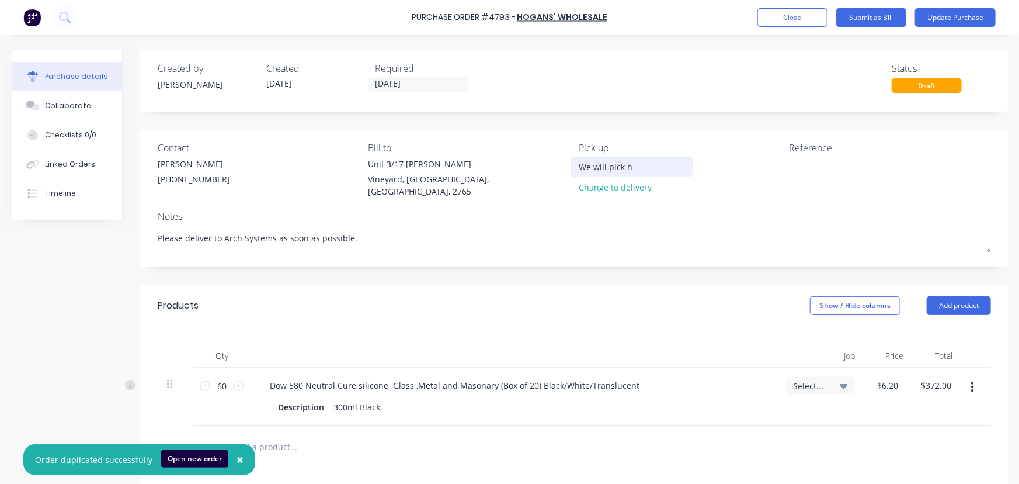
type input "We will pick ht"
type textarea "x"
type input "We will pick h"
type textarea "x"
type input "We will pick"
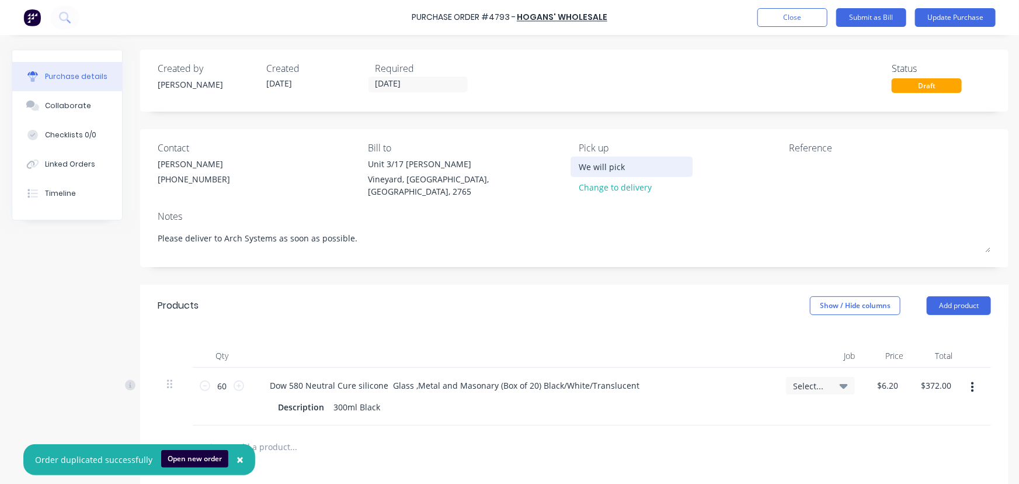
type textarea "x"
type input "We will pick t"
type textarea "x"
type input "We will pick th"
type textarea "x"
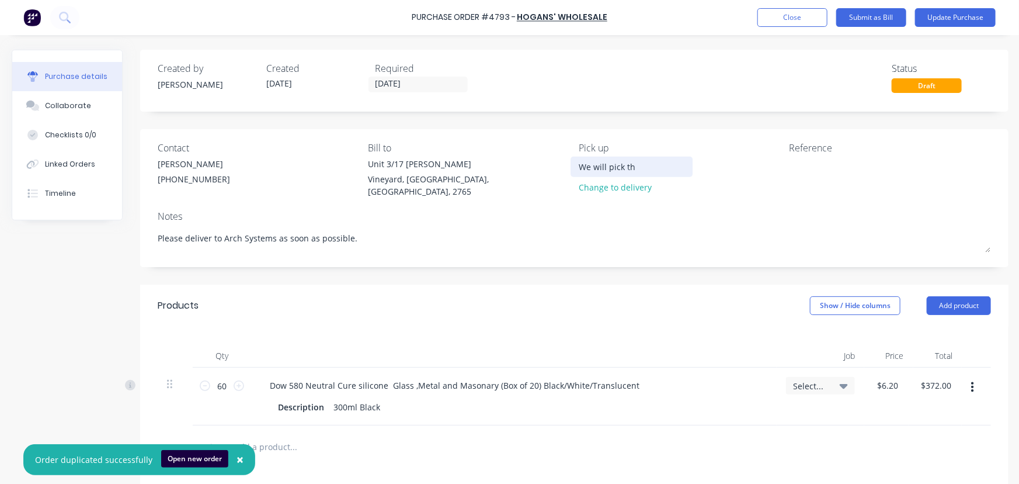
type input "We will pick thi"
type textarea "x"
type input "We will pick this"
type textarea "x"
type input "We will pick this"
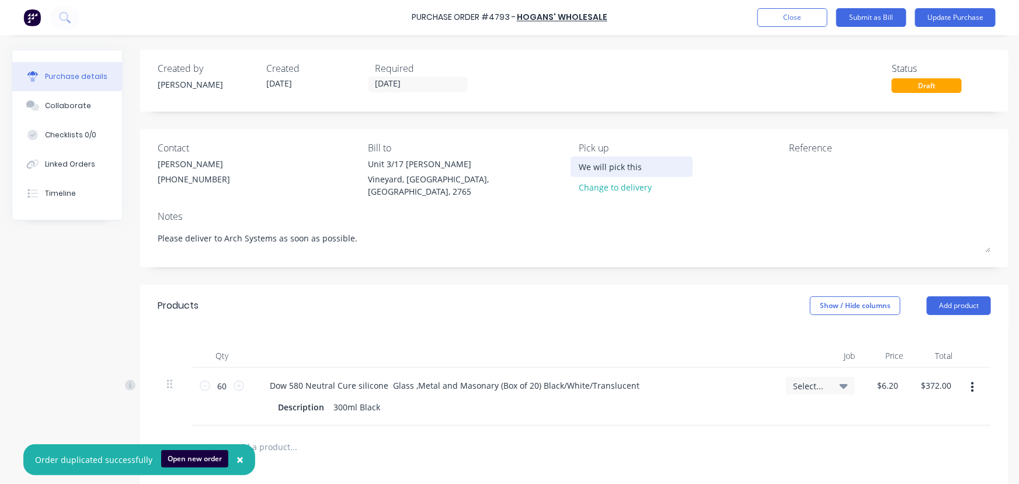
type textarea "x"
type input "We will pick this u"
type textarea "x"
type input "We will pick this uo"
type textarea "x"
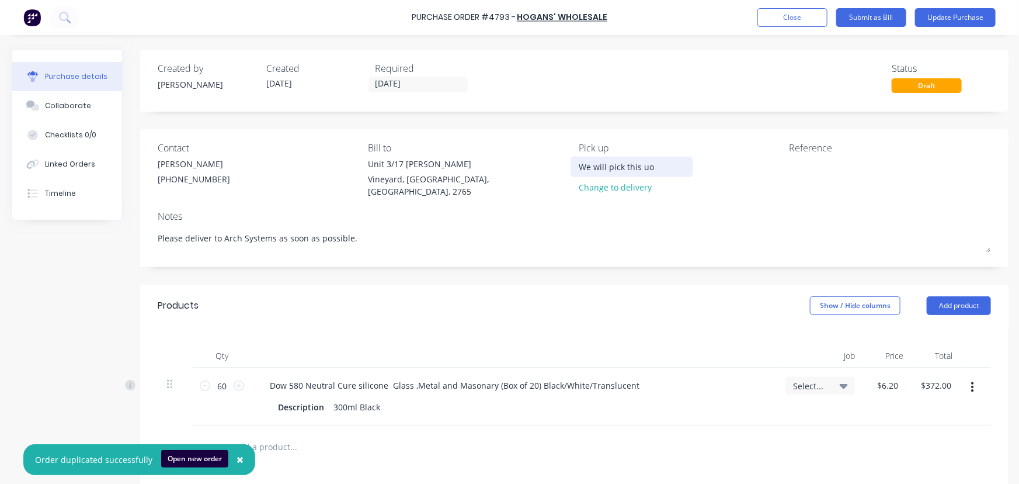
type input "We will pick this u"
type textarea "x"
type input "We will pick this up"
type textarea "x"
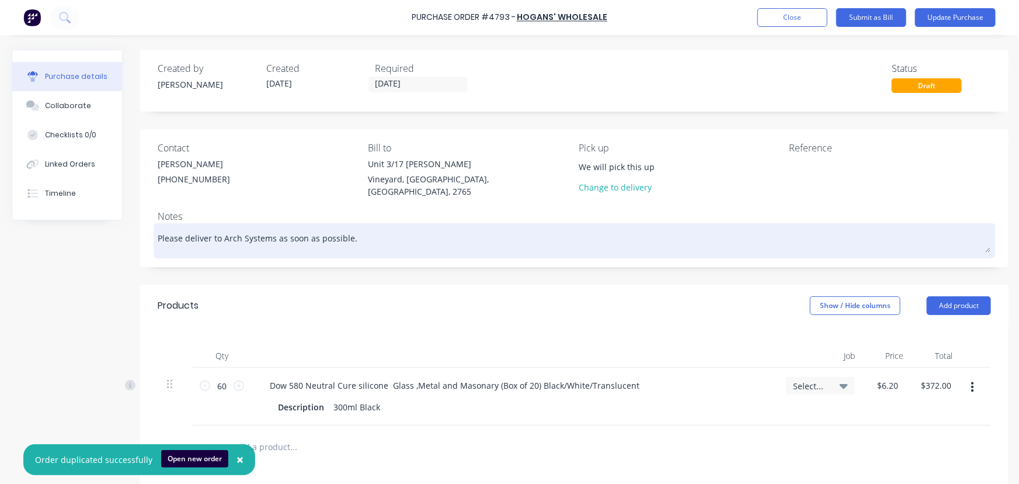
type input "We will pick this up"
drag, startPoint x: 283, startPoint y: 241, endPoint x: 212, endPoint y: 243, distance: 71.3
click at [212, 243] on textarea "Please deliver to Arch Systems as soon as possible." at bounding box center [574, 239] width 833 height 26
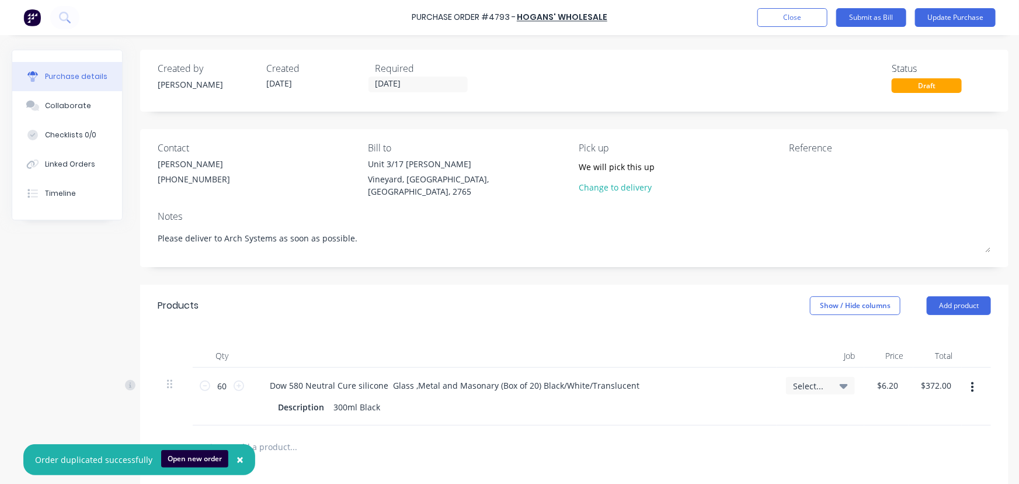
drag, startPoint x: 395, startPoint y: 241, endPoint x: 139, endPoint y: 243, distance: 255.8
click at [139, 243] on div "Created by Dee Created 13/10/25 Required 13/10/25 Status Draft Contact Helen (0…" at bounding box center [510, 355] width 997 height 610
type textarea "x"
type textarea "T"
type textarea "x"
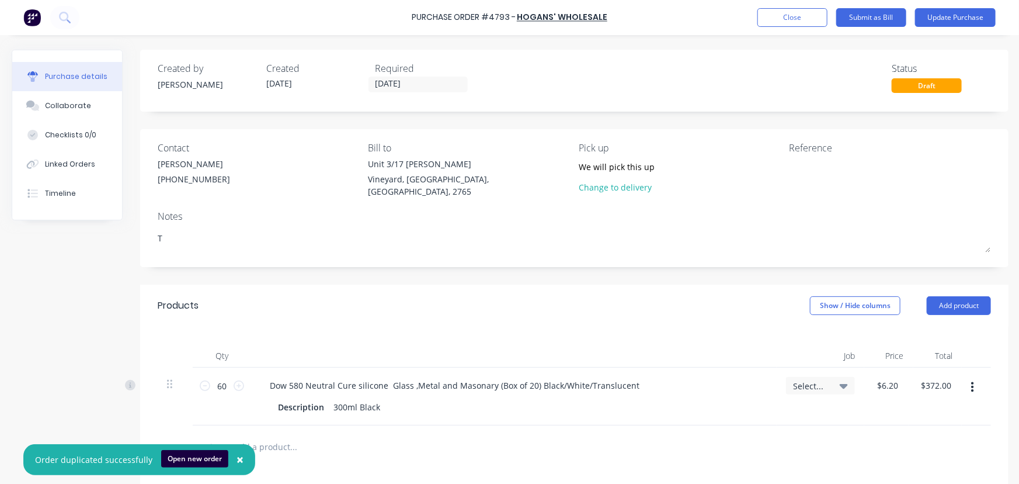
type textarea "Th"
type textarea "x"
type textarea "Thi"
type textarea "x"
type textarea "This"
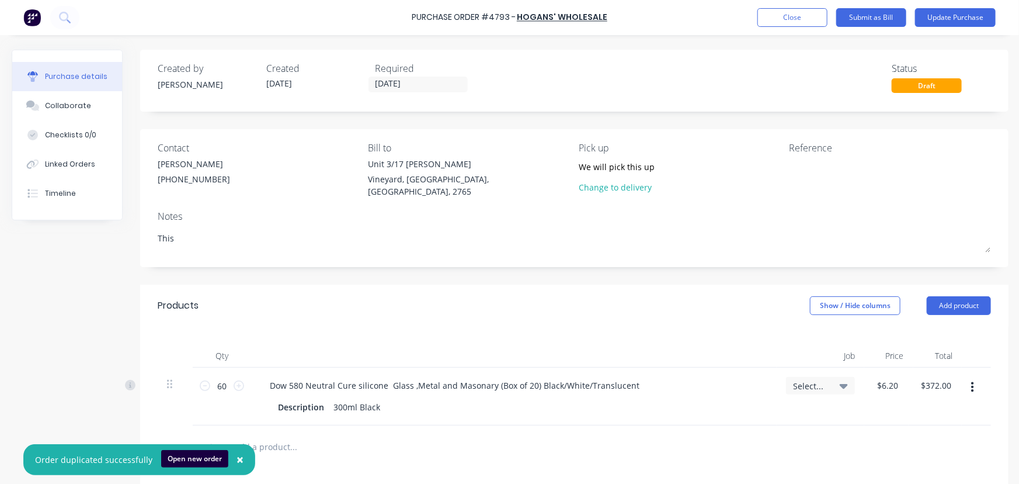
type textarea "x"
type textarea "This"
type textarea "x"
type textarea "This w"
type textarea "x"
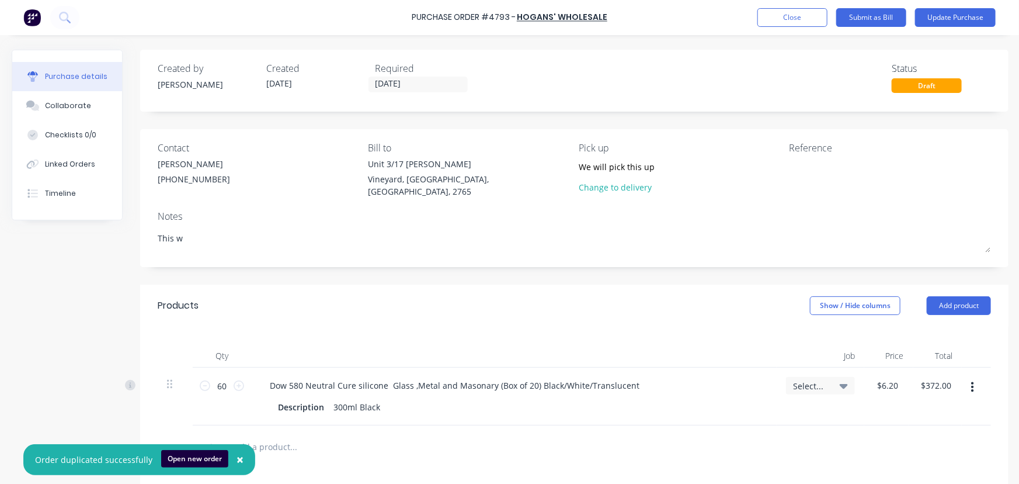
type textarea "This wi"
type textarea "x"
type textarea "This wil"
type textarea "x"
type textarea "This will"
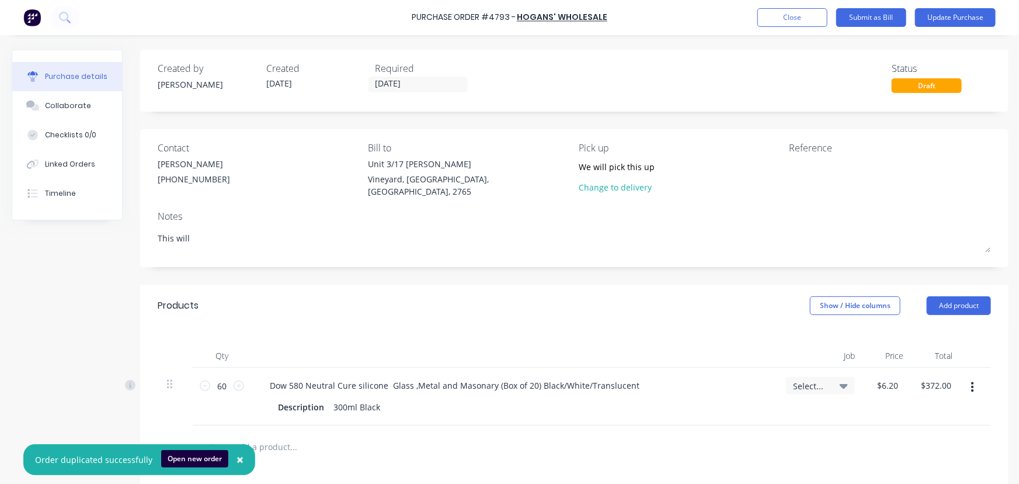
type textarea "x"
type textarea "This will"
type textarea "x"
type textarea "This will b"
type textarea "x"
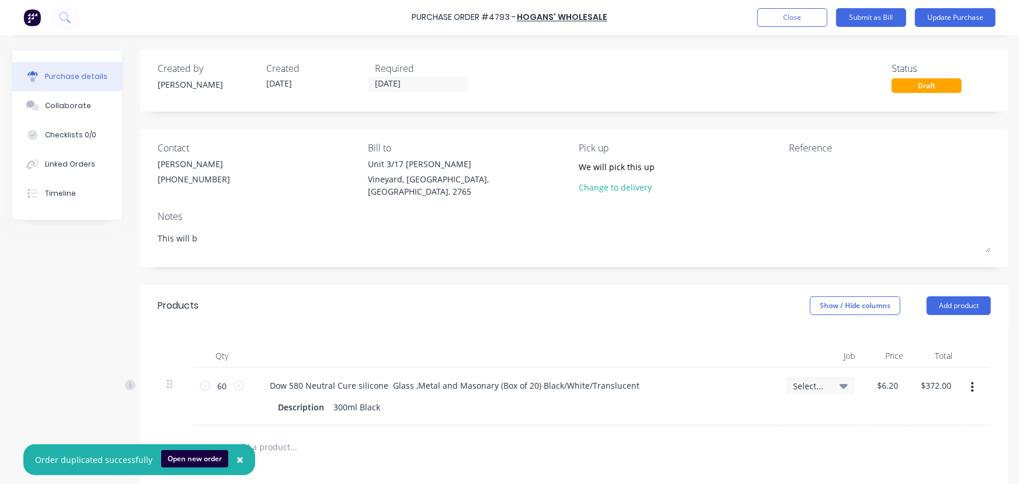
type textarea "This will be"
type textarea "x"
type textarea "This will be"
type textarea "x"
type textarea "This will be p"
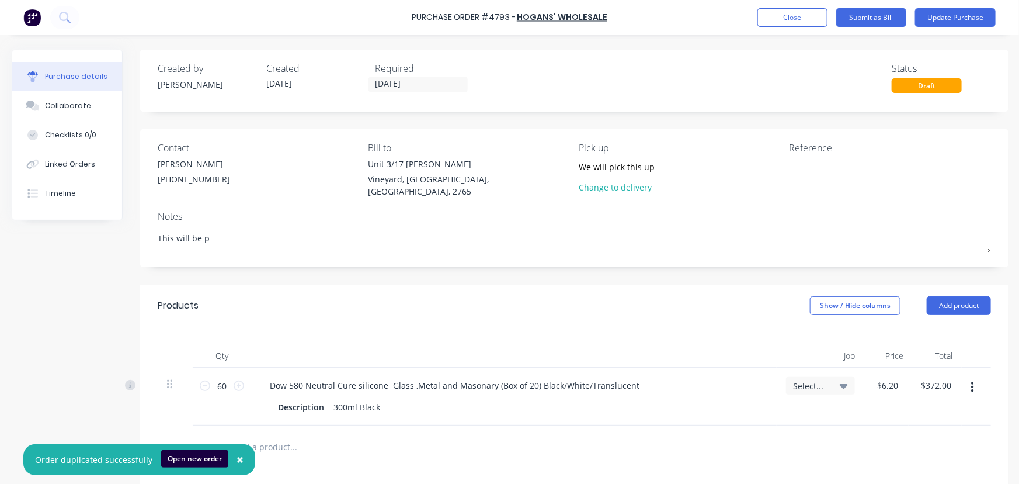
type textarea "x"
type textarea "This will be pi"
type textarea "x"
type textarea "This will be pic"
type textarea "x"
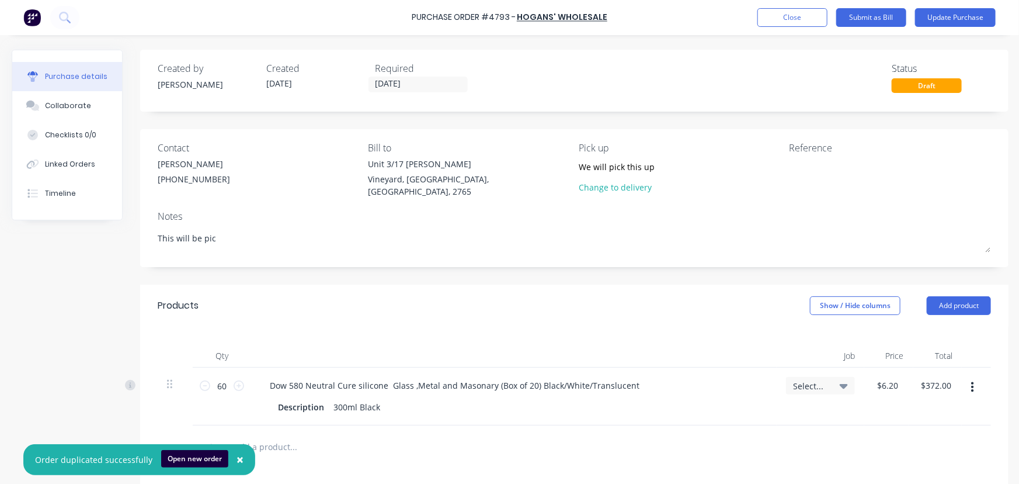
type textarea "This will be pick"
type textarea "x"
type textarea "This will be picke"
type textarea "x"
type textarea "This will be picked"
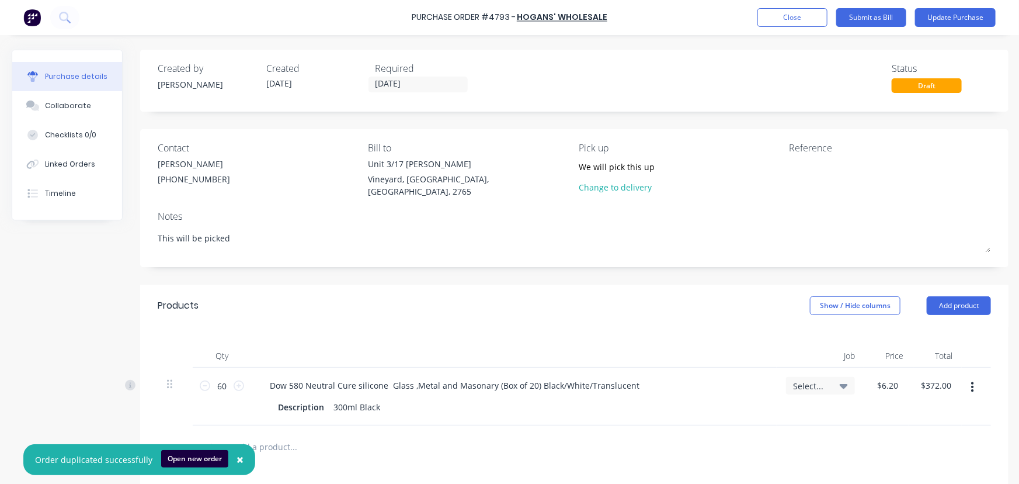
type textarea "x"
type textarea "This will be picked"
type textarea "x"
type textarea "This will be picked u"
type textarea "x"
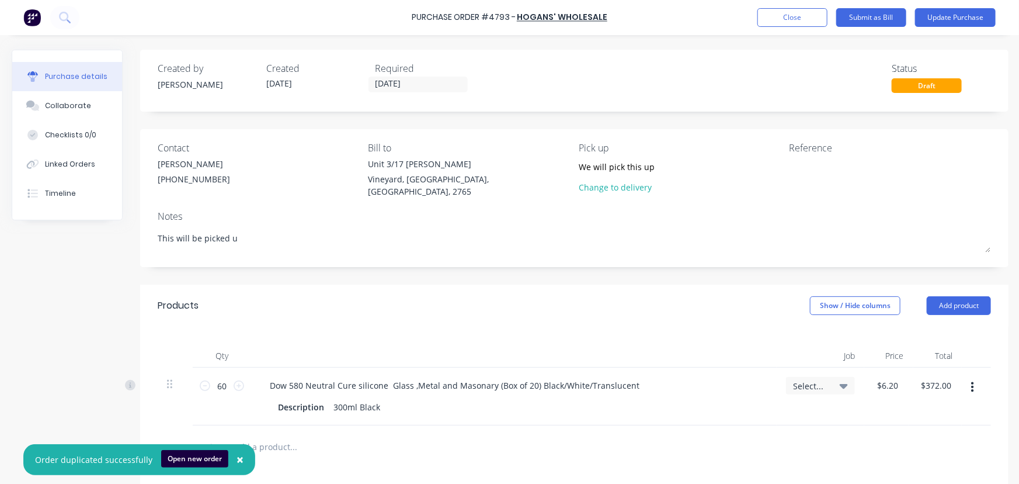
type textarea "This will be picked up"
type textarea "x"
type textarea "This will be picked up"
type textarea "x"
type textarea "This will be picked up o"
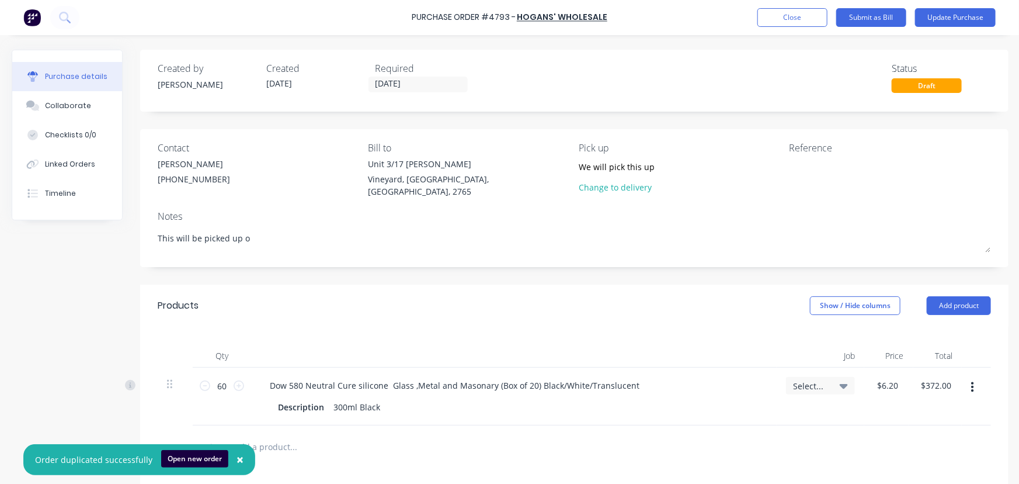
type textarea "x"
type textarea "This will be picked up on"
type textarea "x"
type textarea "This will be picked up on"
type textarea "x"
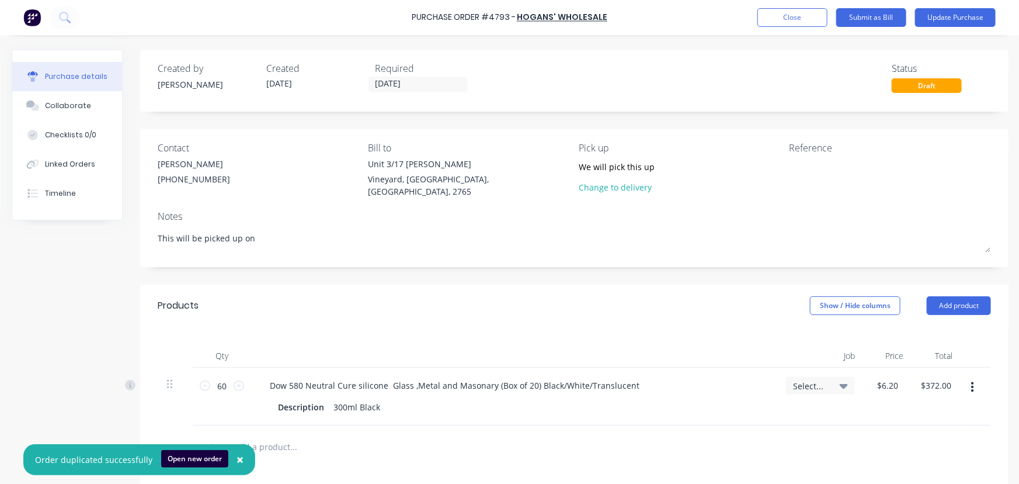
type textarea "This will be picked up on 1"
type textarea "x"
type textarea "This will be picked up on 13"
type textarea "x"
type textarea "This will be picked up on 13/"
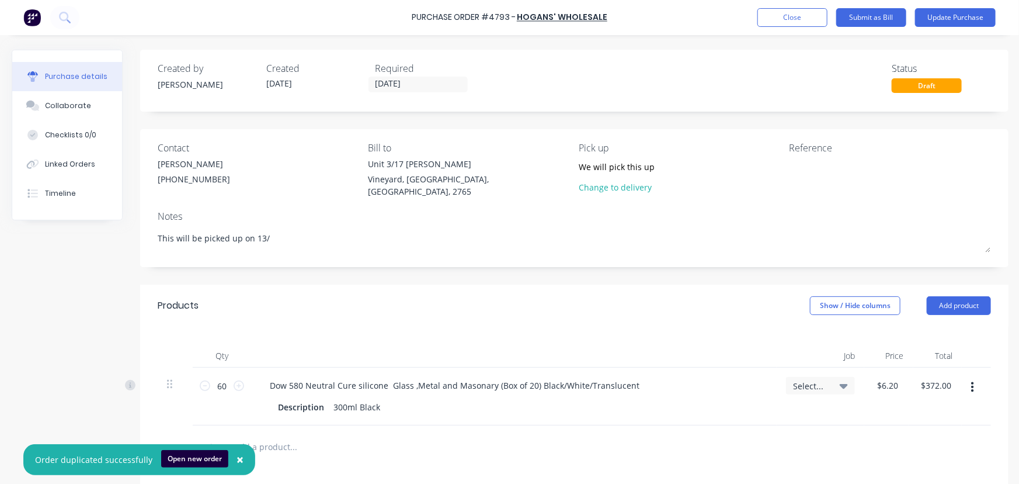
type textarea "x"
type textarea "This will be picked up on 13/1"
type textarea "x"
type textarea "This will be picked up on 13/10"
type textarea "x"
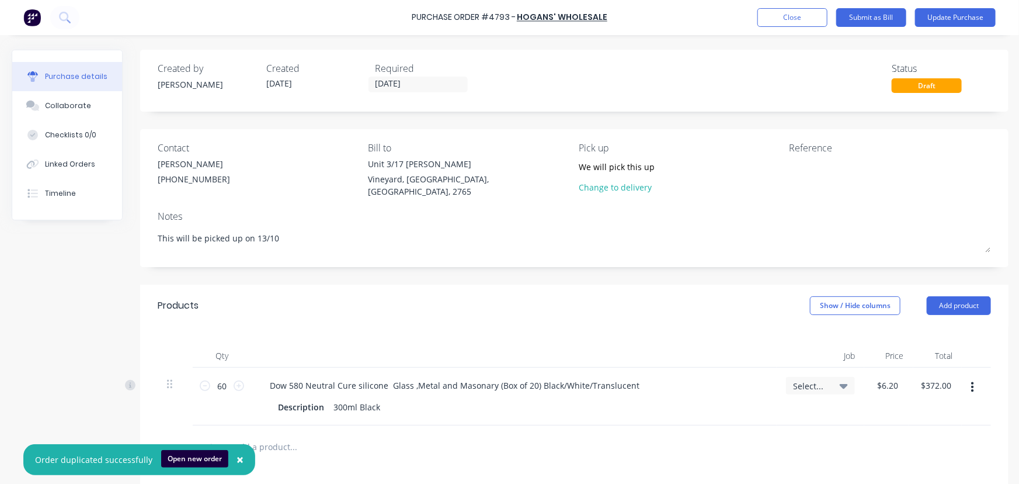
type textarea "This will be picked up on 13/10/"
type textarea "x"
type textarea "This will be picked up on 13/10/2"
type textarea "x"
type textarea "This will be picked up on 13/10/25"
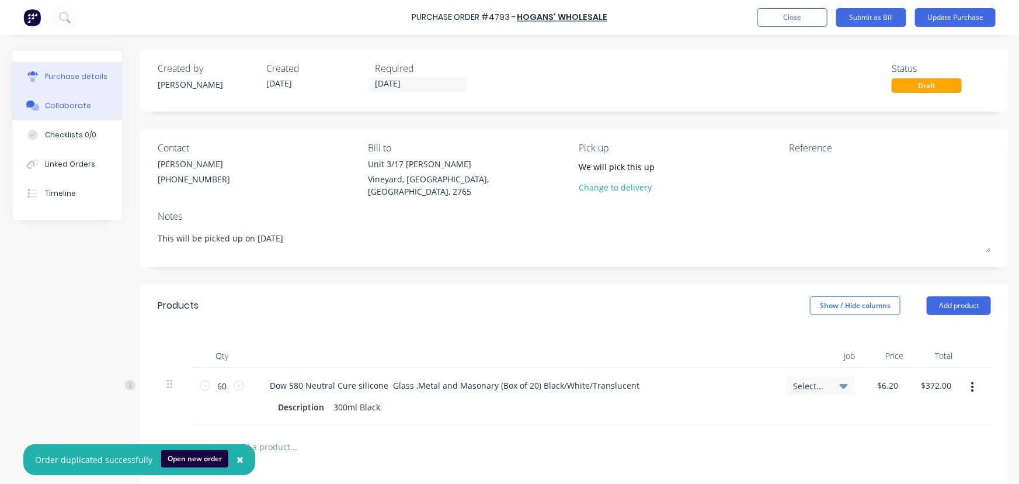
type textarea "x"
type textarea "This will be picked up on 13/10/25"
click at [58, 101] on div "Collaborate" at bounding box center [68, 105] width 46 height 11
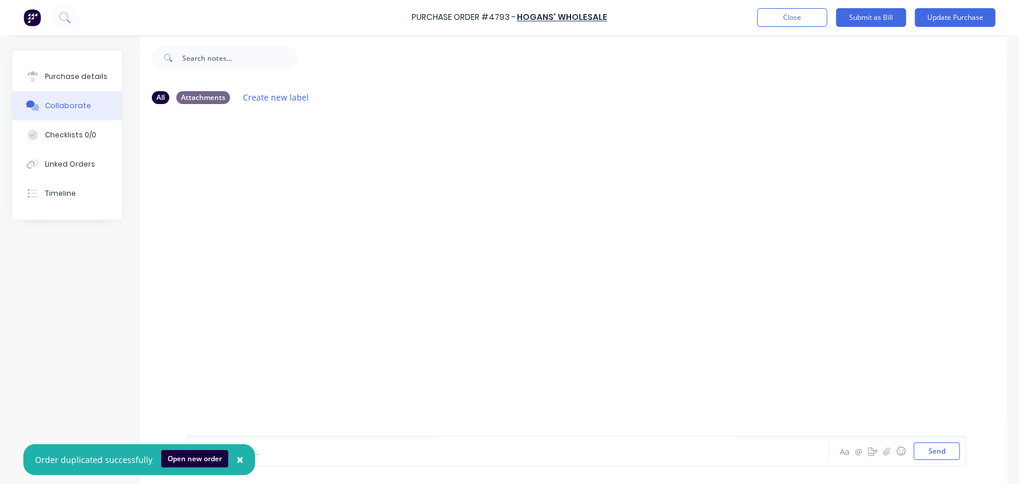
scroll to position [29, 0]
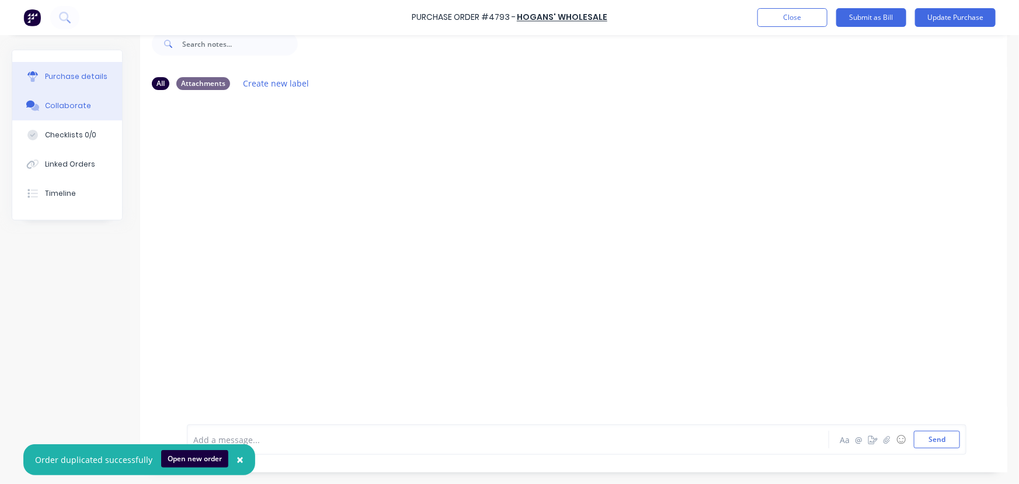
click at [76, 72] on div "Purchase details" at bounding box center [76, 76] width 62 height 11
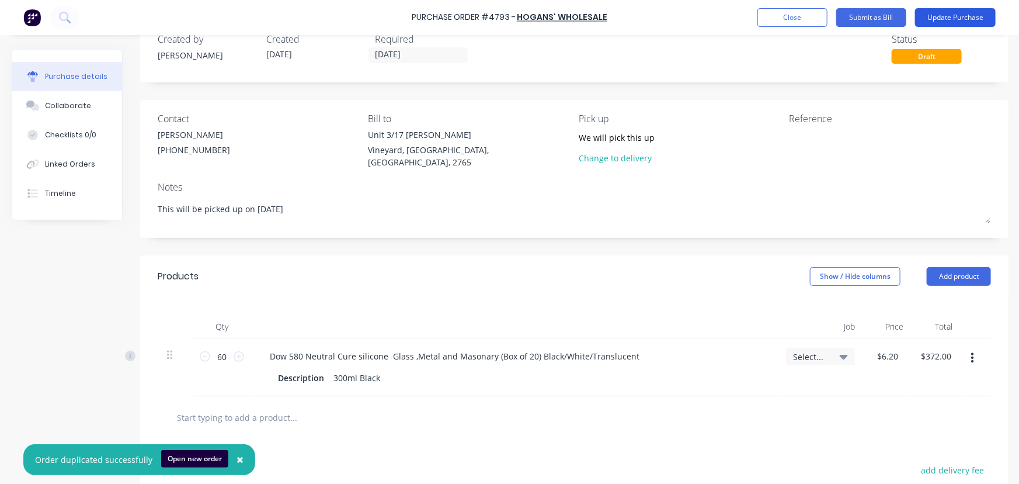
click at [962, 17] on button "Update Purchase" at bounding box center [955, 17] width 81 height 19
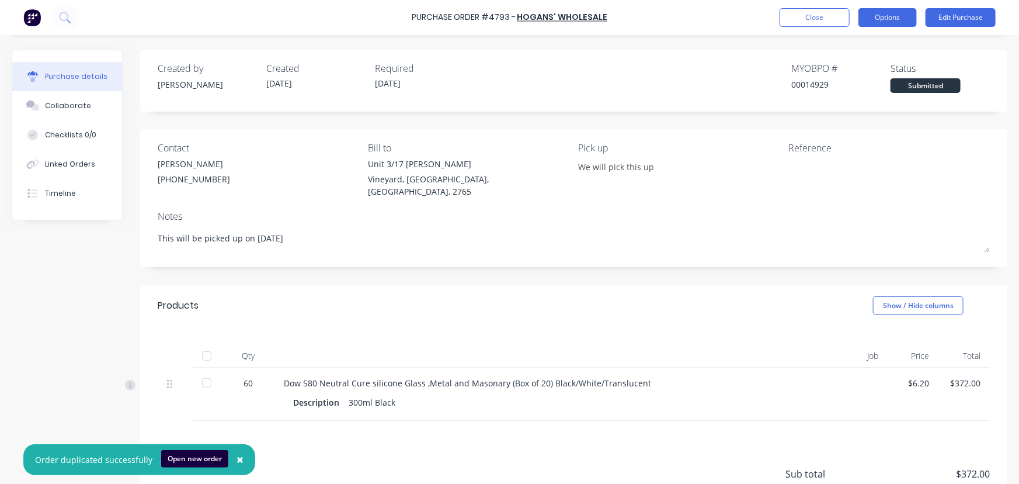
click at [891, 16] on button "Options" at bounding box center [888, 17] width 58 height 19
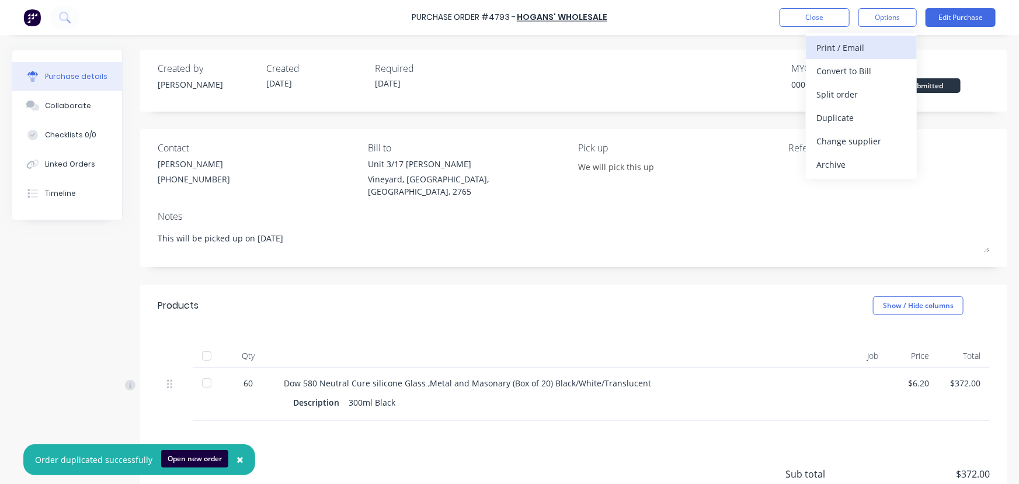
click at [873, 53] on div "Print / Email" at bounding box center [862, 47] width 90 height 17
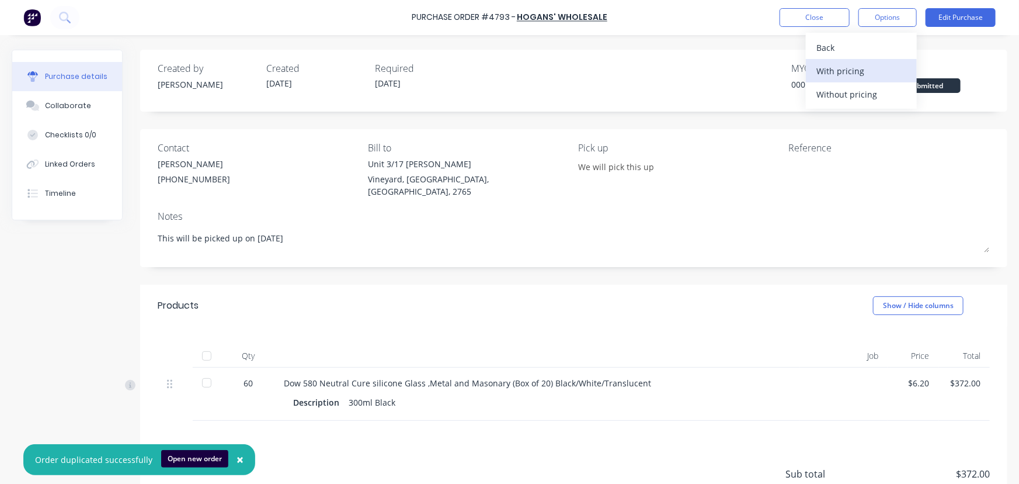
click at [850, 76] on div "With pricing" at bounding box center [862, 70] width 90 height 17
type textarea "x"
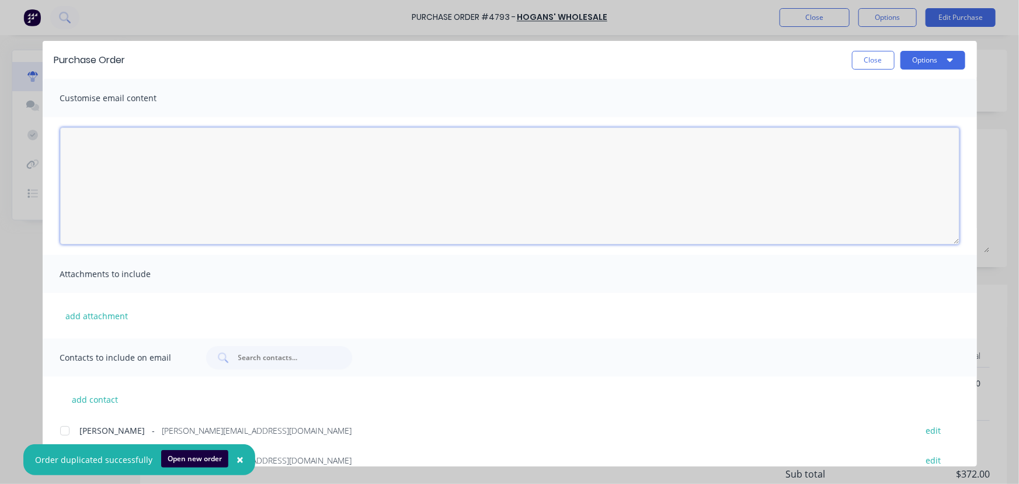
click at [218, 183] on textarea "13/10/25" at bounding box center [509, 185] width 899 height 117
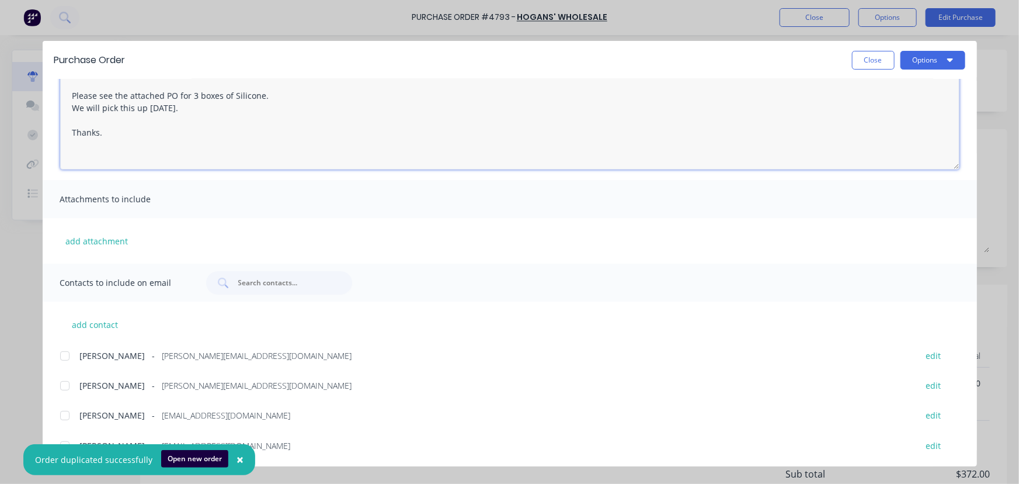
scroll to position [76, 0]
type textarea "Hi Helen, Please see the attached PO for 3 boxes of Silicone. We will pick this…"
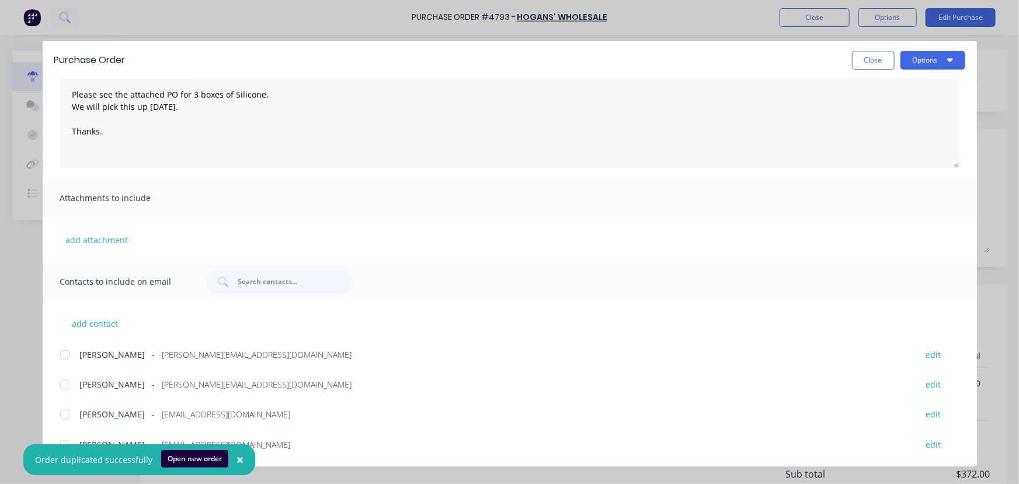
click at [239, 456] on button "×" at bounding box center [240, 460] width 30 height 28
type textarea "x"
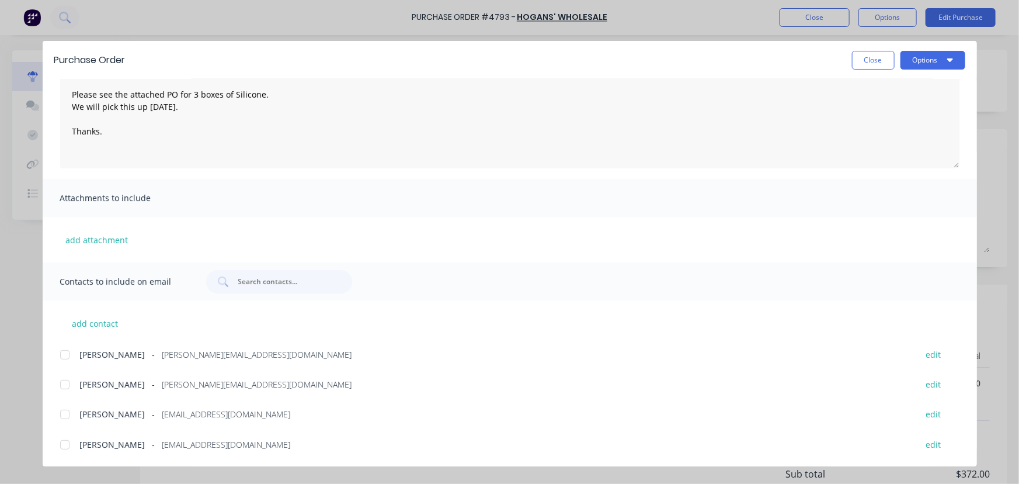
click at [66, 388] on div at bounding box center [64, 384] width 23 height 23
click at [64, 351] on div at bounding box center [64, 354] width 23 height 23
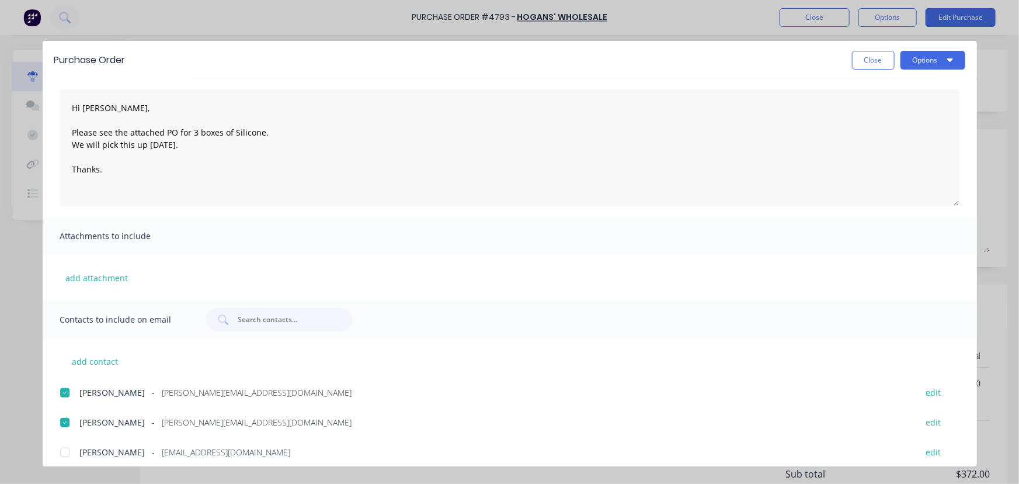
scroll to position [0, 0]
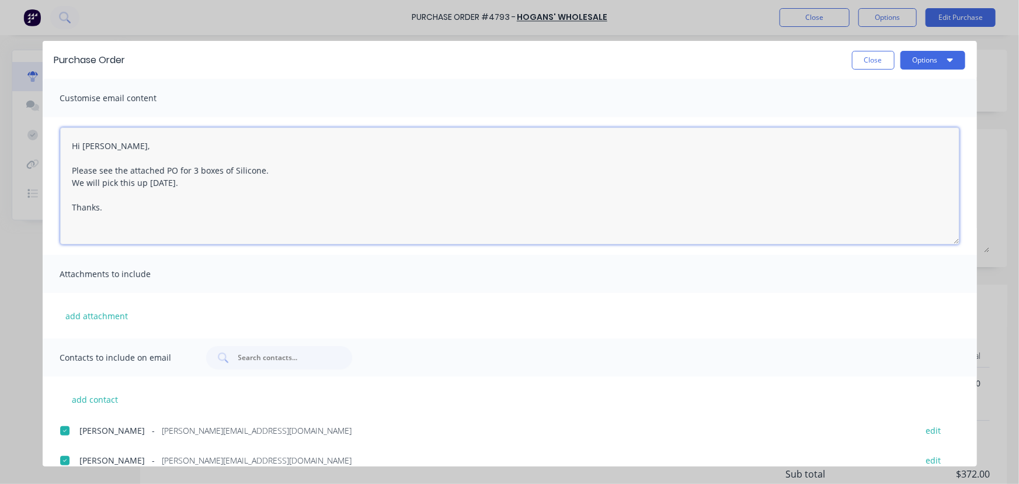
click at [173, 167] on textarea "Hi Helen, Please see the attached PO for 3 boxes of Silicone. We will pick this…" at bounding box center [509, 185] width 899 height 117
type textarea "Hi Helen, Please see the attached PO 4793 for 3 boxes of Silicone. We will pick…"
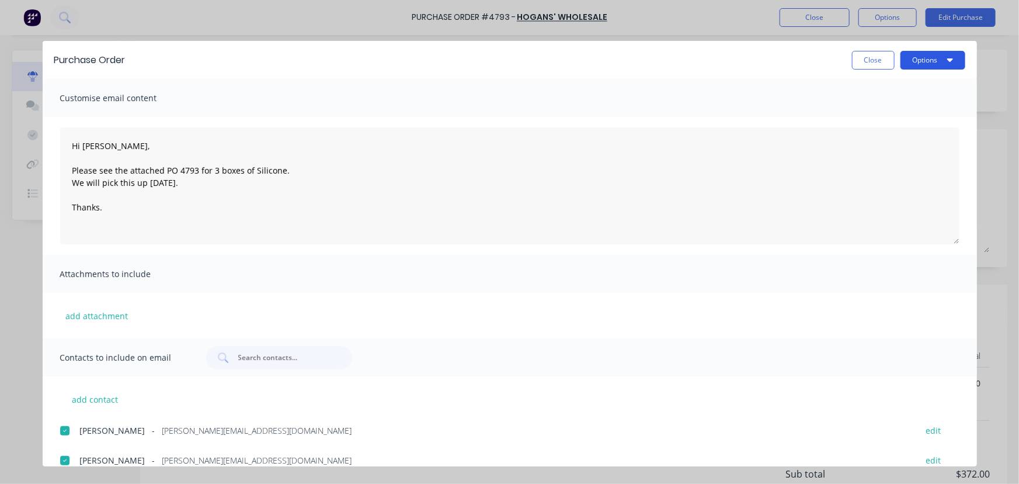
click at [916, 59] on button "Options" at bounding box center [933, 60] width 65 height 19
click at [907, 136] on div "Email" at bounding box center [910, 136] width 90 height 17
click at [878, 65] on button "Close" at bounding box center [873, 60] width 43 height 19
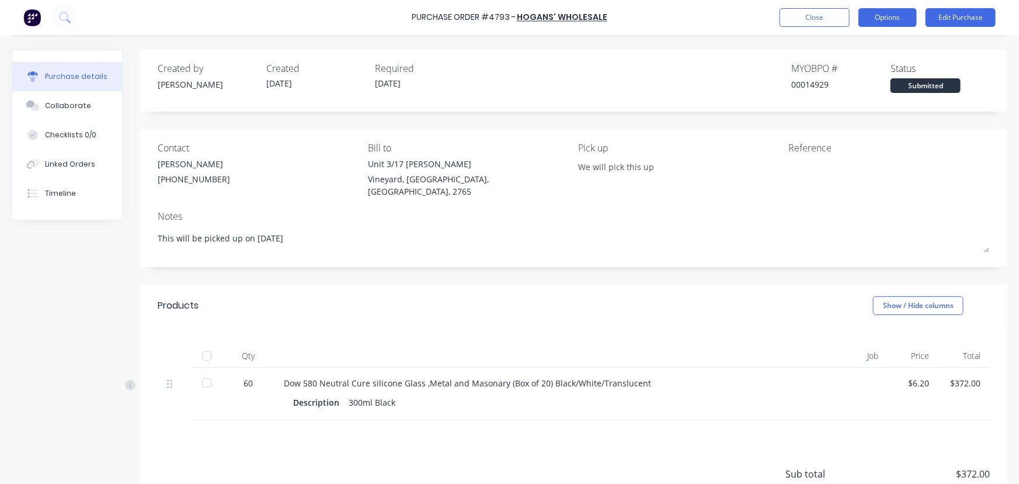
click at [888, 19] on button "Options" at bounding box center [888, 17] width 58 height 19
click at [967, 12] on button "Edit Purchase" at bounding box center [961, 17] width 70 height 19
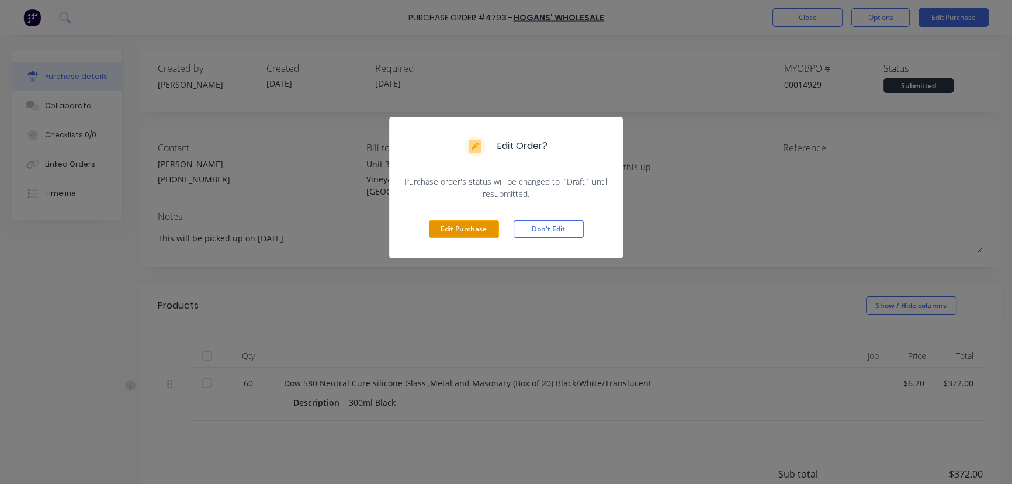
click at [461, 234] on button "Edit Purchase" at bounding box center [464, 229] width 70 height 18
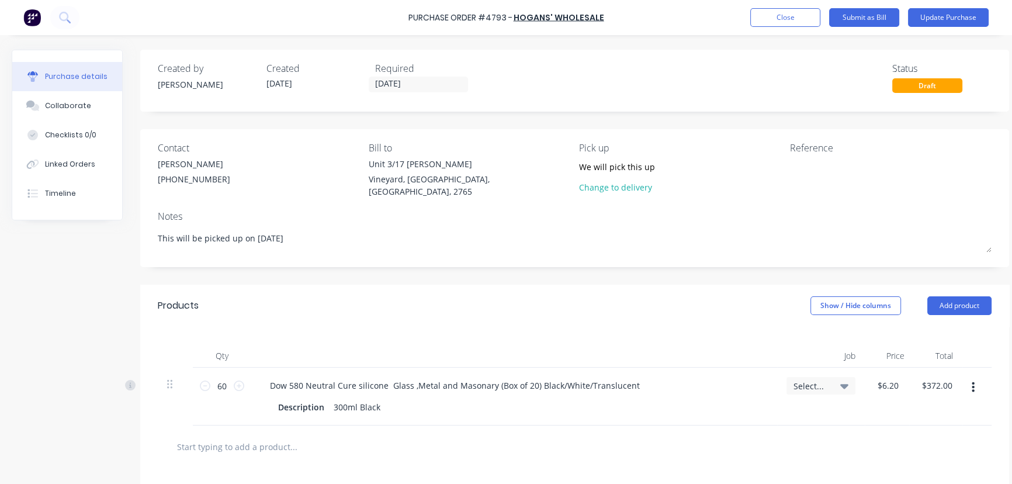
type textarea "x"
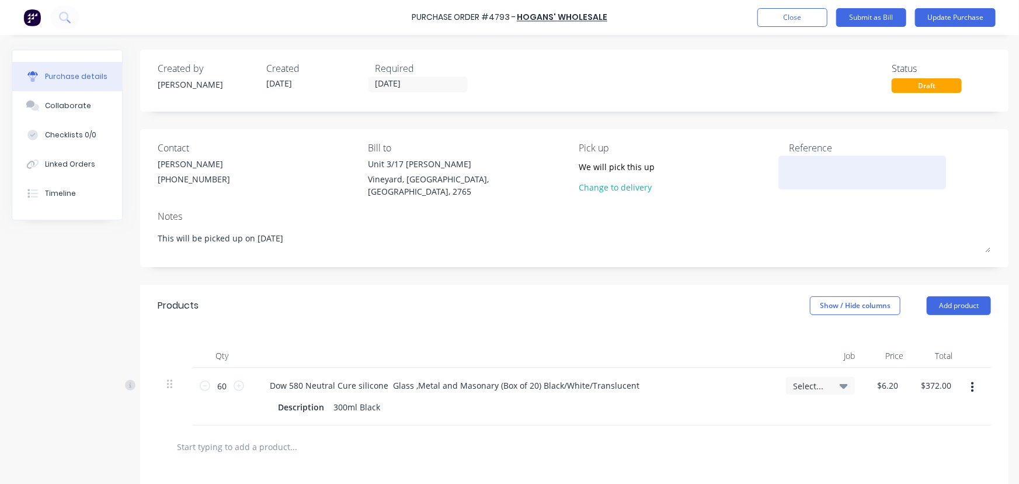
click at [818, 176] on textarea at bounding box center [863, 171] width 146 height 26
type textarea "4793/Silicone/580"
type textarea "x"
type textarea "4793/Silicone/580"
click at [842, 384] on icon at bounding box center [844, 386] width 8 height 5
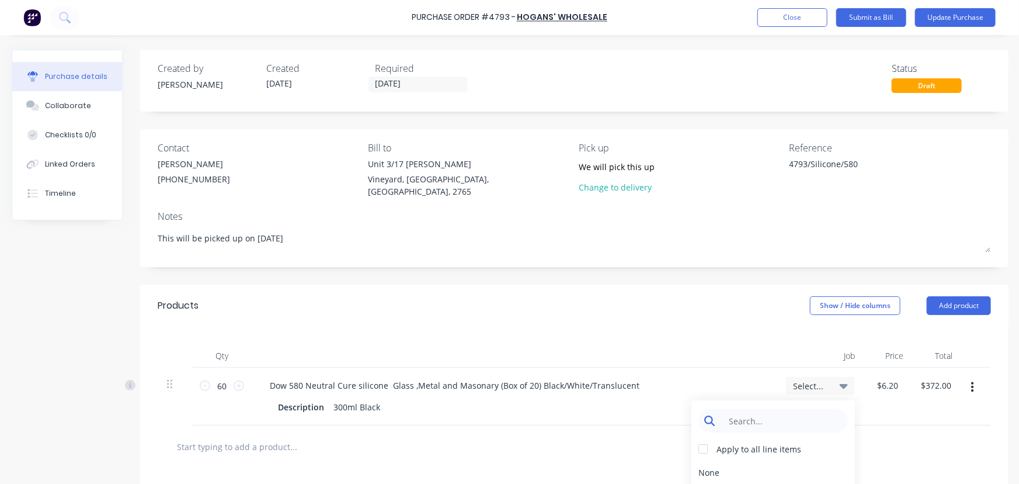
type textarea "x"
click at [789, 416] on input at bounding box center [783, 420] width 120 height 23
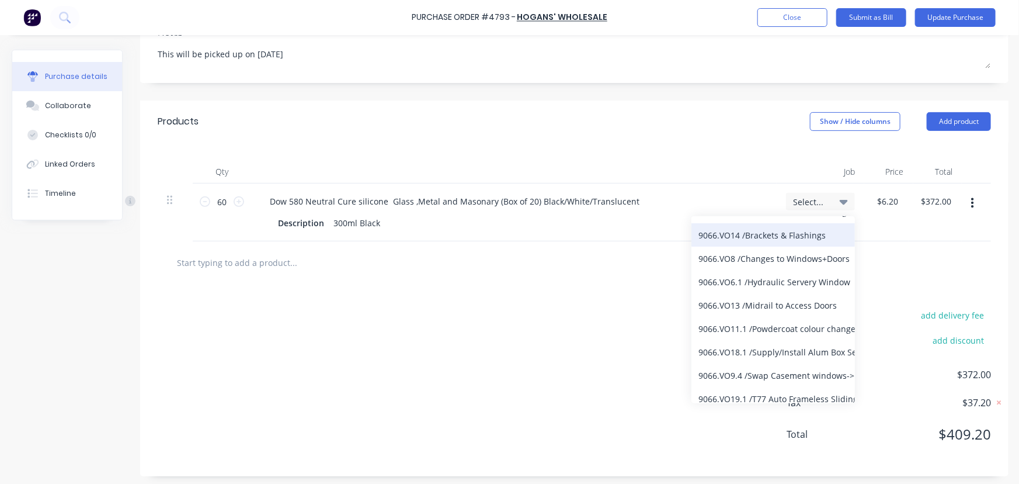
scroll to position [153, 0]
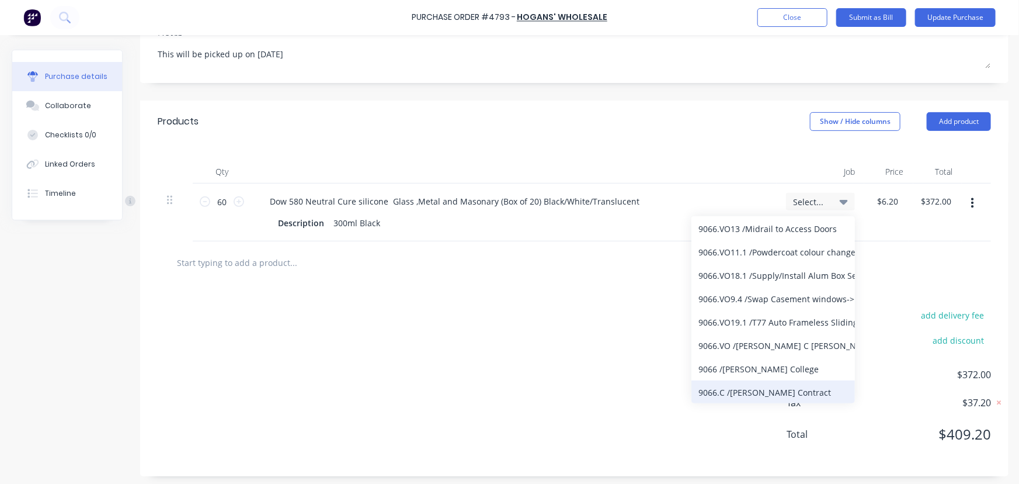
type input "9066"
click at [774, 381] on div "9066.C / William Clarke Contract" at bounding box center [774, 391] width 164 height 23
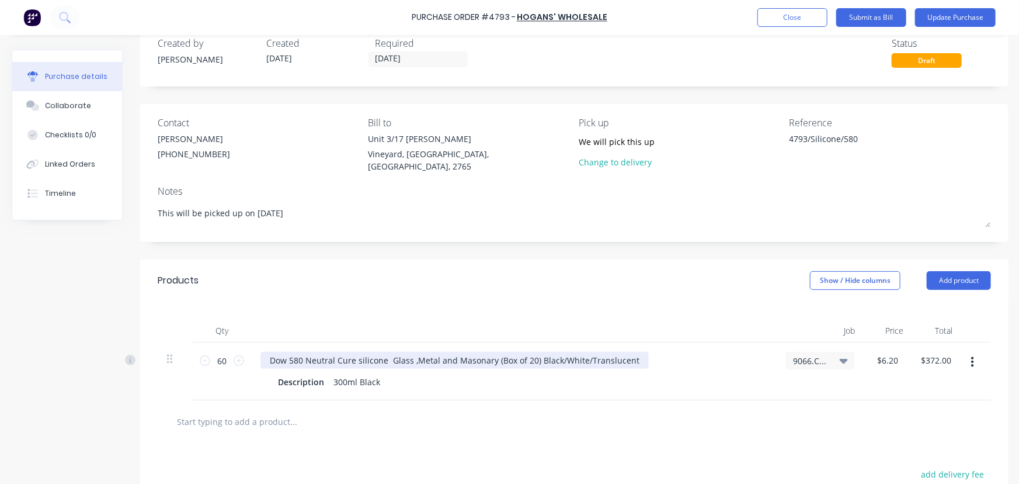
scroll to position [0, 0]
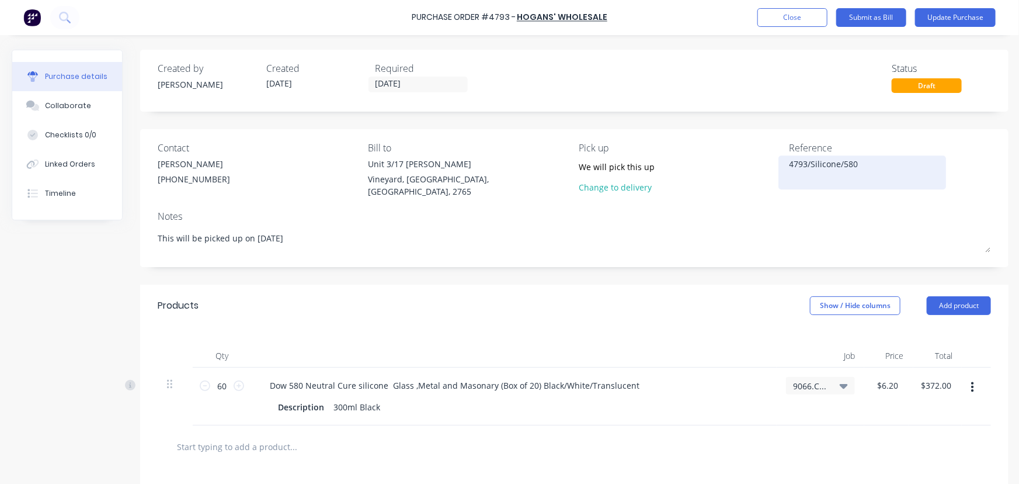
click at [876, 158] on textarea "4793/Silicone/580" at bounding box center [863, 171] width 146 height 26
click at [813, 161] on textarea "4793/Silicone/580" at bounding box center [863, 171] width 146 height 26
click at [810, 163] on textarea "4793/Silicone/580" at bounding box center [863, 171] width 146 height 26
type textarea "x"
type textarea "4793/9Silicone/580"
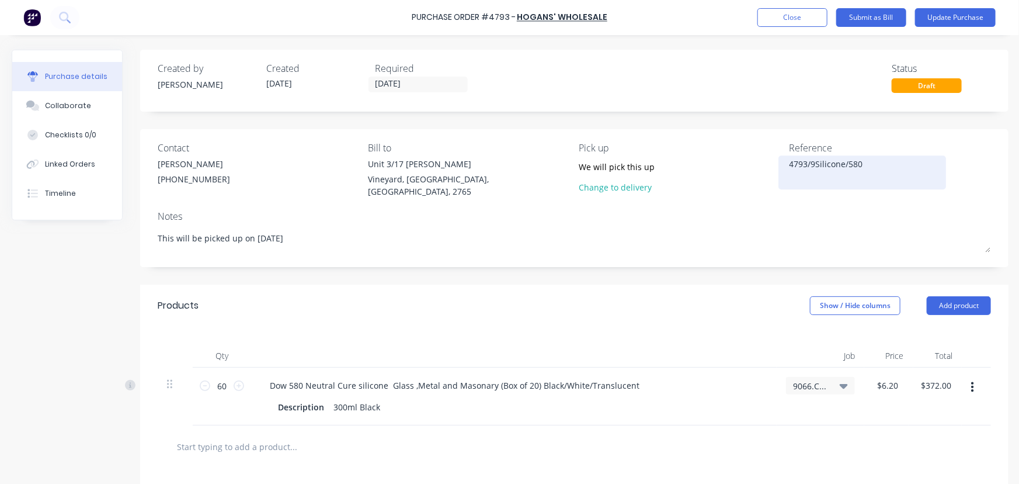
type textarea "x"
type textarea "4793/90Silicone/580"
type textarea "x"
type textarea "4793/906Silicone/580"
type textarea "x"
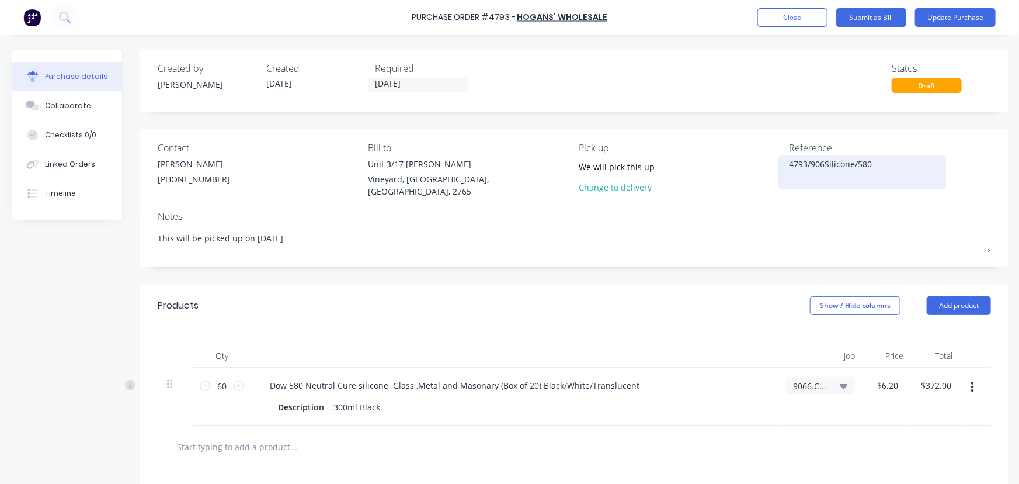
type textarea "4793/9066Silicone/580"
type textarea "x"
type textarea "4793/9066/Silicone/580"
type textarea "x"
type textarea "4793/9066/Silicone/580"
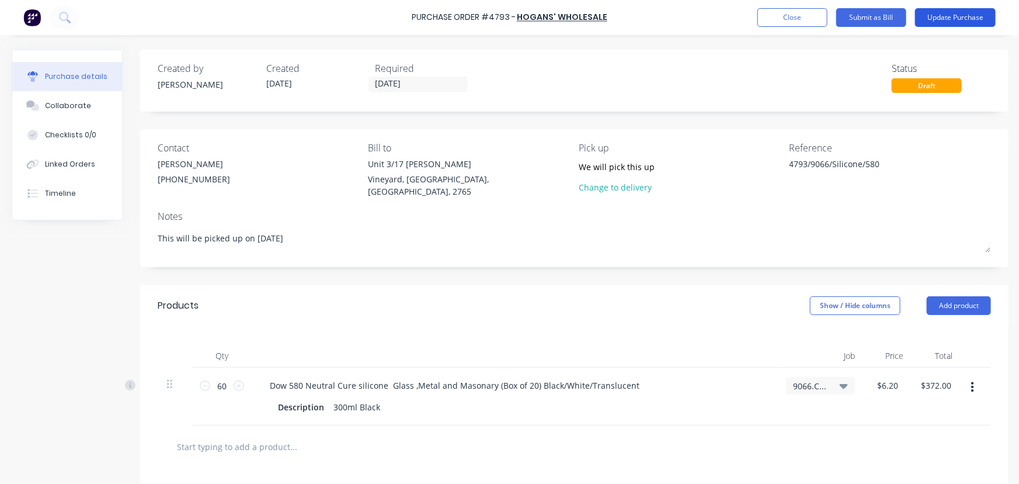
click at [952, 20] on button "Update Purchase" at bounding box center [955, 17] width 81 height 19
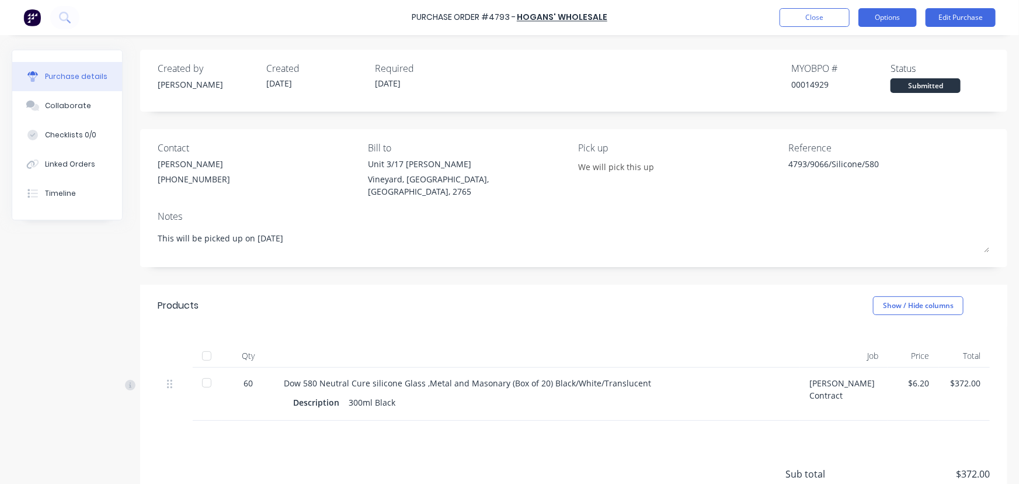
click at [890, 15] on button "Options" at bounding box center [888, 17] width 58 height 19
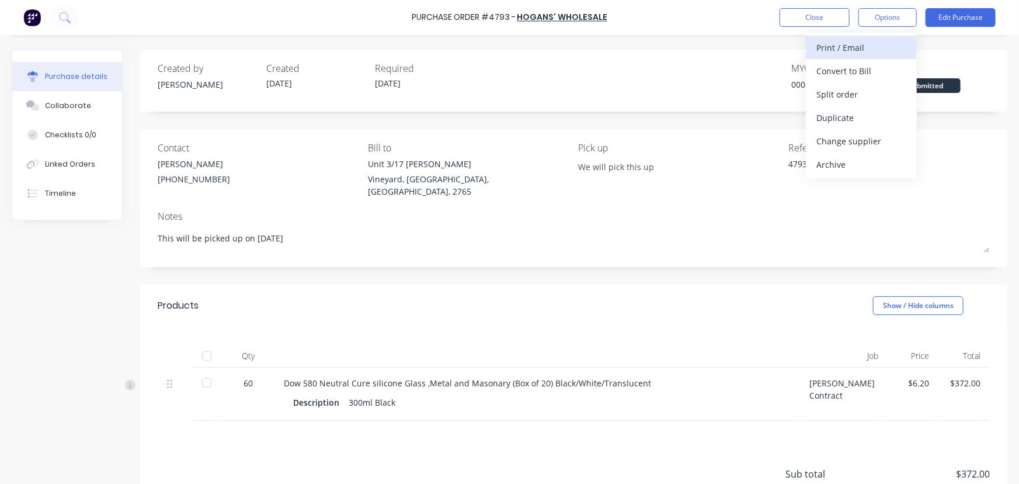
click at [853, 49] on div "Print / Email" at bounding box center [862, 47] width 90 height 17
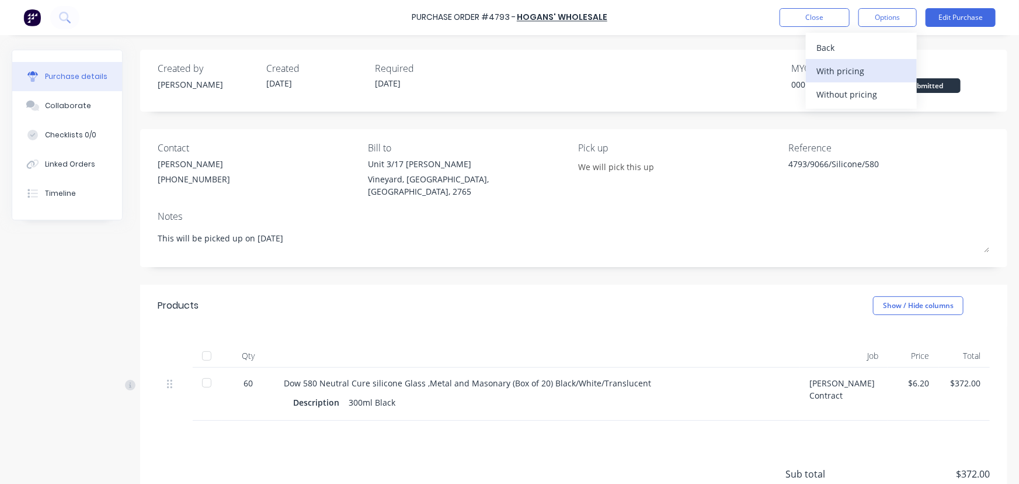
click at [836, 76] on div "With pricing" at bounding box center [862, 70] width 90 height 17
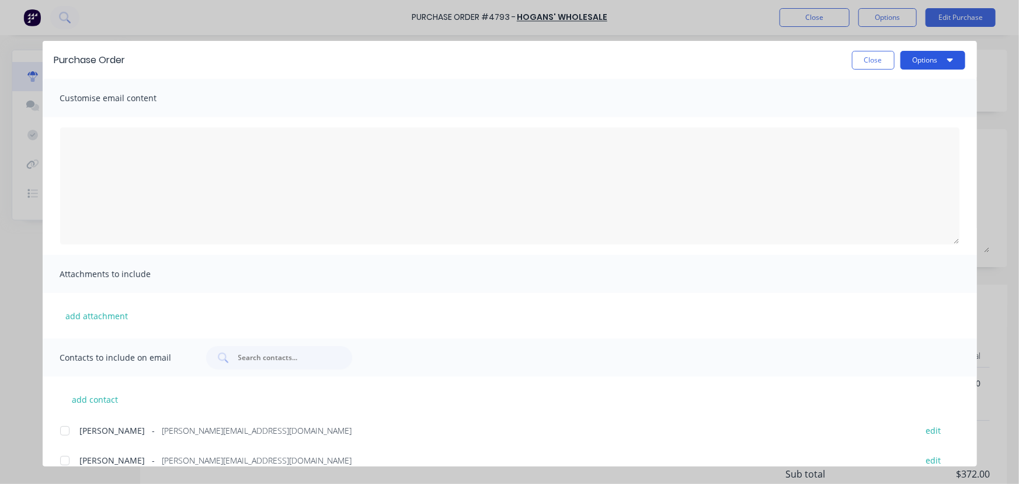
click at [936, 61] on button "Options" at bounding box center [933, 60] width 65 height 19
click at [906, 107] on div "Print" at bounding box center [910, 113] width 90 height 17
click at [863, 51] on button "Close" at bounding box center [873, 60] width 43 height 19
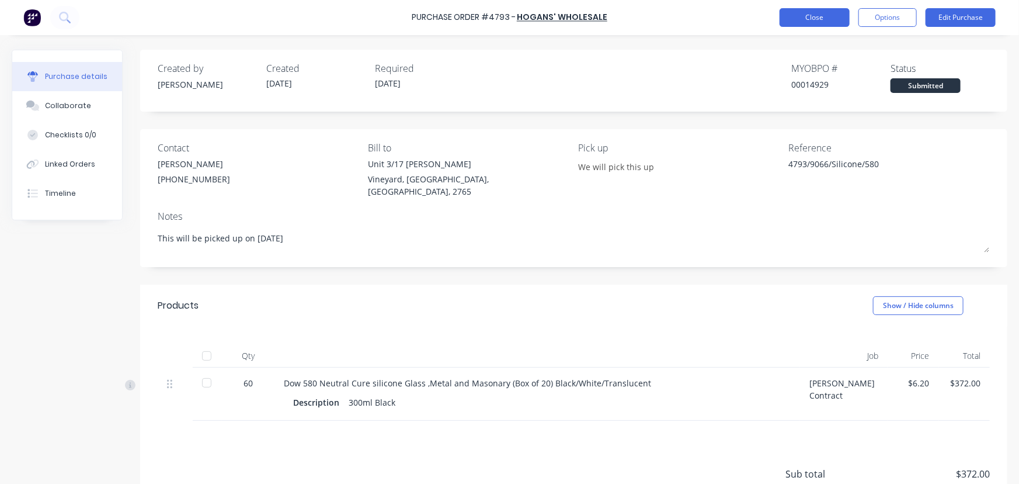
click at [807, 14] on button "Close" at bounding box center [815, 17] width 70 height 19
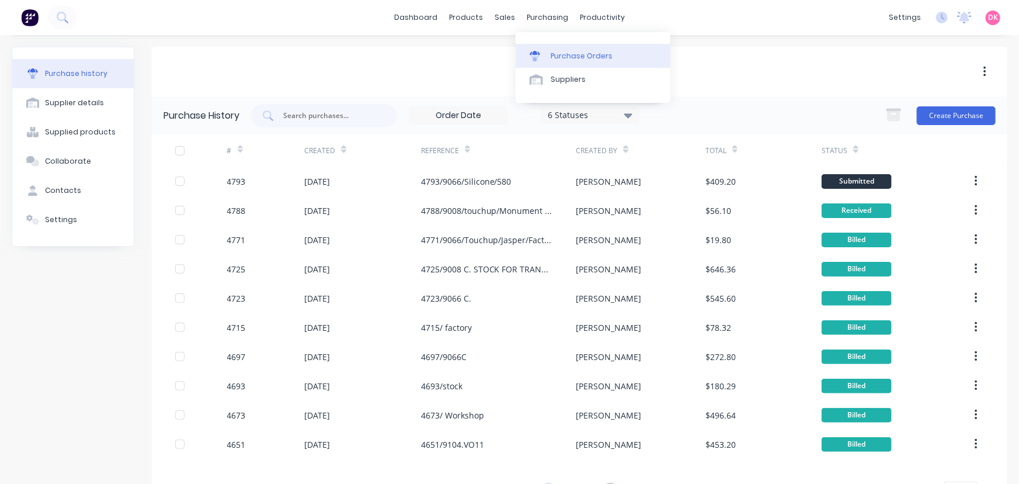
click at [559, 48] on link "Purchase Orders" at bounding box center [593, 55] width 155 height 23
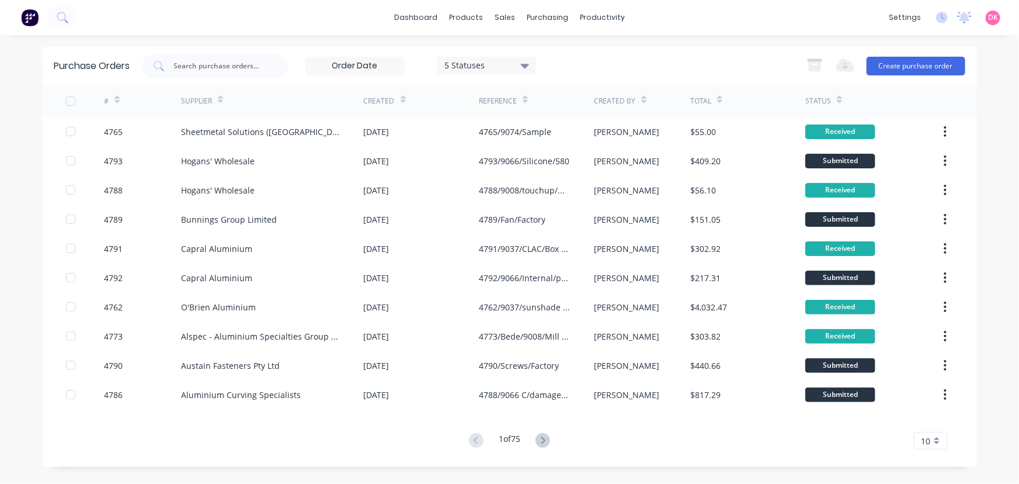
click at [405, 96] on div "Created" at bounding box center [421, 101] width 115 height 32
click at [403, 98] on icon at bounding box center [403, 99] width 5 height 9
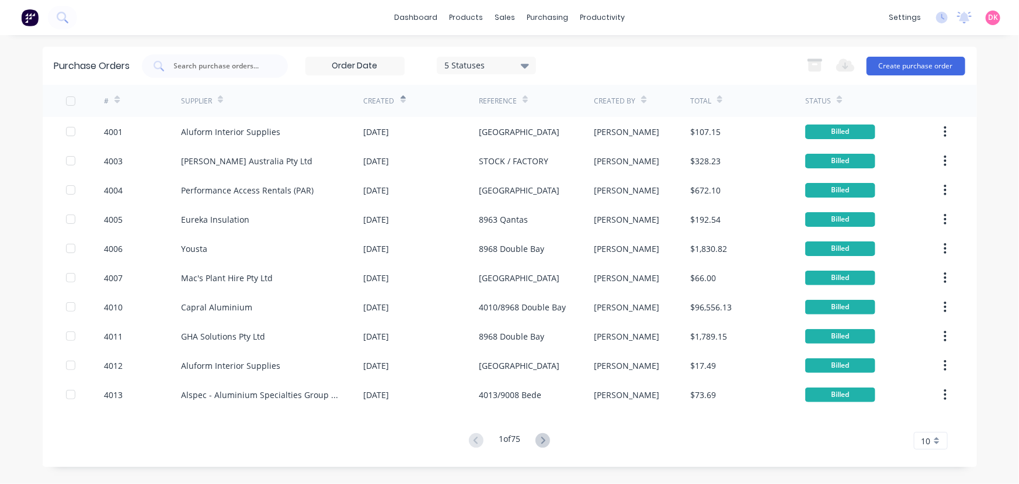
click at [401, 101] on icon at bounding box center [403, 99] width 5 height 9
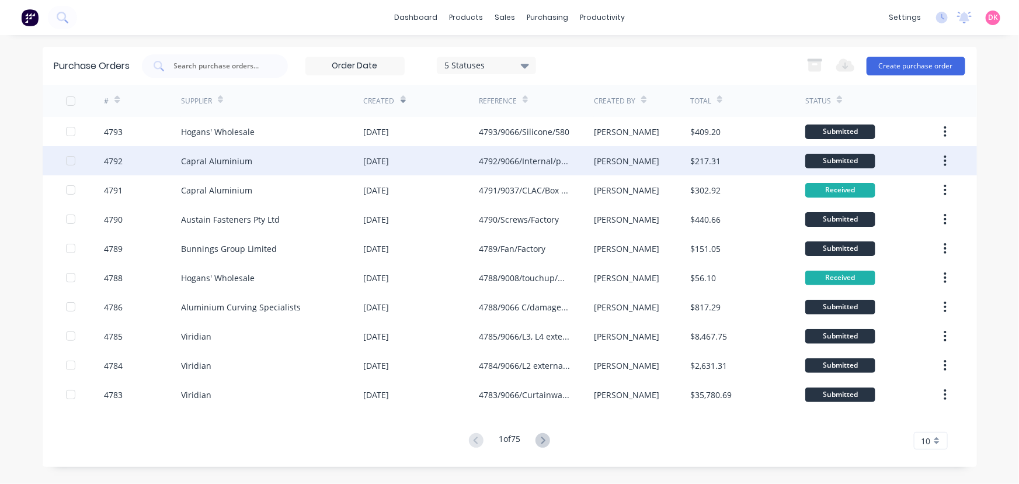
click at [526, 161] on div "4792/9066/Internal/pocket filler" at bounding box center [525, 161] width 92 height 12
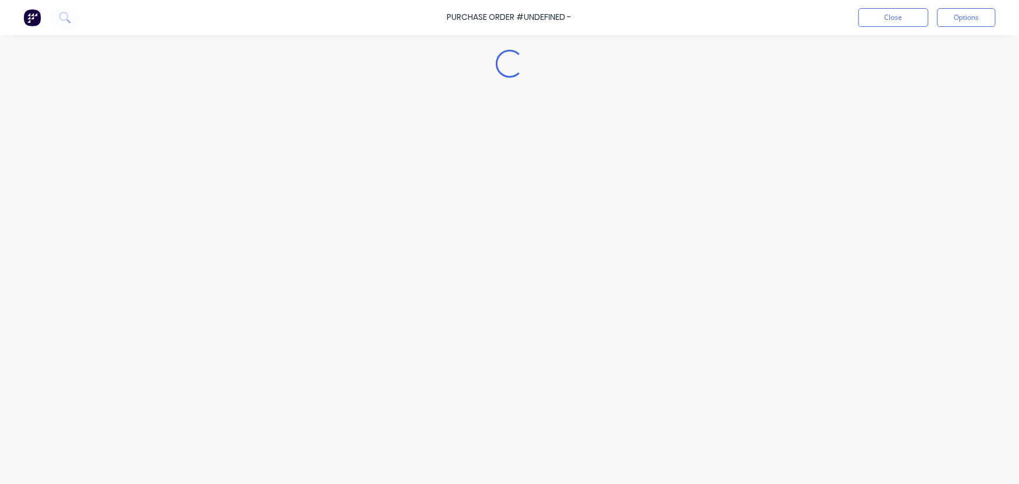
type textarea "x"
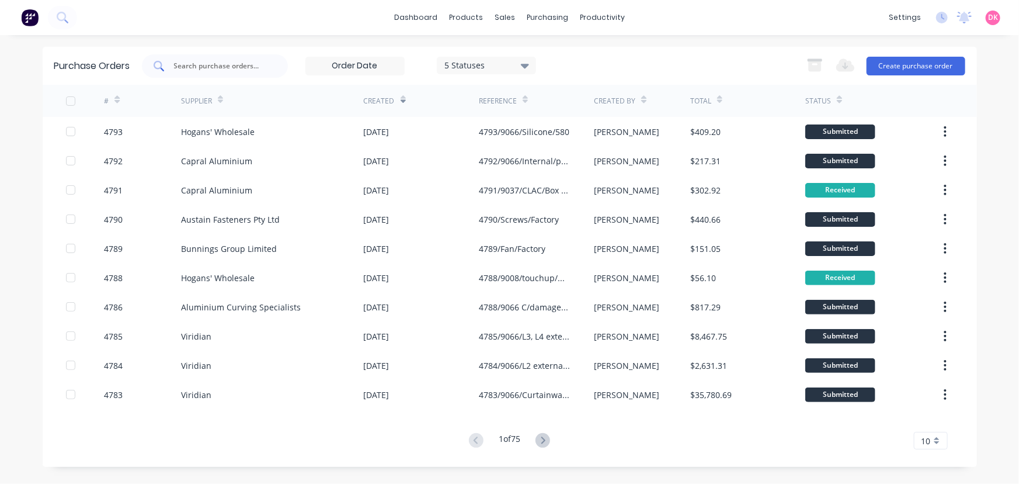
click at [209, 70] on input "text" at bounding box center [221, 66] width 97 height 12
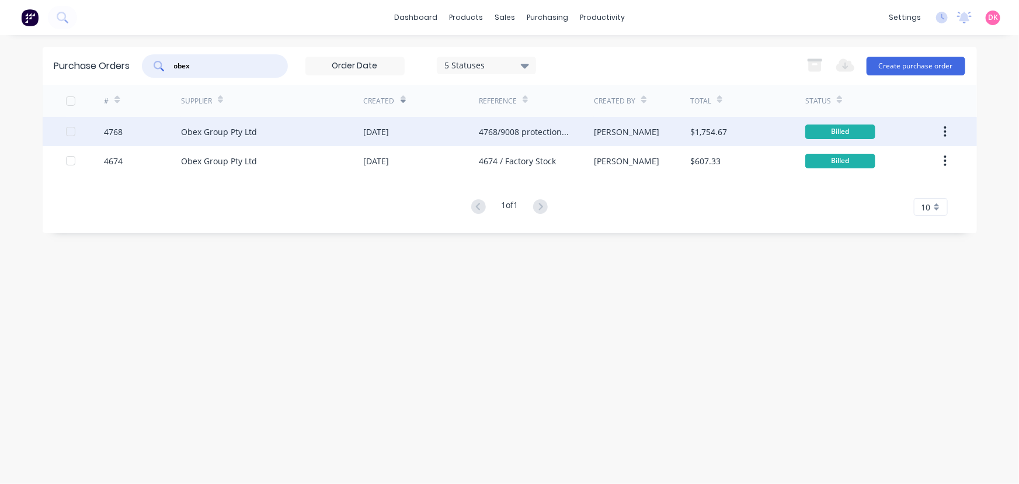
type input "obex"
click at [549, 130] on div "4768/9008 protection tape" at bounding box center [525, 132] width 92 height 12
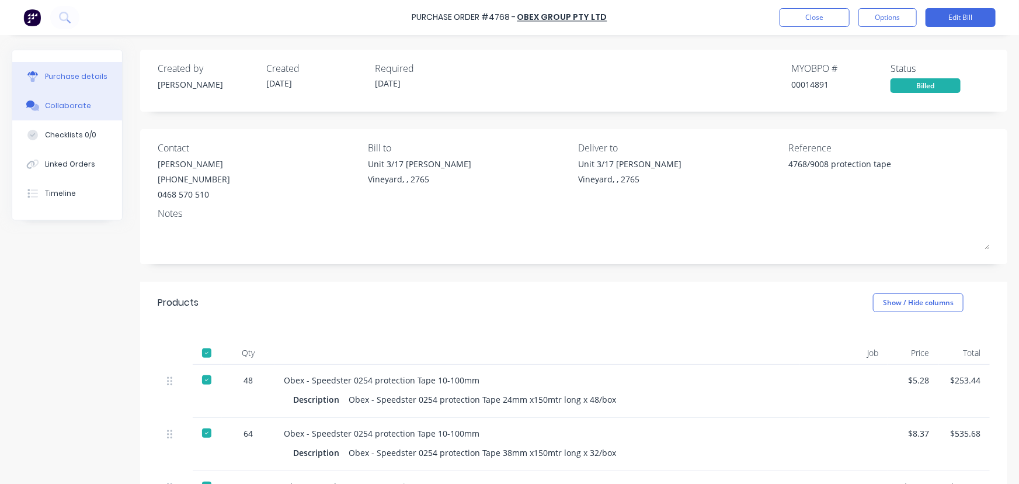
click at [68, 104] on div "Collaborate" at bounding box center [68, 105] width 46 height 11
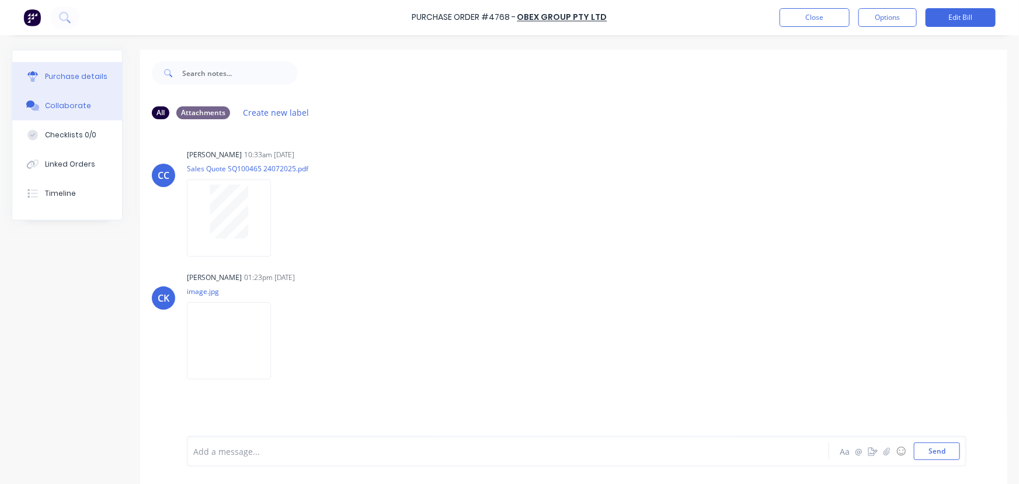
click at [60, 71] on div "Purchase details" at bounding box center [76, 76] width 62 height 11
type textarea "x"
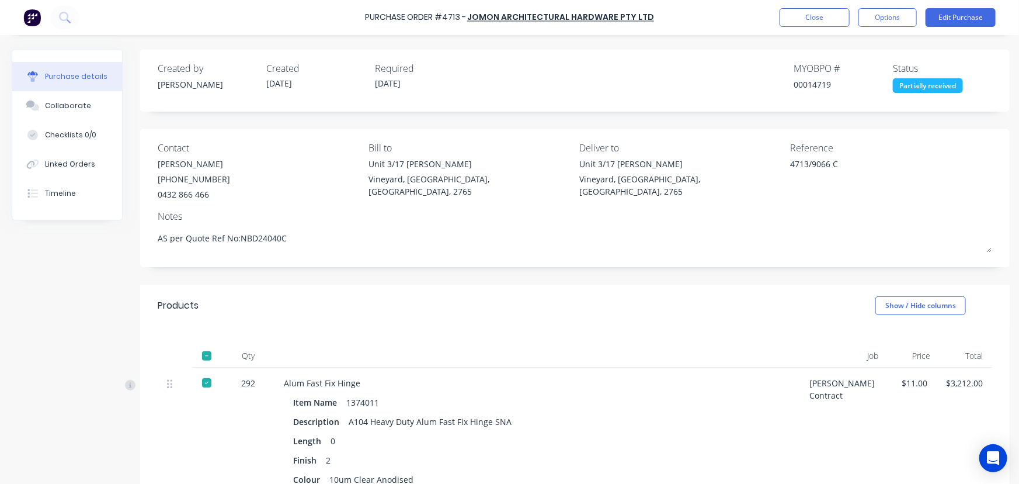
scroll to position [602, 0]
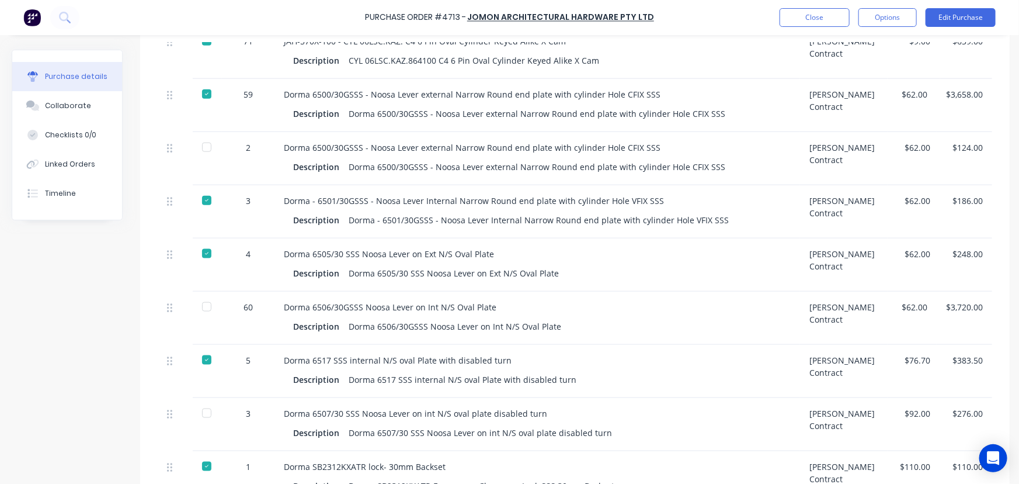
click at [704, 58] on div "Description CYL 06LSC.KAZ.864100 C4 6 Pin Oval Cylinder Keyed Alike X Cam" at bounding box center [537, 60] width 488 height 17
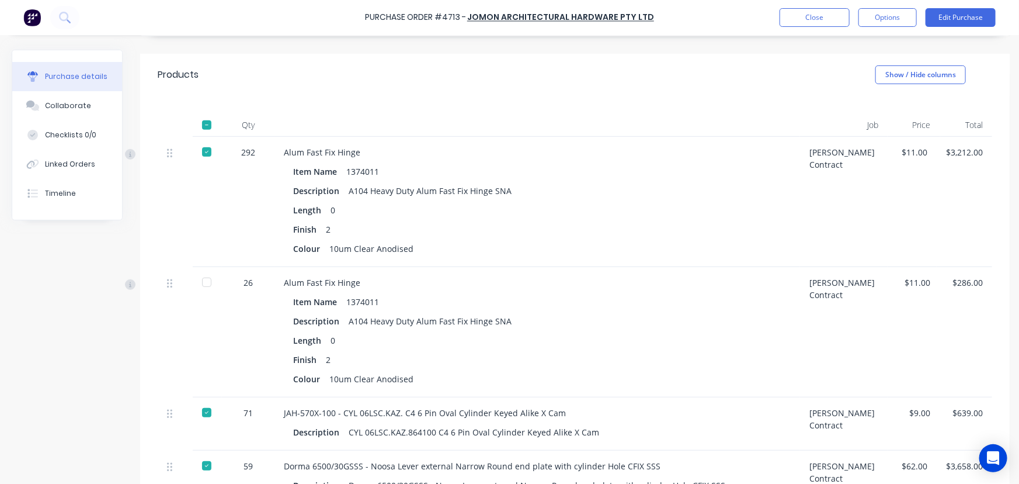
scroll to position [0, 0]
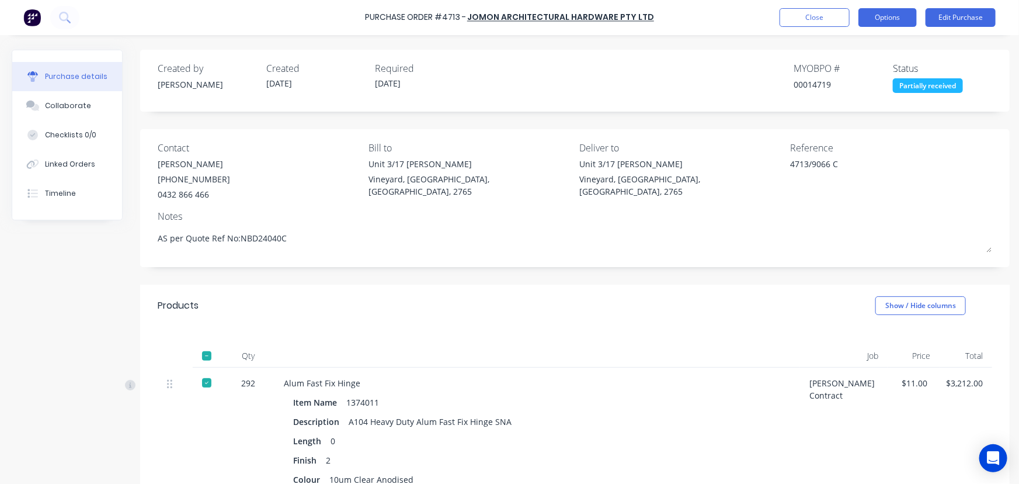
click at [892, 15] on button "Options" at bounding box center [888, 17] width 58 height 19
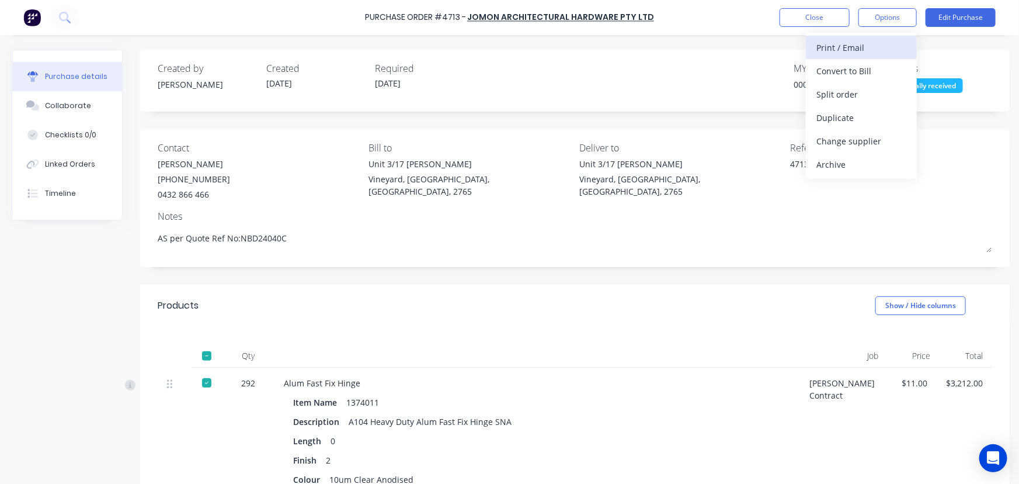
click at [845, 43] on div "Print / Email" at bounding box center [862, 47] width 90 height 17
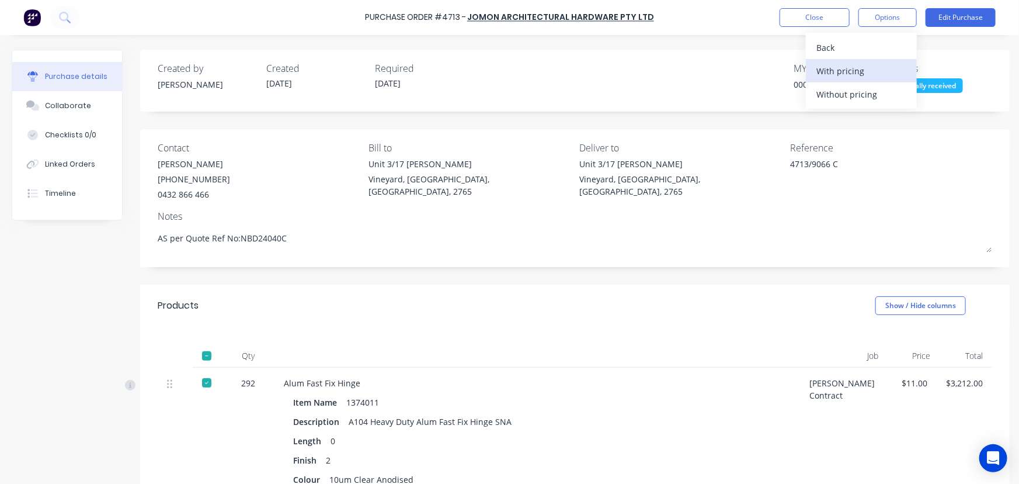
click at [832, 65] on div "With pricing" at bounding box center [862, 70] width 90 height 17
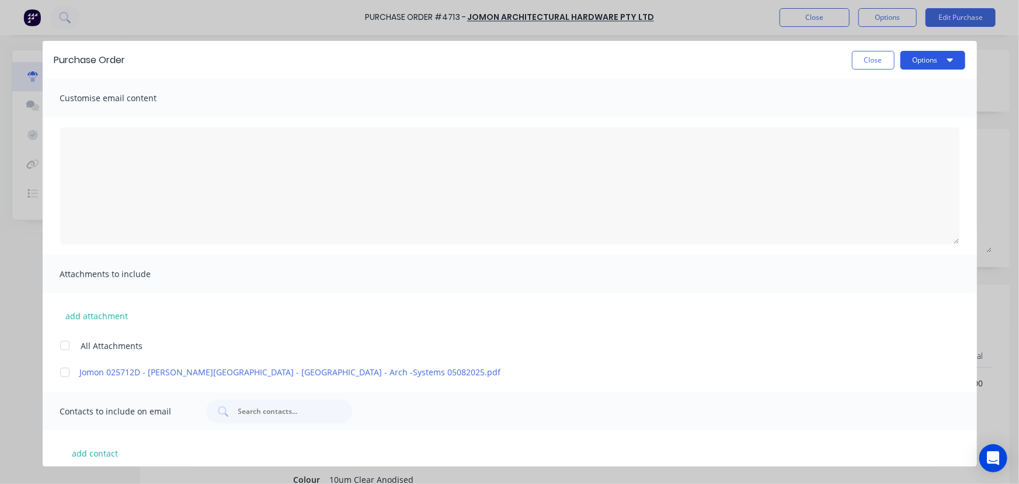
click at [923, 65] on button "Options" at bounding box center [933, 60] width 65 height 19
click at [909, 106] on div "Print" at bounding box center [910, 113] width 90 height 17
click at [874, 62] on button "Close" at bounding box center [873, 60] width 43 height 19
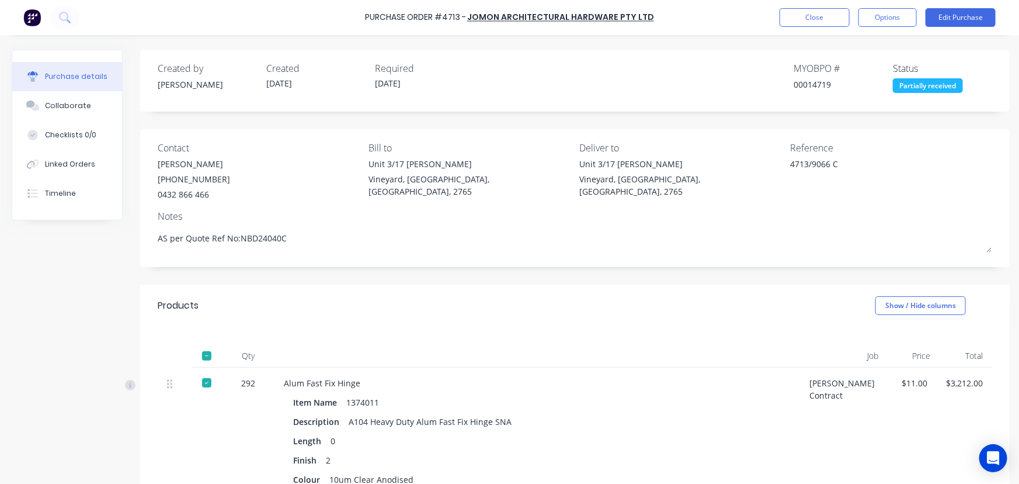
click at [890, 20] on button "Options" at bounding box center [888, 17] width 58 height 19
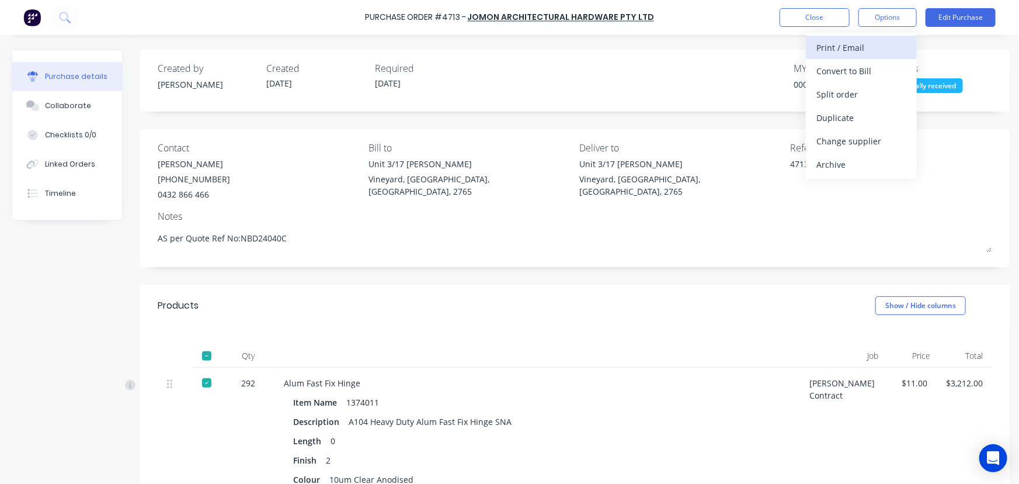
click at [852, 51] on div "Print / Email" at bounding box center [862, 47] width 90 height 17
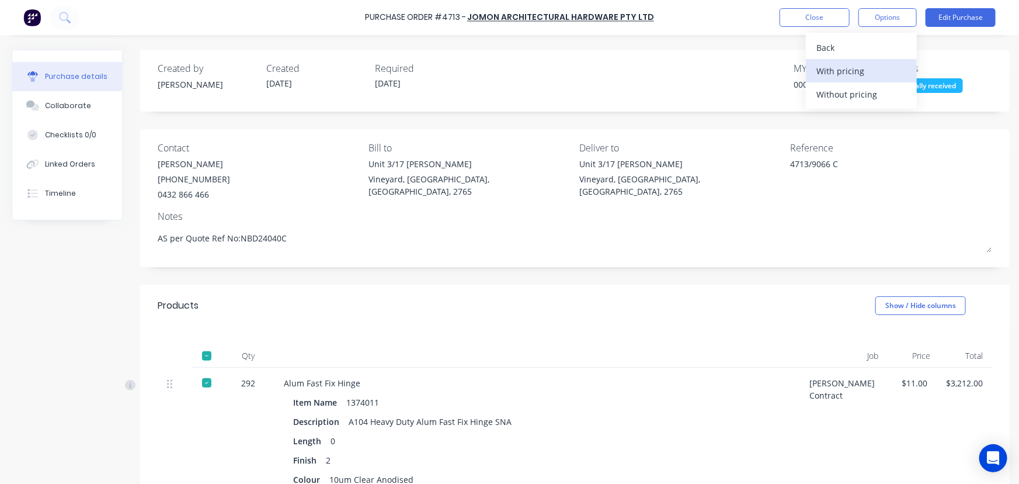
click at [859, 74] on div "With pricing" at bounding box center [862, 70] width 90 height 17
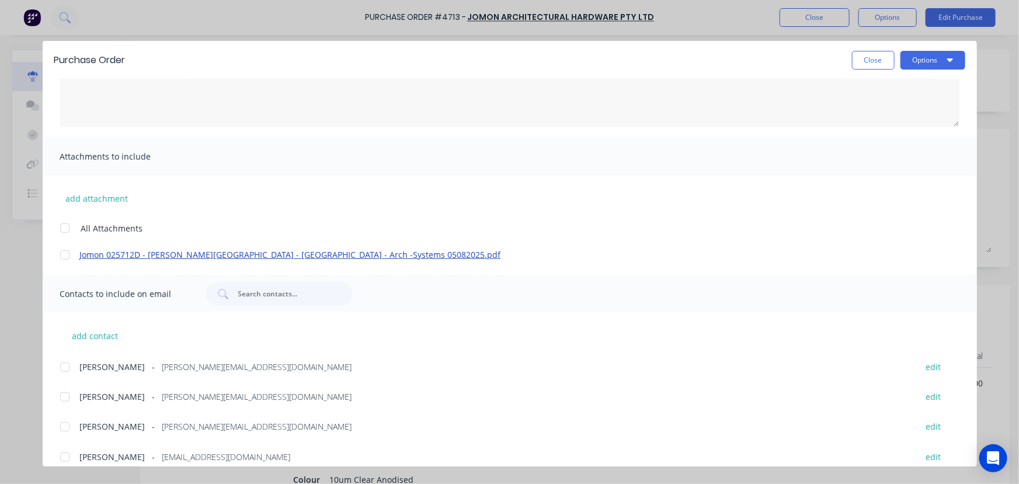
scroll to position [129, 0]
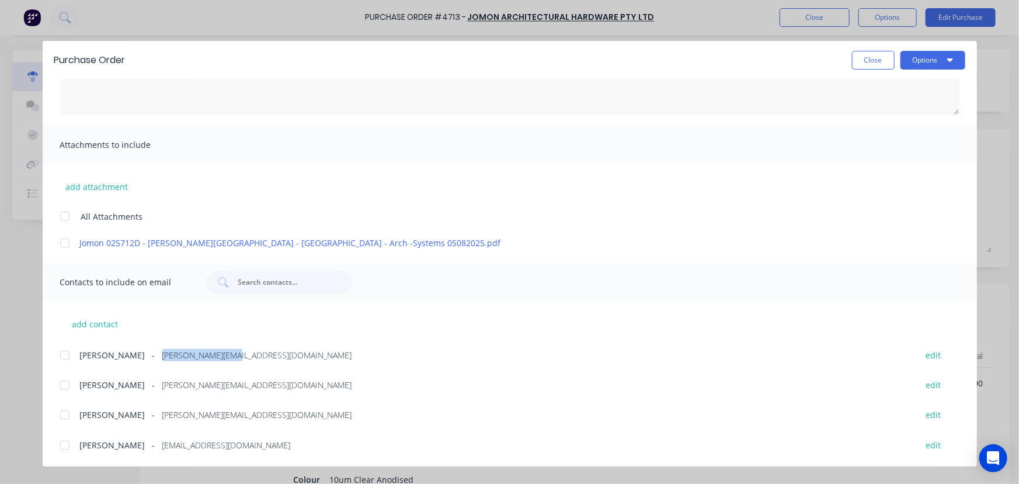
drag, startPoint x: 221, startPoint y: 355, endPoint x: 142, endPoint y: 359, distance: 79.6
click at [142, 359] on div "[PERSON_NAME] - [PERSON_NAME][EMAIL_ADDRESS][DOMAIN_NAME]" at bounding box center [492, 355] width 825 height 12
copy span "[PERSON_NAME][EMAIL_ADDRESS][DOMAIN_NAME]"
click at [874, 64] on button "Close" at bounding box center [873, 60] width 43 height 19
type textarea "x"
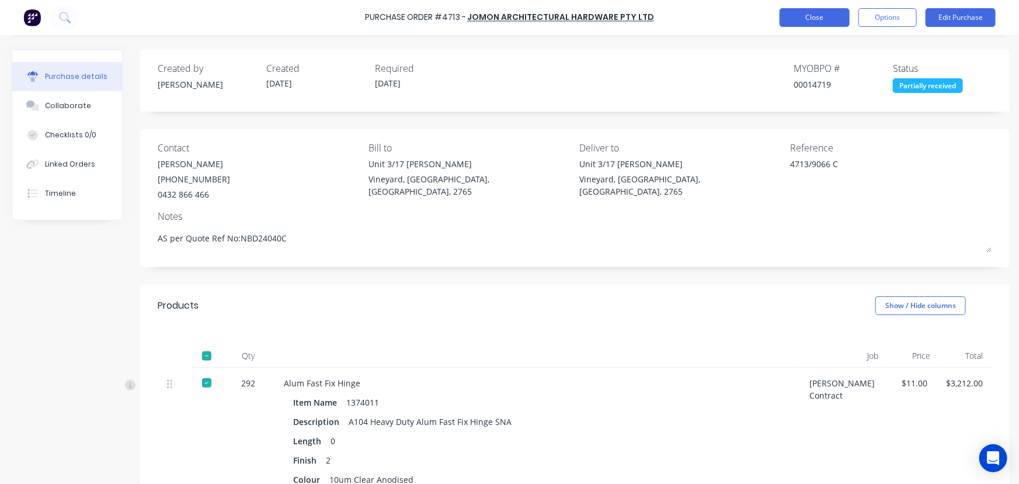
click at [821, 19] on button "Close" at bounding box center [815, 17] width 70 height 19
